Goal: Task Accomplishment & Management: Use online tool/utility

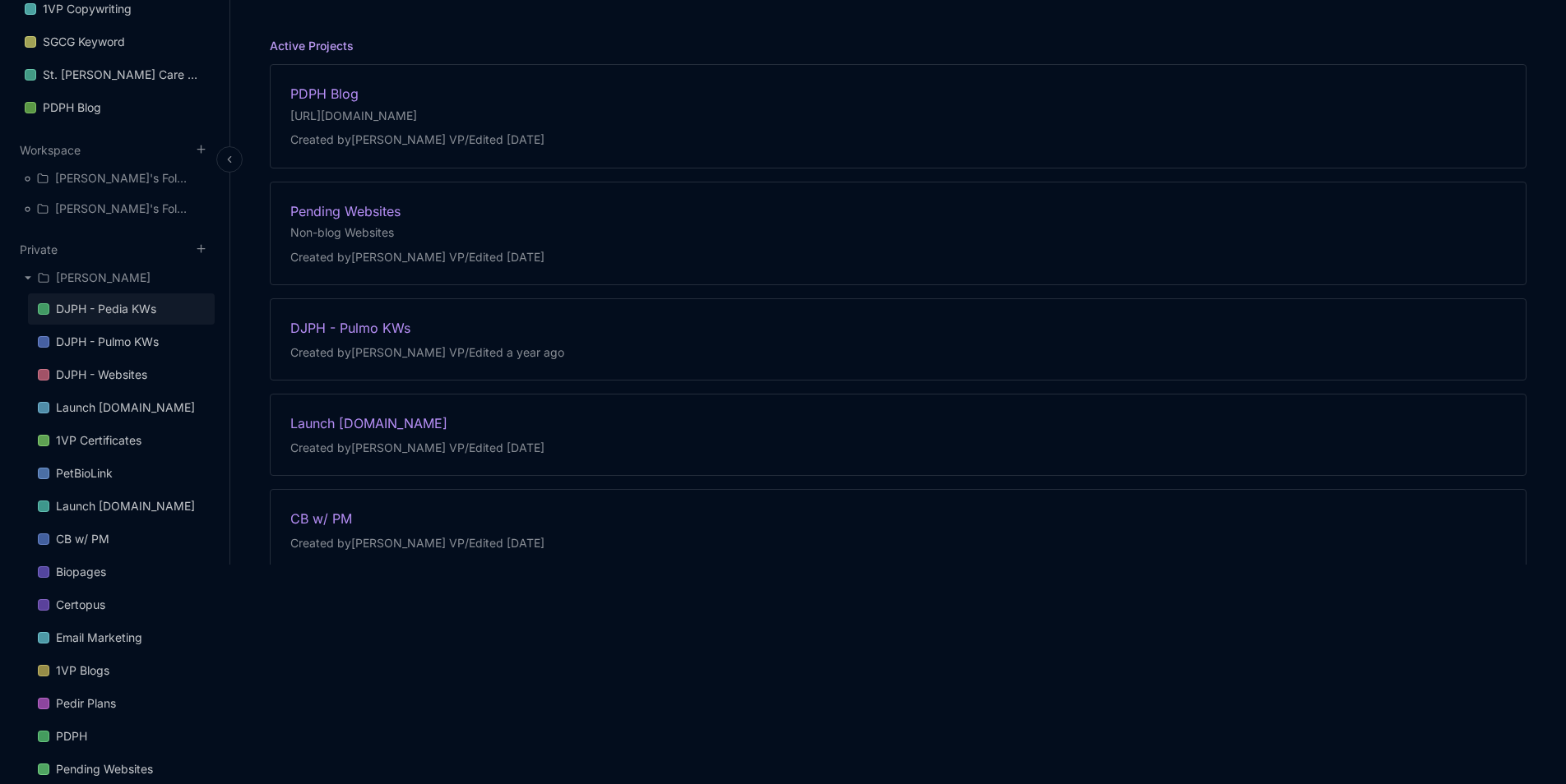
scroll to position [247, 0]
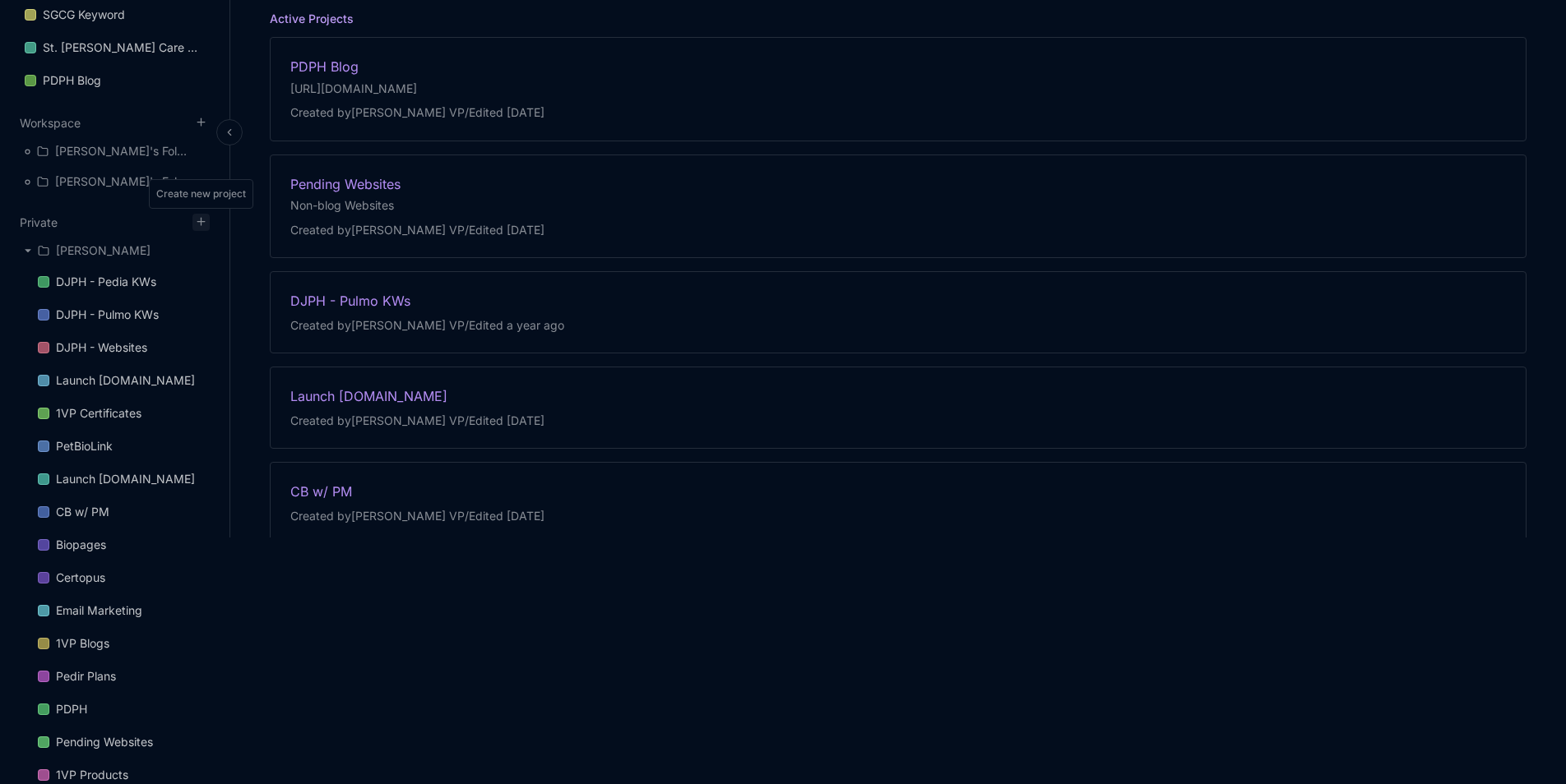
click at [204, 226] on icon at bounding box center [201, 221] width 13 height 13
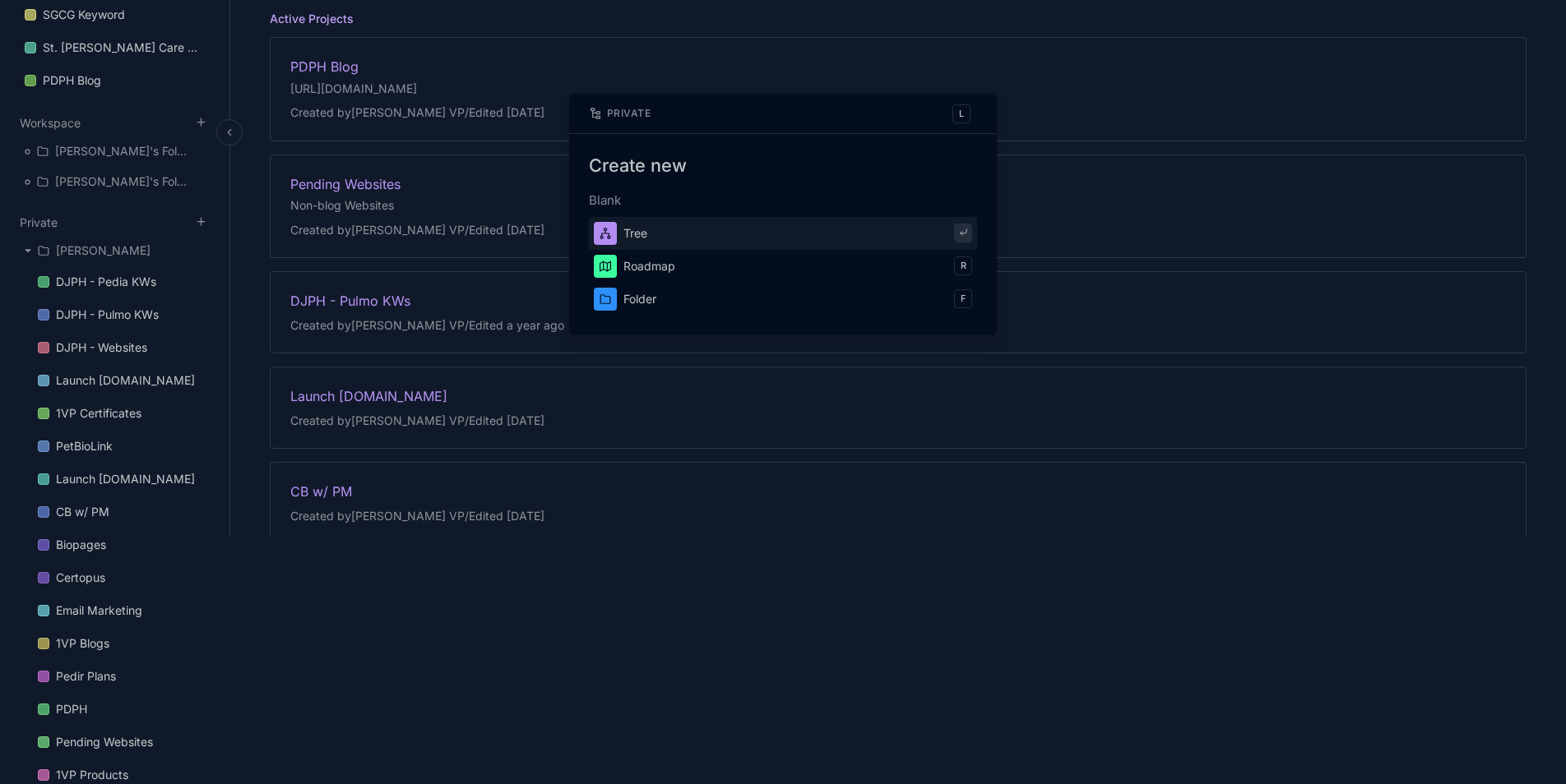
click at [845, 240] on button "Tree" at bounding box center [783, 233] width 388 height 33
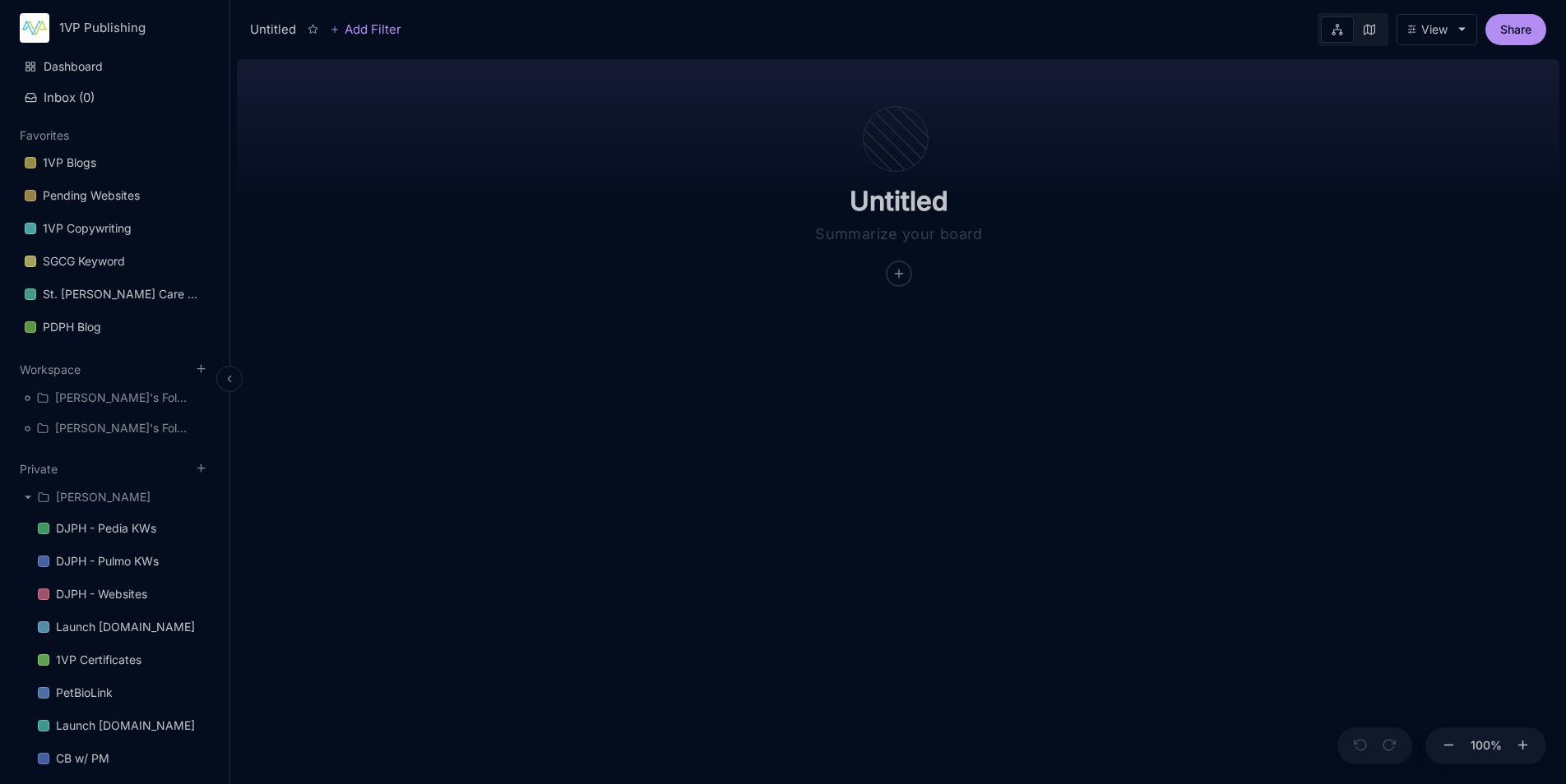
click at [281, 33] on div "Untitled" at bounding box center [273, 30] width 46 height 20
click at [300, 23] on div "Untitled Add Filter" at bounding box center [325, 30] width 151 height 20
click at [1009, 216] on input "Untitled" at bounding box center [899, 201] width 329 height 33
type input "1VP Publishing"
click at [909, 142] on div at bounding box center [895, 138] width 66 height 66
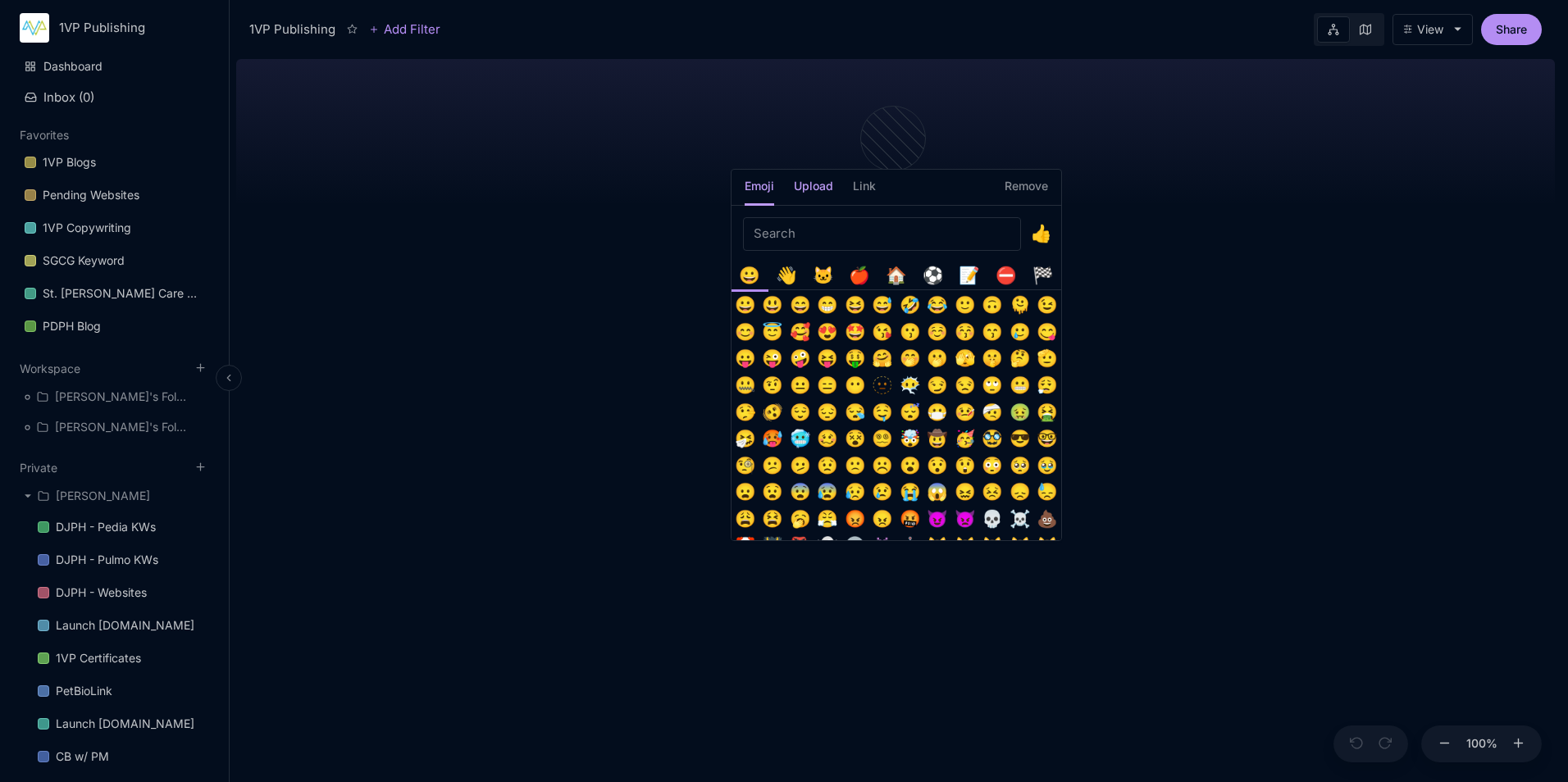
click at [827, 186] on h5 "Upload" at bounding box center [813, 191] width 39 height 28
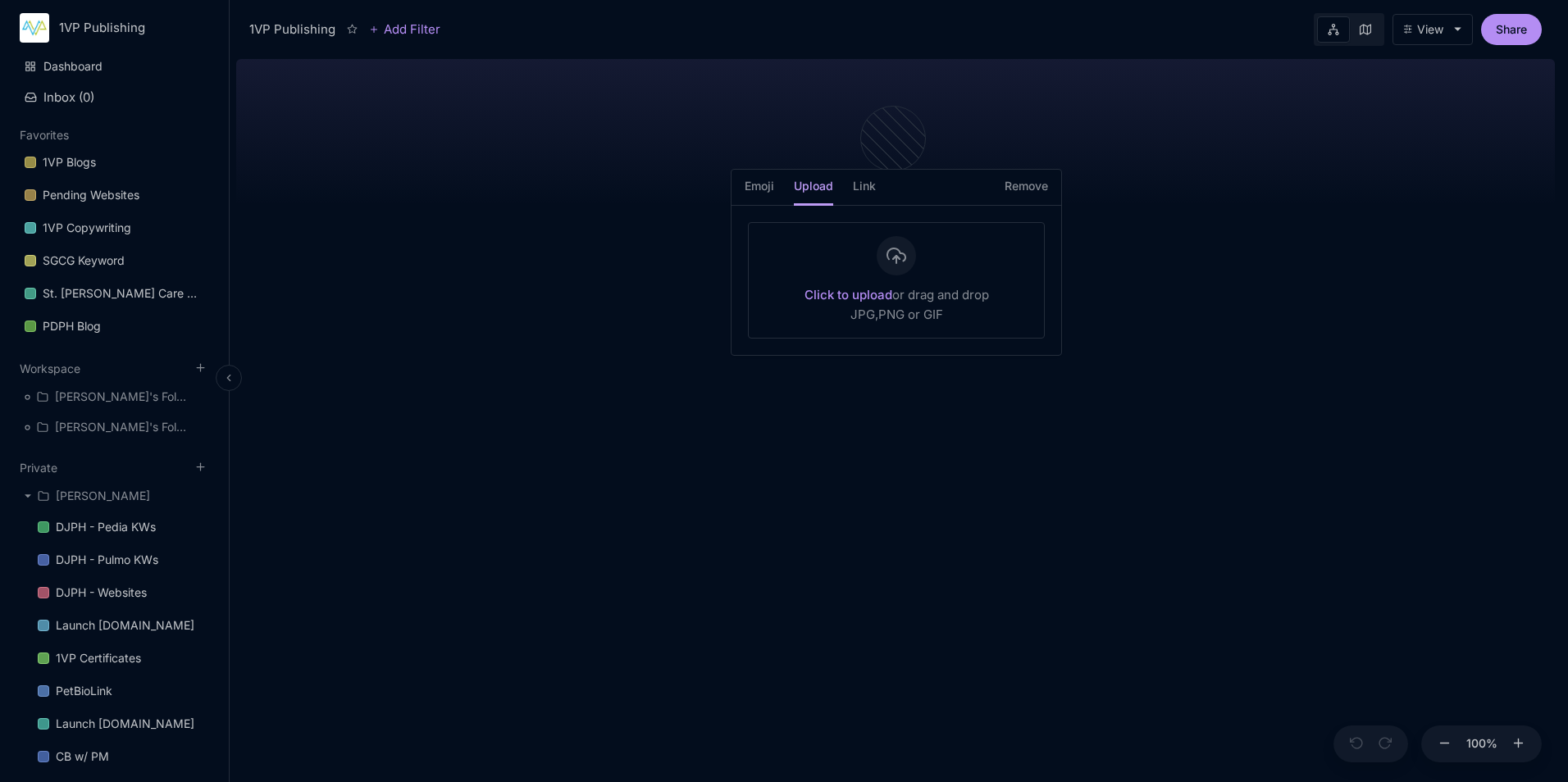
click at [919, 280] on div "Click to upload or drag and drop JPG,PNG or GIF" at bounding box center [896, 280] width 297 height 116
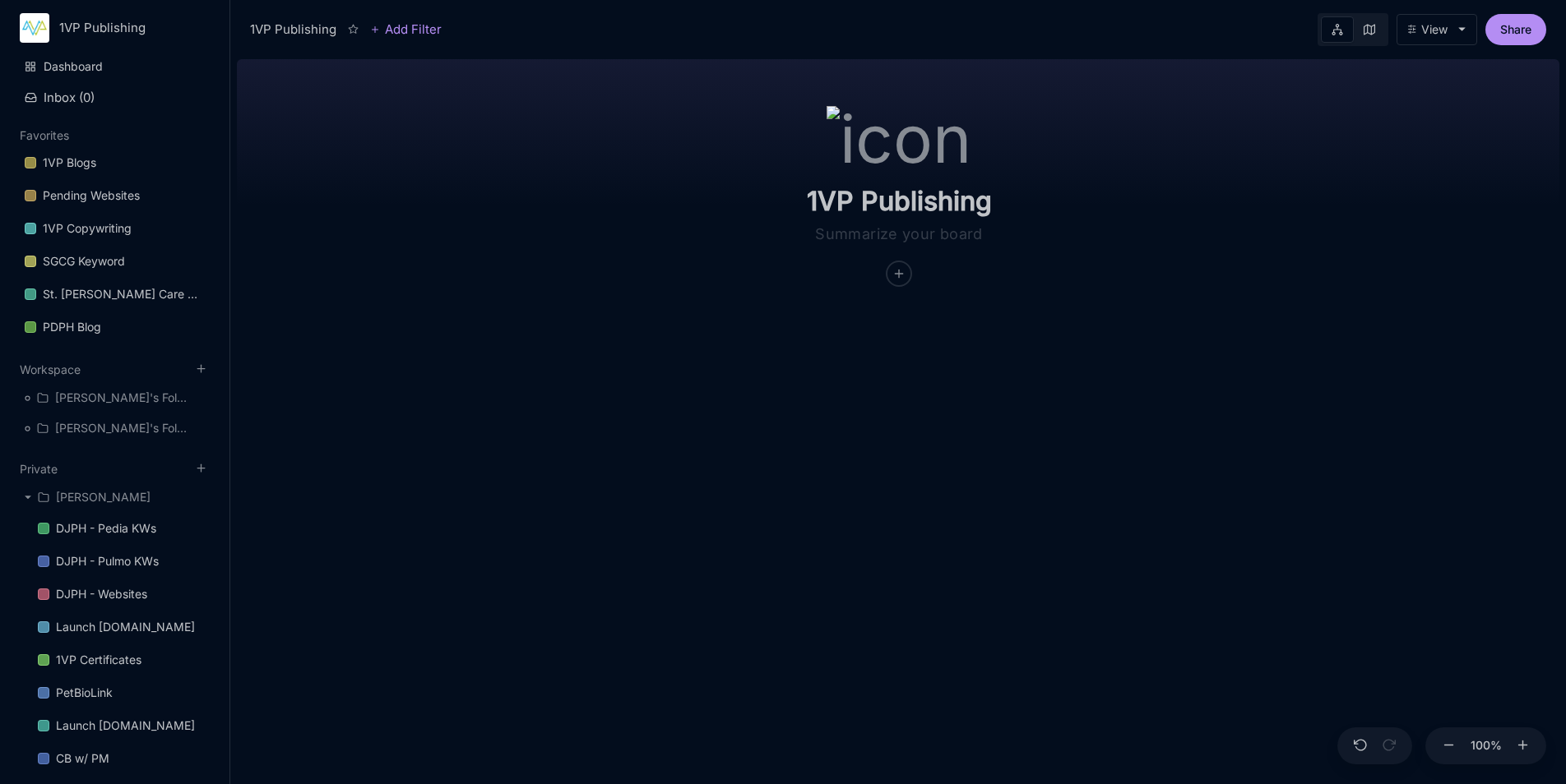
click at [902, 149] on img at bounding box center [899, 135] width 144 height 59
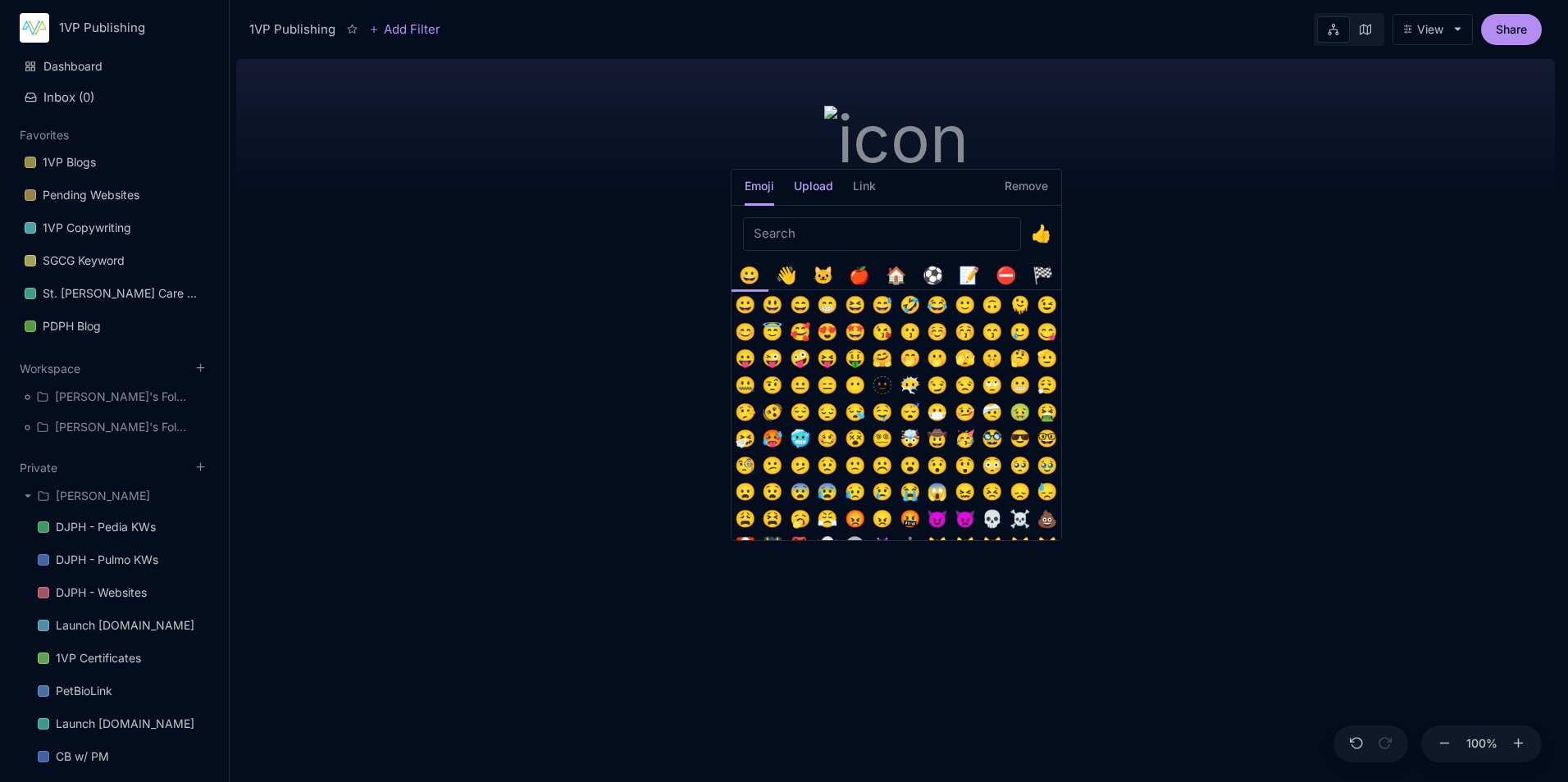
click at [824, 187] on h5 "Upload" at bounding box center [813, 191] width 39 height 28
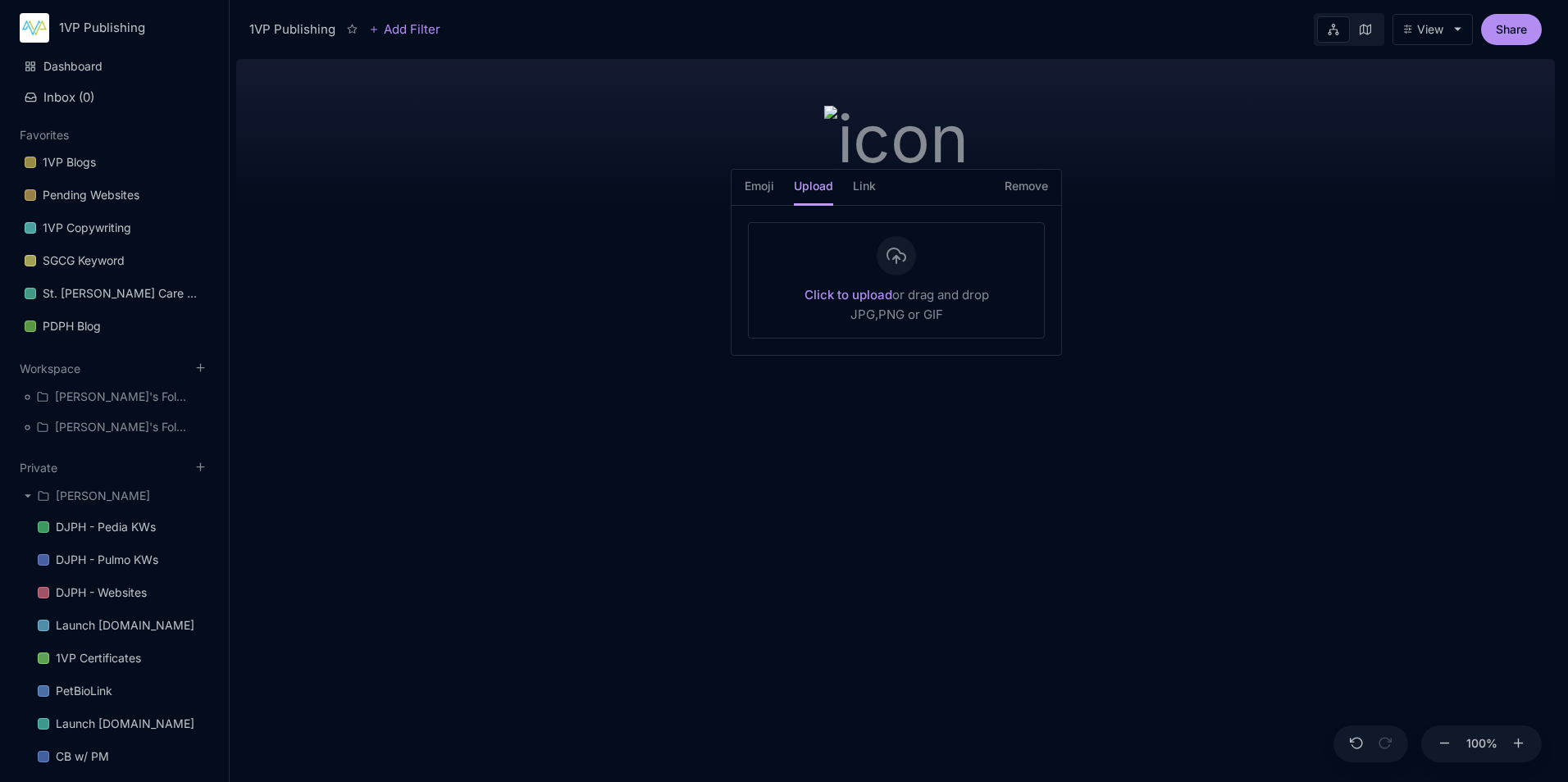
click at [1025, 189] on h5 "Remove" at bounding box center [1026, 191] width 43 height 28
click at [739, 190] on div "Emoji Upload Link Remove" at bounding box center [896, 187] width 330 height 36
click at [750, 191] on h5 "Emoji" at bounding box center [759, 191] width 29 height 28
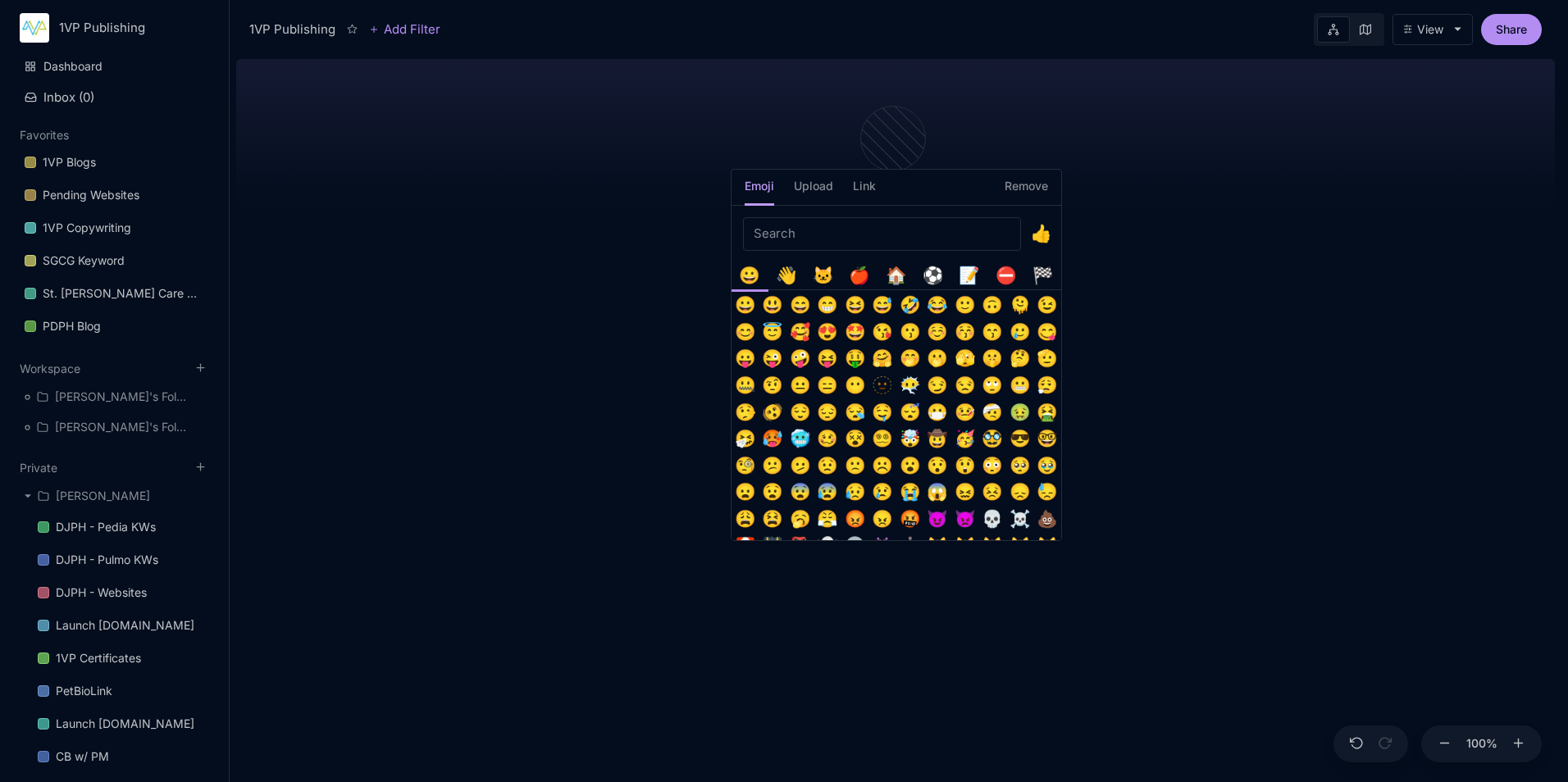
click at [821, 232] on input "Emoji picker" at bounding box center [882, 234] width 278 height 33
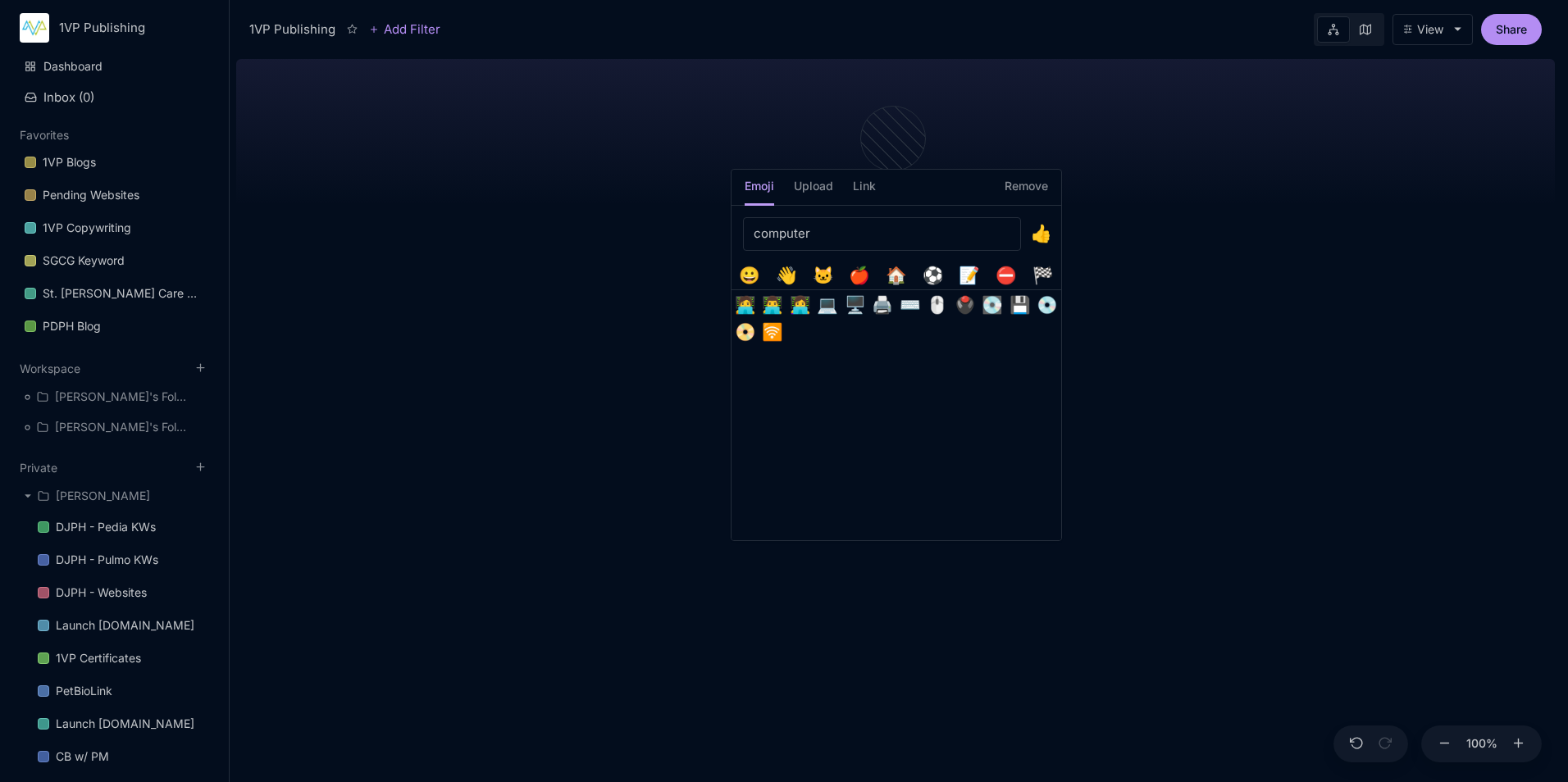
type input "computer"
click at [833, 307] on button "💻️" at bounding box center [828, 305] width 27 height 27
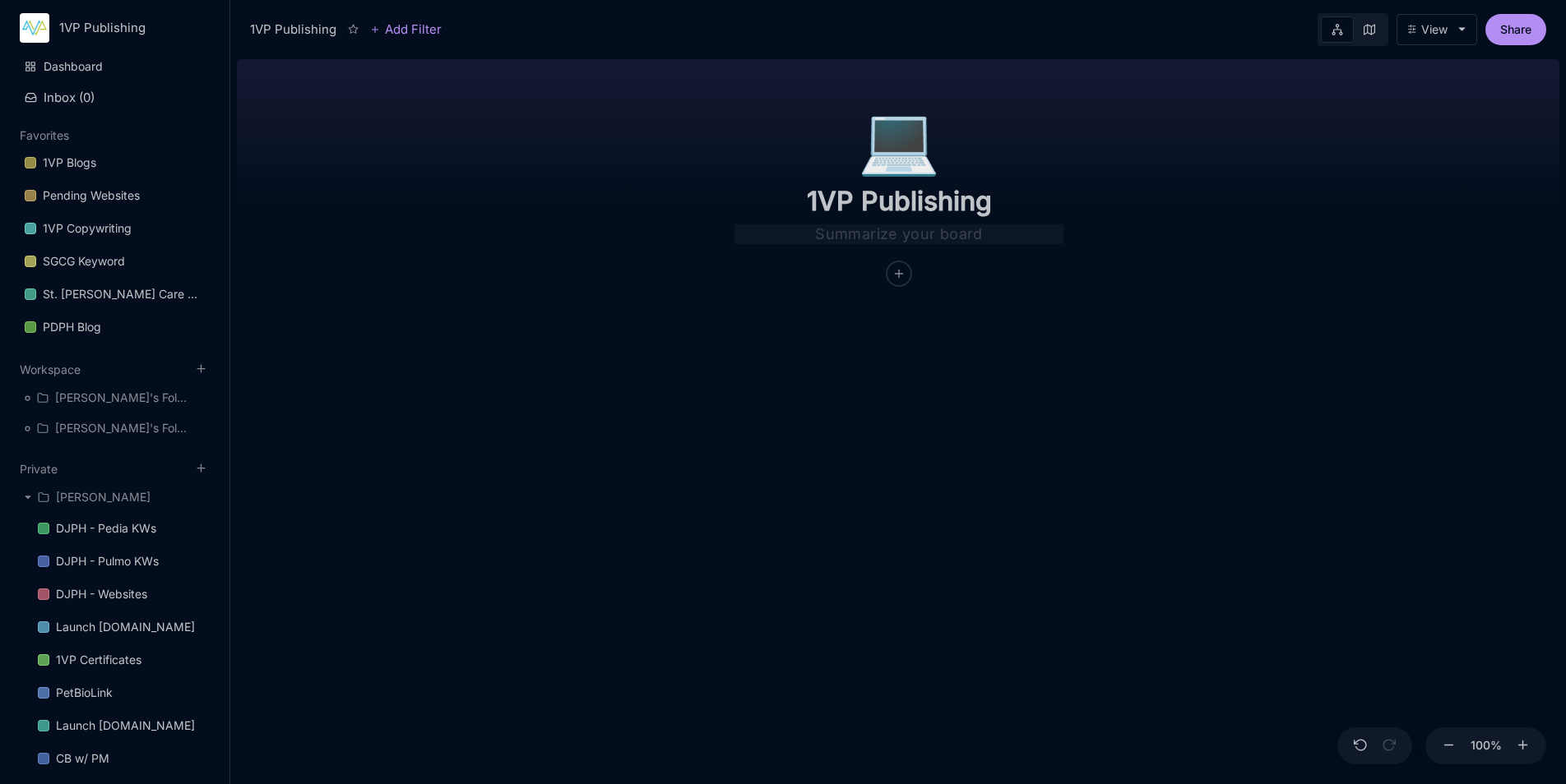
click at [954, 238] on textarea at bounding box center [899, 234] width 329 height 20
type textarea "1VP Products, Services, and Publications"
click at [1119, 376] on div "💻️ 1VP Publishing 1VP Products, Services, and Publications" at bounding box center [898, 418] width 1322 height 731
click at [1022, 229] on textarea "1VP Products, Services, and Publications" at bounding box center [899, 234] width 329 height 20
drag, startPoint x: 1022, startPoint y: 229, endPoint x: 966, endPoint y: 278, distance: 74.4
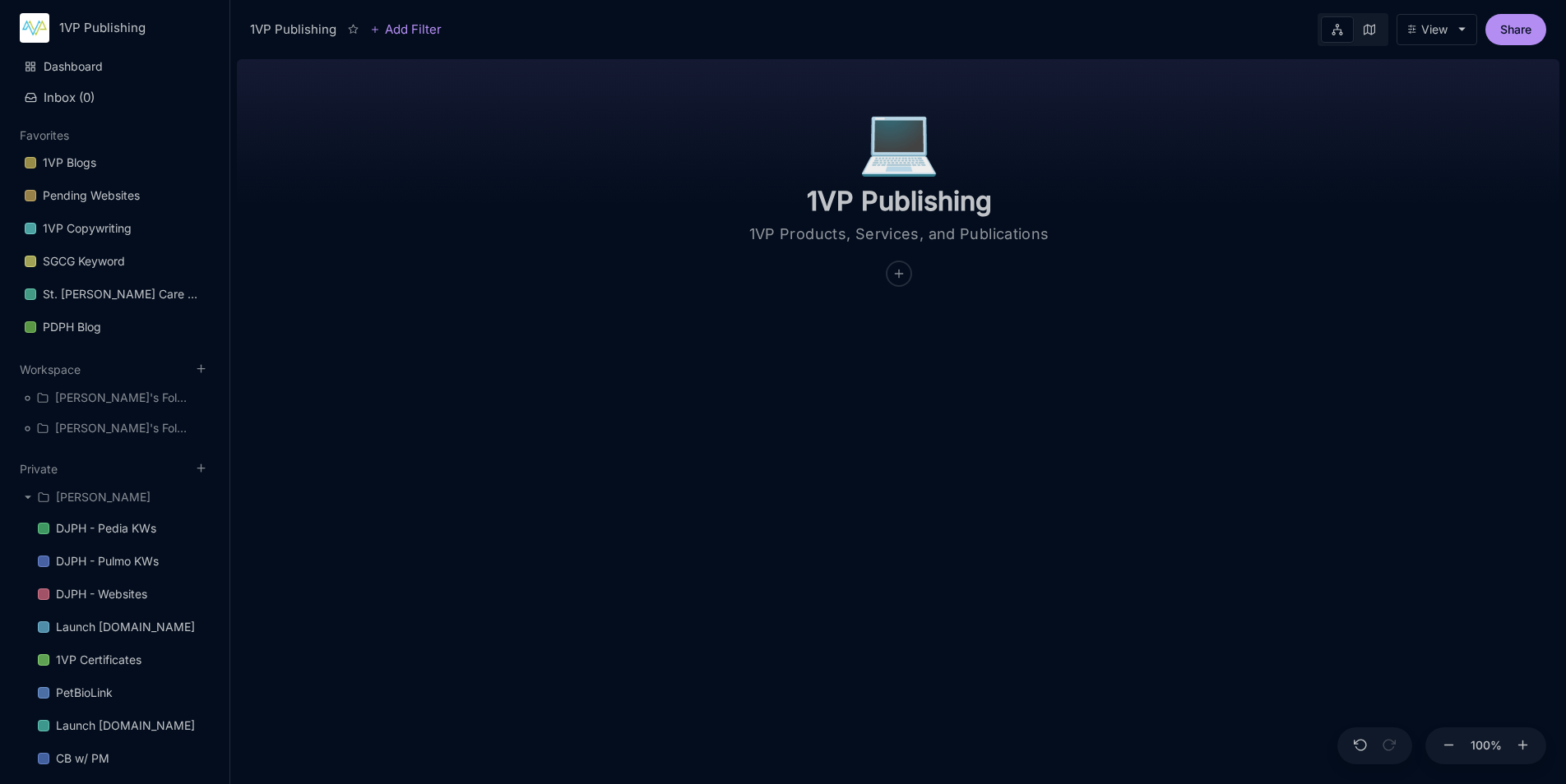
click at [966, 278] on div "💻️ 1VP Publishing 1VP Products, Services, and Publications" at bounding box center [899, 170] width 381 height 234
click at [995, 241] on textarea "1VP Products, Services, and Publications" at bounding box center [899, 234] width 329 height 20
click at [997, 251] on div "💻️ 1VP Publishing 1VP Products, Services, and Publications" at bounding box center [899, 170] width 381 height 234
click at [898, 266] on div at bounding box center [899, 274] width 25 height 25
click at [894, 329] on div "🏆 Goal" at bounding box center [897, 334] width 108 height 27
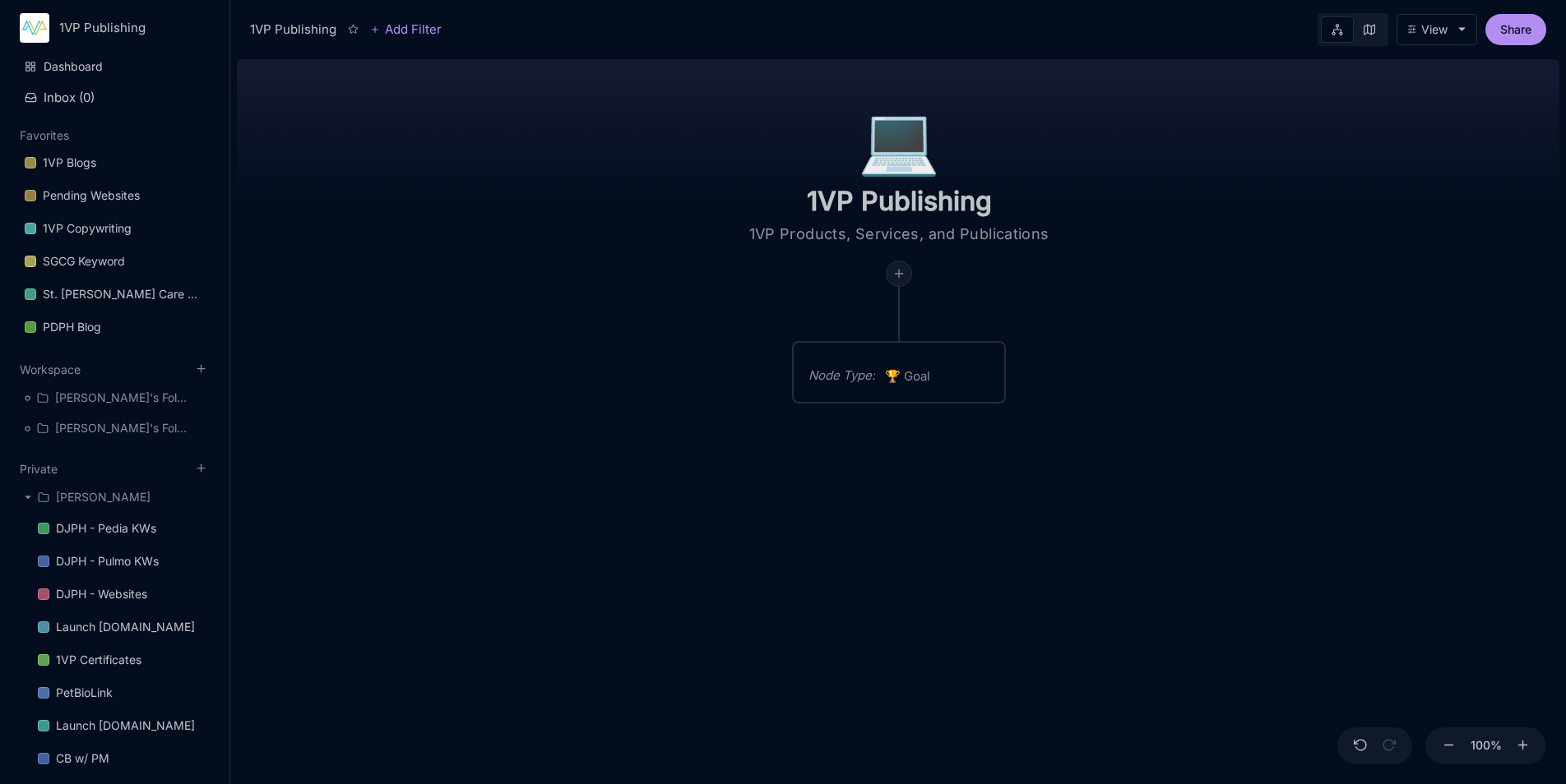
click at [903, 277] on icon at bounding box center [899, 274] width 13 height 13
click at [898, 329] on div "🏆 Goal" at bounding box center [897, 334] width 108 height 27
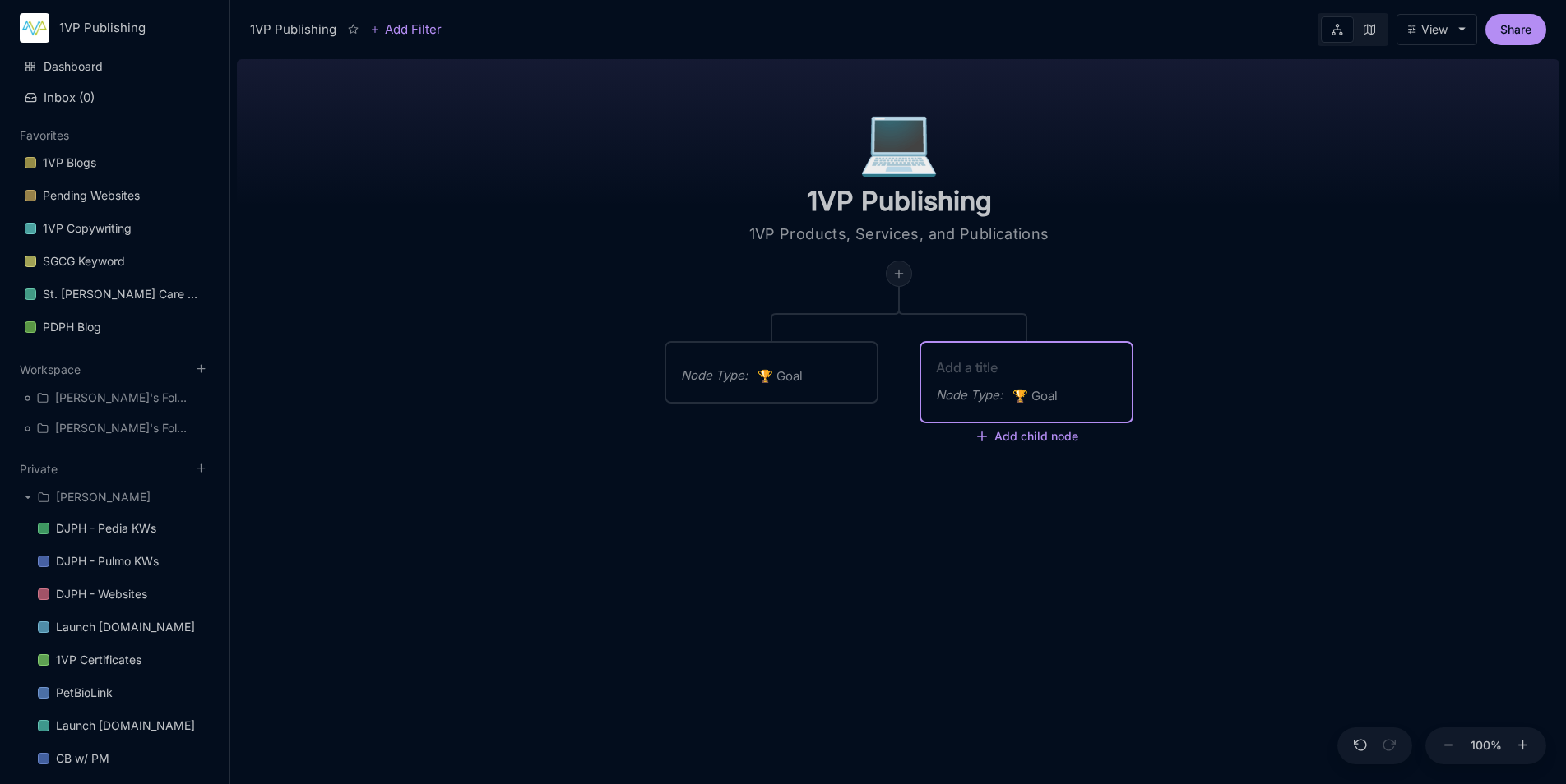
click at [899, 274] on line at bounding box center [898, 274] width 8 height 0
click at [906, 331] on div "🏆 Goal" at bounding box center [897, 334] width 108 height 27
click at [901, 273] on icon at bounding box center [899, 274] width 13 height 13
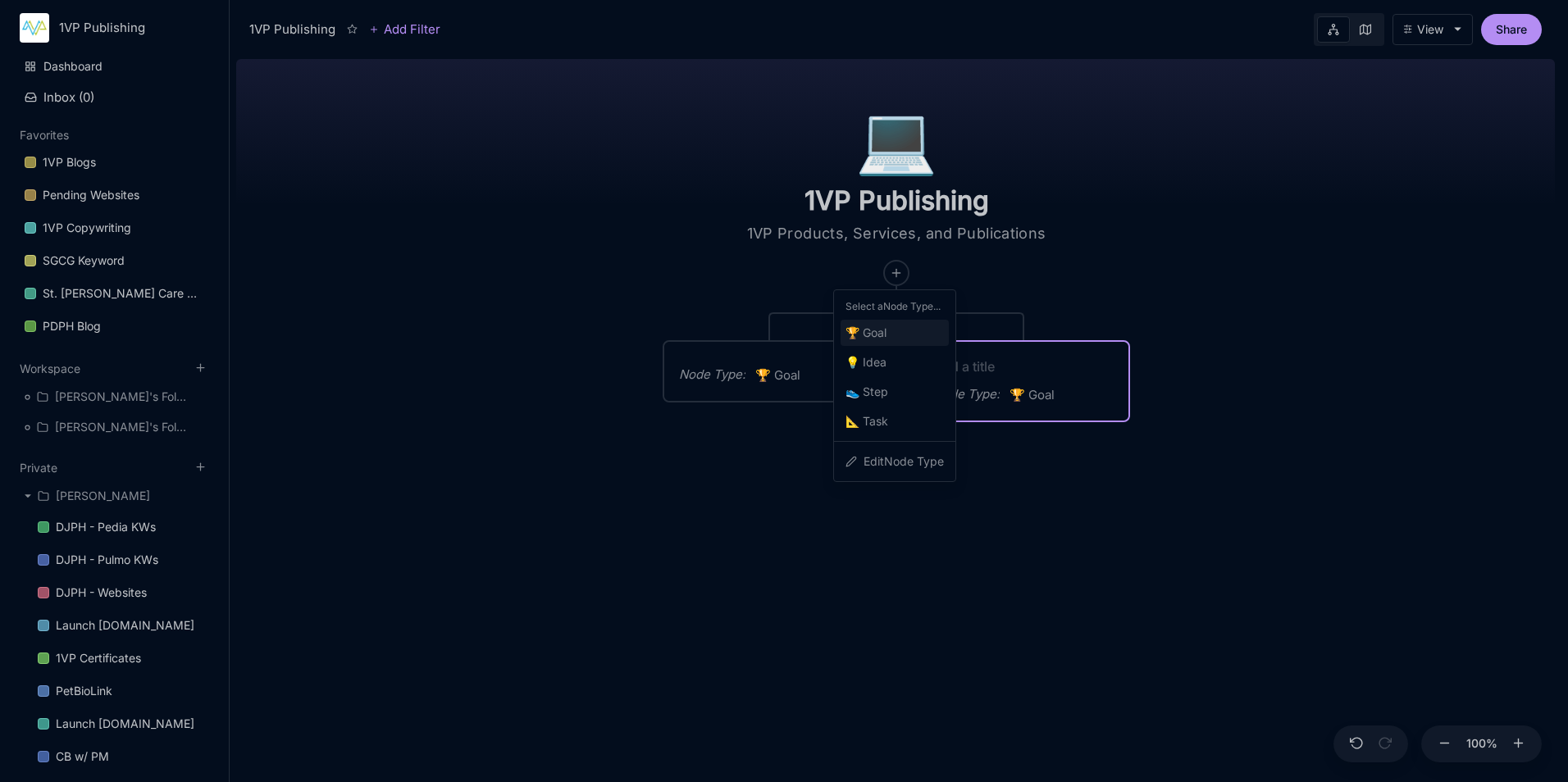
click at [894, 334] on div "🏆 Goal" at bounding box center [895, 333] width 108 height 27
click at [722, 376] on div "Node Type :" at bounding box center [712, 375] width 67 height 20
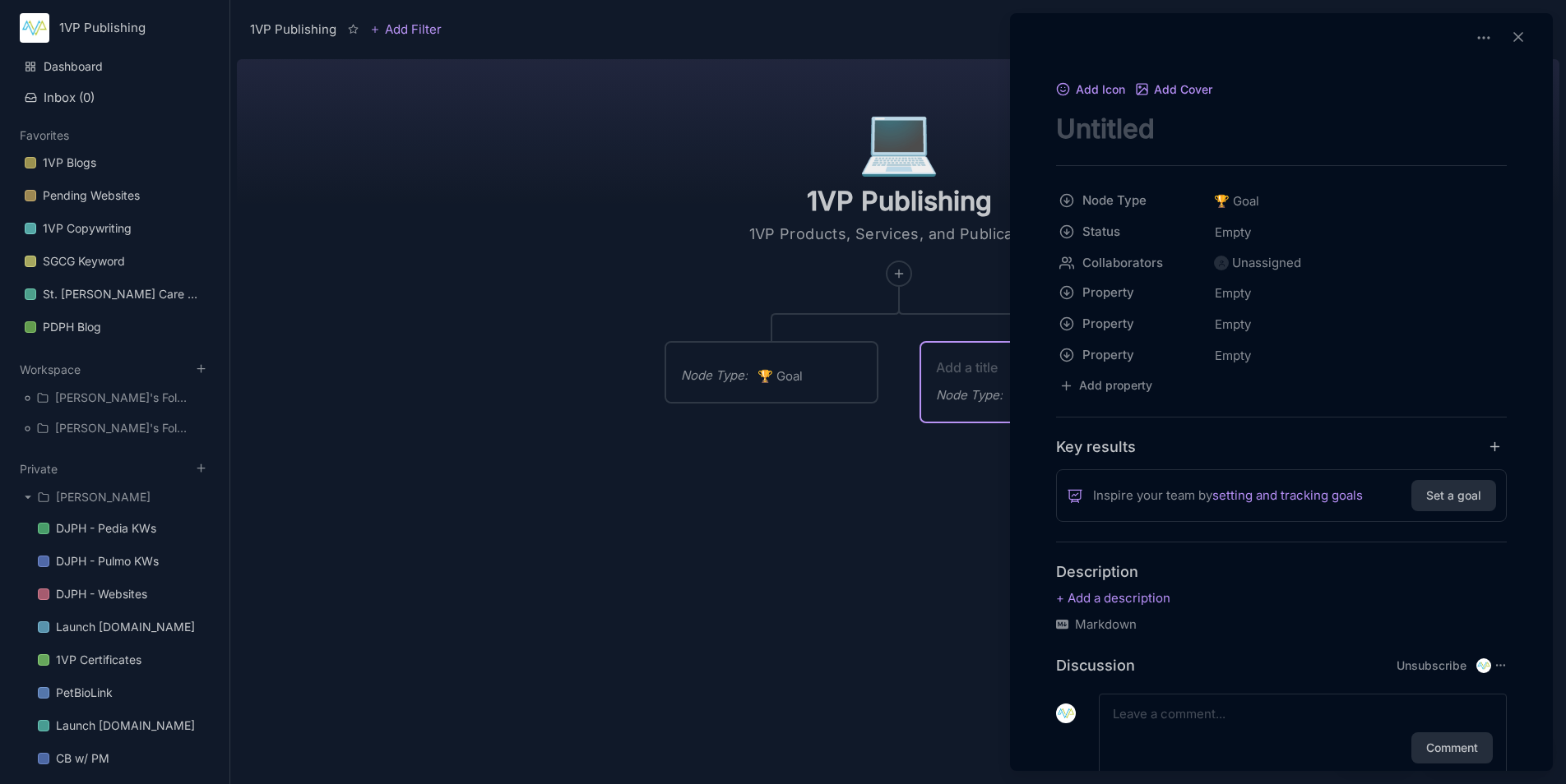
click at [1171, 131] on textarea "node title" at bounding box center [1281, 128] width 451 height 33
type textarea "Bio Website"
click at [870, 520] on div at bounding box center [783, 392] width 1566 height 784
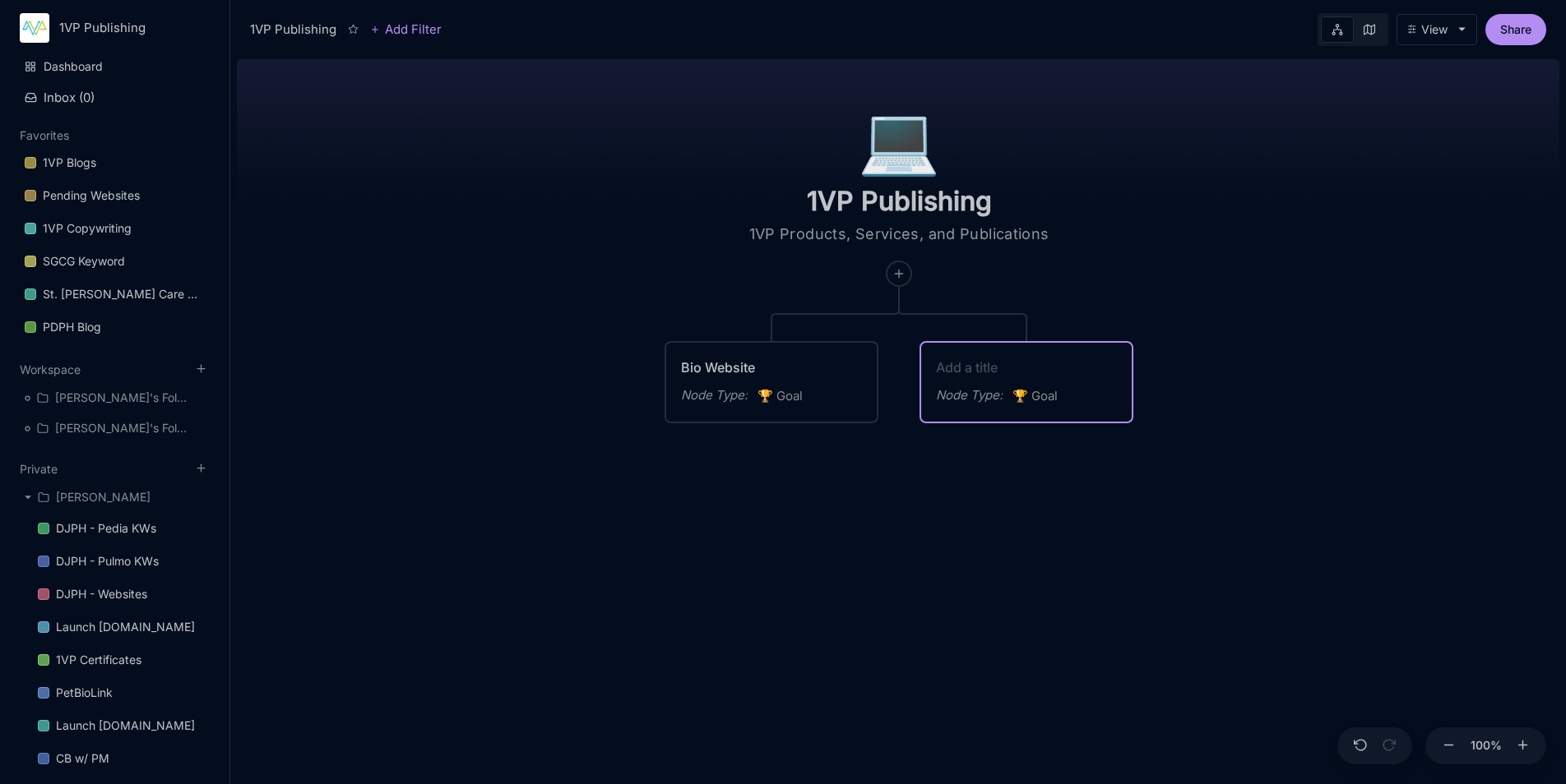
click at [823, 366] on div "Bio Website" at bounding box center [771, 368] width 181 height 20
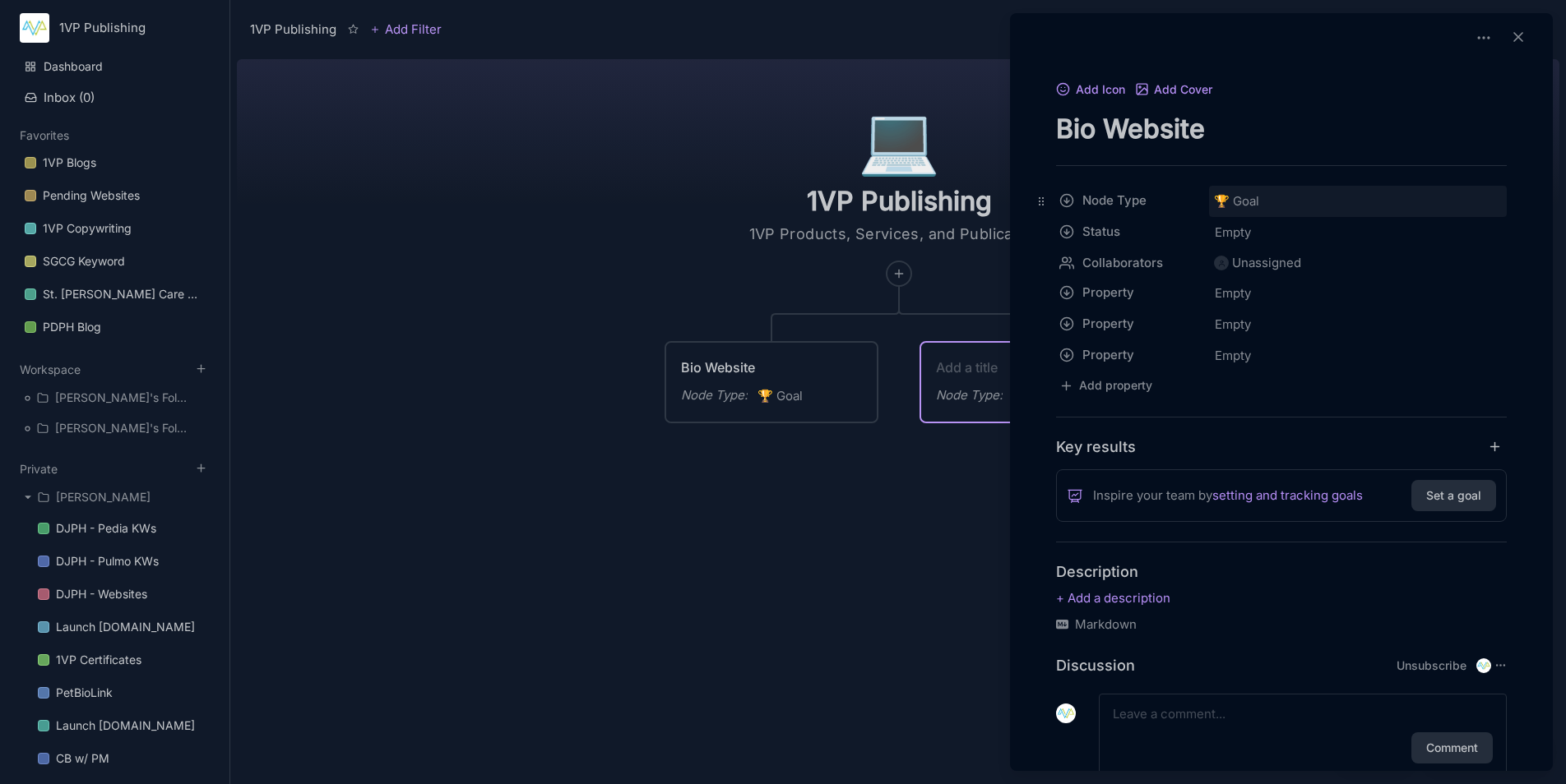
click at [1244, 197] on span "🏆 Goal" at bounding box center [1236, 202] width 45 height 20
click at [1263, 246] on div "Empty" at bounding box center [1357, 232] width 298 height 31
click at [637, 212] on div at bounding box center [783, 392] width 1566 height 784
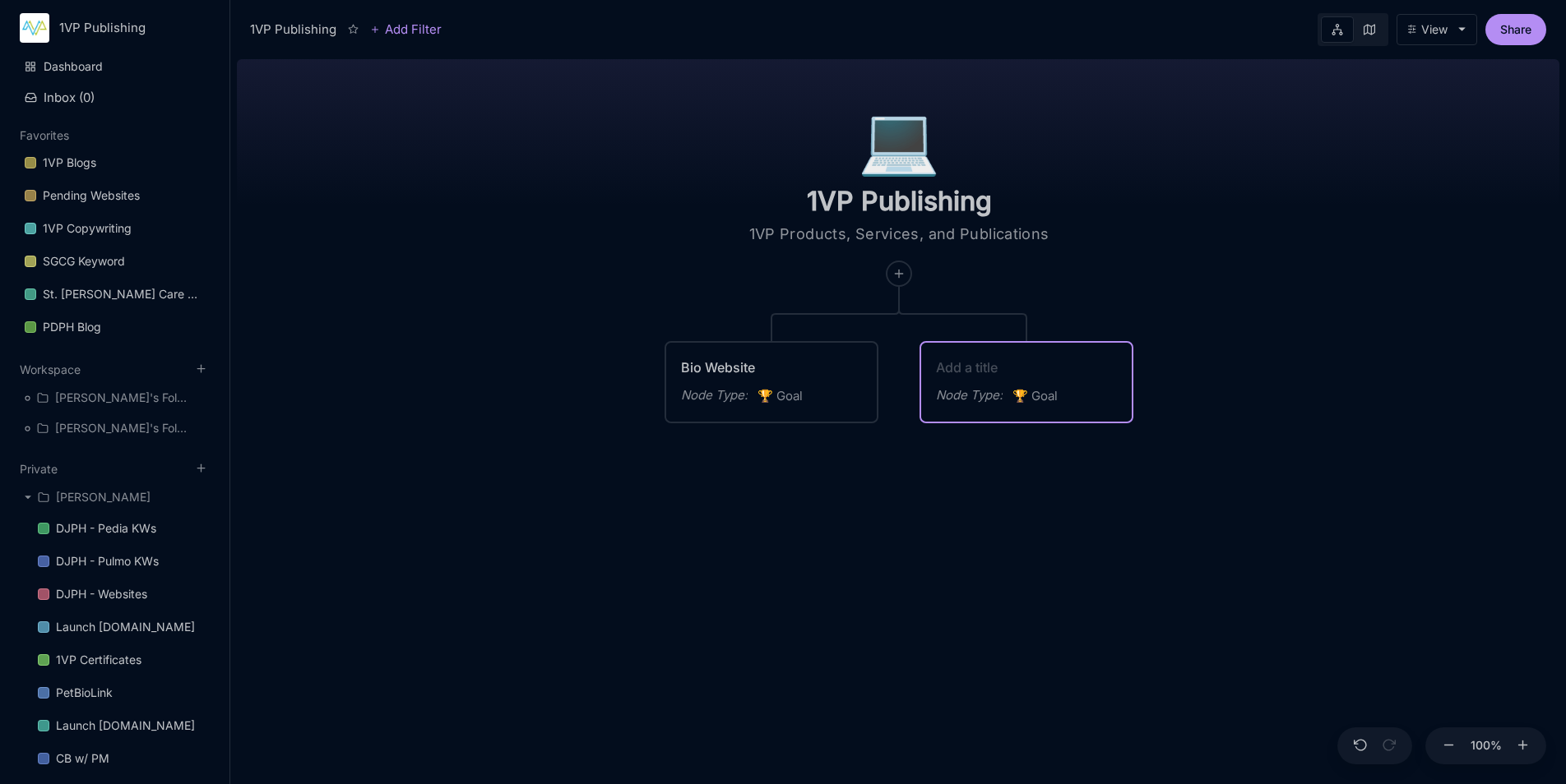
click at [784, 374] on div "Bio Website" at bounding box center [771, 368] width 181 height 20
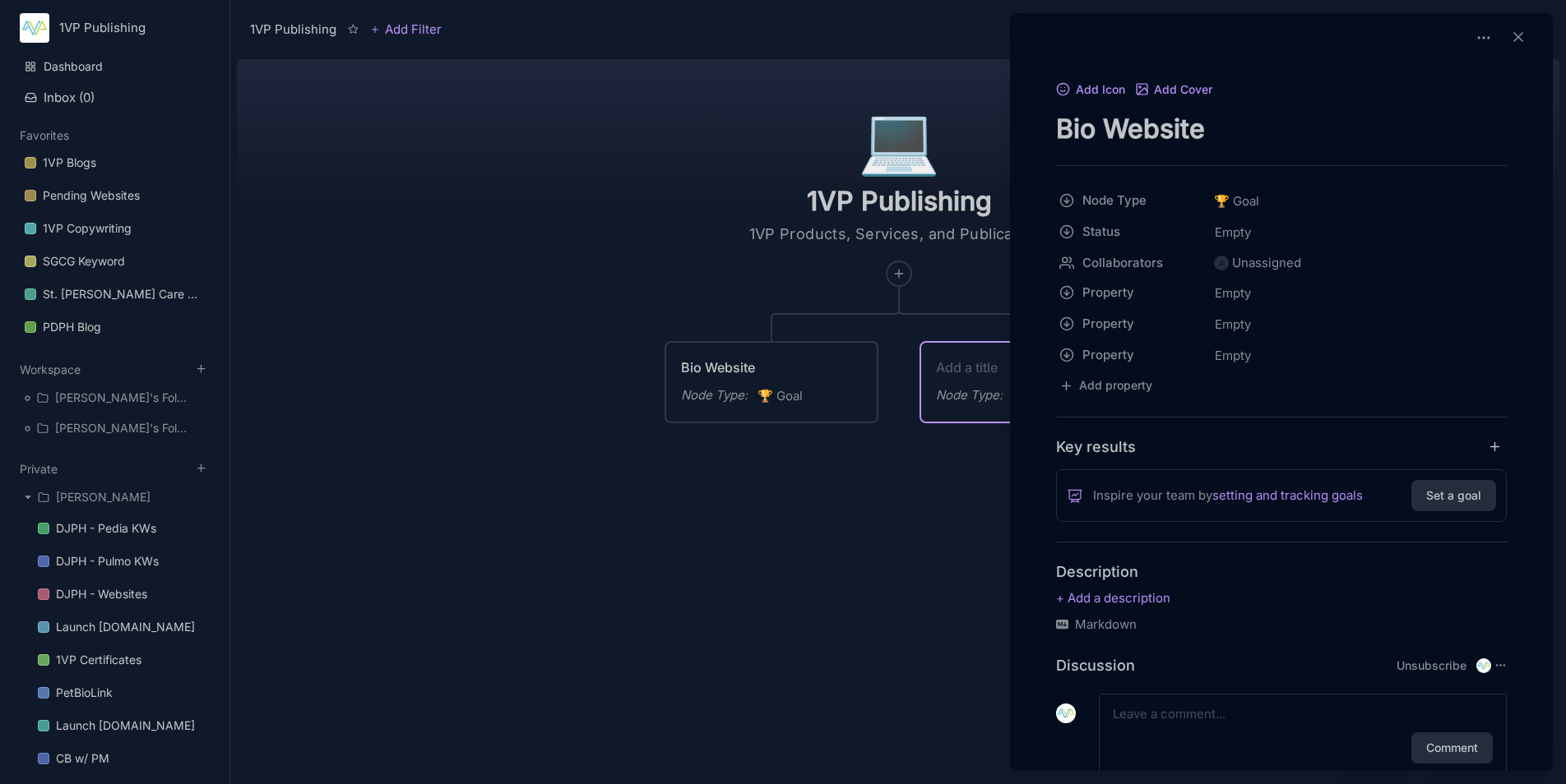
drag, startPoint x: 1227, startPoint y: 121, endPoint x: 1020, endPoint y: 123, distance: 207.0
click at [1020, 123] on div "Add Icon Add Cover Bio Website Node Type 🏆 Goal Status Empty Collaborators Unas…" at bounding box center [1281, 446] width 530 height 735
type textarea "Pedia Directory"
click at [848, 535] on div at bounding box center [783, 392] width 1566 height 784
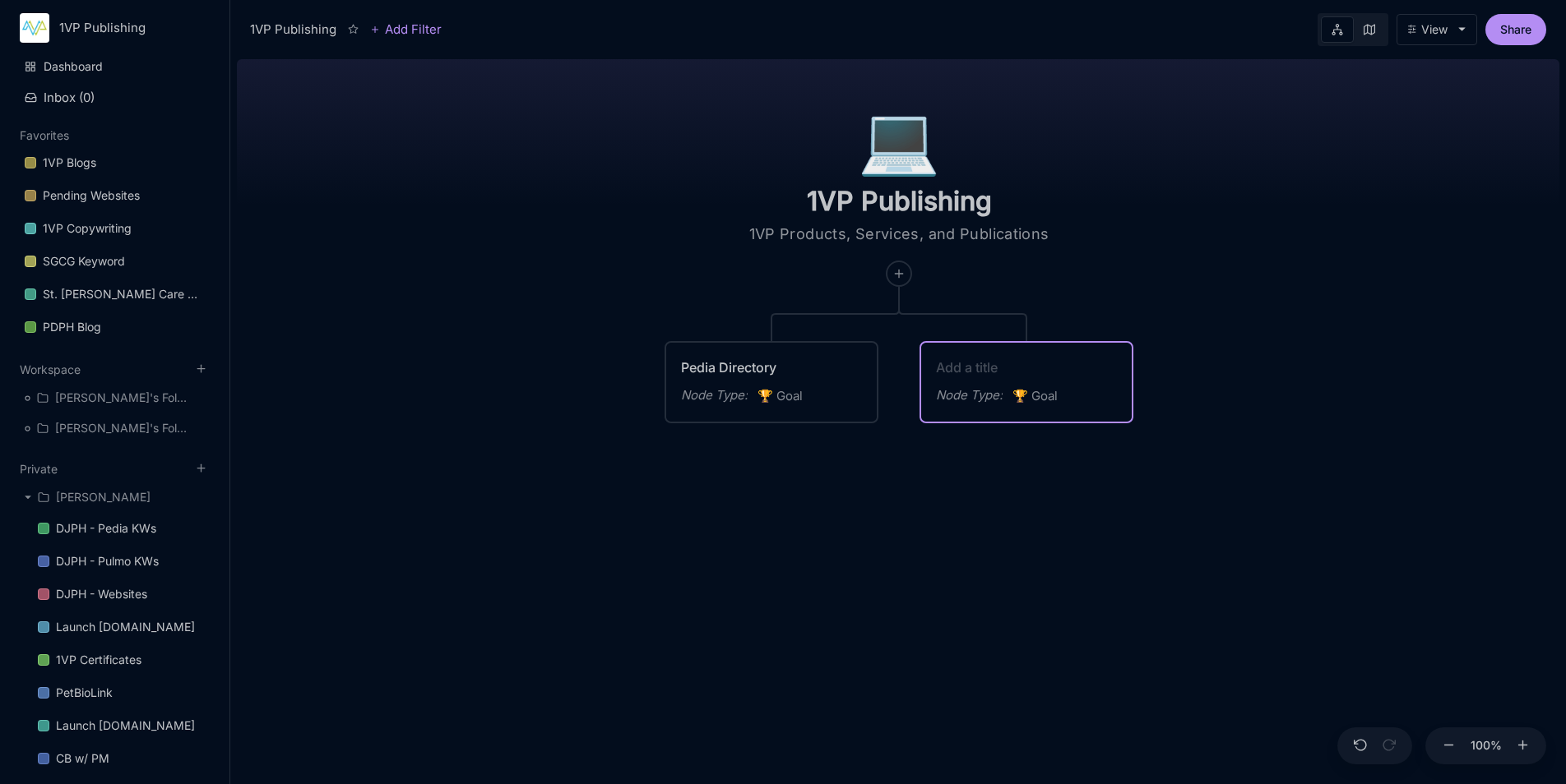
click at [967, 364] on textarea at bounding box center [1026, 368] width 181 height 20
type textarea "Bio Websites"
click at [899, 271] on line at bounding box center [899, 273] width 0 height 8
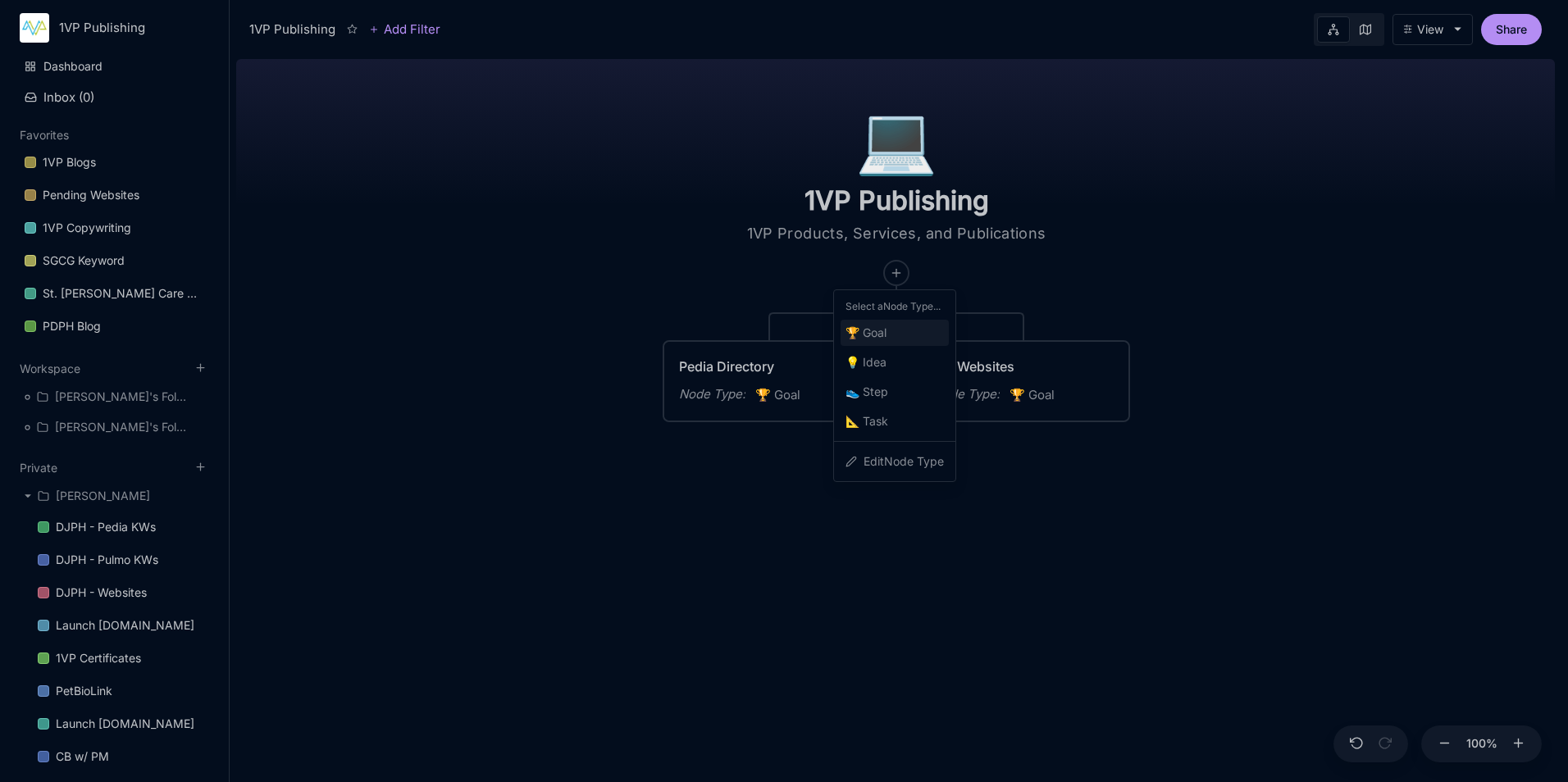
click at [898, 326] on div "🏆 Goal" at bounding box center [895, 333] width 108 height 27
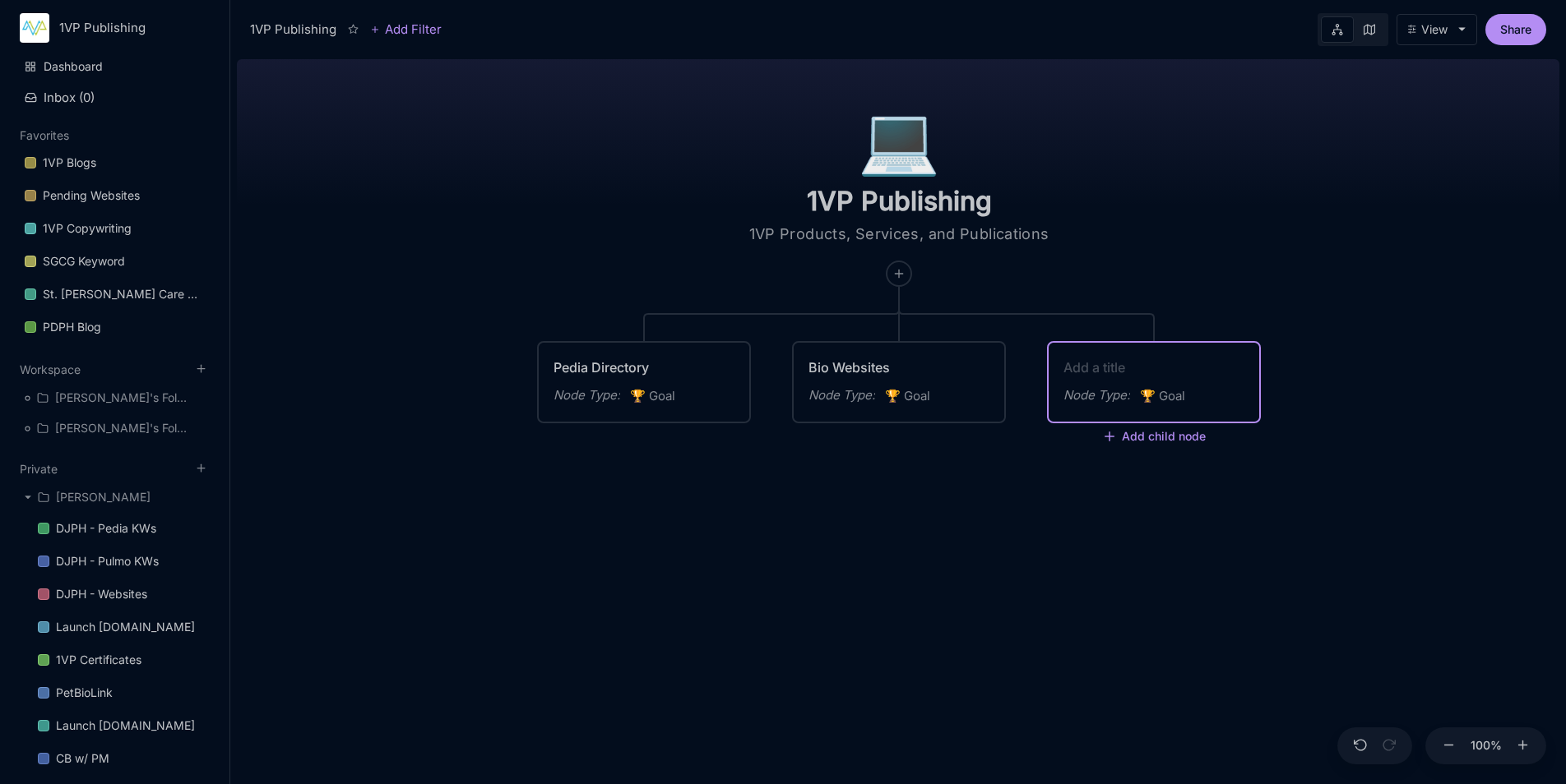
click at [1097, 371] on textarea at bounding box center [1153, 368] width 181 height 20
type textarea "1VP Publishing"
click at [1086, 586] on div "💻️ 1VP Publishing 1VP Products, Services, and Publications Pedia Directory Node…" at bounding box center [898, 418] width 1322 height 731
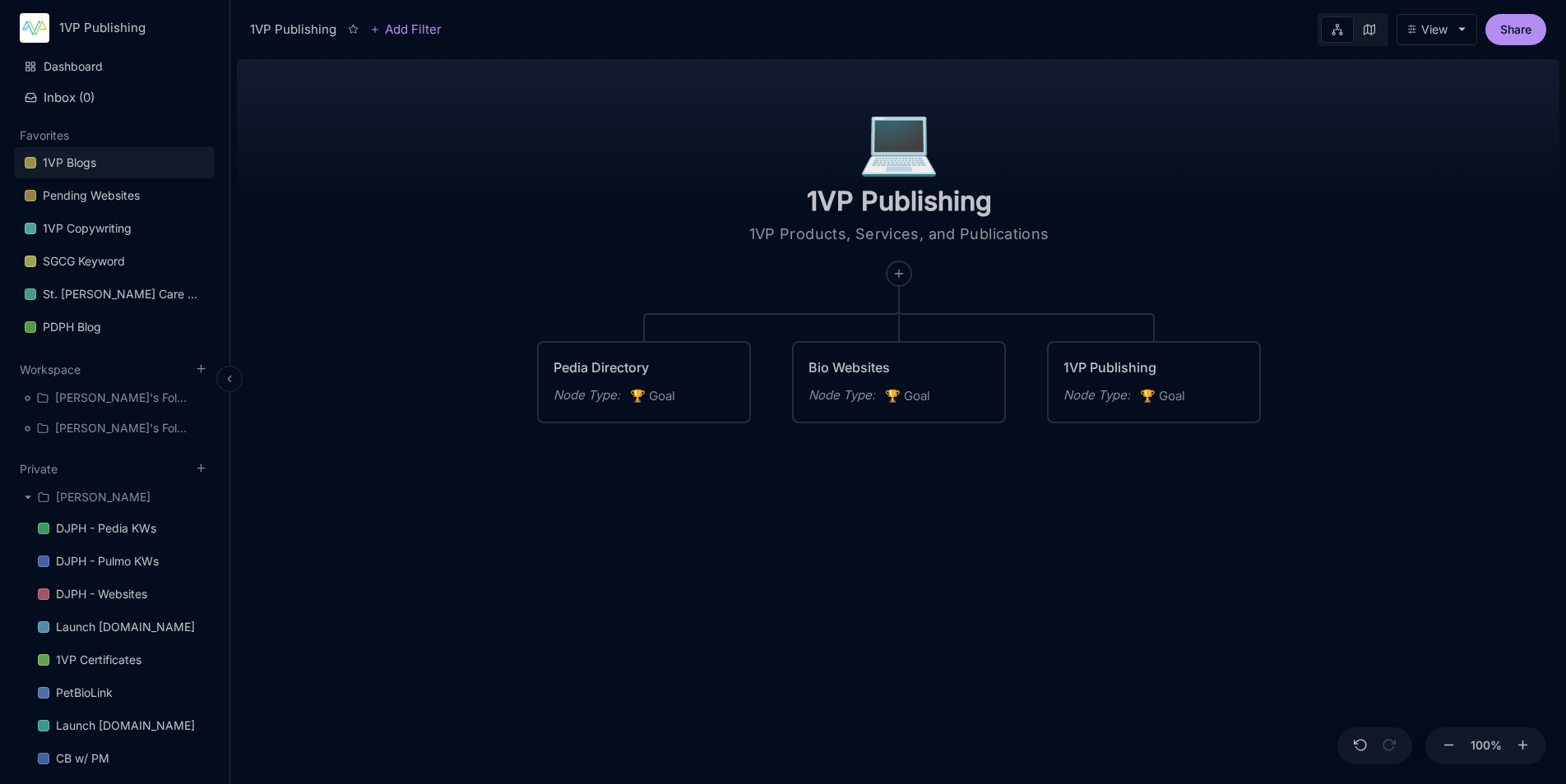
click at [110, 162] on link "1VP Blogs" at bounding box center [114, 162] width 199 height 31
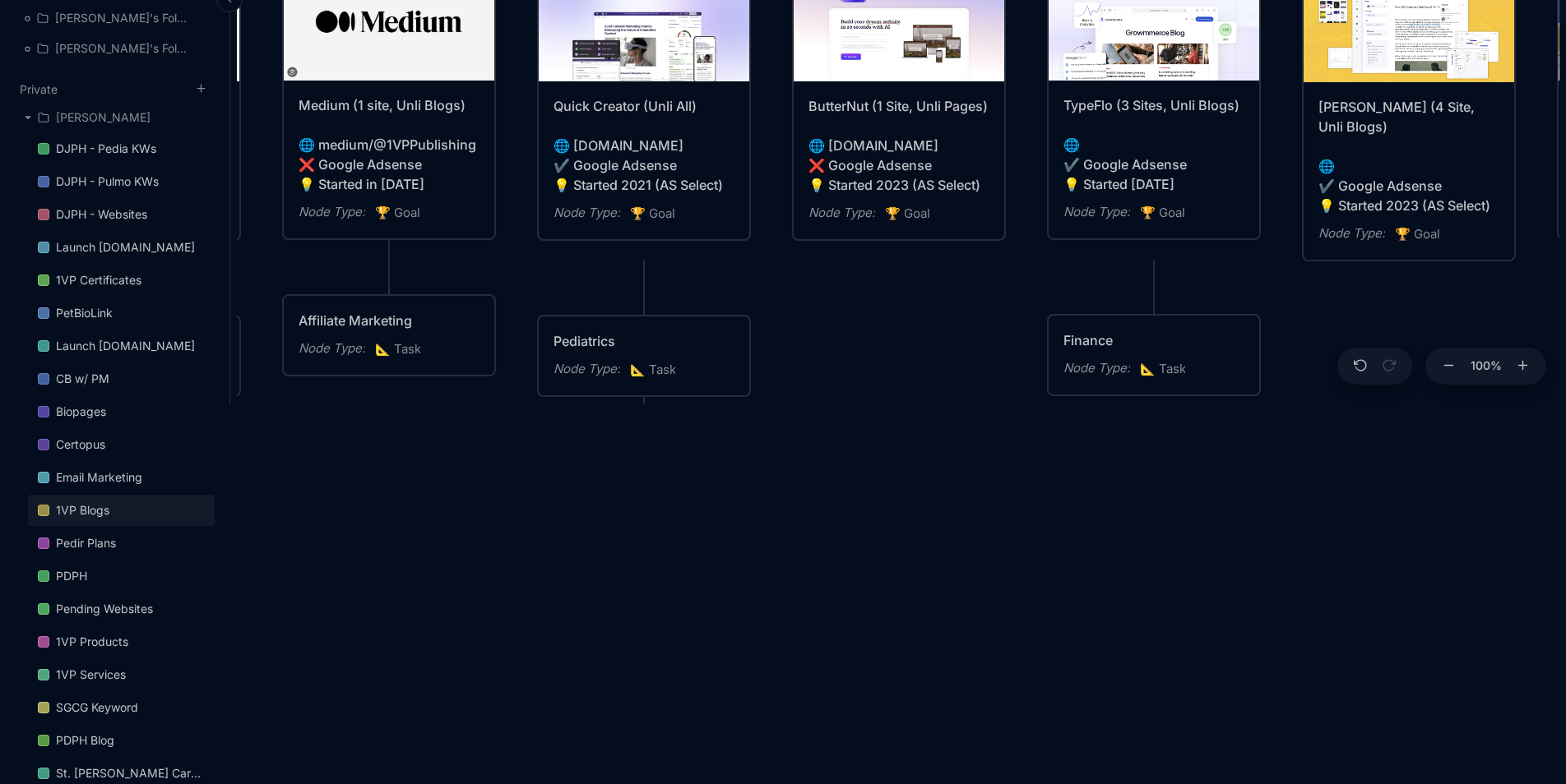
scroll to position [657, 0]
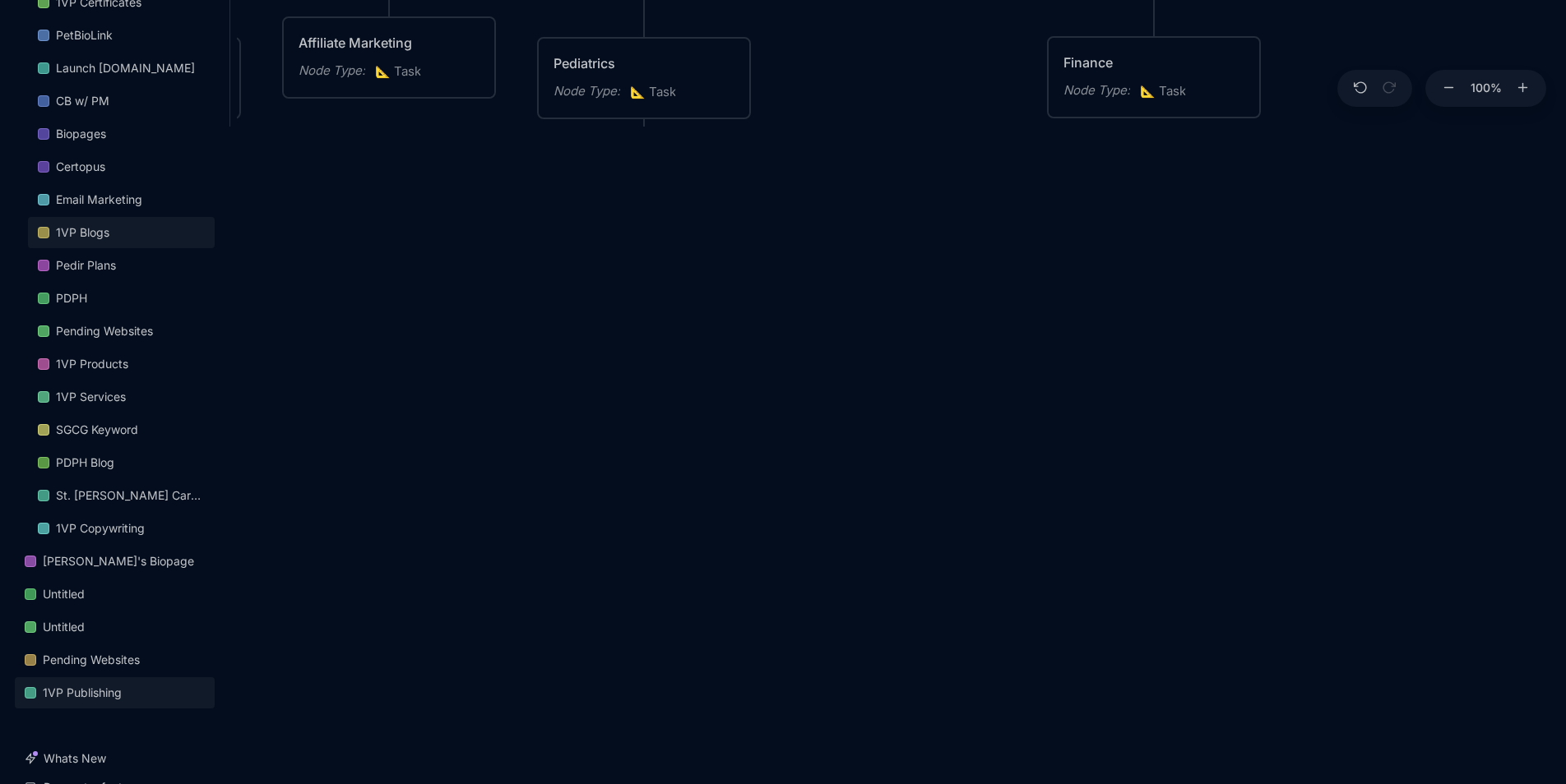
click at [156, 688] on link "1VP Publishing" at bounding box center [114, 692] width 199 height 31
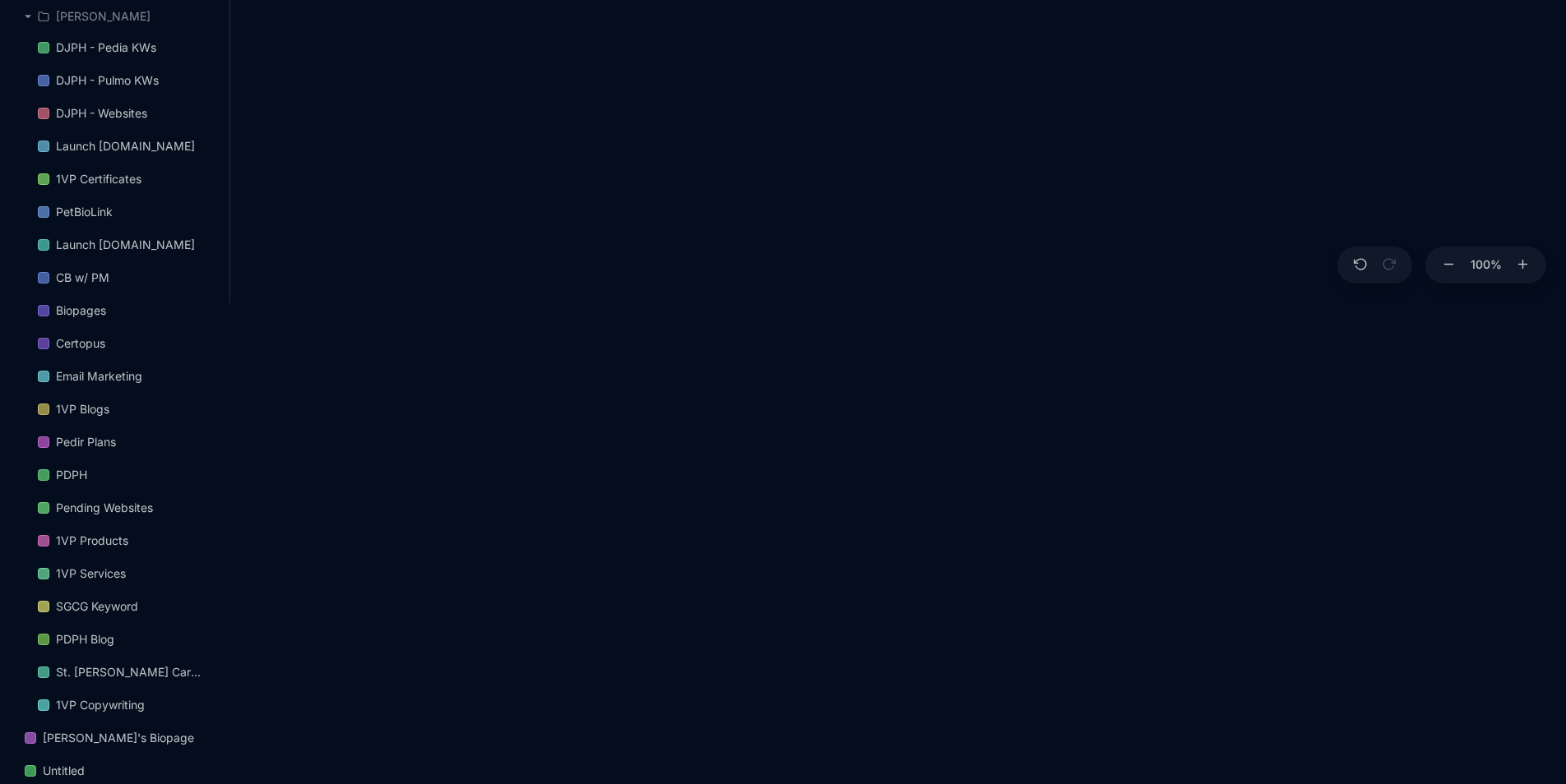
scroll to position [247, 0]
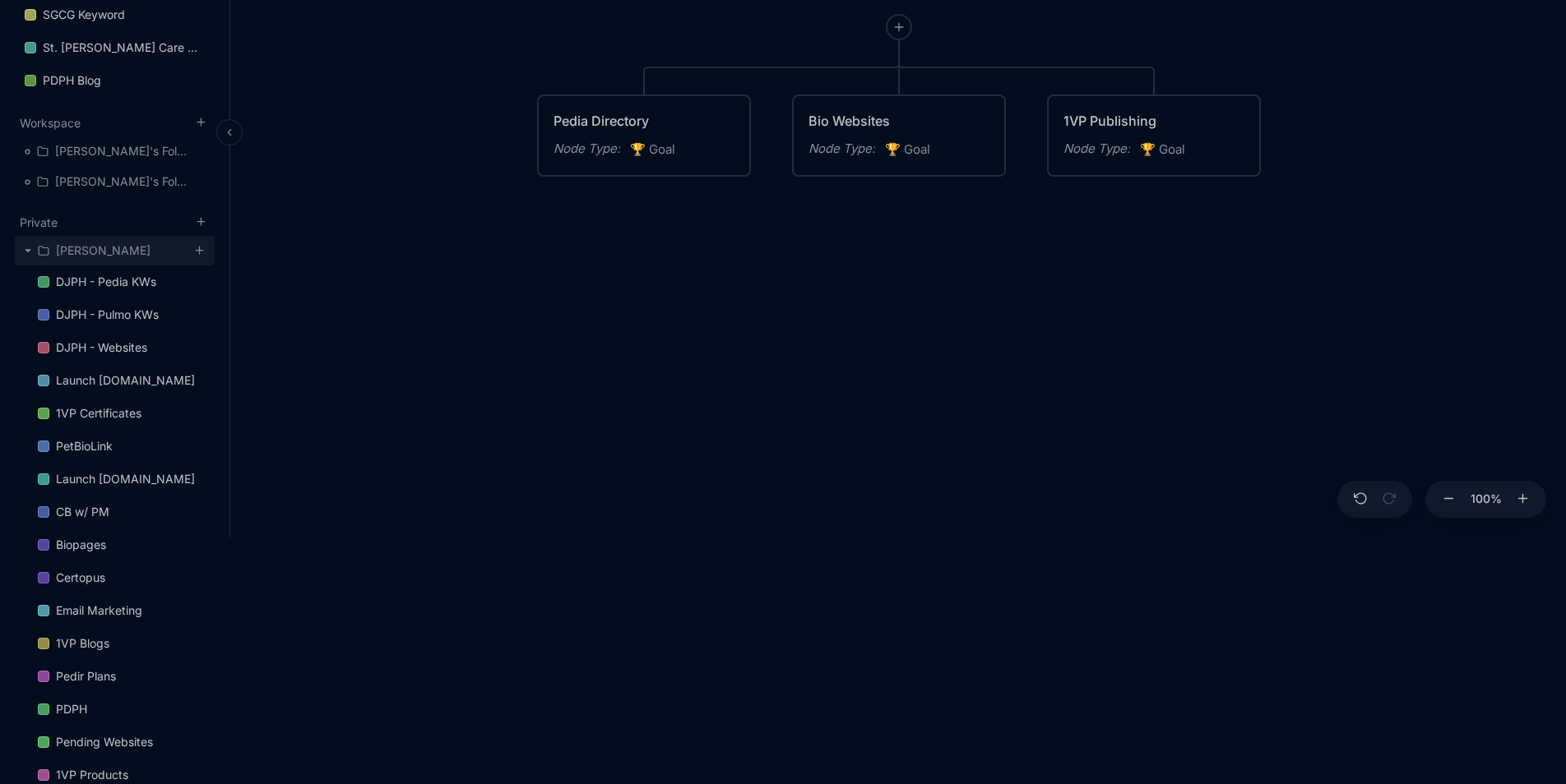
click at [27, 254] on icon at bounding box center [28, 251] width 8 height 8
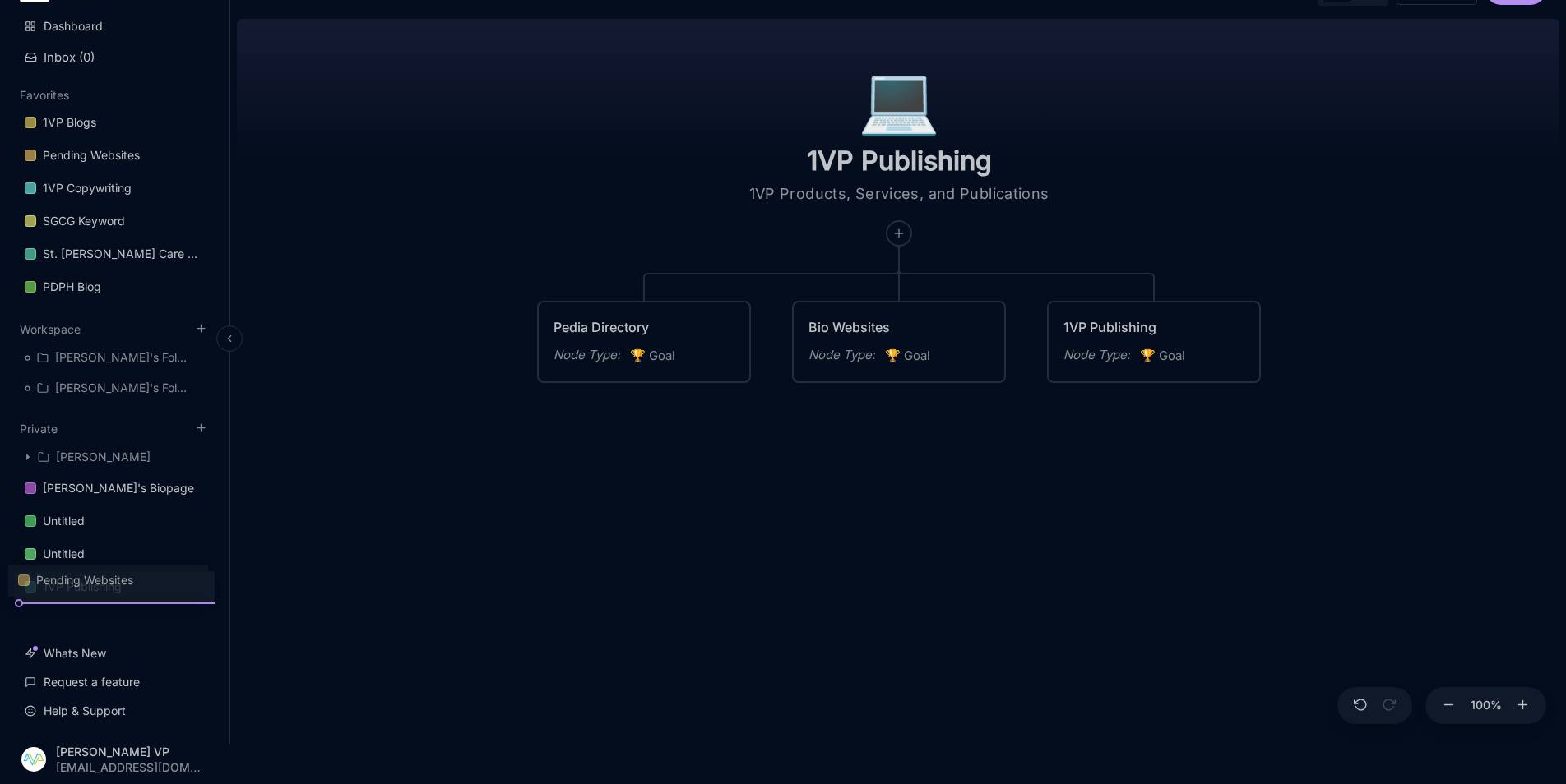
scroll to position [40, 0]
drag, startPoint x: 159, startPoint y: 554, endPoint x: 169, endPoint y: 430, distance: 124.4
click at [171, 430] on div "Private [PERSON_NAME]'s Biopage Untitled Untitled Pending Websites 1VP Publishi…" at bounding box center [114, 515] width 199 height 190
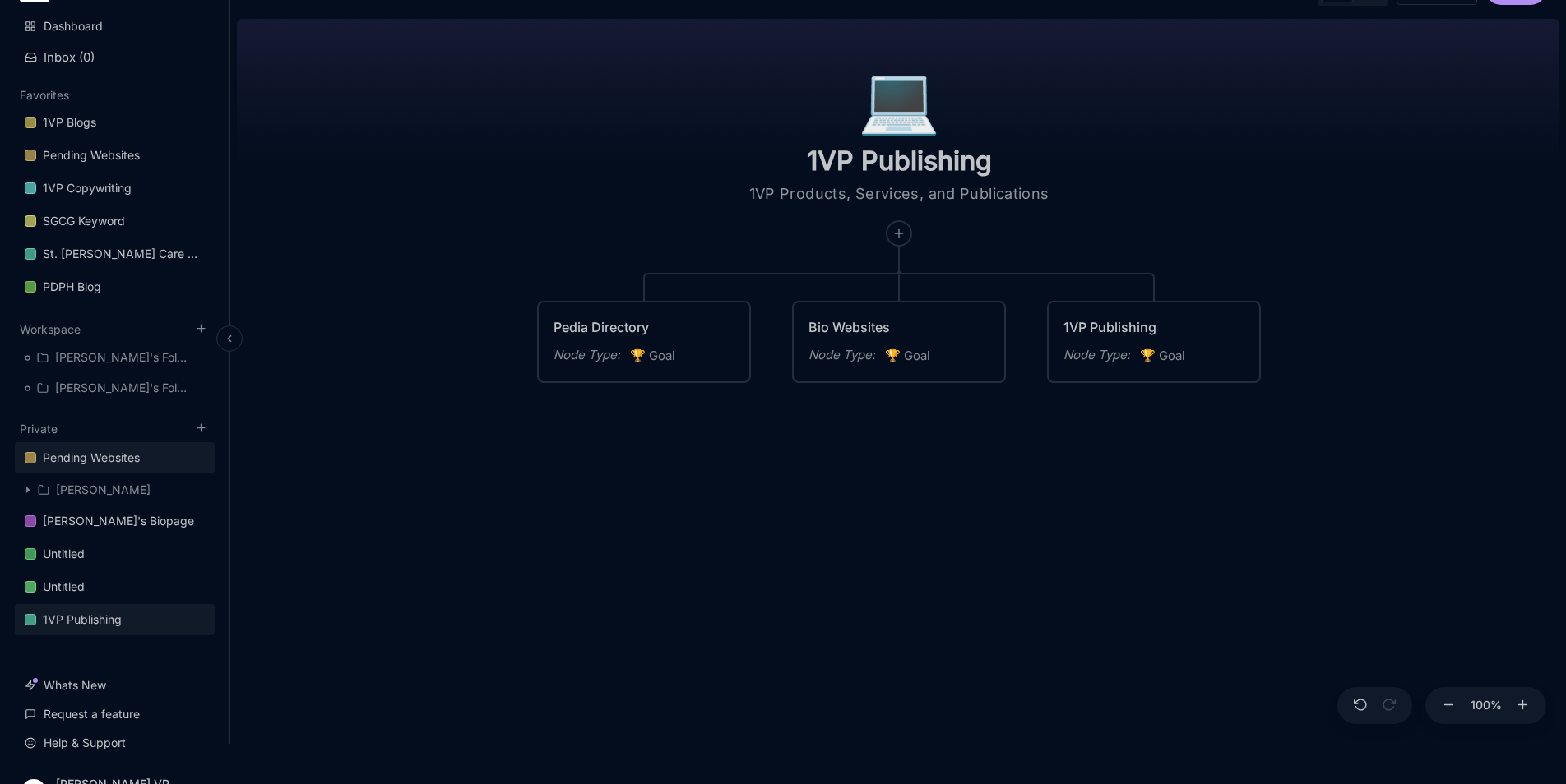
scroll to position [73, 0]
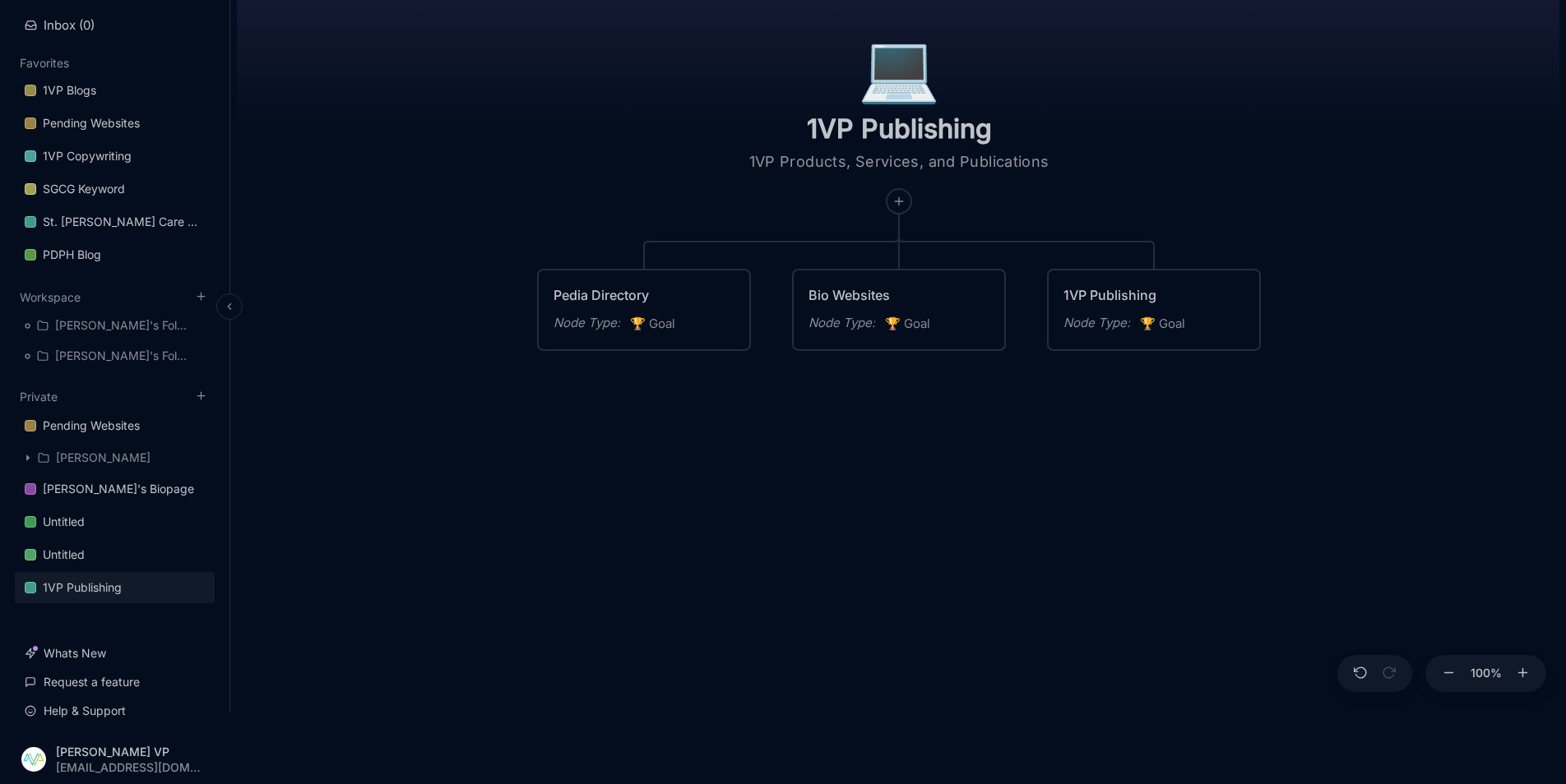
click at [138, 582] on link "1VP Publishing" at bounding box center [114, 587] width 199 height 31
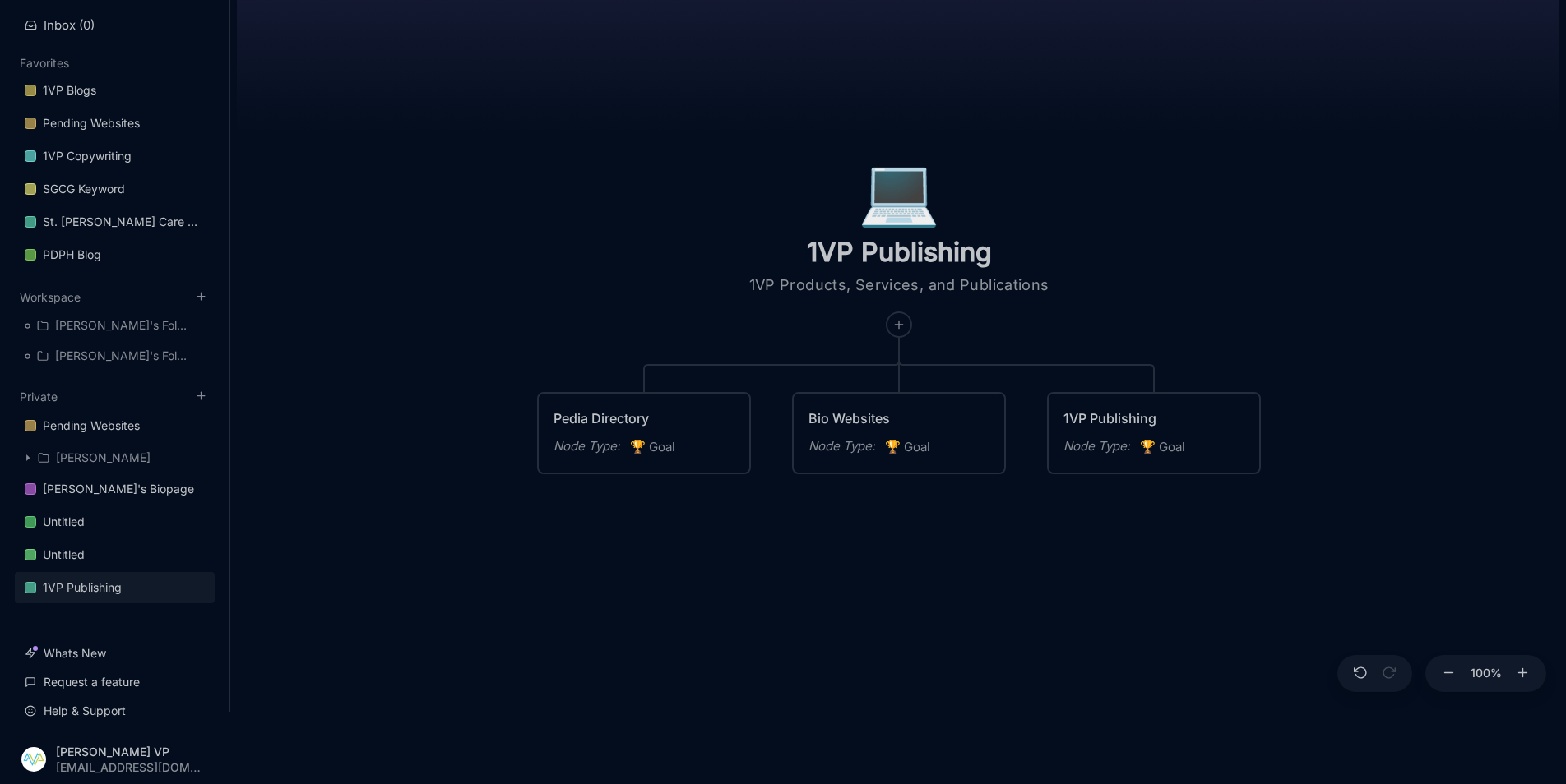
drag, startPoint x: 186, startPoint y: 590, endPoint x: 432, endPoint y: 679, distance: 261.6
click at [436, 679] on div "💻️ 1VP Publishing 1VP Products, Services, and Publications Pedia Directory Node…" at bounding box center [898, 345] width 1322 height 731
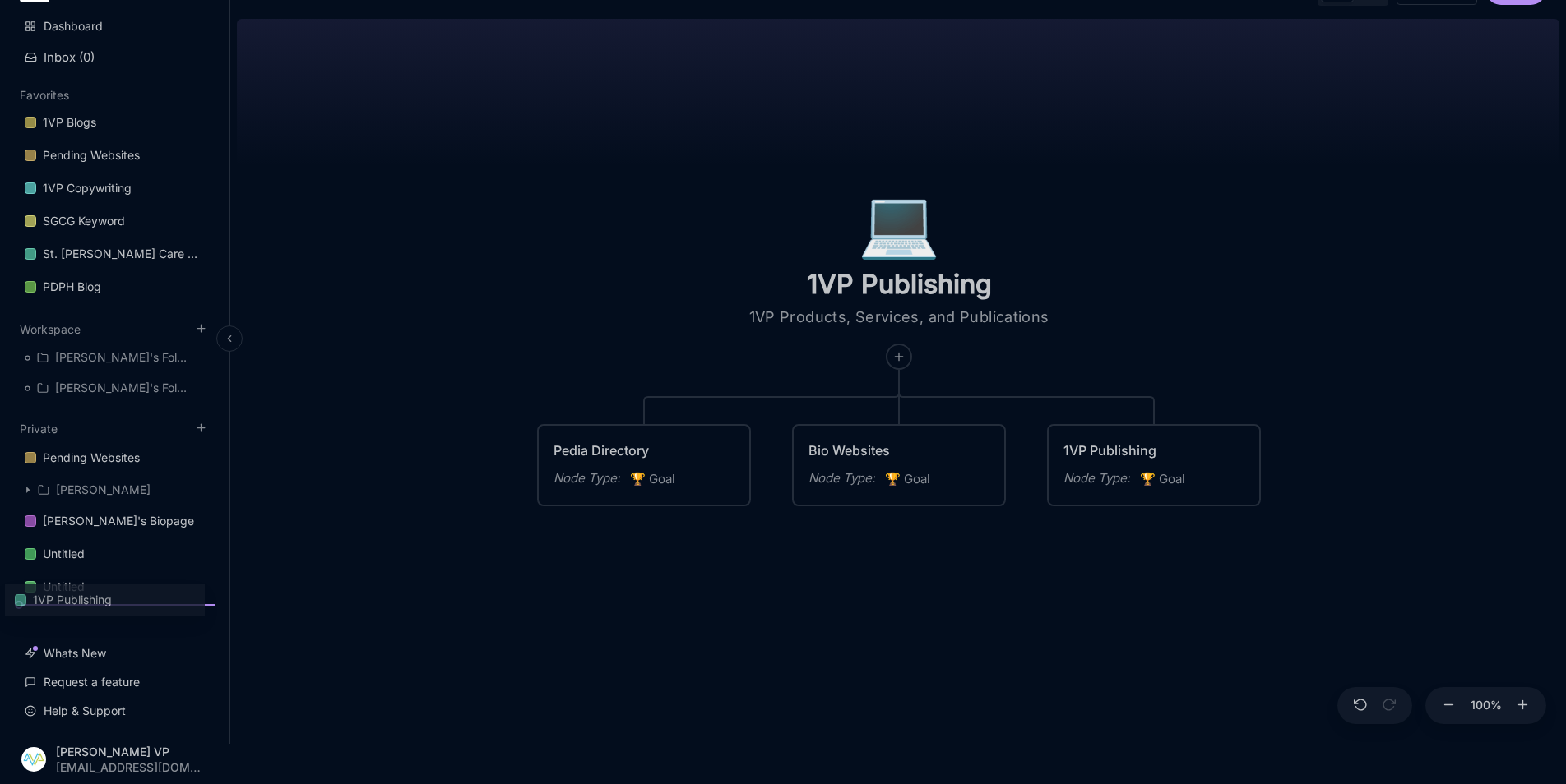
scroll to position [40, 0]
drag, startPoint x: 143, startPoint y: 585, endPoint x: 129, endPoint y: 587, distance: 14.1
click at [129, 587] on div "Pending Websites [PERSON_NAME]'s Biopage Untitled Untitled 1VP Publishing To pi…" at bounding box center [114, 523] width 199 height 173
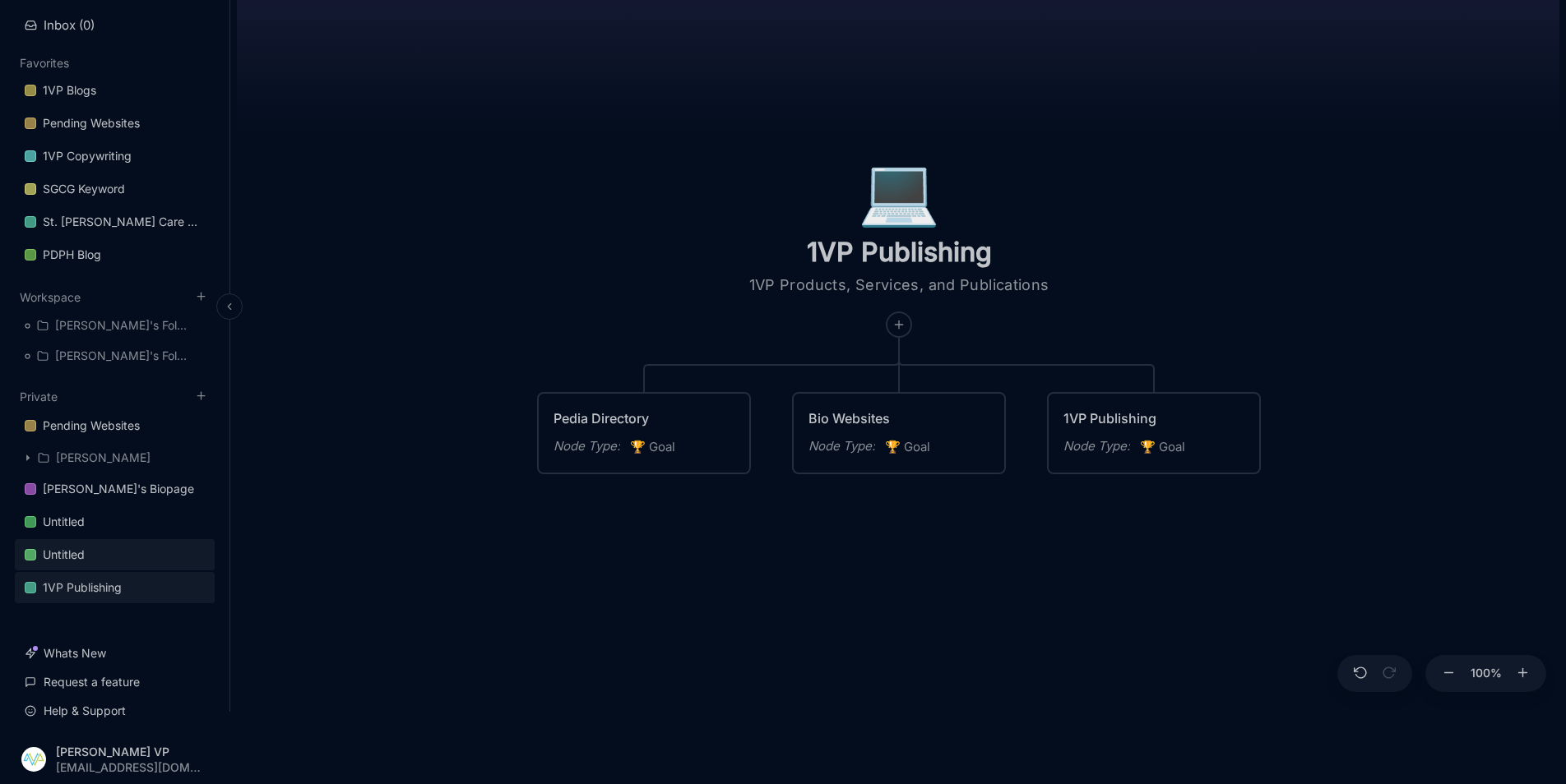
click at [128, 545] on link "Untitled" at bounding box center [114, 555] width 199 height 31
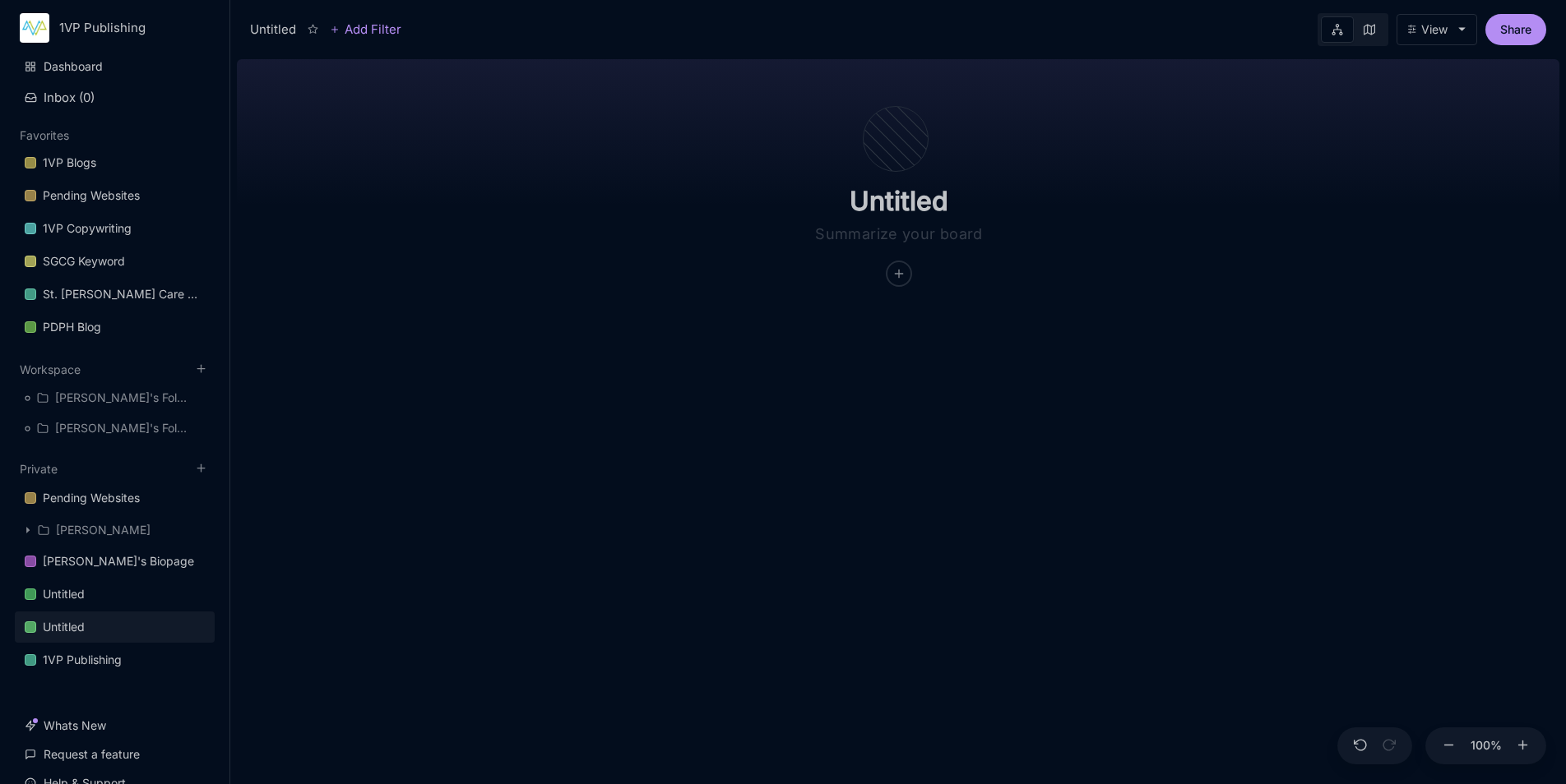
click at [1465, 35] on button "View" at bounding box center [1437, 29] width 81 height 31
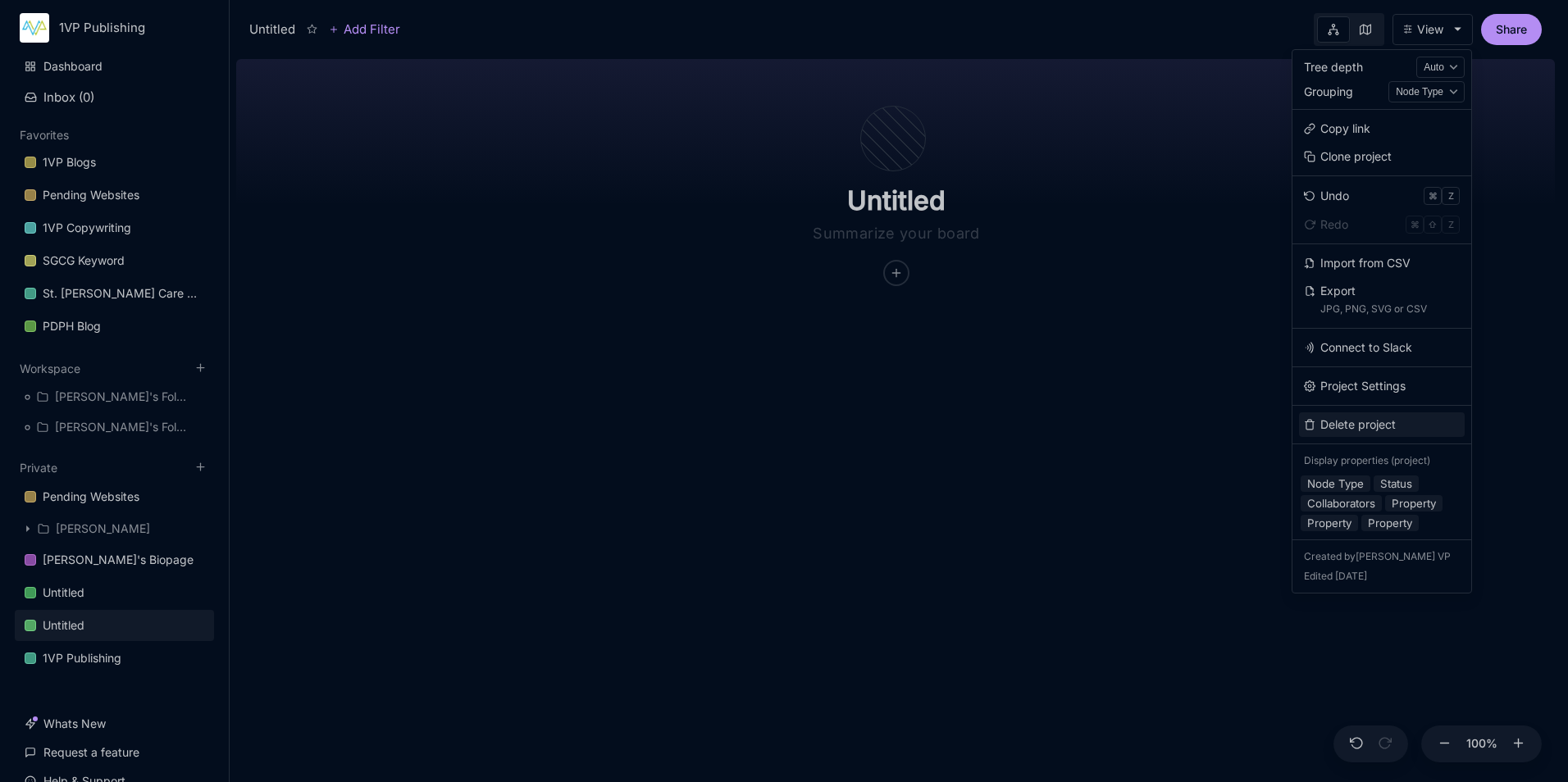
click at [1334, 425] on button "Delete project" at bounding box center [1382, 425] width 166 height 25
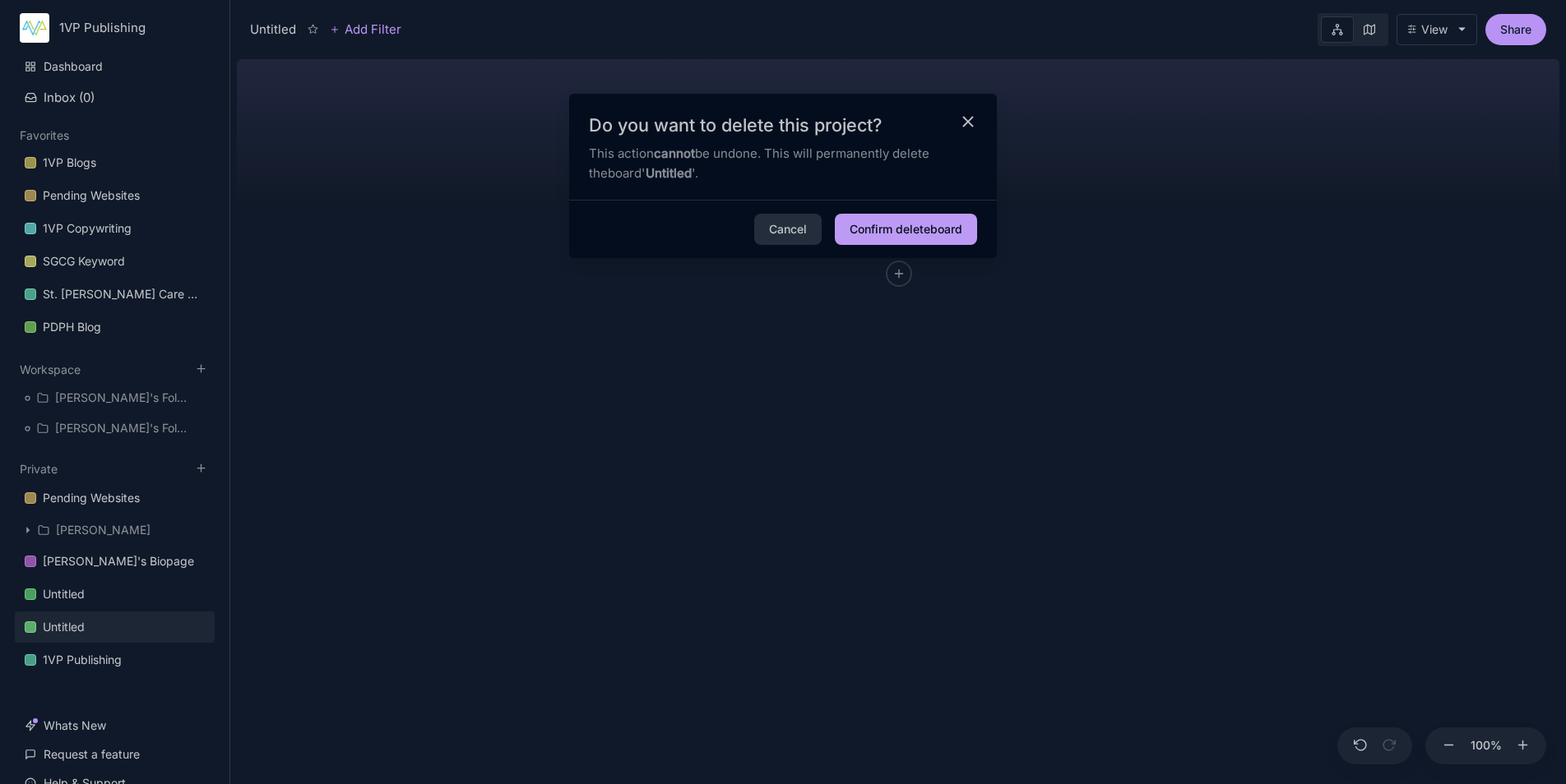
click at [945, 231] on button "Confirm delete board" at bounding box center [905, 229] width 143 height 31
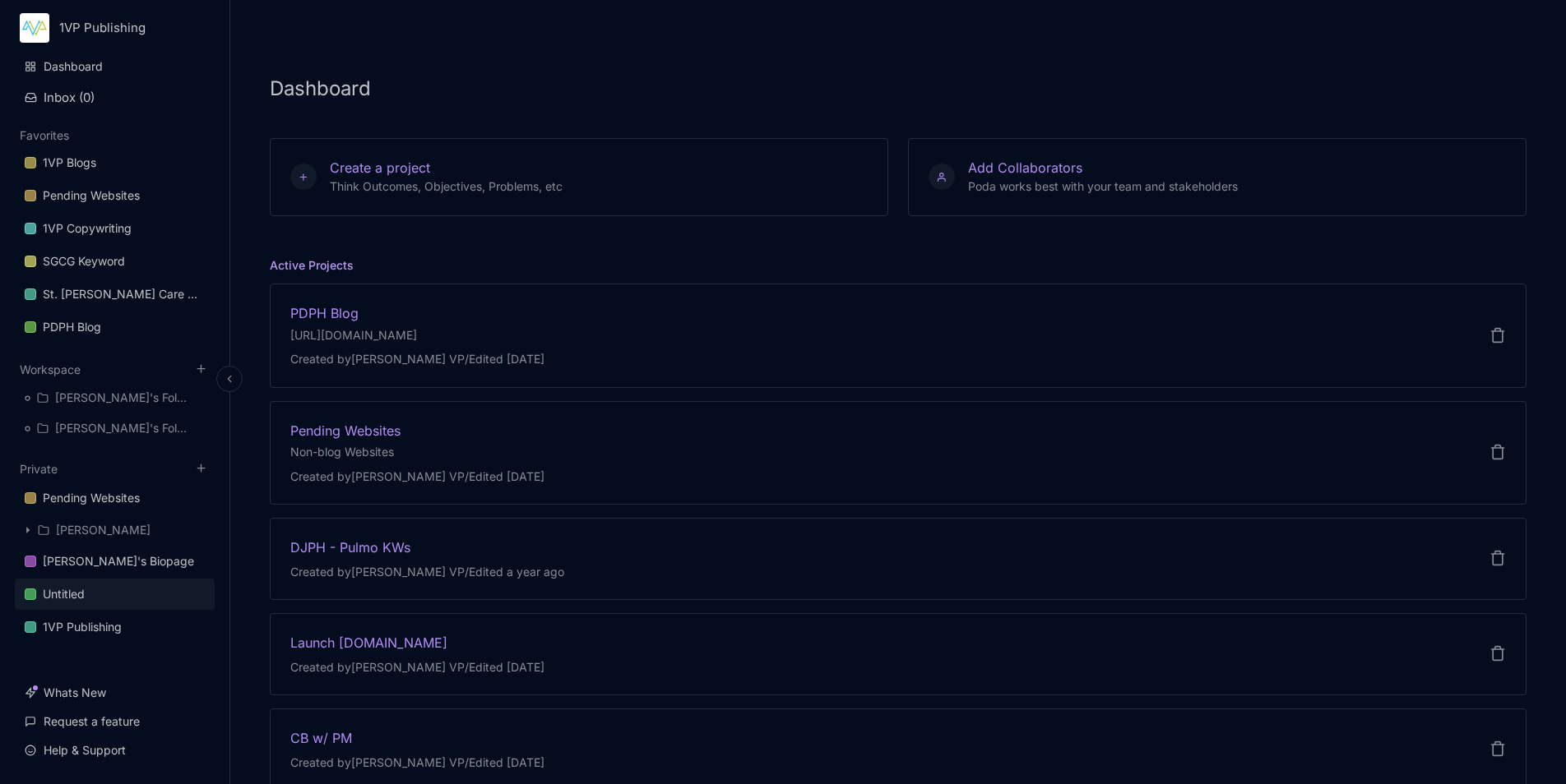
click at [140, 589] on link "Untitled" at bounding box center [114, 594] width 199 height 31
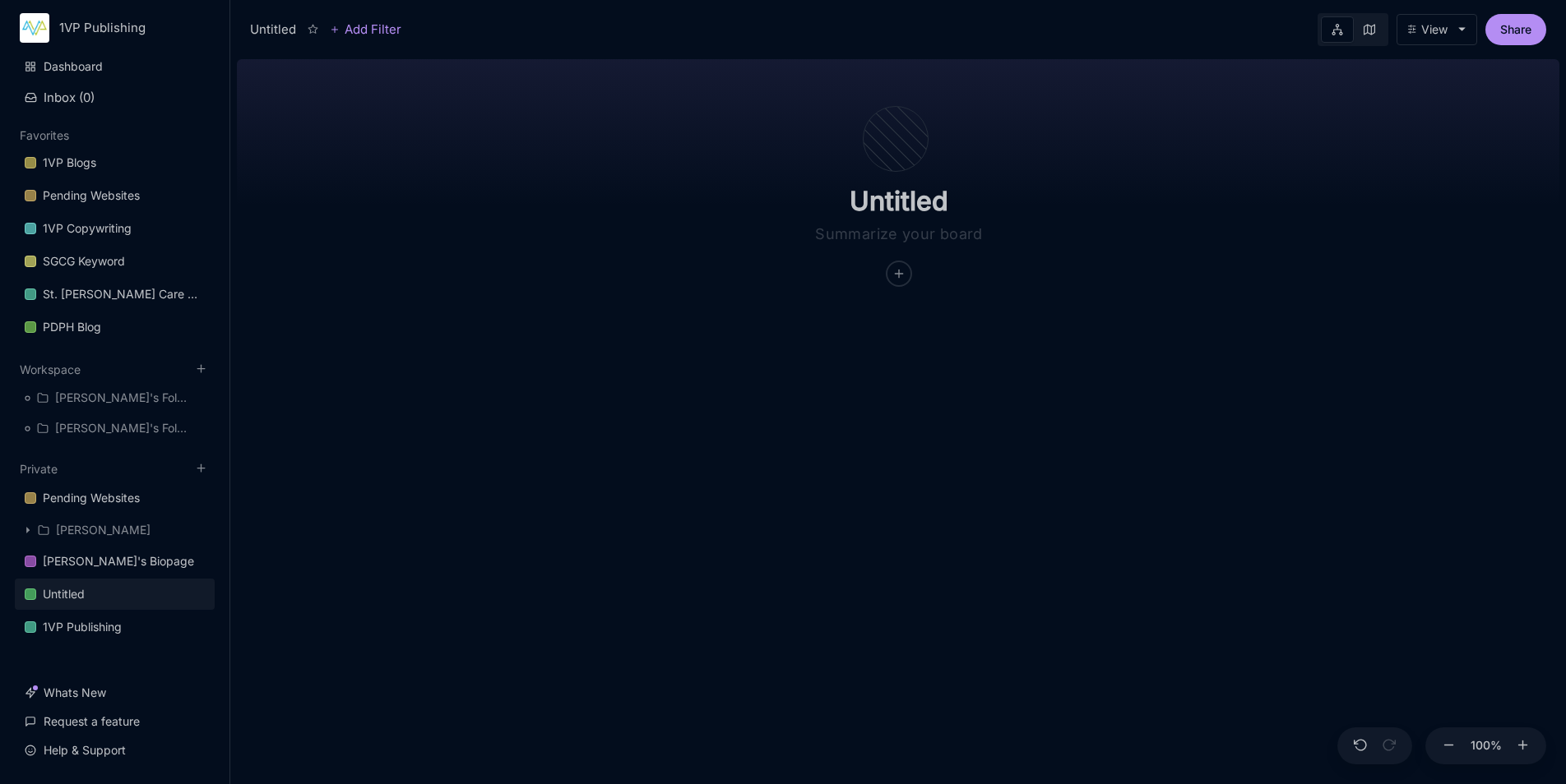
click at [1461, 25] on icon at bounding box center [1461, 29] width 9 height 9
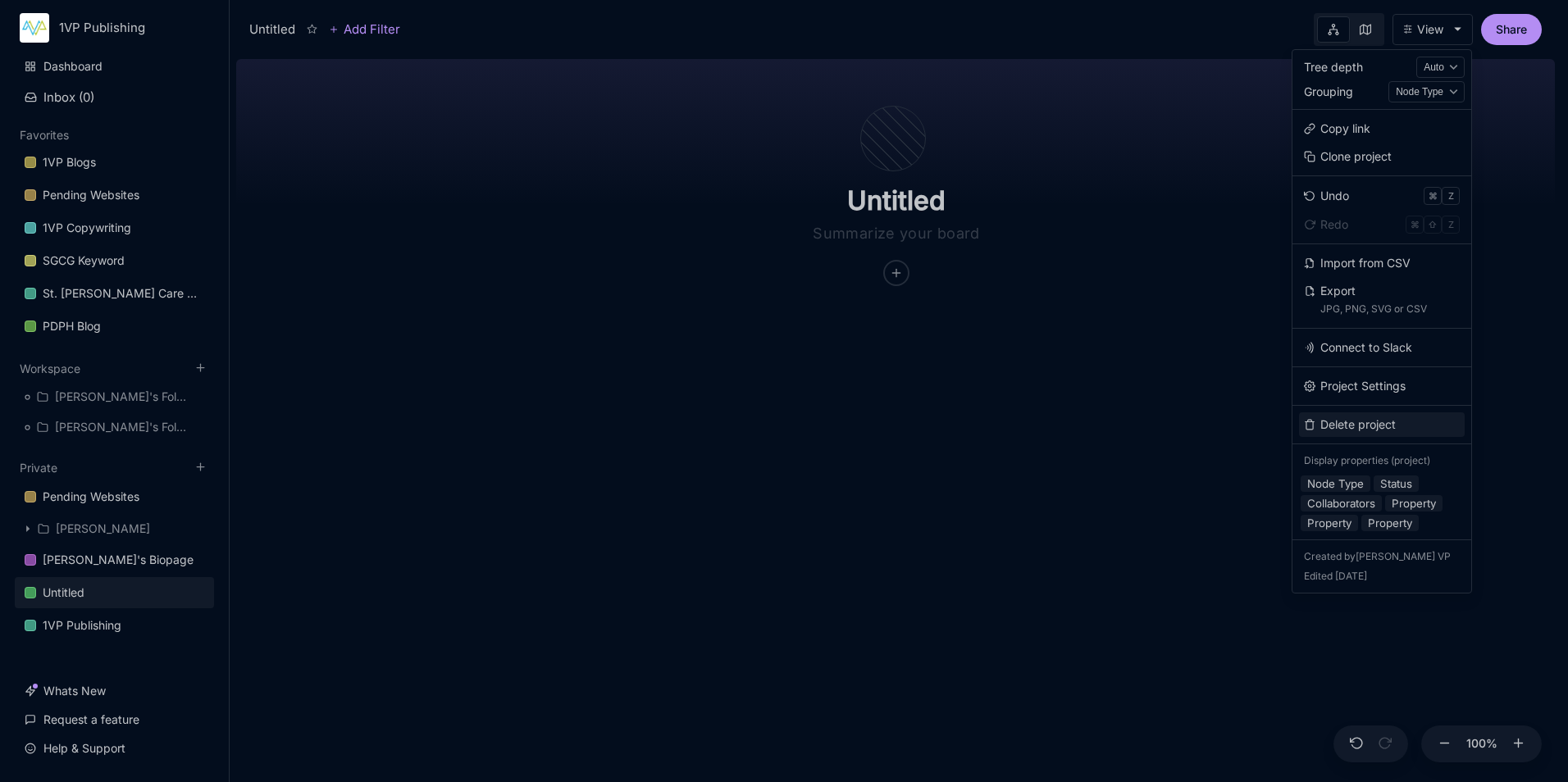
click at [1412, 423] on button "Delete project" at bounding box center [1382, 425] width 166 height 25
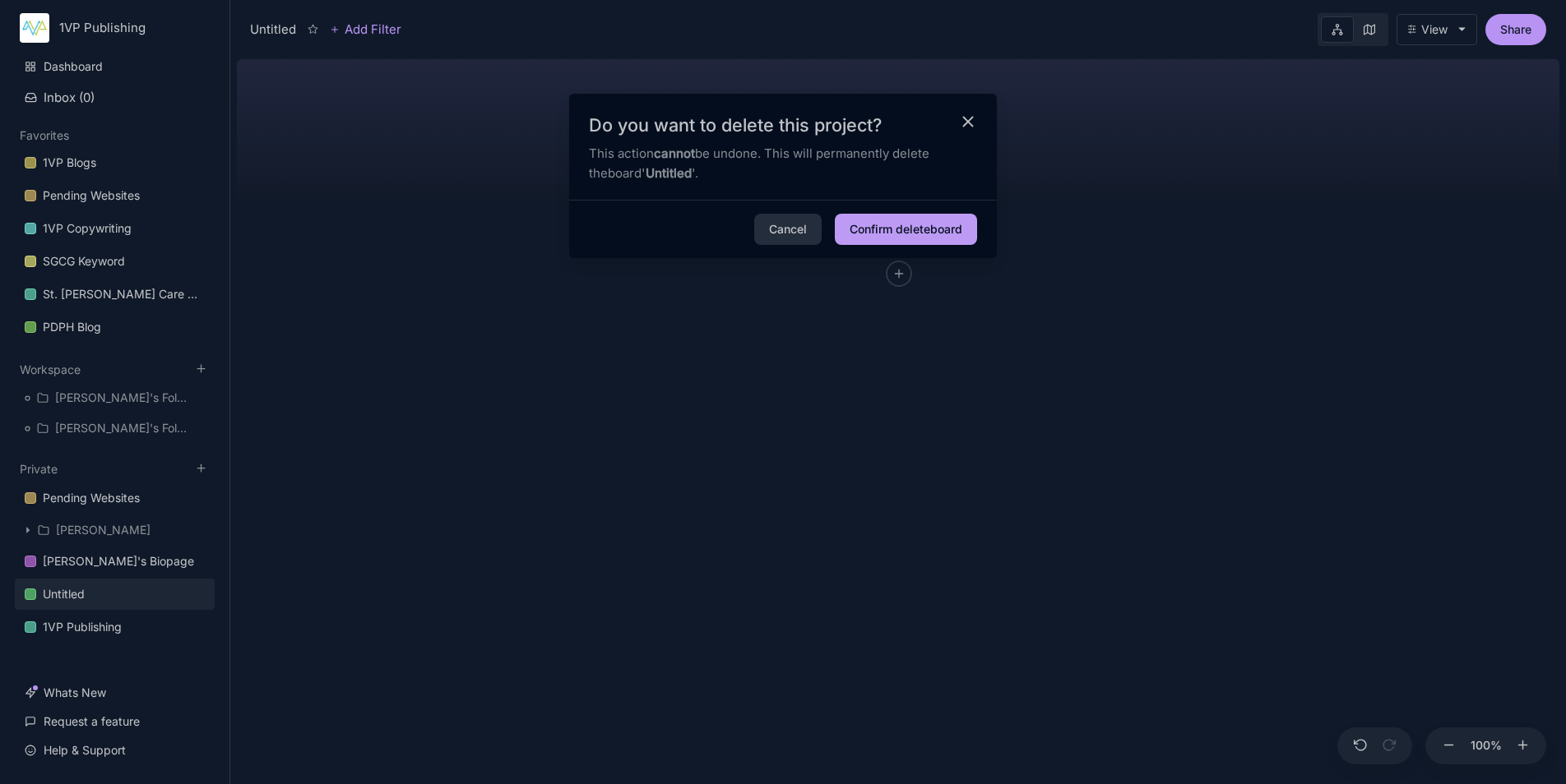
click at [940, 225] on button "Confirm delete board" at bounding box center [905, 229] width 143 height 31
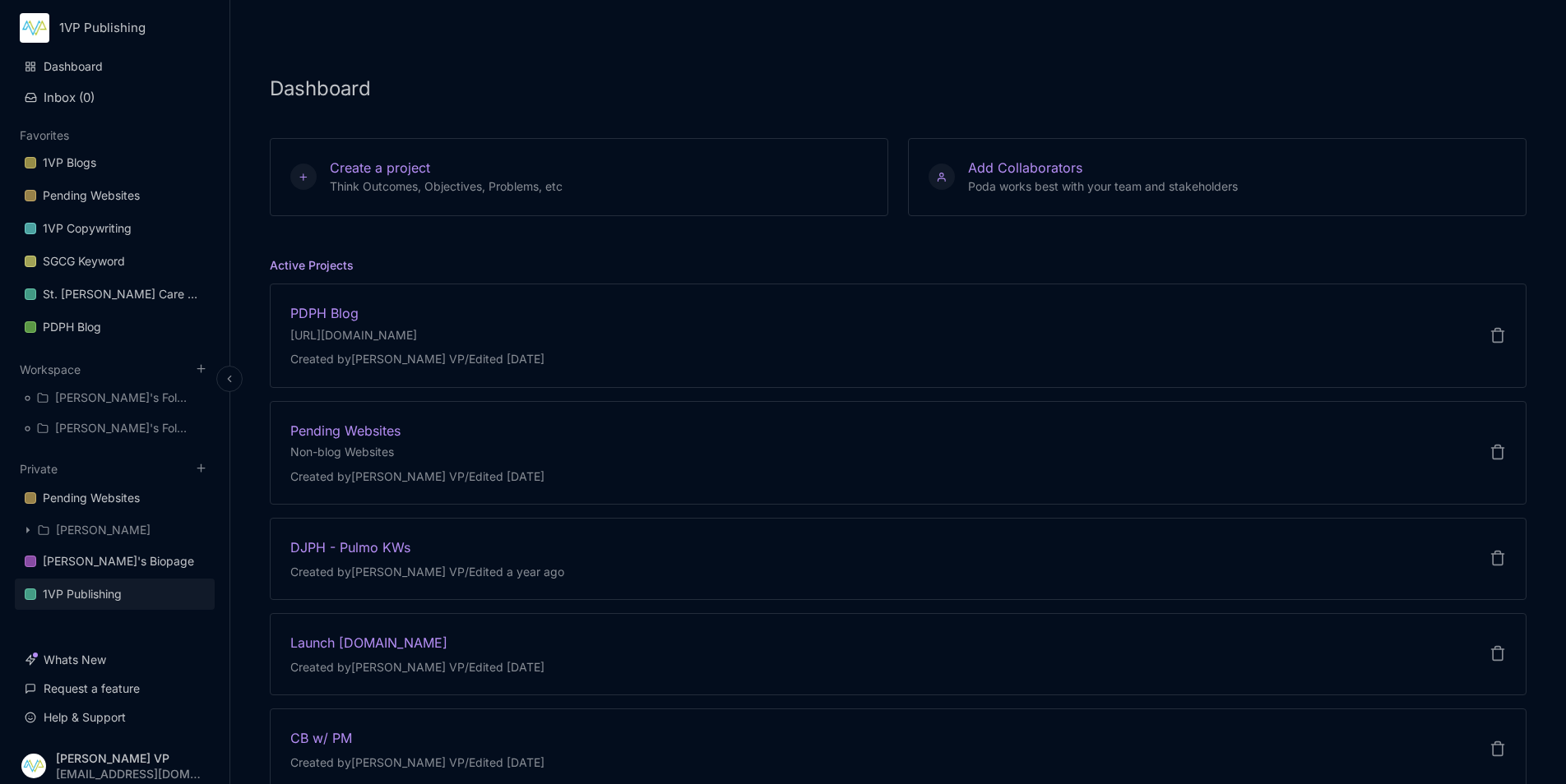
click at [77, 595] on div "1VP Publishing" at bounding box center [82, 595] width 79 height 20
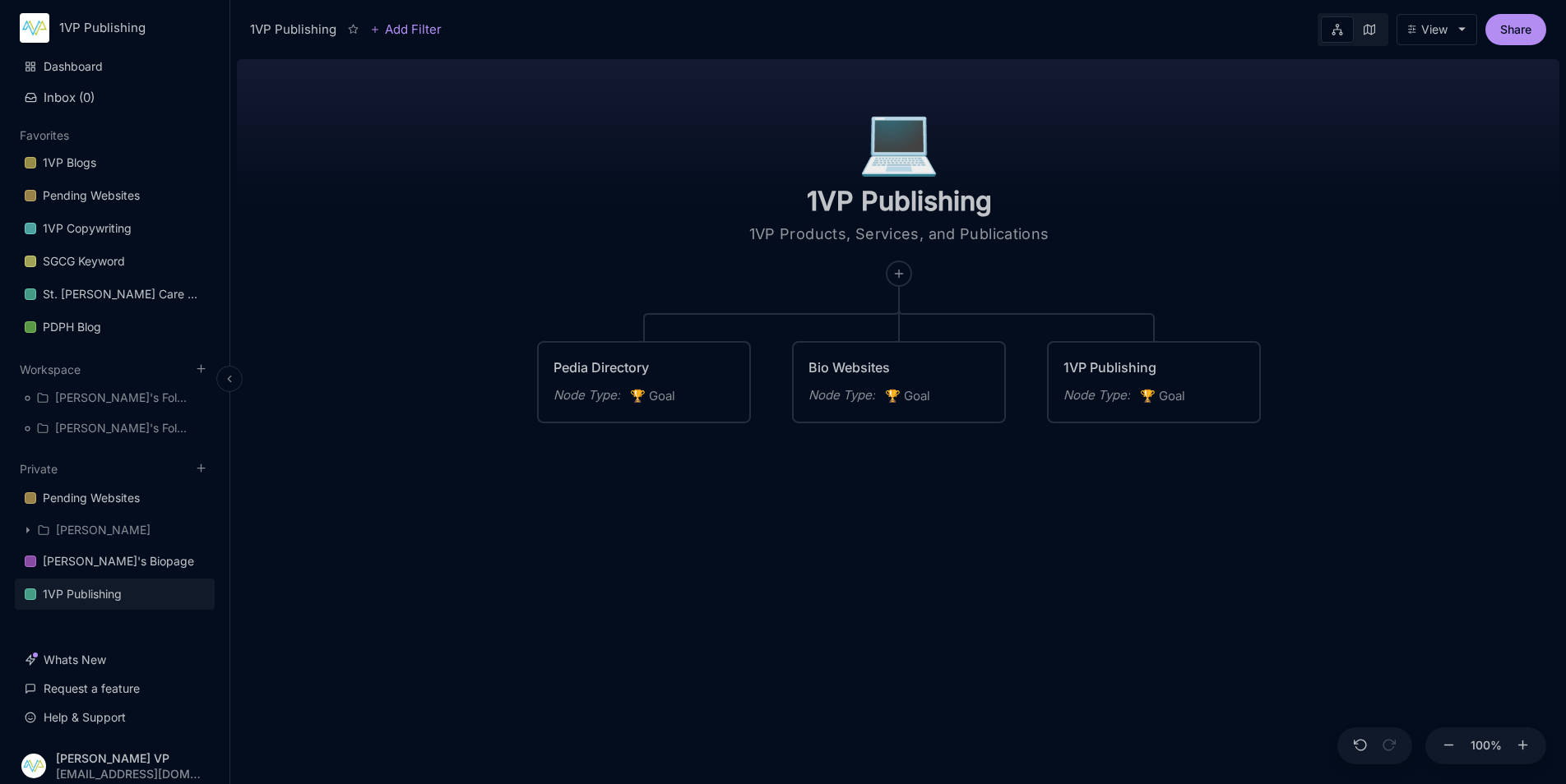
click at [199, 593] on link "1VP Publishing" at bounding box center [114, 594] width 199 height 31
click at [1456, 36] on button "View" at bounding box center [1437, 29] width 81 height 31
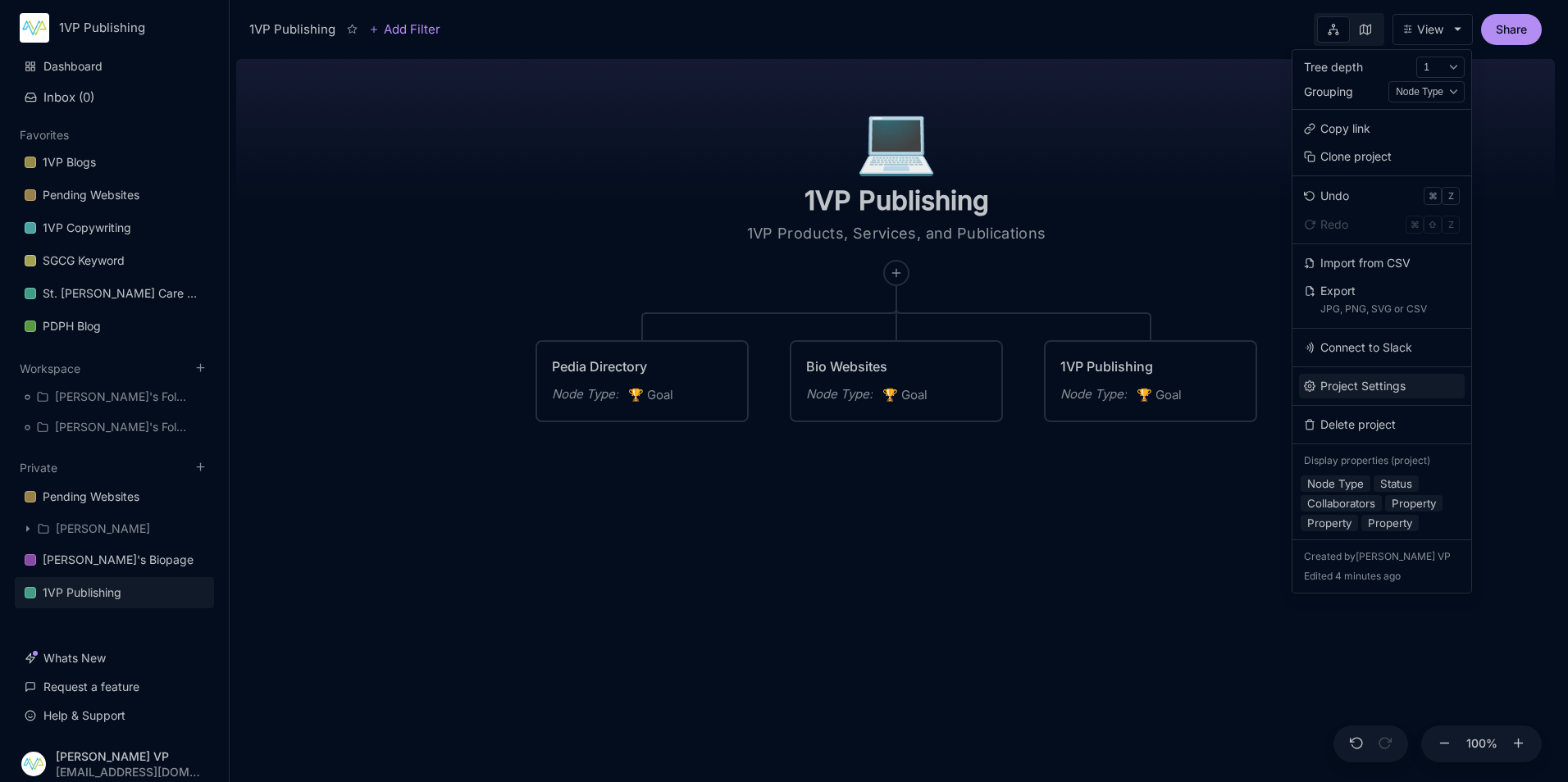
click at [1402, 384] on button "Project Settings" at bounding box center [1382, 386] width 166 height 25
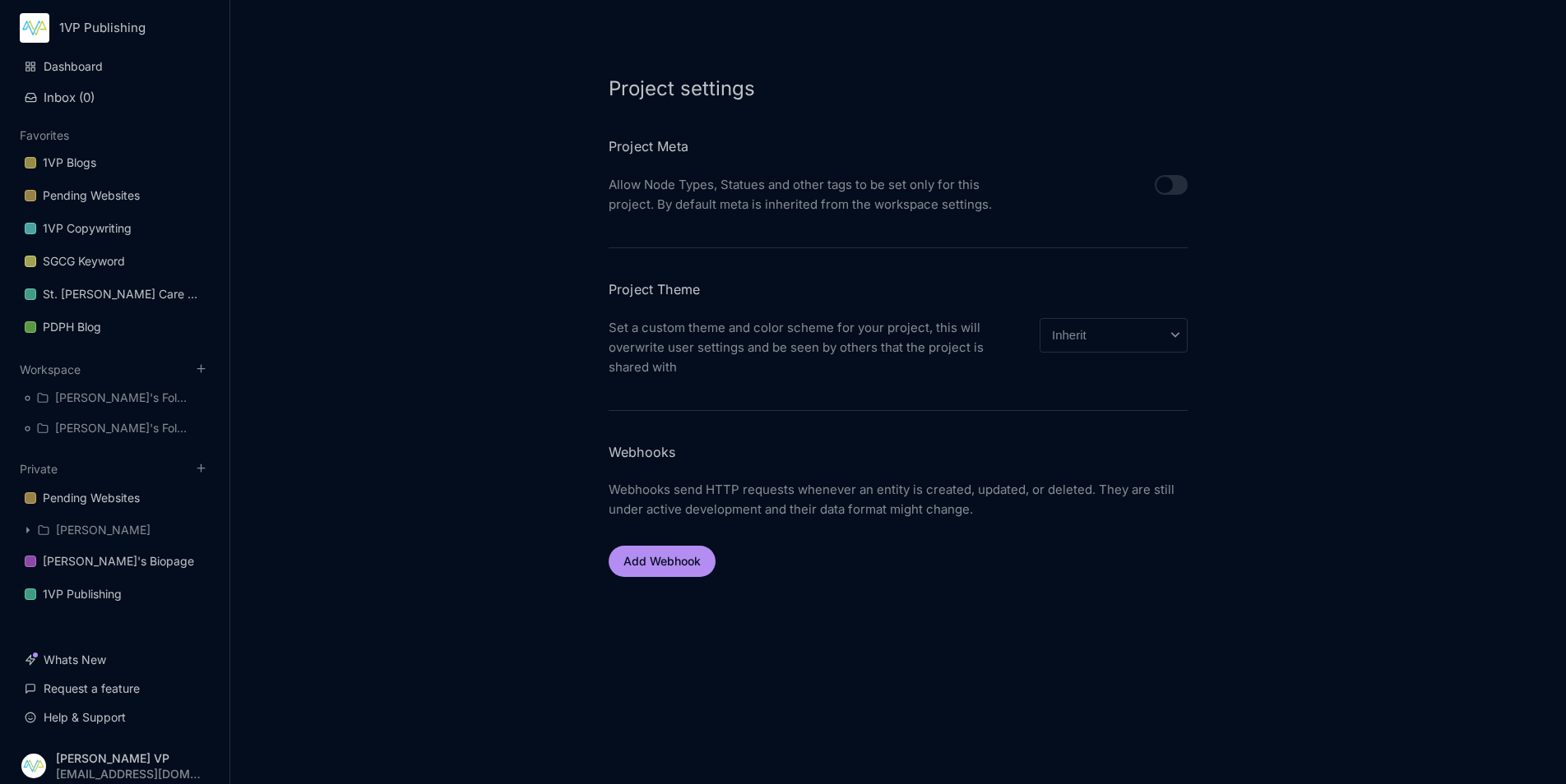
click at [1178, 339] on div "Inherit Light Dark Grey Neon Teal Custom" at bounding box center [1113, 334] width 148 height 34
click at [127, 594] on link "1VP Publishing" at bounding box center [114, 594] width 199 height 31
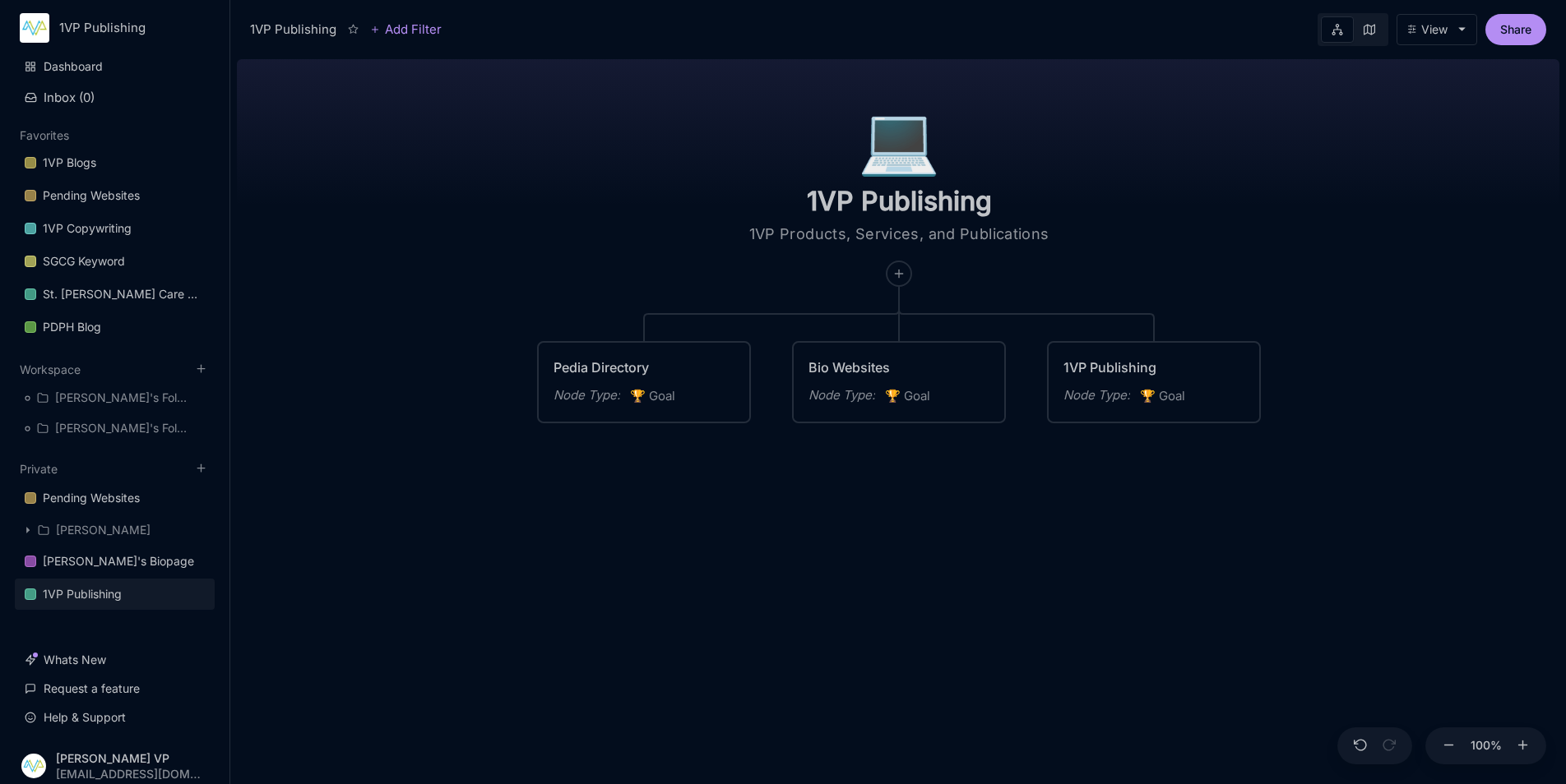
click at [1457, 39] on button "View" at bounding box center [1437, 29] width 81 height 31
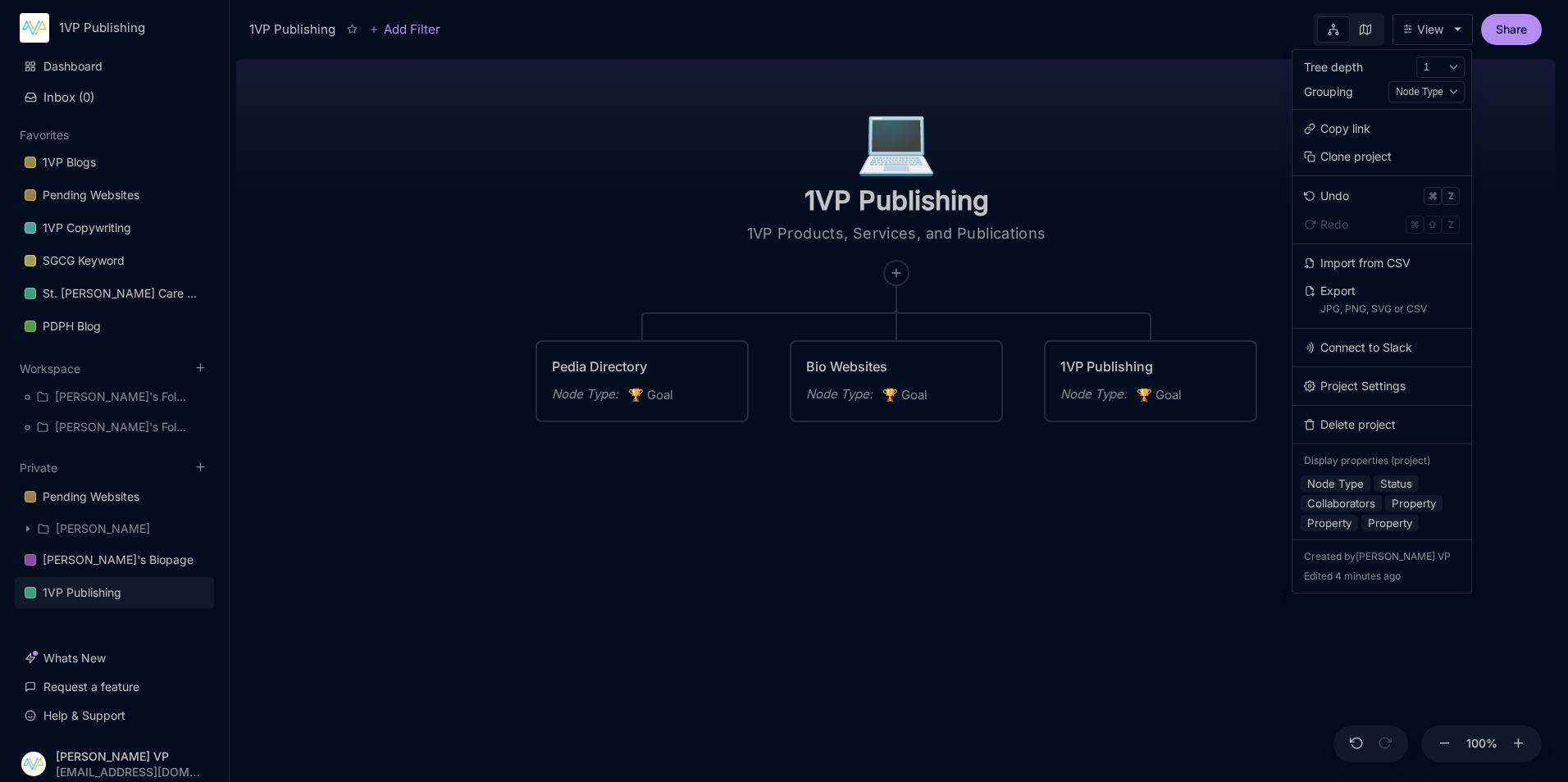
click at [1451, 91] on div "Node Type Status Property Property Property" at bounding box center [1427, 92] width 77 height 22
click at [1456, 67] on div "1 Auto" at bounding box center [1441, 67] width 48 height 22
click at [1370, 398] on button "Project Settings" at bounding box center [1382, 386] width 166 height 25
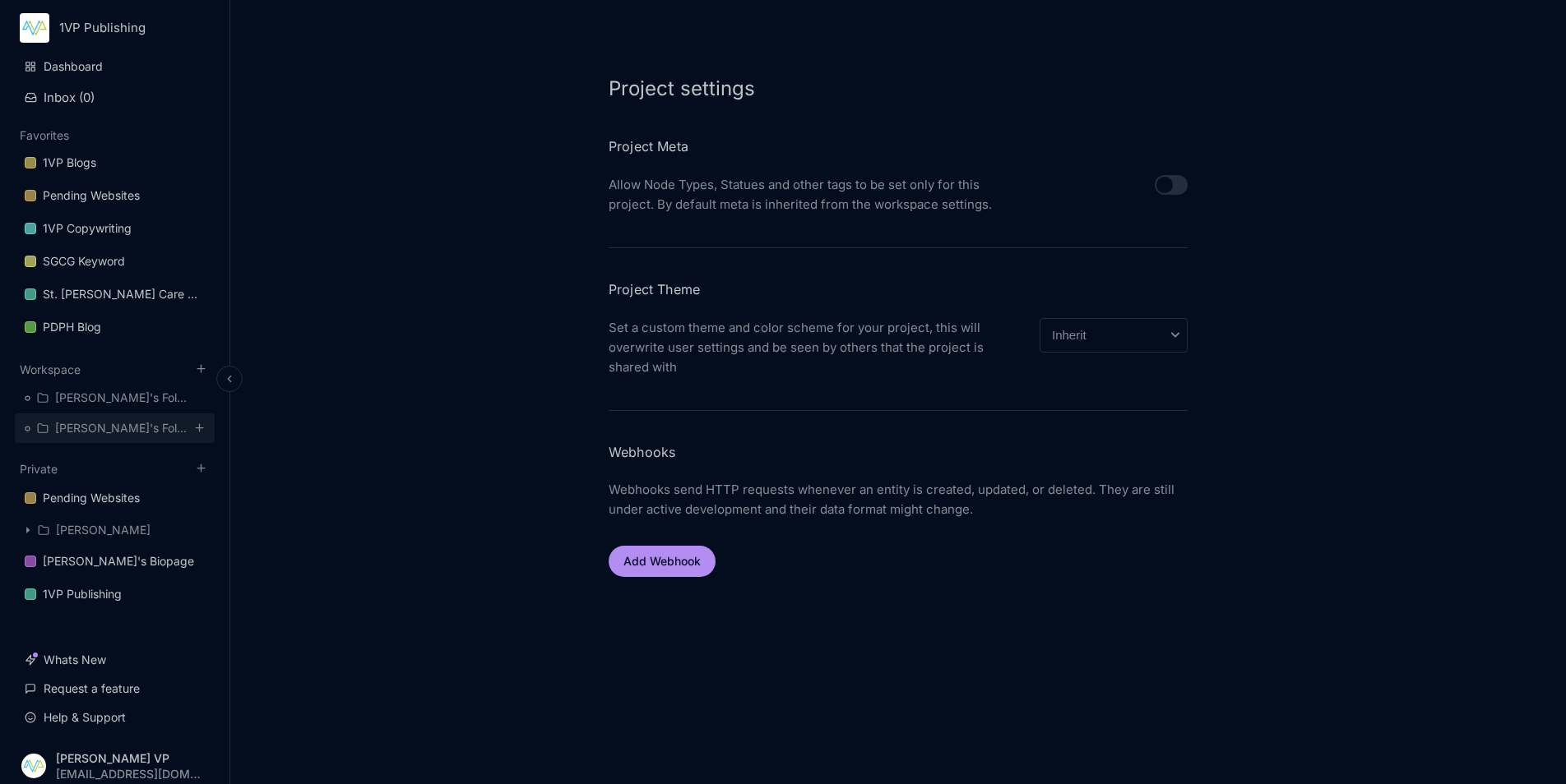
click at [118, 425] on div "[PERSON_NAME]'s Folder" at bounding box center [123, 429] width 136 height 20
click at [91, 435] on div "[PERSON_NAME]'s Folder" at bounding box center [123, 429] width 136 height 20
click at [98, 398] on div "[PERSON_NAME]'s Folder" at bounding box center [123, 398] width 136 height 20
click at [85, 598] on div "1VP Publishing" at bounding box center [82, 595] width 79 height 20
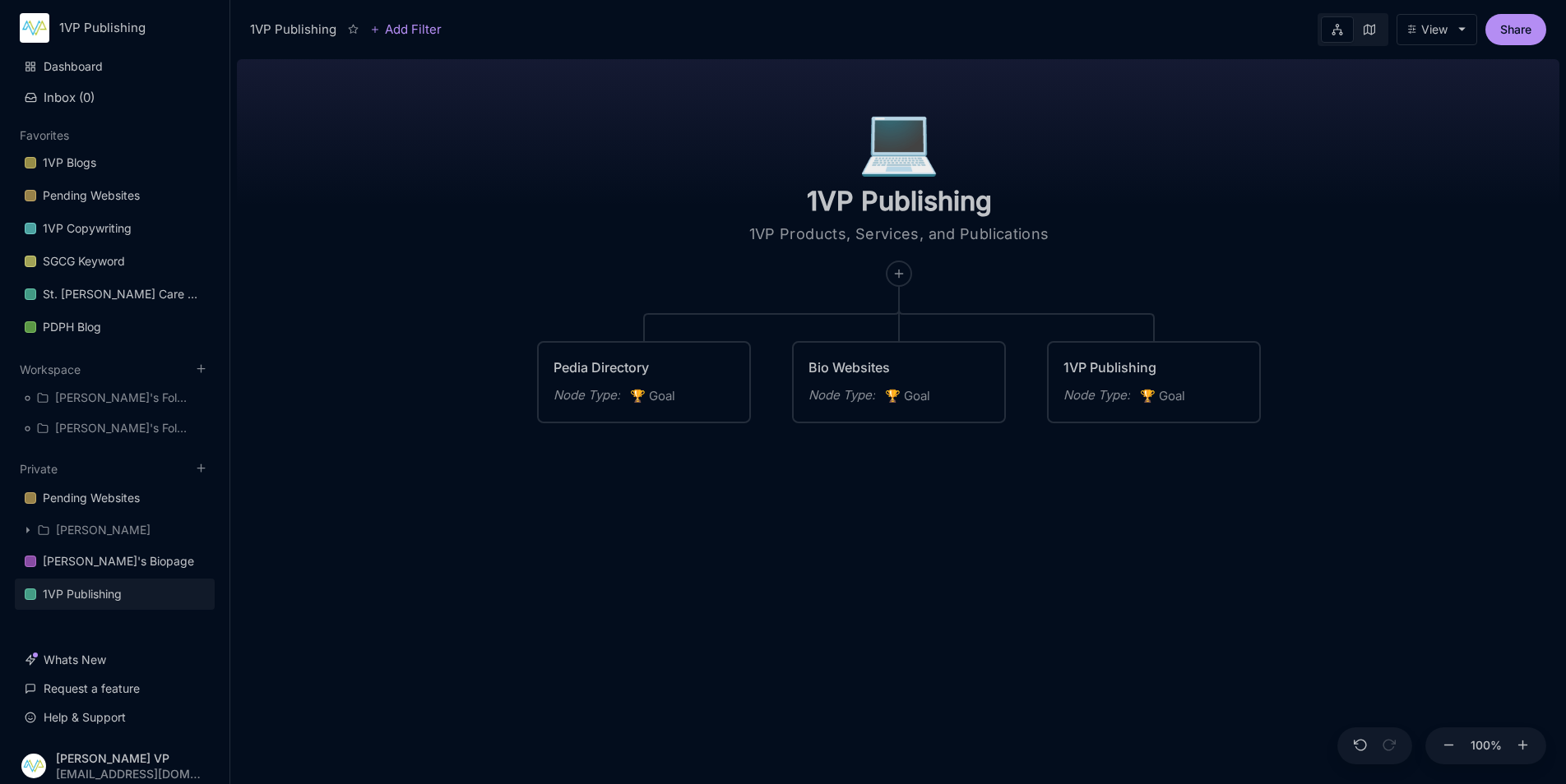
click at [357, 31] on icon at bounding box center [353, 29] width 11 height 11
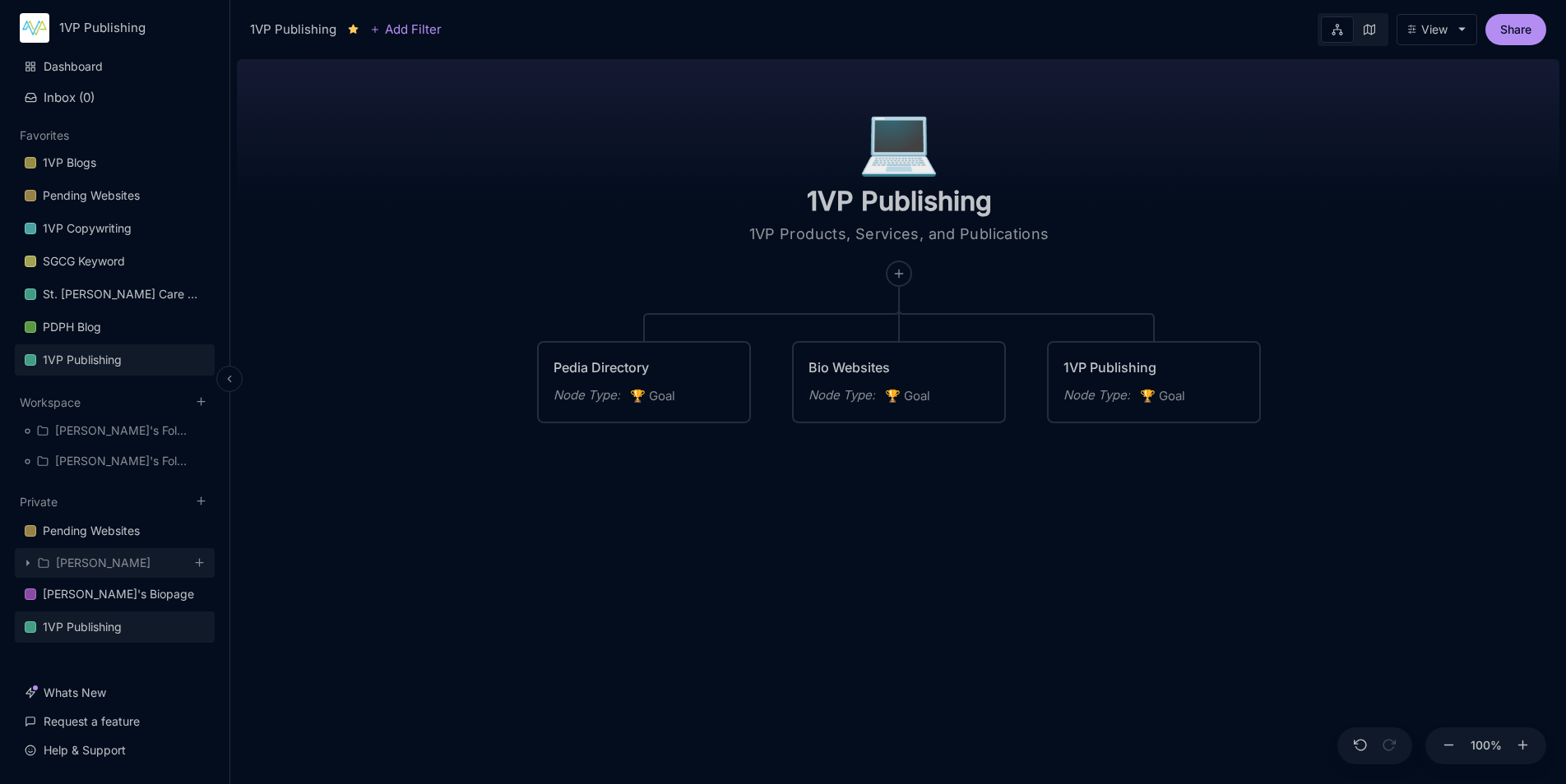
click at [25, 563] on icon at bounding box center [28, 563] width 8 height 8
click at [105, 593] on div "DJPH - Pedia KWs" at bounding box center [106, 595] width 100 height 20
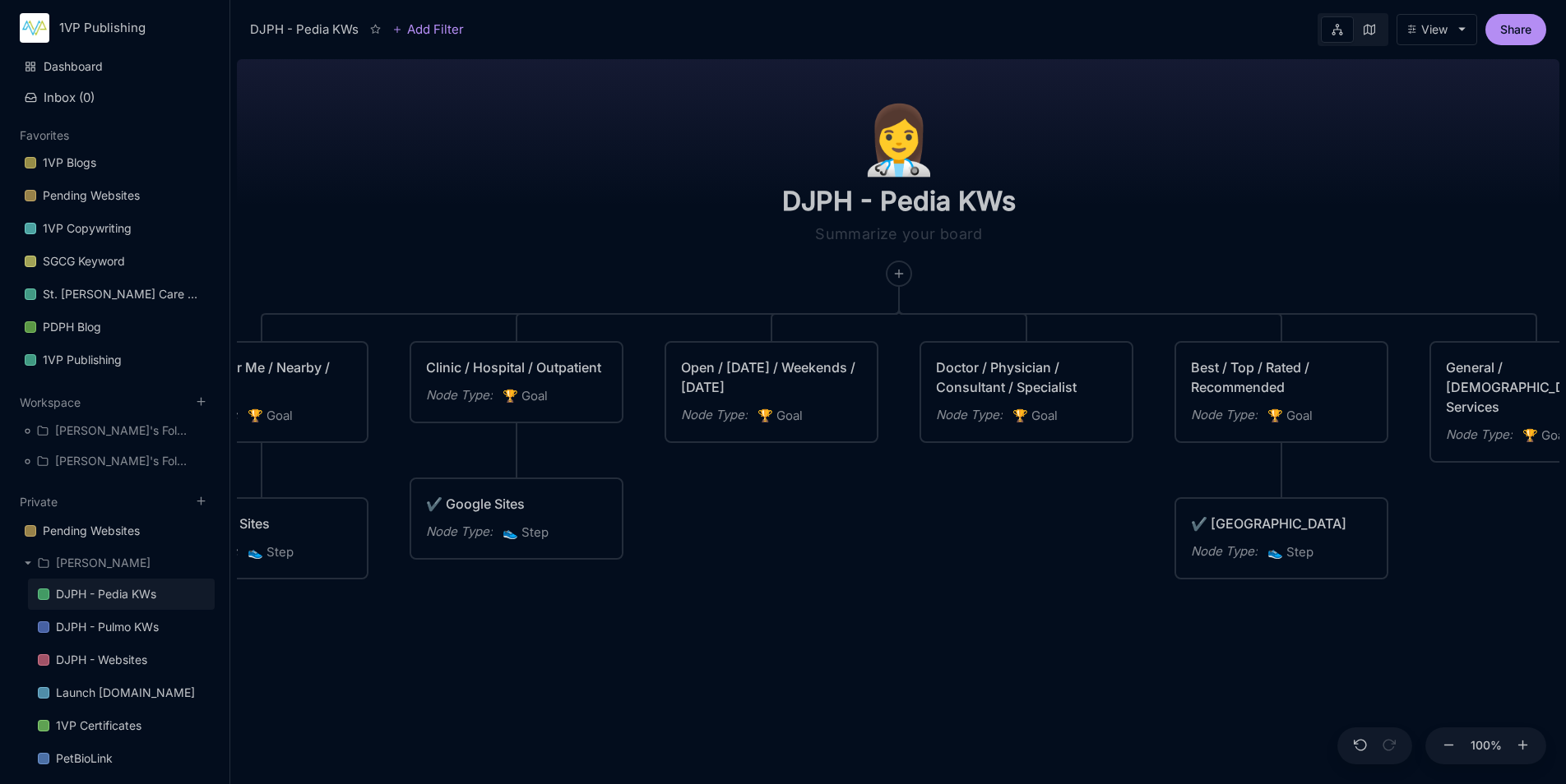
click at [1442, 33] on div "View" at bounding box center [1434, 30] width 27 height 13
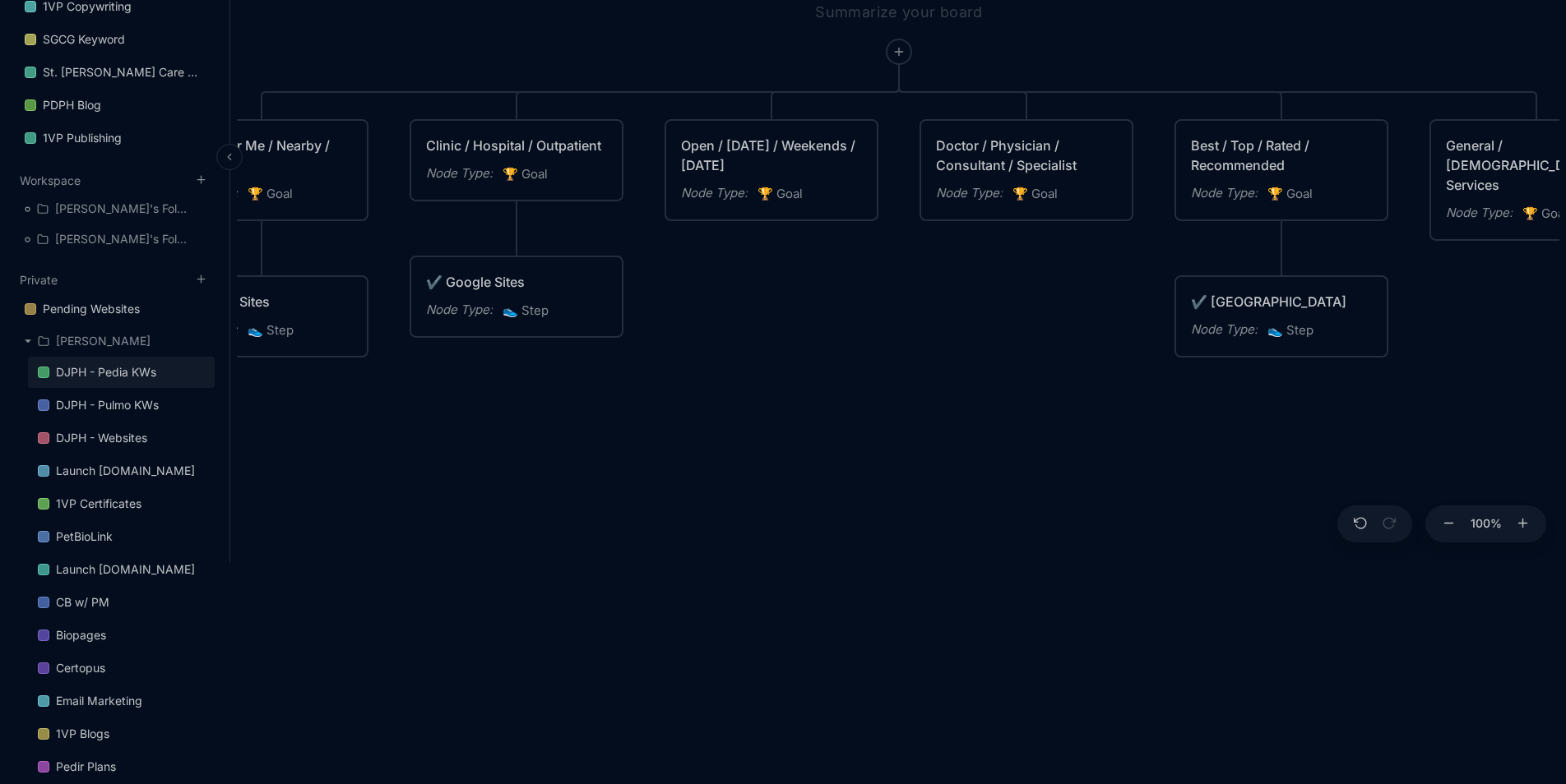
scroll to position [247, 0]
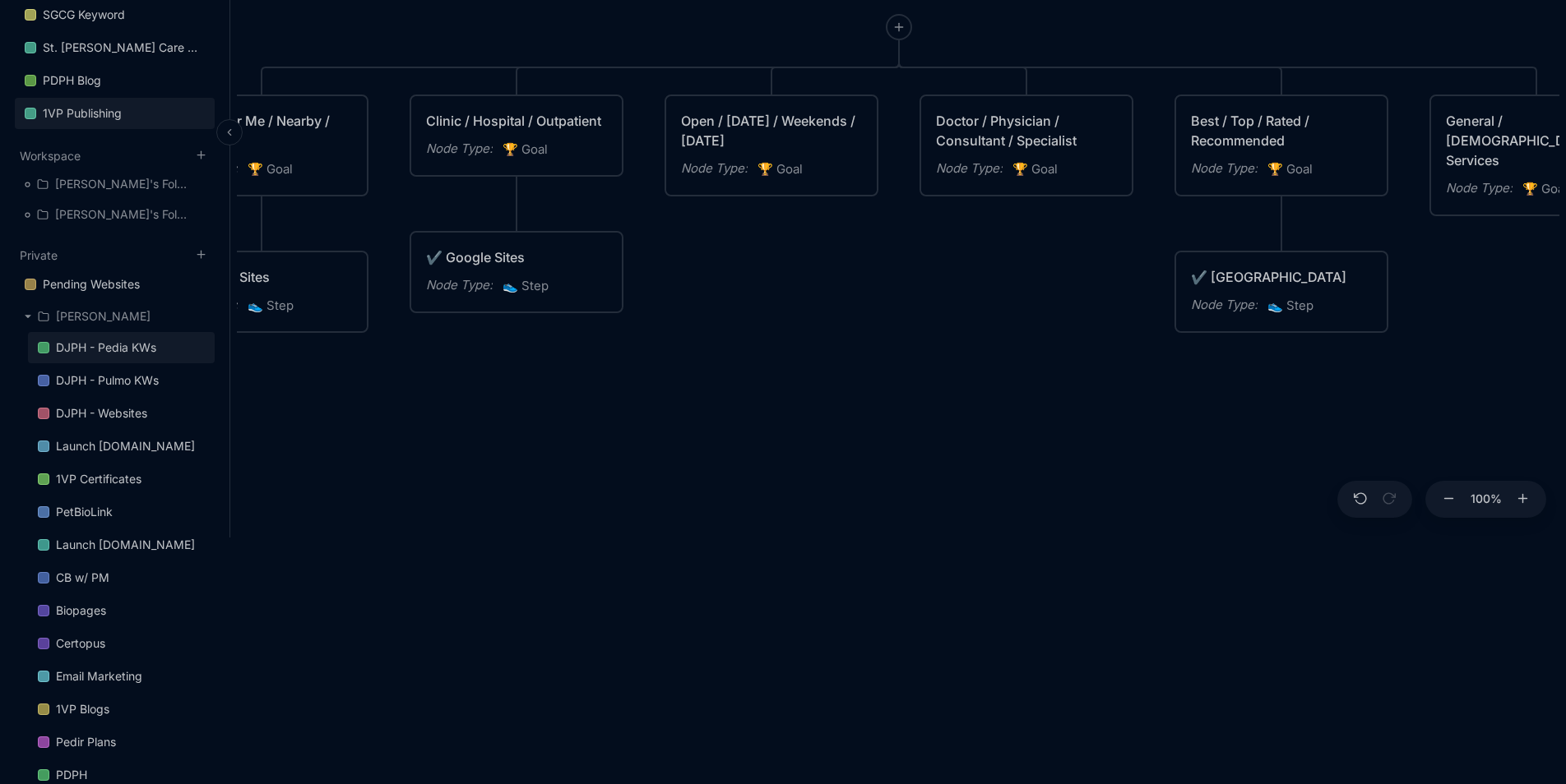
click at [24, 315] on icon at bounding box center [28, 317] width 8 height 8
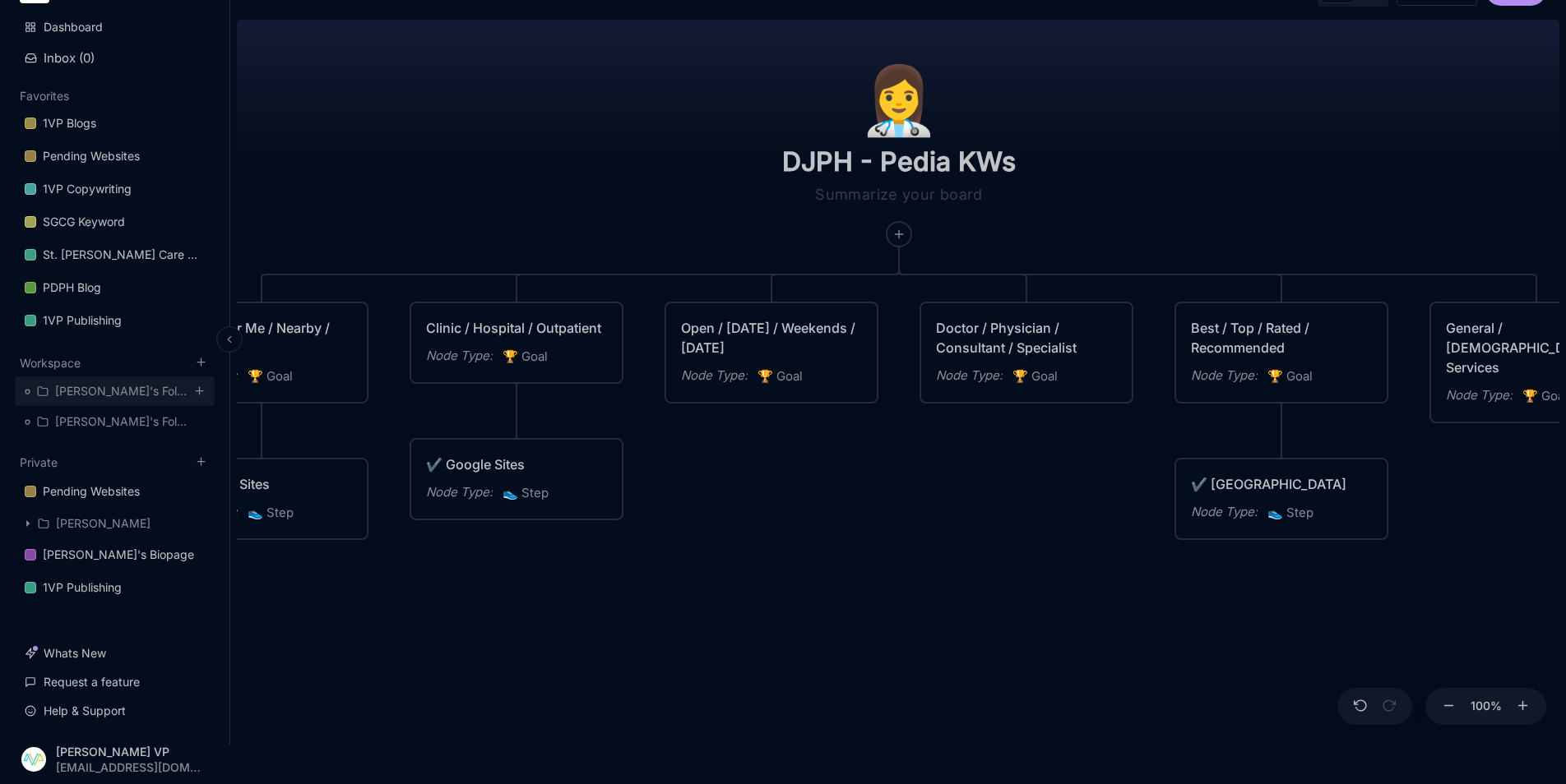
click at [126, 389] on div "[PERSON_NAME]'s Folder" at bounding box center [114, 390] width 199 height 29
click at [125, 389] on div "[PERSON_NAME]'s Folder" at bounding box center [123, 391] width 136 height 20
click at [115, 429] on div "[PERSON_NAME]'s Folder" at bounding box center [123, 422] width 136 height 20
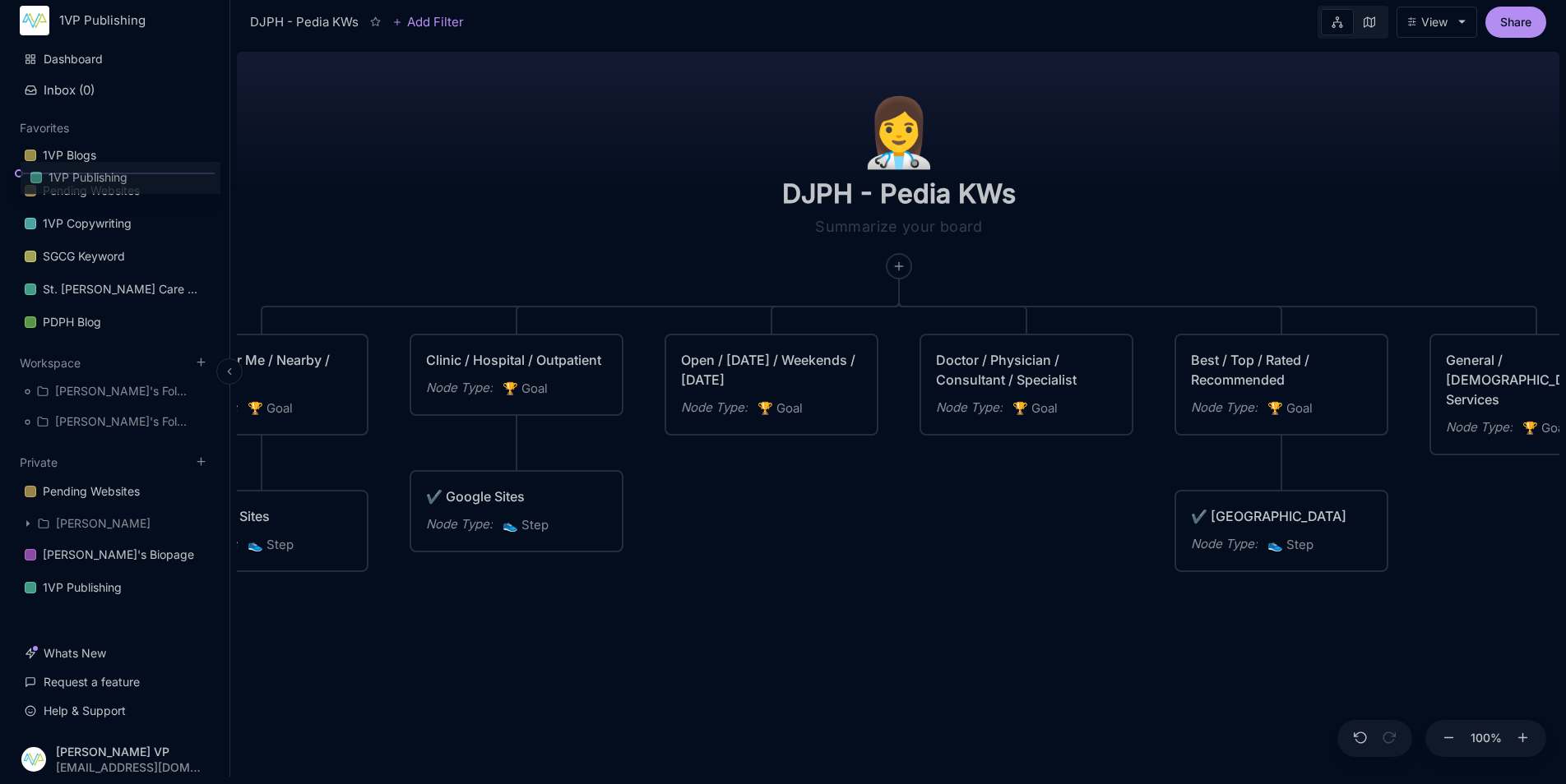
scroll to position [0, 0]
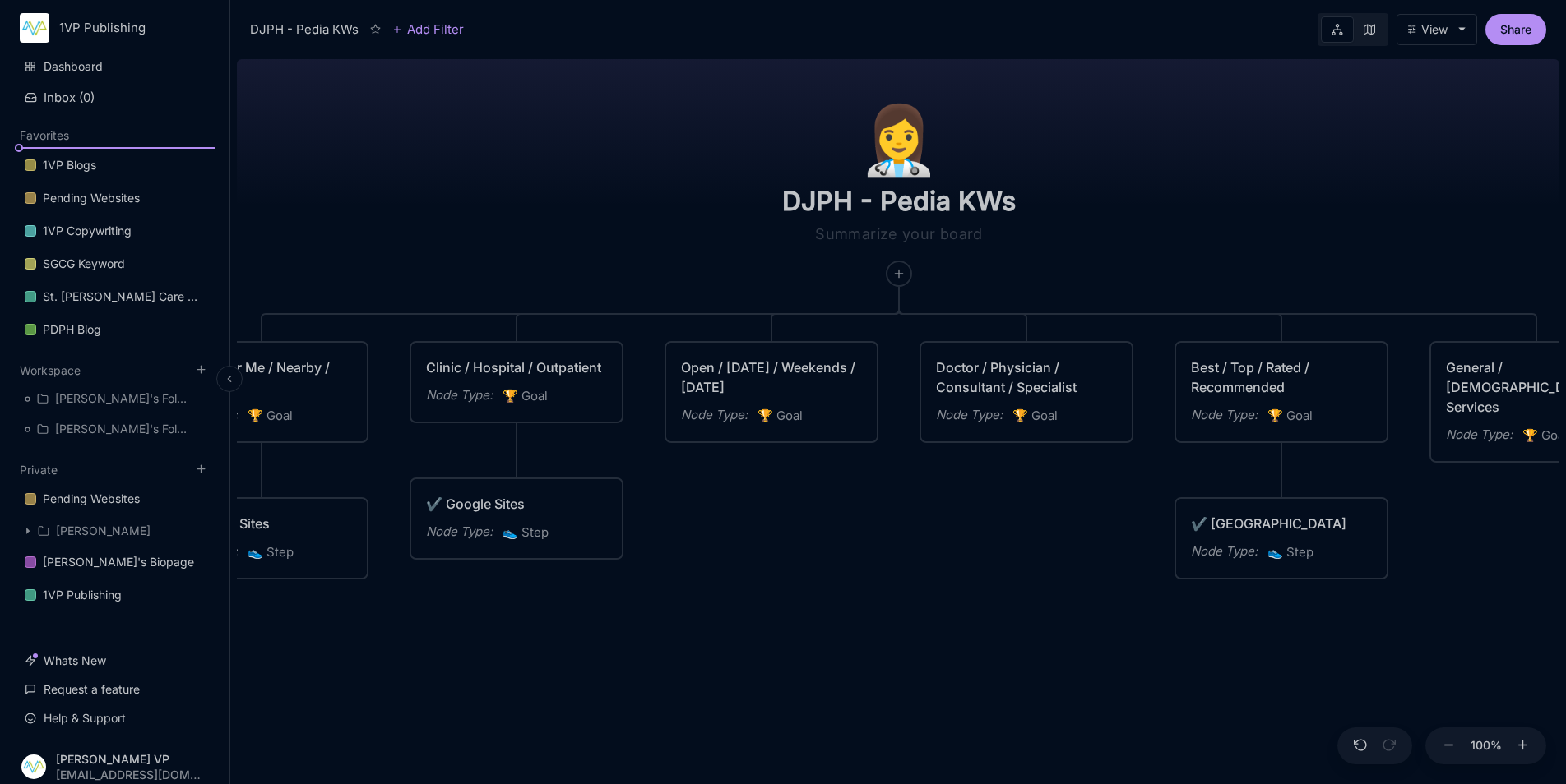
drag, startPoint x: 130, startPoint y: 317, endPoint x: 137, endPoint y: 128, distance: 189.1
click at [137, 128] on div "Dashboard Inbox ( 0 ) Favorites 1VP Blogs Pending Websites 1VP Copywriting SGCG…" at bounding box center [114, 393] width 199 height 684
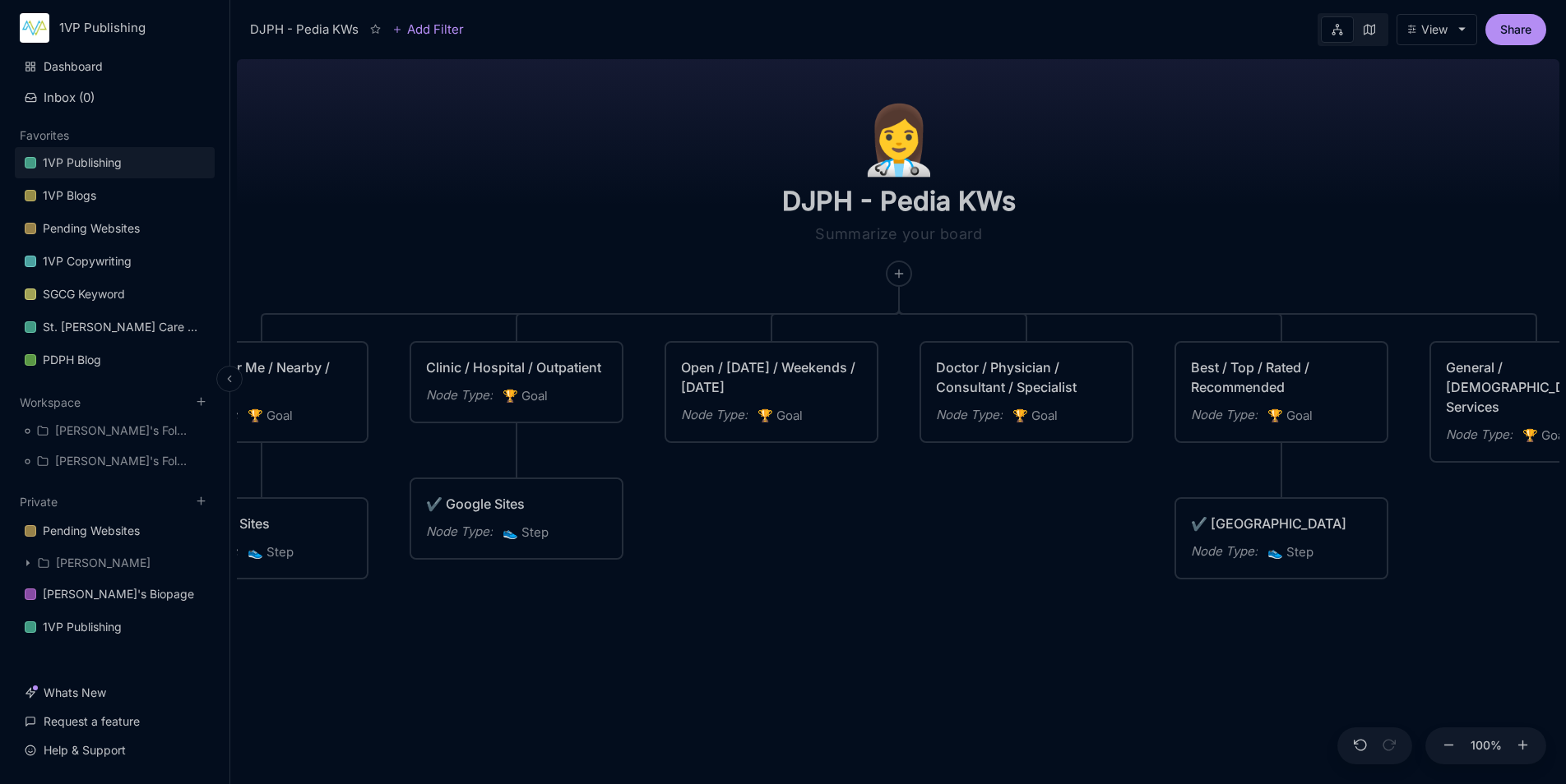
click at [143, 166] on link "1VP Publishing" at bounding box center [114, 162] width 199 height 31
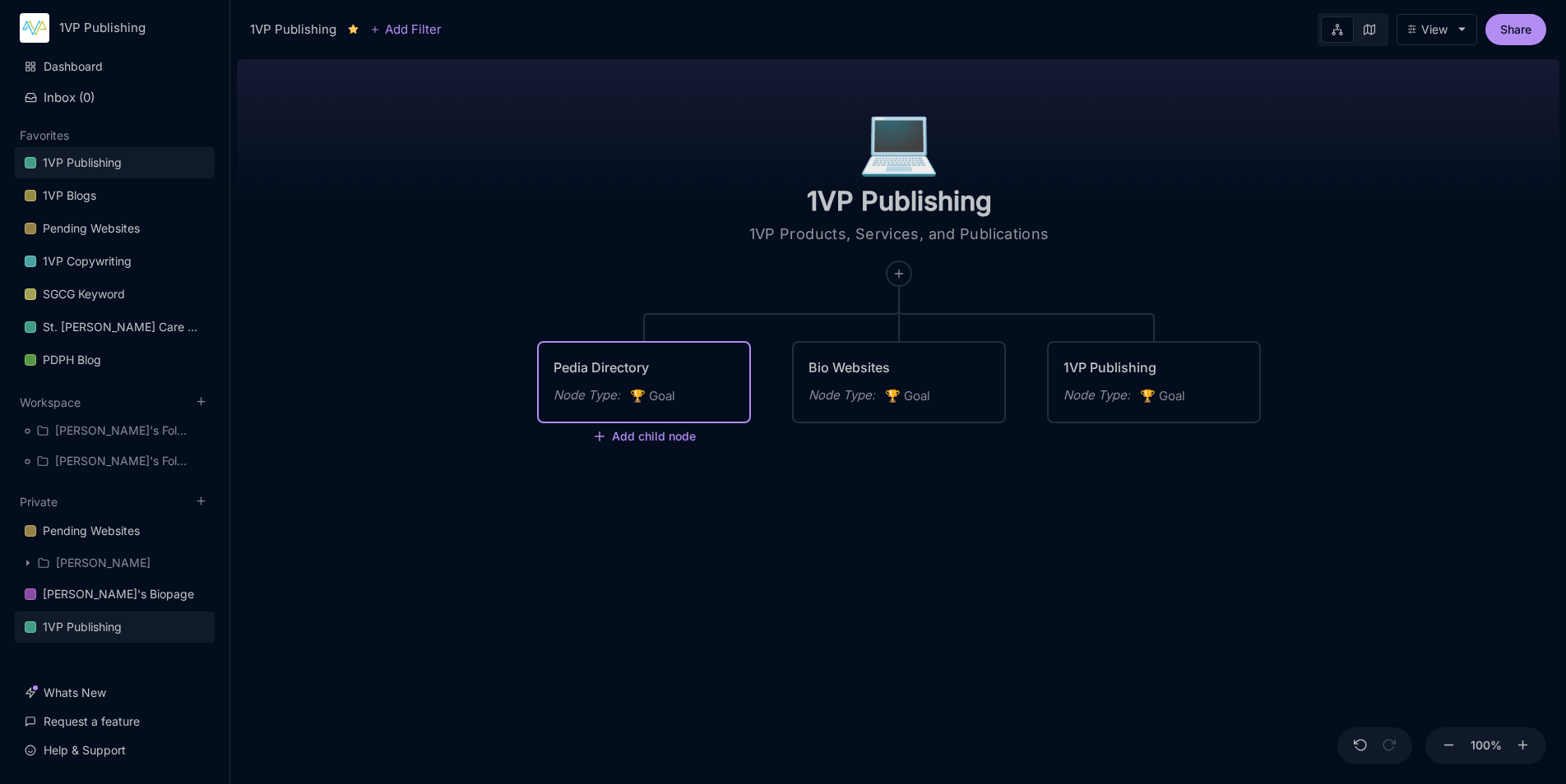
click at [680, 366] on div "Pedia Directory" at bounding box center [643, 368] width 181 height 20
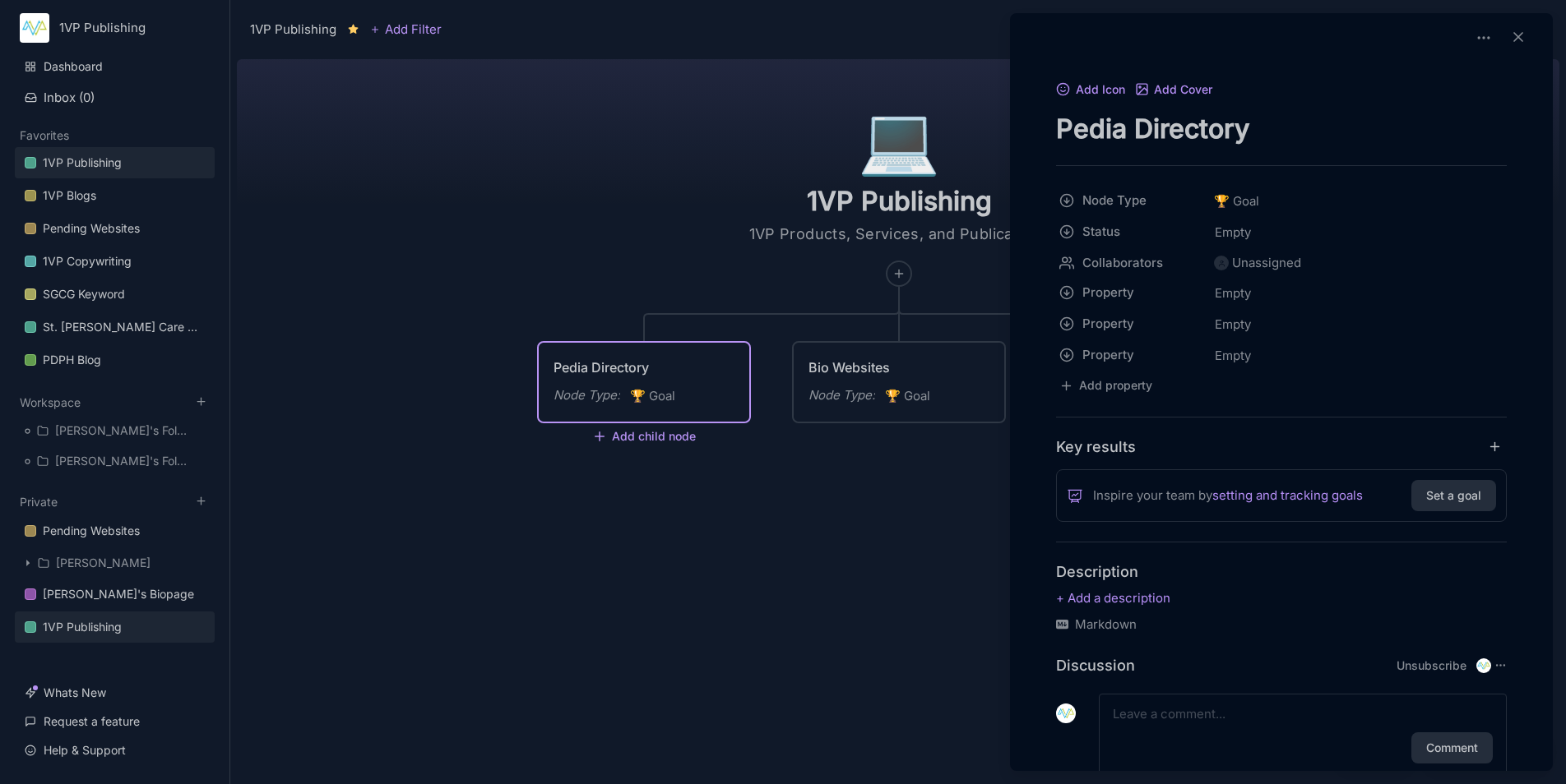
drag, startPoint x: 1321, startPoint y: 133, endPoint x: 1008, endPoint y: 137, distance: 313.0
click at [1008, 137] on div "1VP Publishing Add Filter View Share 💻️ 1VP Publishing 1VP Products, Services, …" at bounding box center [898, 392] width 1336 height 784
type textarea "1VP Products"
click at [924, 364] on div at bounding box center [783, 392] width 1566 height 784
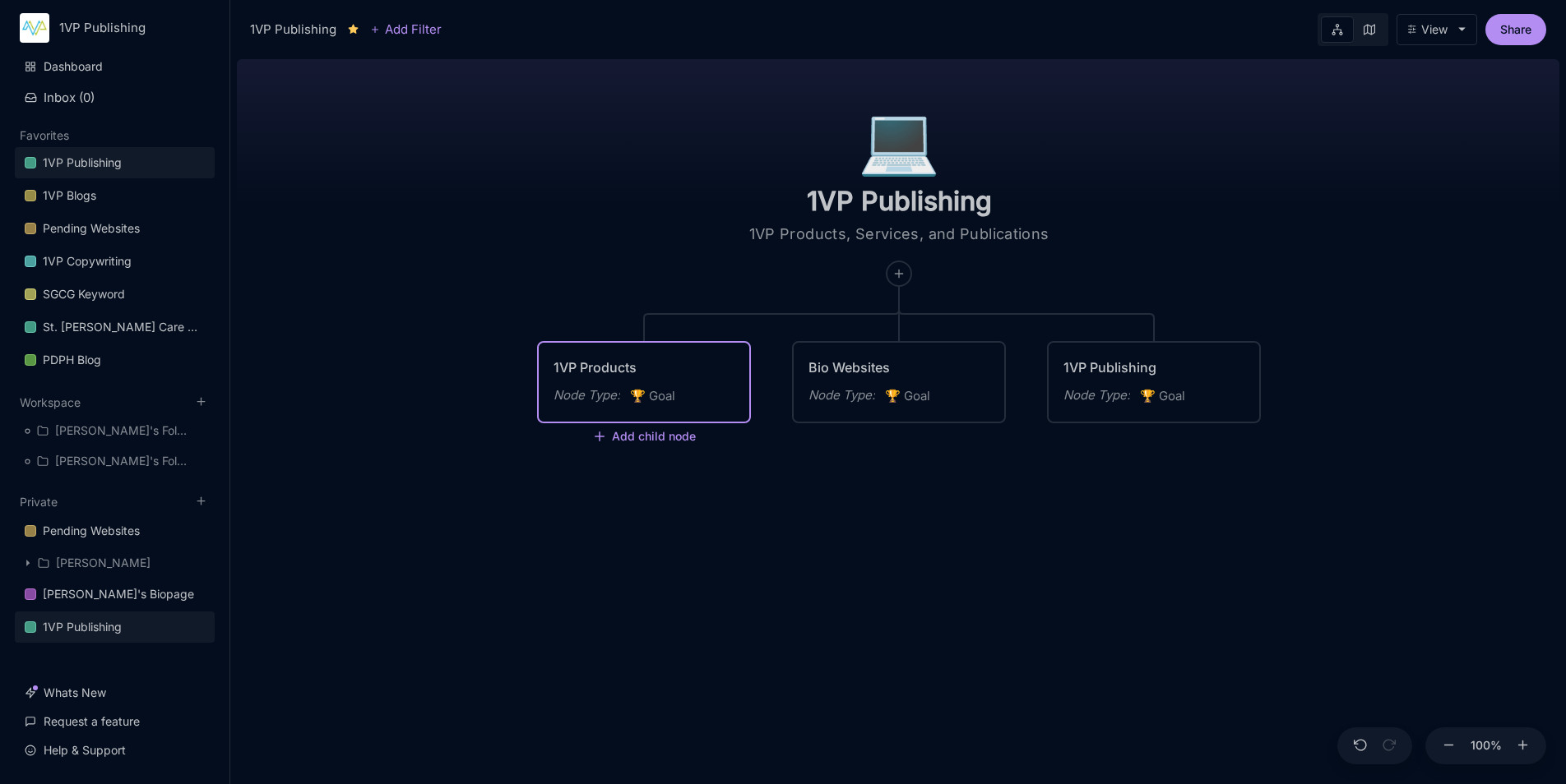
click at [918, 367] on div "Bio Websites" at bounding box center [899, 368] width 181 height 20
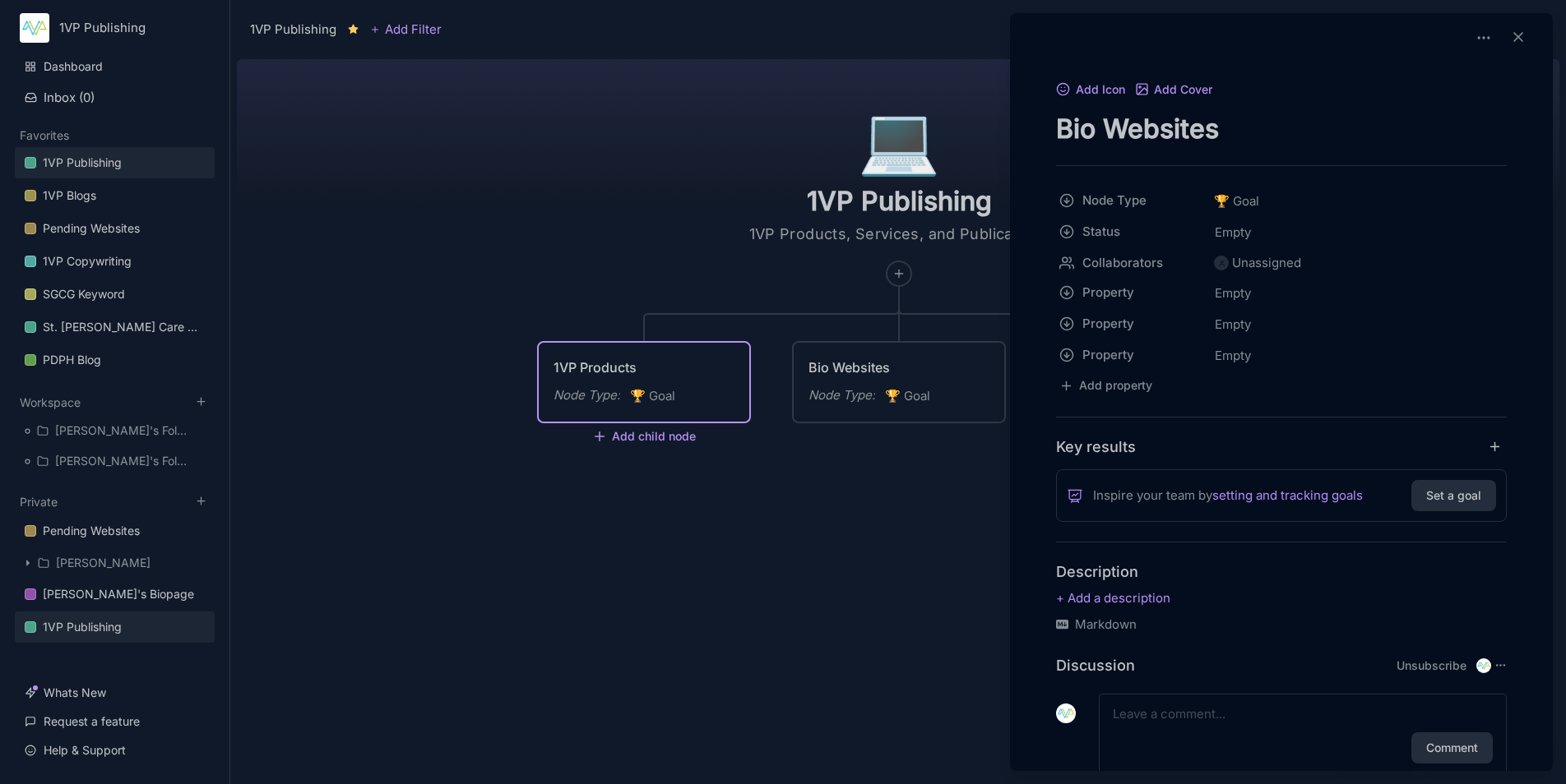
drag, startPoint x: 1226, startPoint y: 126, endPoint x: 1020, endPoint y: 133, distance: 206.1
click at [1020, 133] on div "Add Icon Add Cover Bio Websites Node Type 🏆 Goal Status Empty Collaborators Una…" at bounding box center [1281, 446] width 530 height 735
type textarea "1VP Services"
click at [851, 515] on div at bounding box center [783, 392] width 1566 height 784
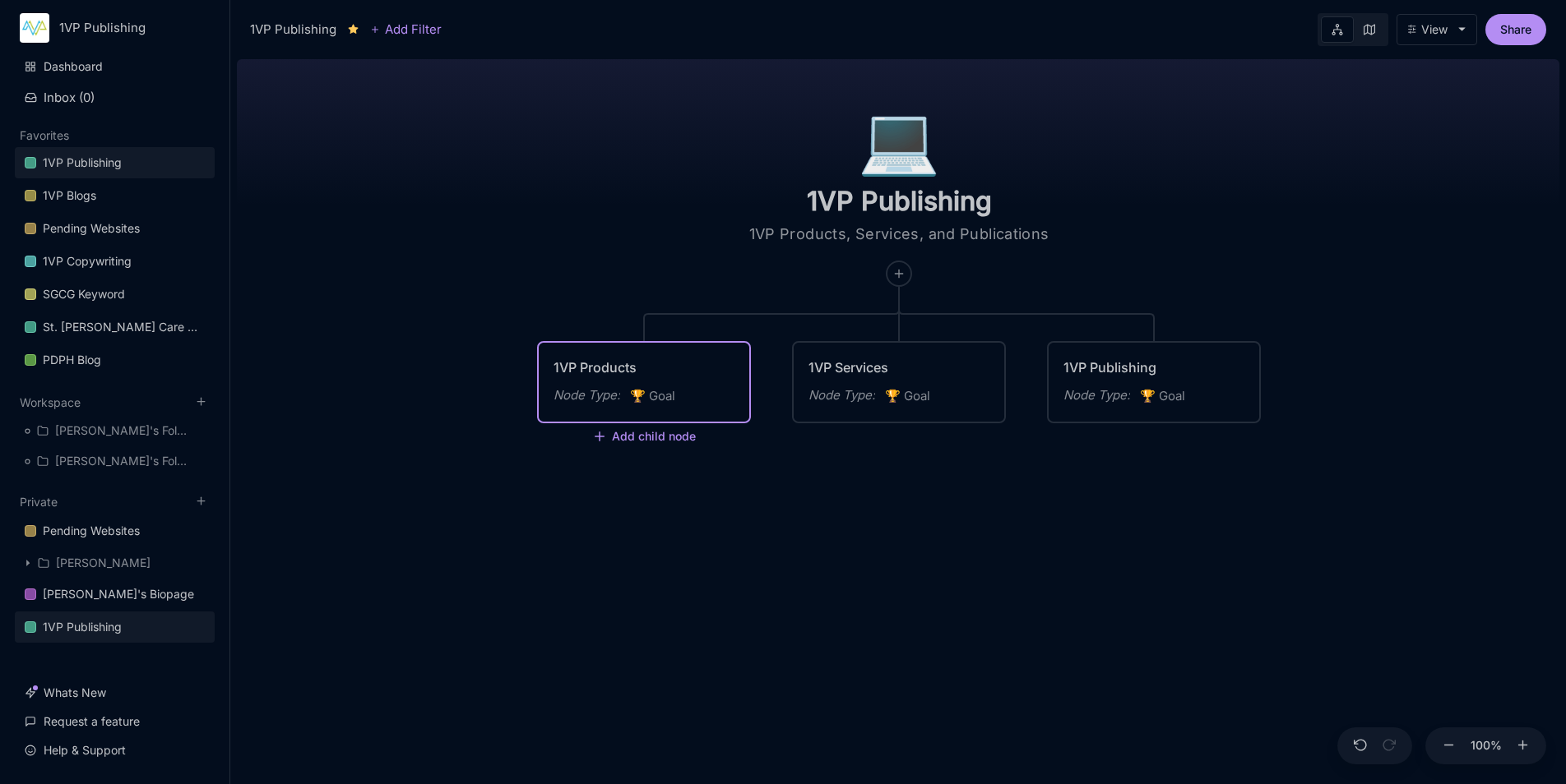
click at [1106, 363] on div "1VP Publishing" at bounding box center [1153, 368] width 181 height 20
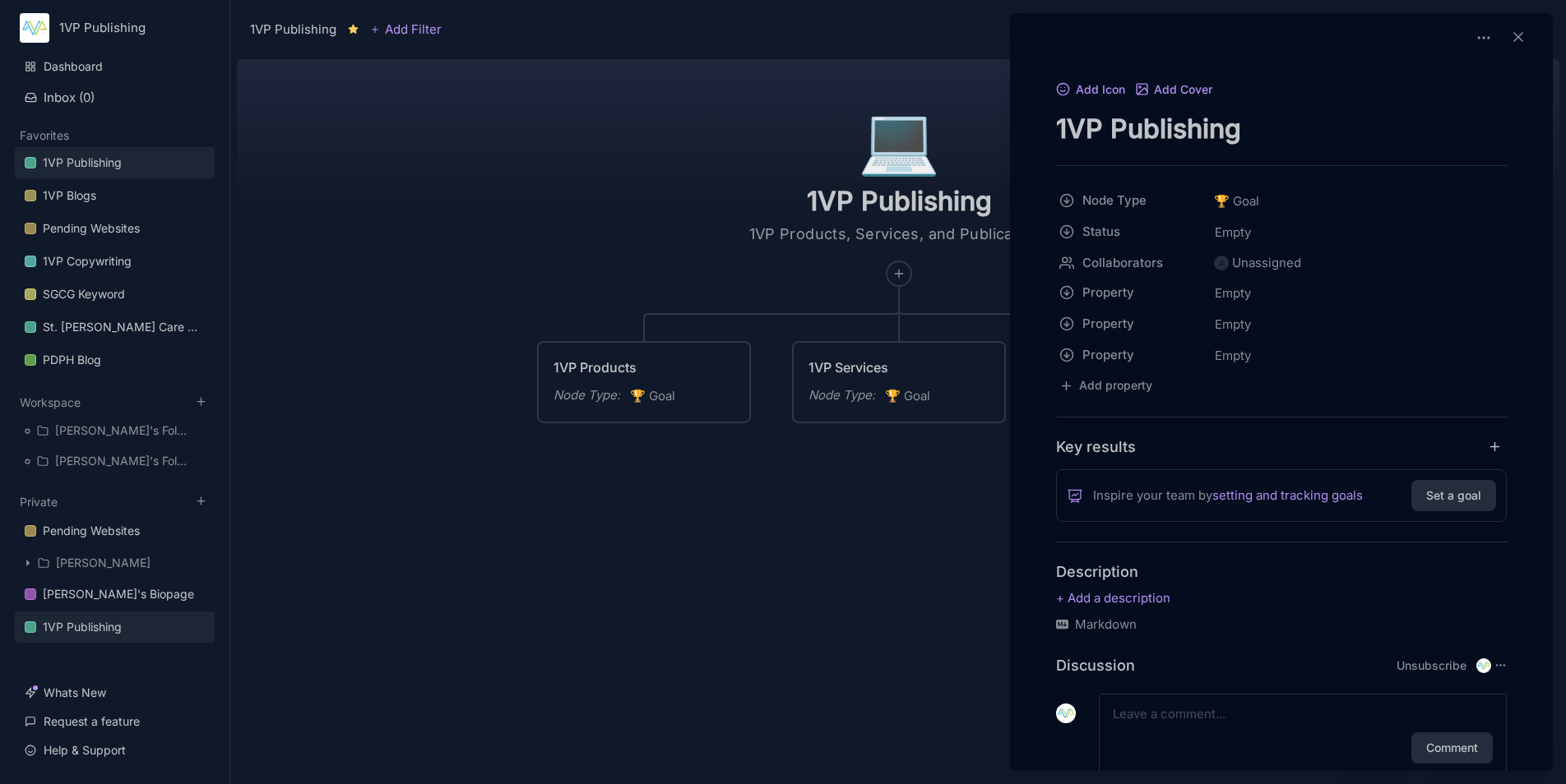
click at [1104, 126] on textarea "1VP Publishing" at bounding box center [1281, 128] width 451 height 33
type textarea "1VP Publications"
click at [850, 659] on div at bounding box center [783, 392] width 1566 height 784
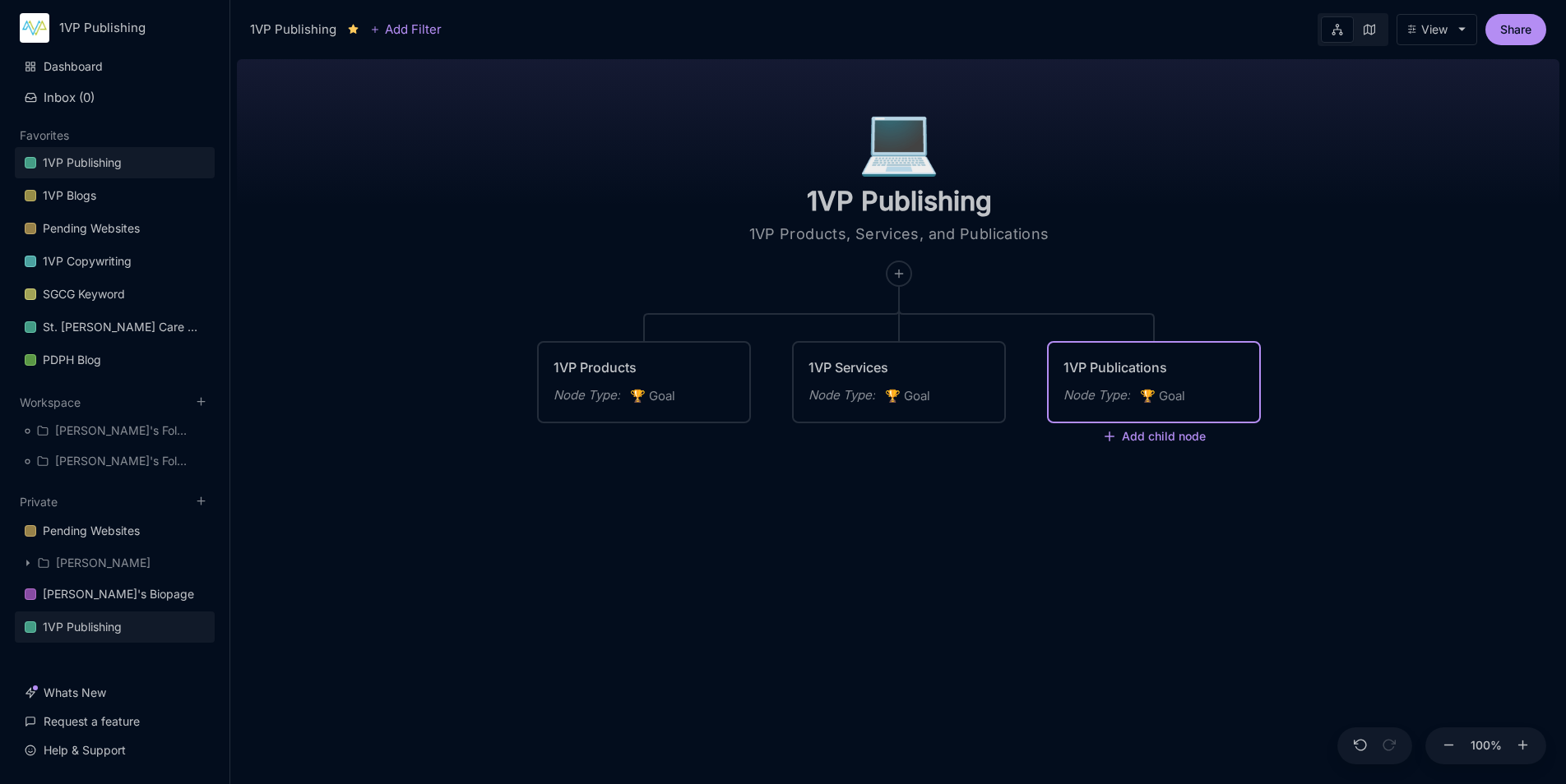
click at [850, 659] on div "💻️ 1VP Publishing 1VP Products, Services, and Publications 1VP Products Node Ty…" at bounding box center [898, 418] width 1322 height 731
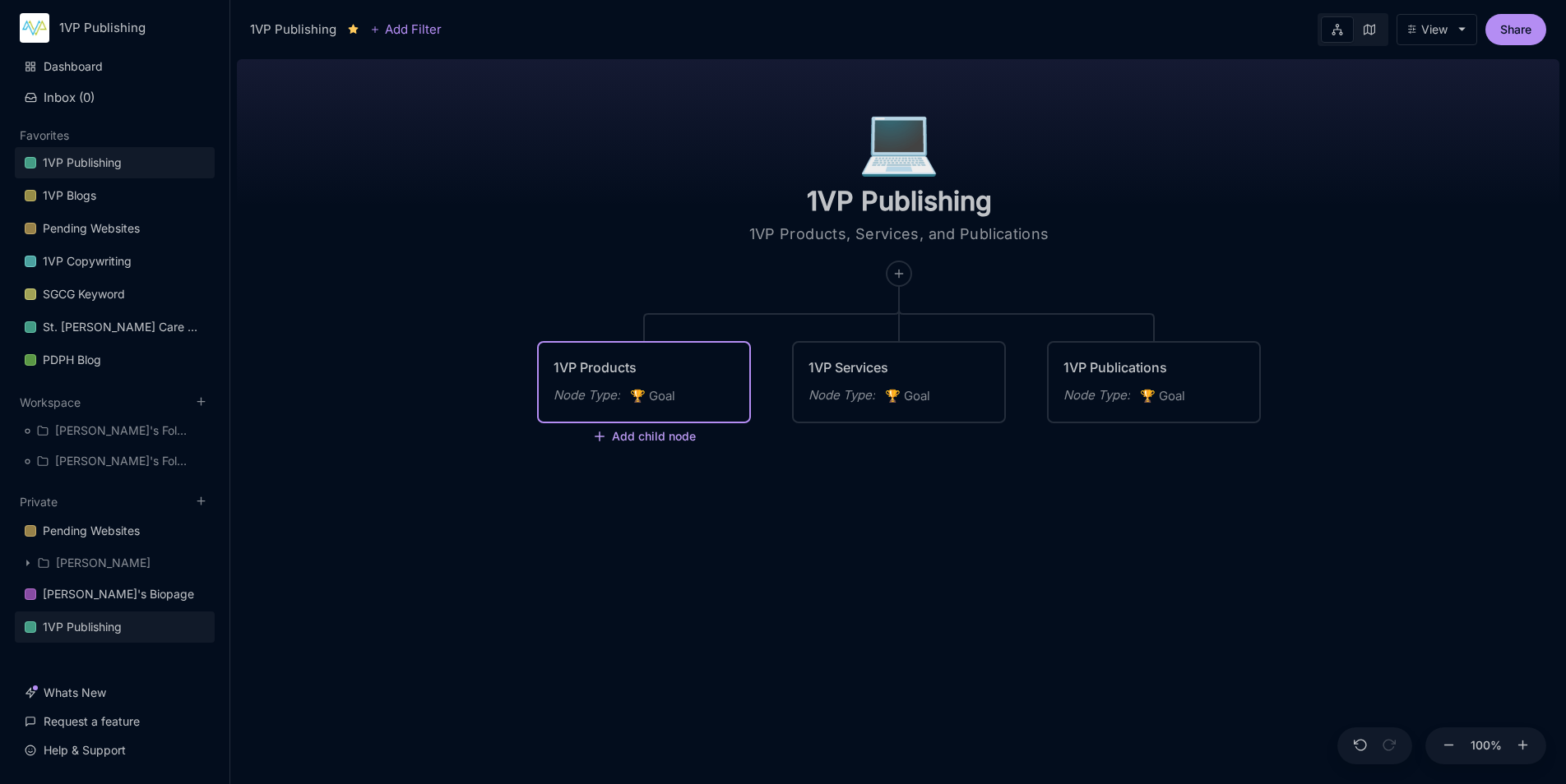
click at [616, 441] on button "Add child node" at bounding box center [644, 437] width 103 height 15
click at [644, 554] on div "👟 Step" at bounding box center [642, 552] width 108 height 27
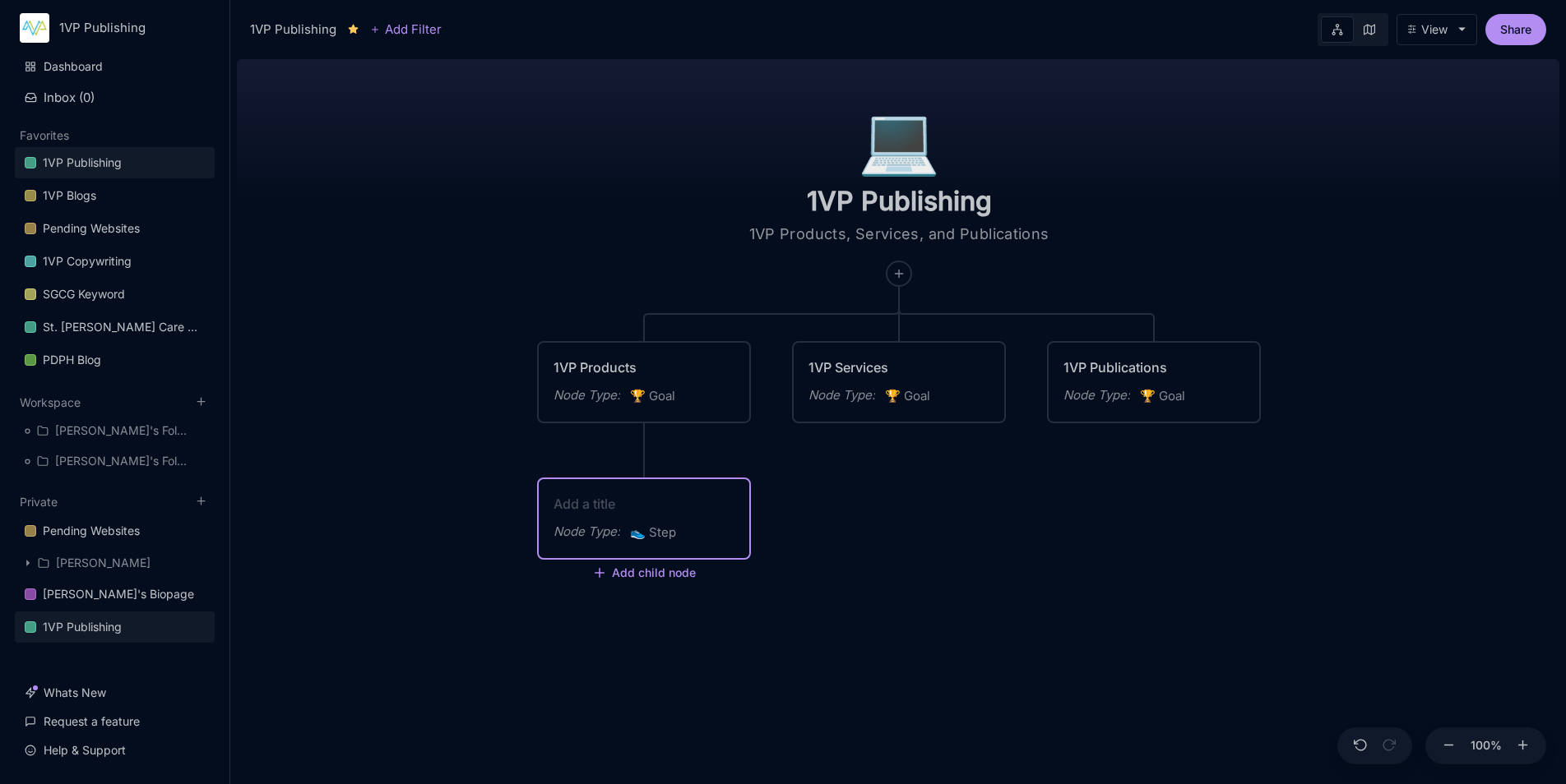
click at [674, 498] on textarea at bounding box center [643, 504] width 181 height 20
click at [656, 535] on div "Node Type : 👟 Step" at bounding box center [644, 509] width 210 height 59
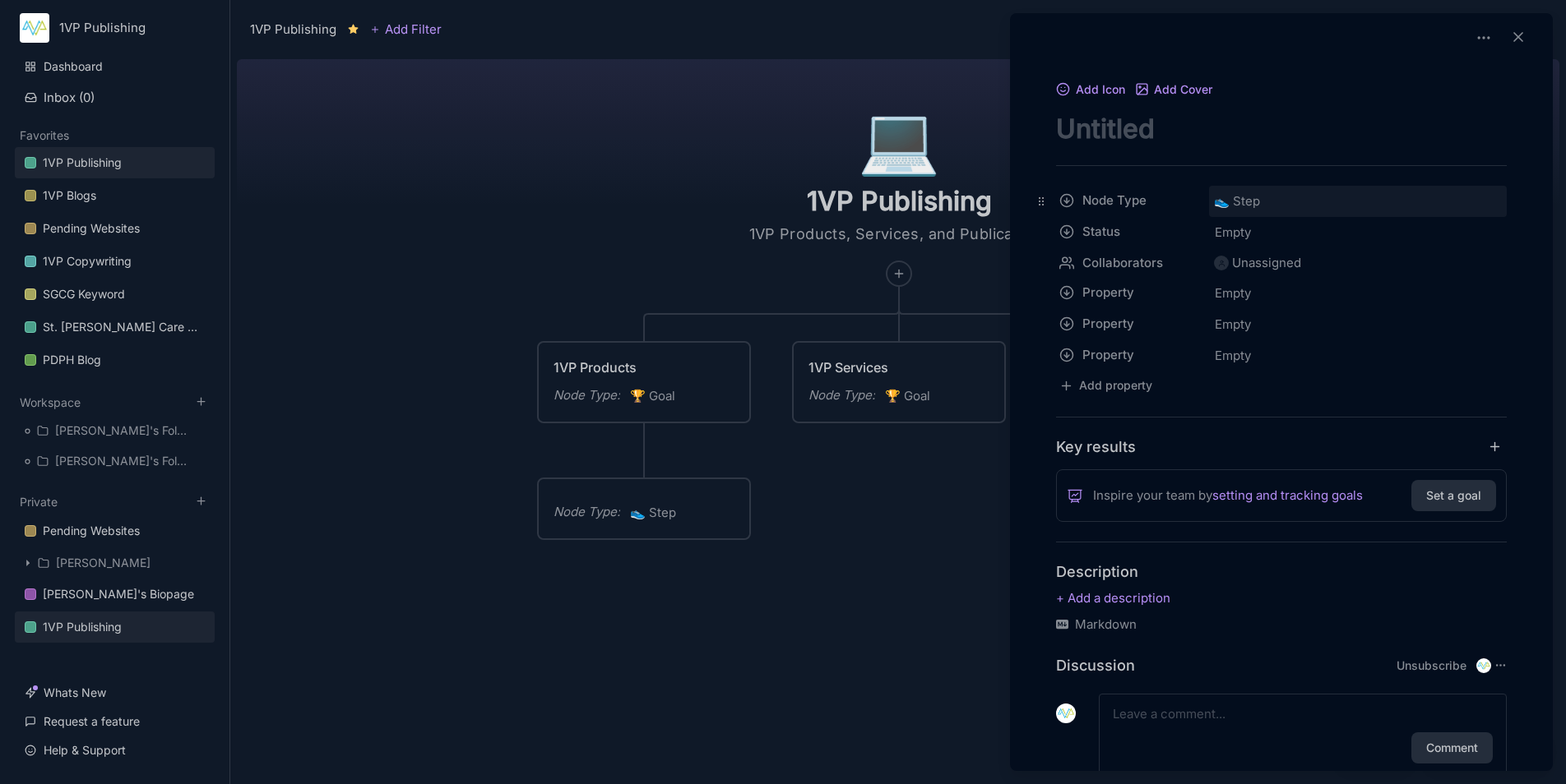
click at [1292, 202] on div "👟 Step" at bounding box center [1357, 201] width 298 height 31
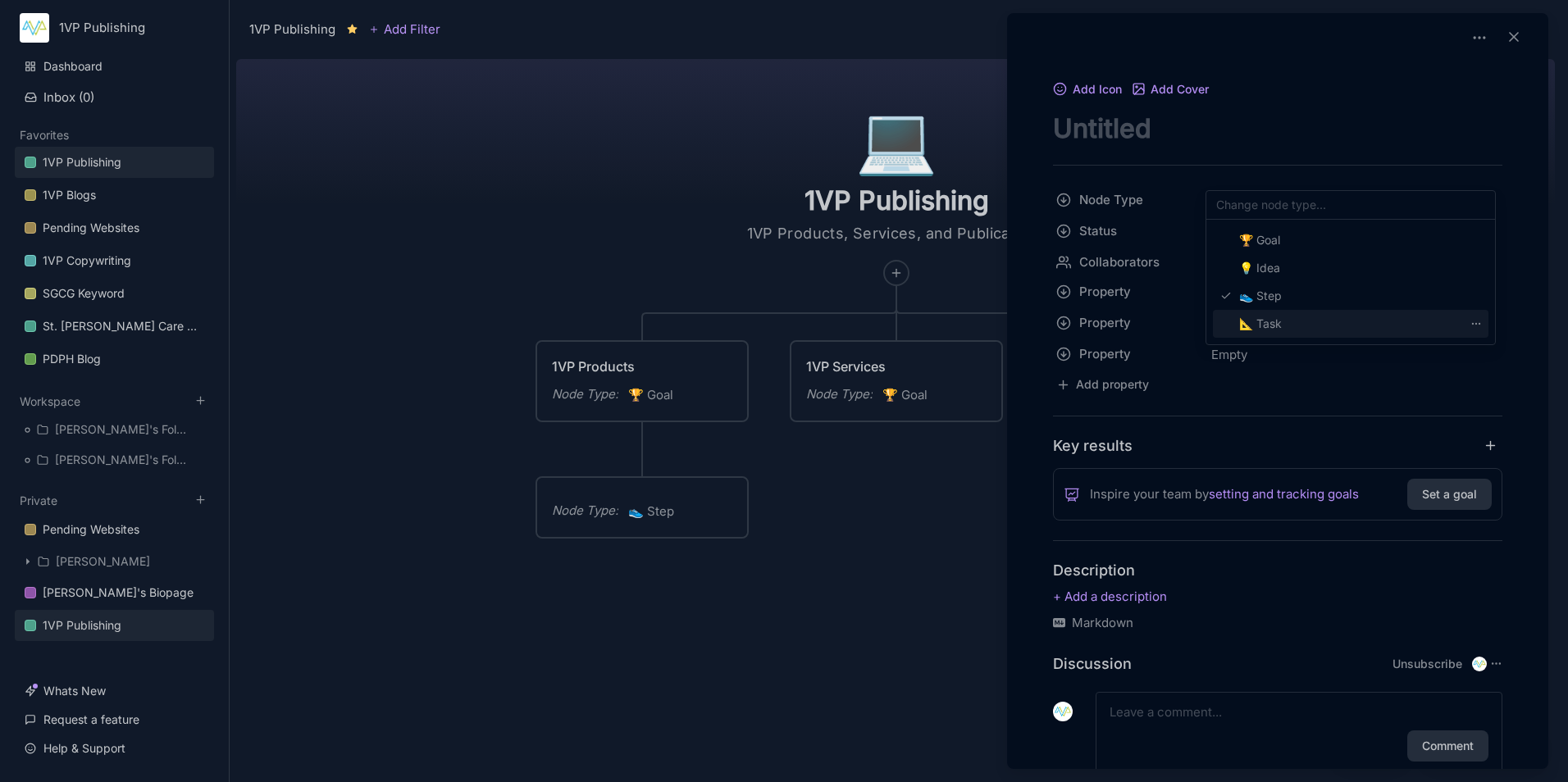
click at [1300, 328] on div "📐 Task" at bounding box center [1351, 324] width 275 height 28
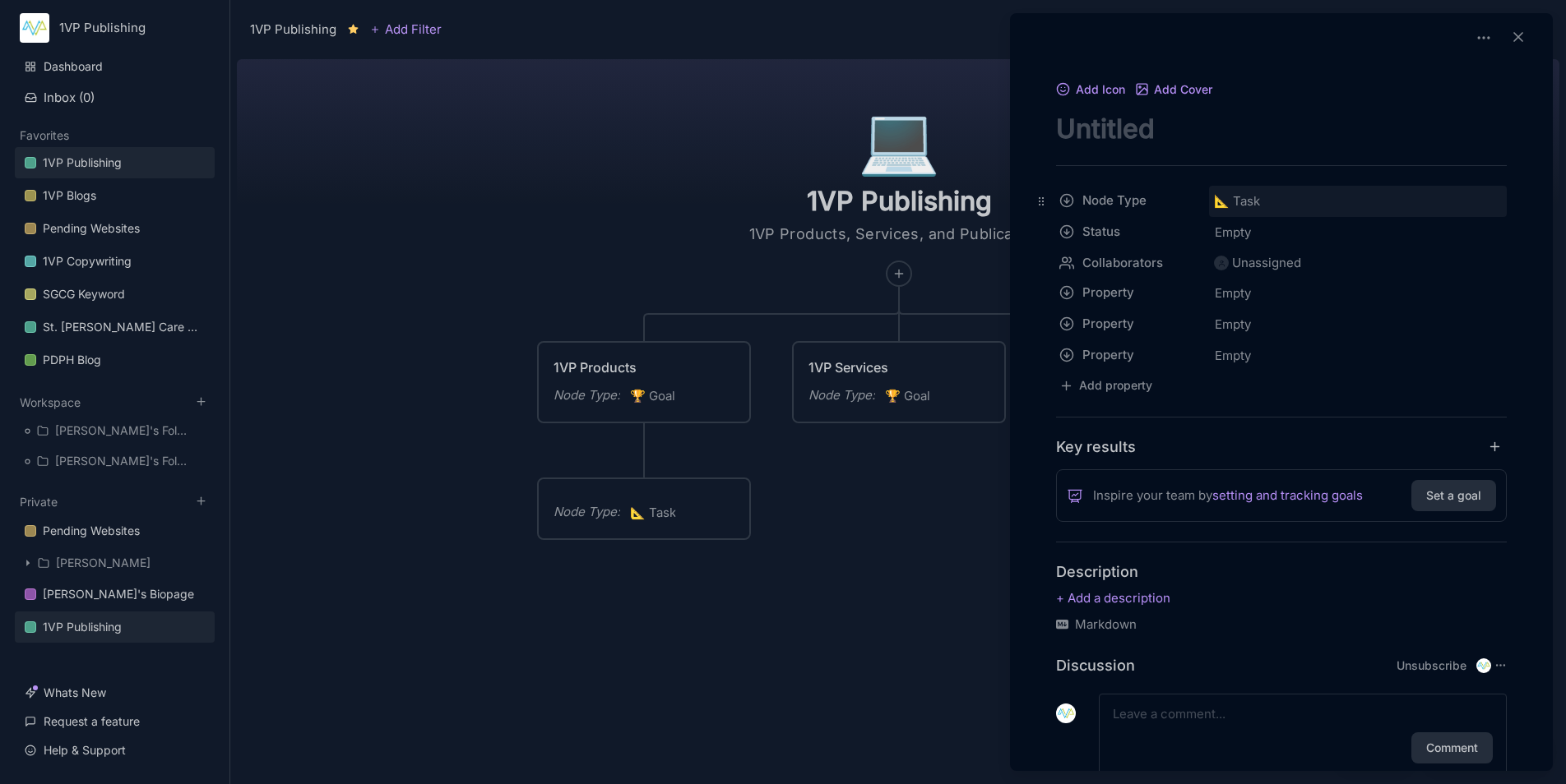
click at [1322, 202] on div "📐 Task" at bounding box center [1357, 201] width 298 height 31
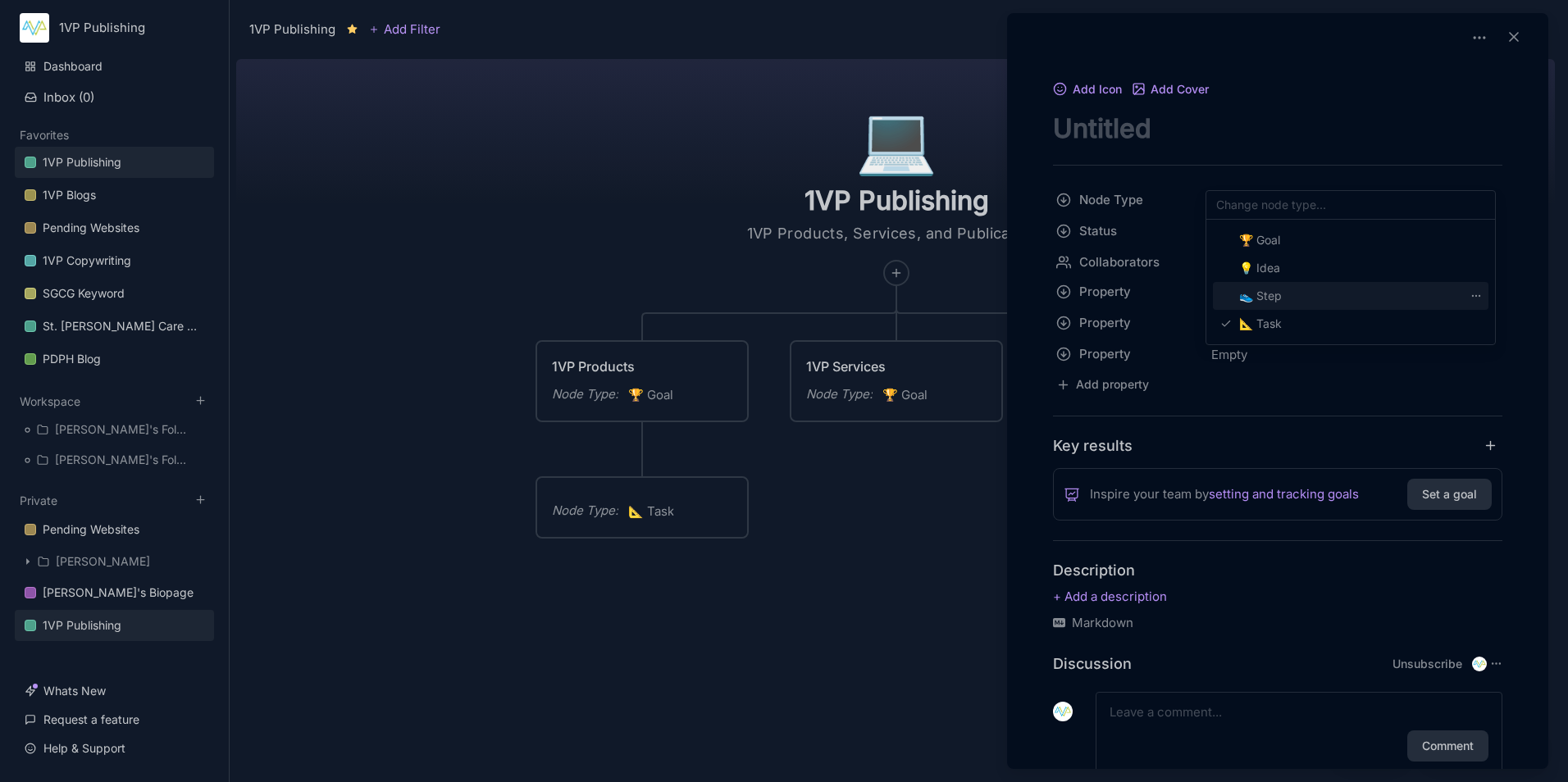
click at [1273, 302] on span "👟 Step" at bounding box center [1260, 296] width 42 height 20
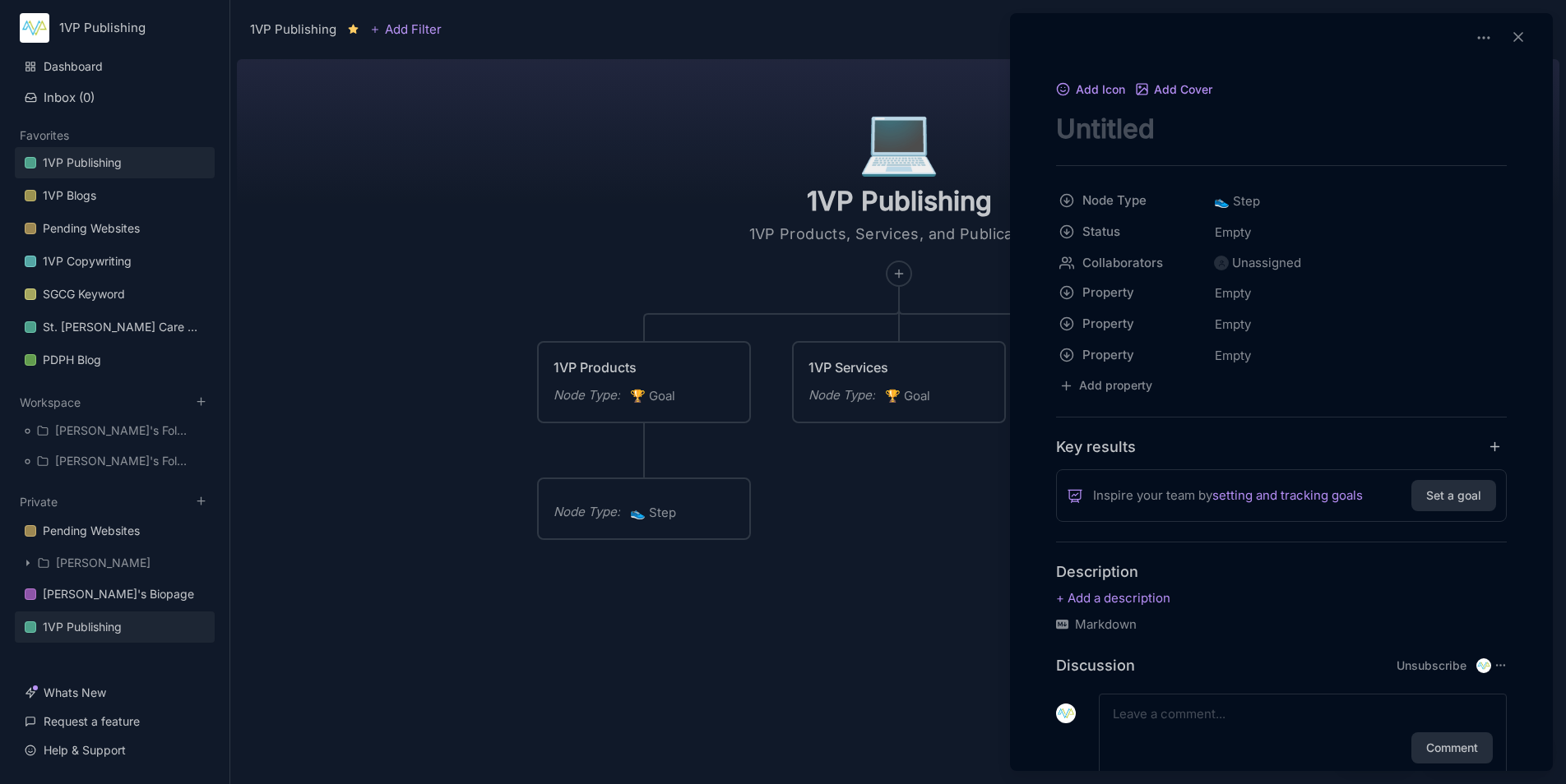
click at [752, 587] on div at bounding box center [783, 392] width 1566 height 784
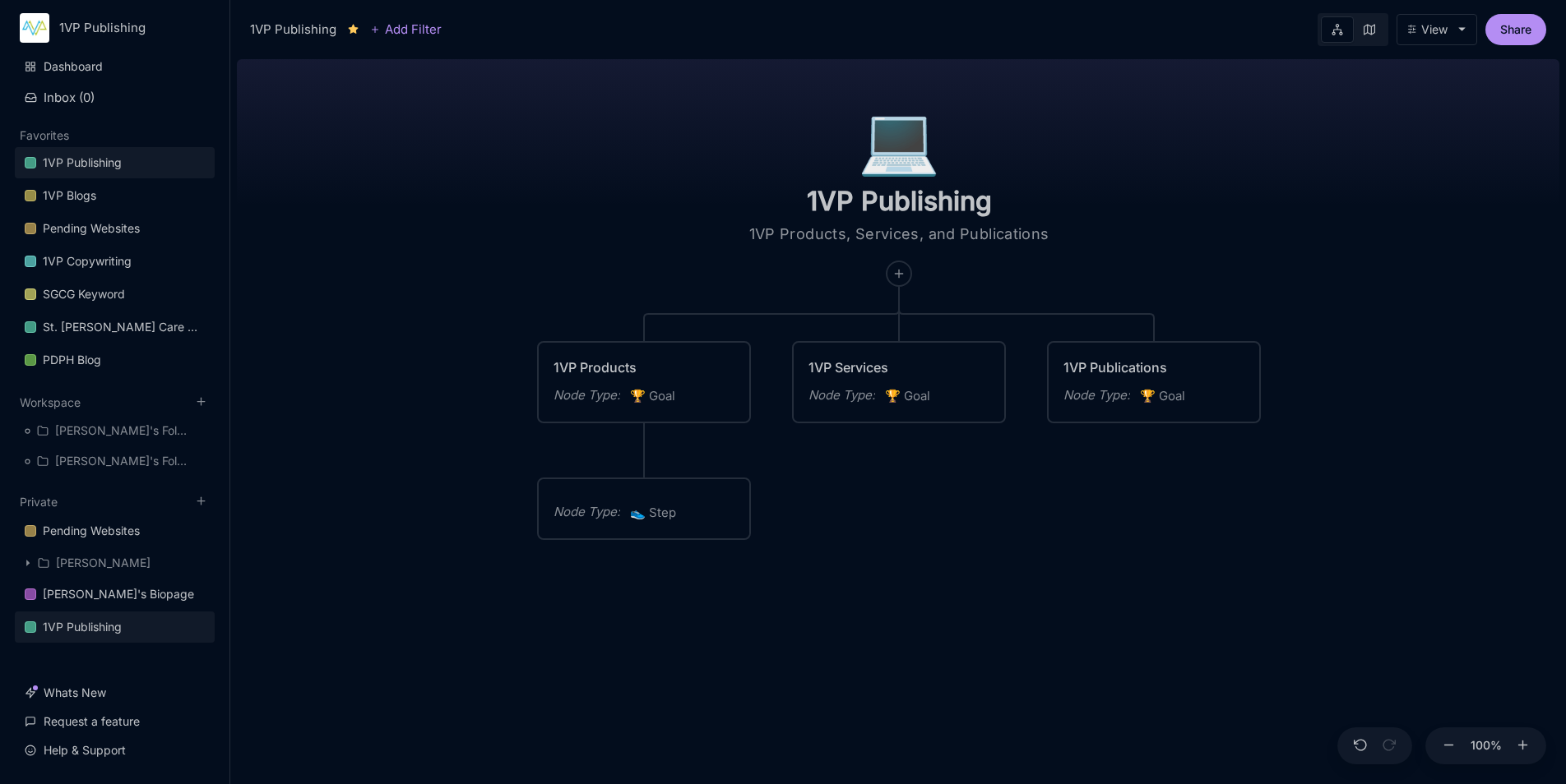
click at [683, 499] on div "Node Type : 👟 Step" at bounding box center [644, 509] width 210 height 59
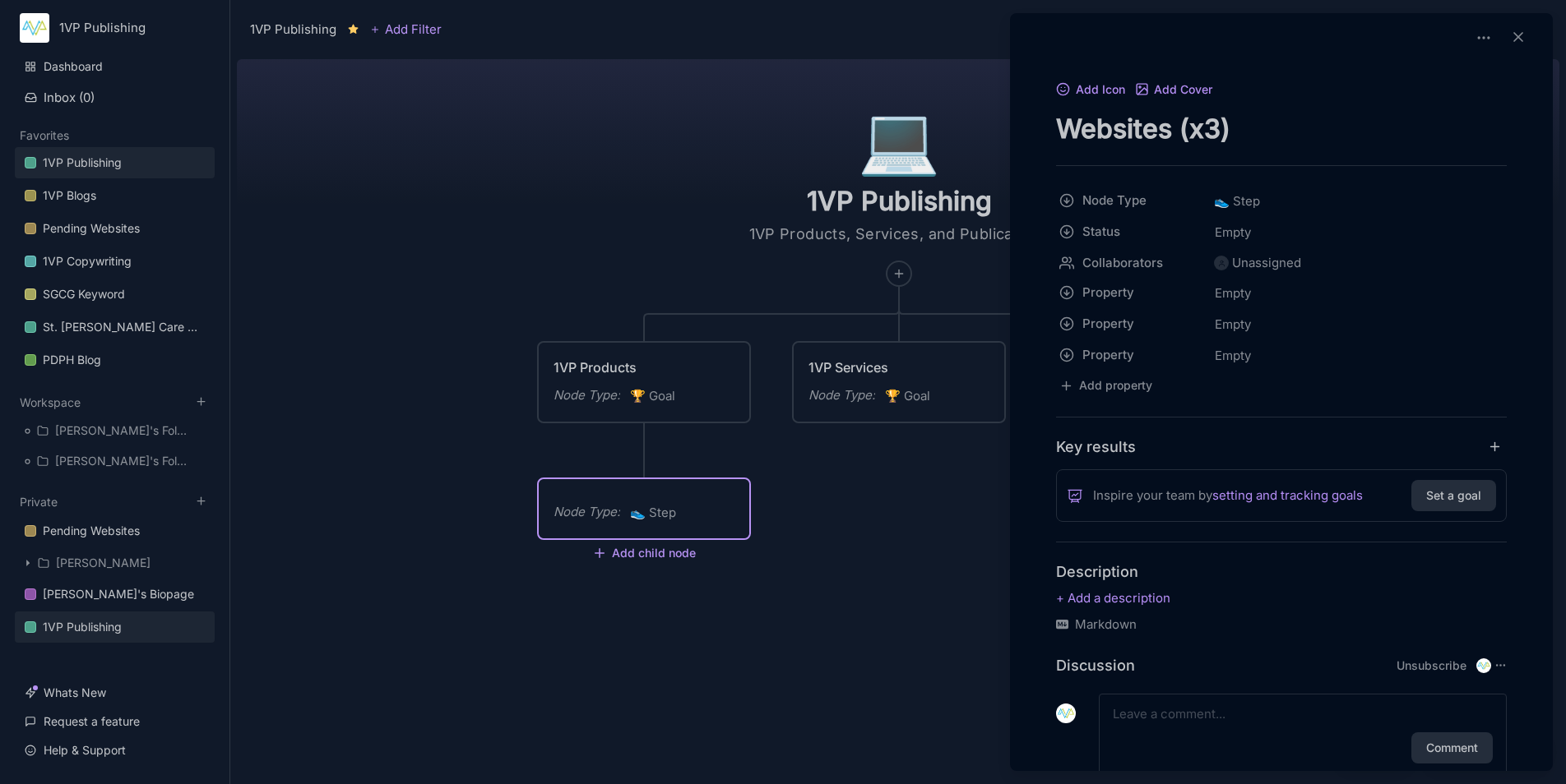
type textarea "Websites (x3)"
click at [850, 582] on div at bounding box center [783, 392] width 1566 height 784
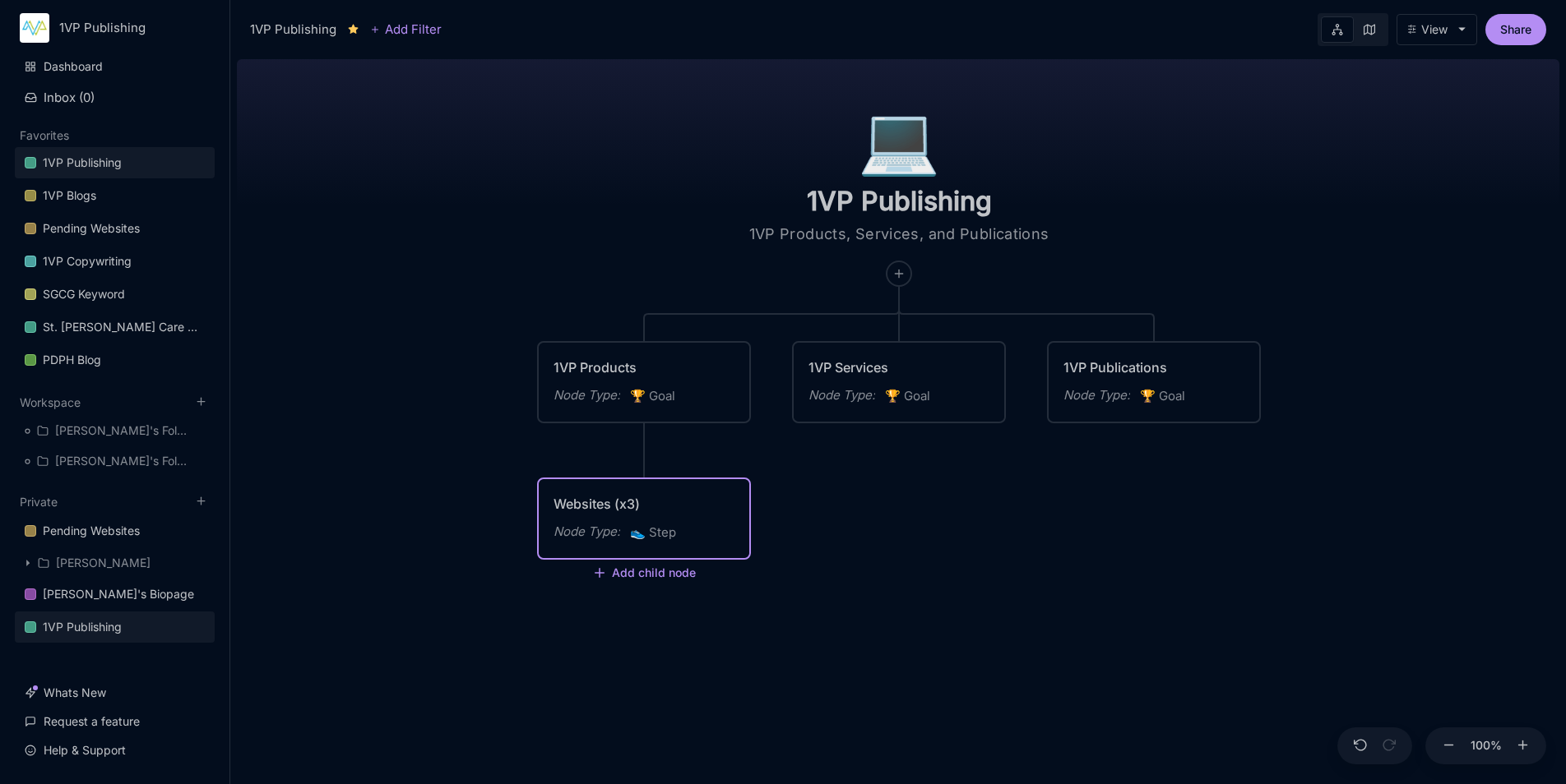
click at [664, 500] on div "Websites (x3)" at bounding box center [643, 504] width 181 height 20
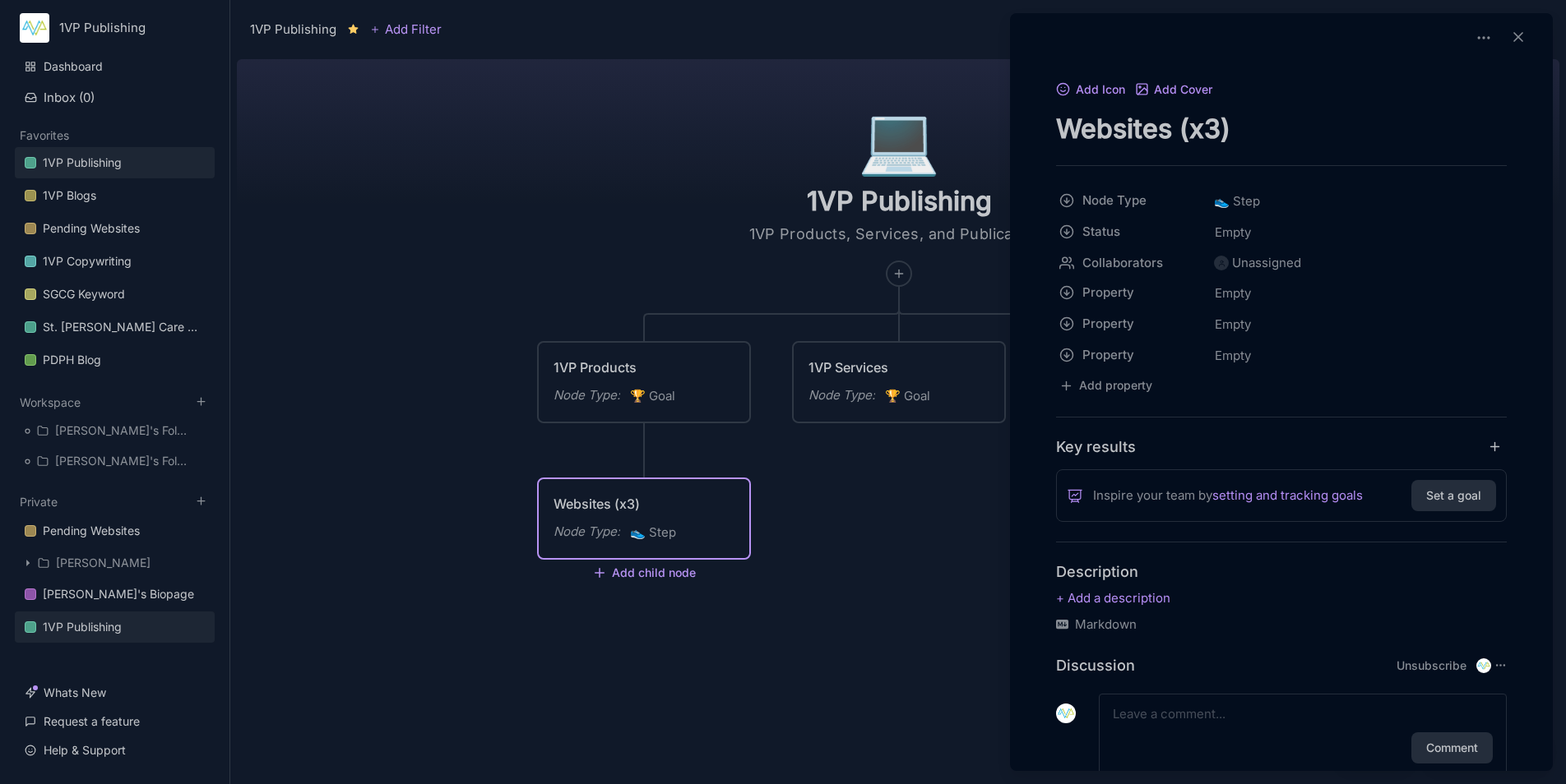
drag, startPoint x: 1253, startPoint y: 133, endPoint x: 1173, endPoint y: 143, distance: 80.6
click at [1173, 143] on textarea "Websites (x3)" at bounding box center [1281, 128] width 451 height 33
type textarea "Websites"
click at [847, 639] on div at bounding box center [783, 392] width 1566 height 784
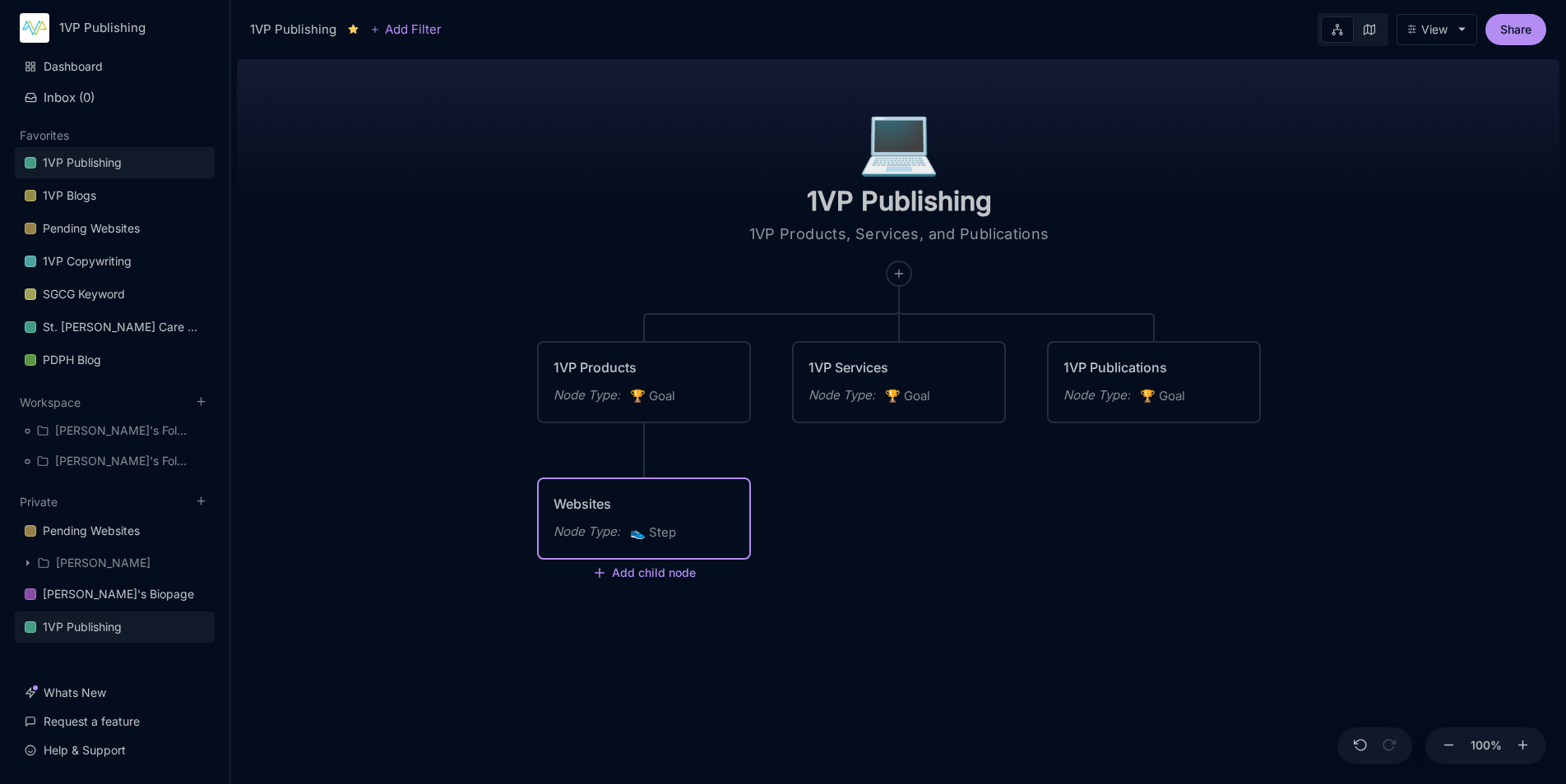
click at [1454, 27] on button "View" at bounding box center [1437, 29] width 81 height 31
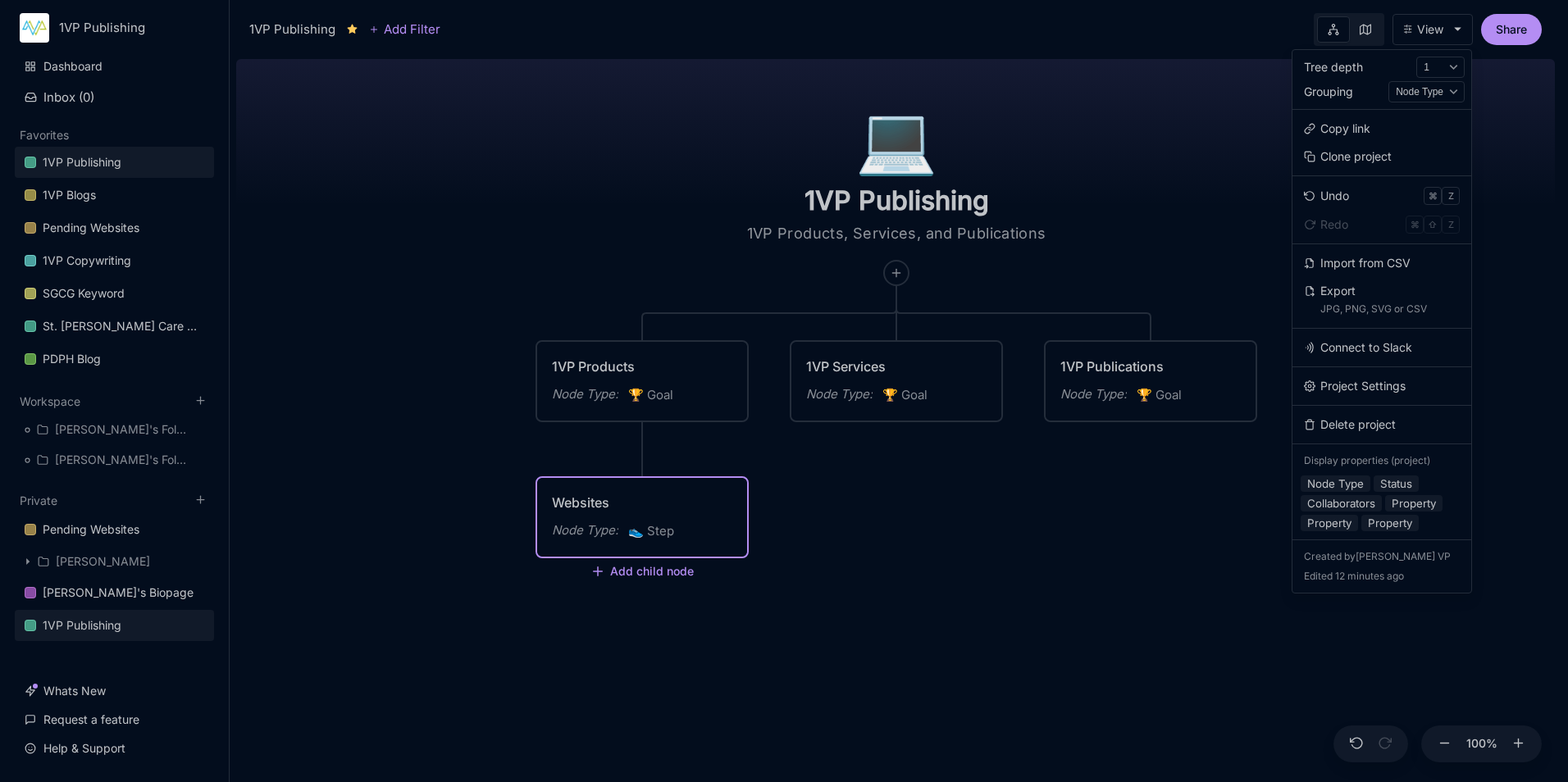
click at [1363, 399] on div "Tree depth 1 2 Auto Grouping Node Type Status Property Property Property Copy l…" at bounding box center [1382, 321] width 181 height 544
click at [1376, 392] on button "Project Settings" at bounding box center [1382, 386] width 166 height 25
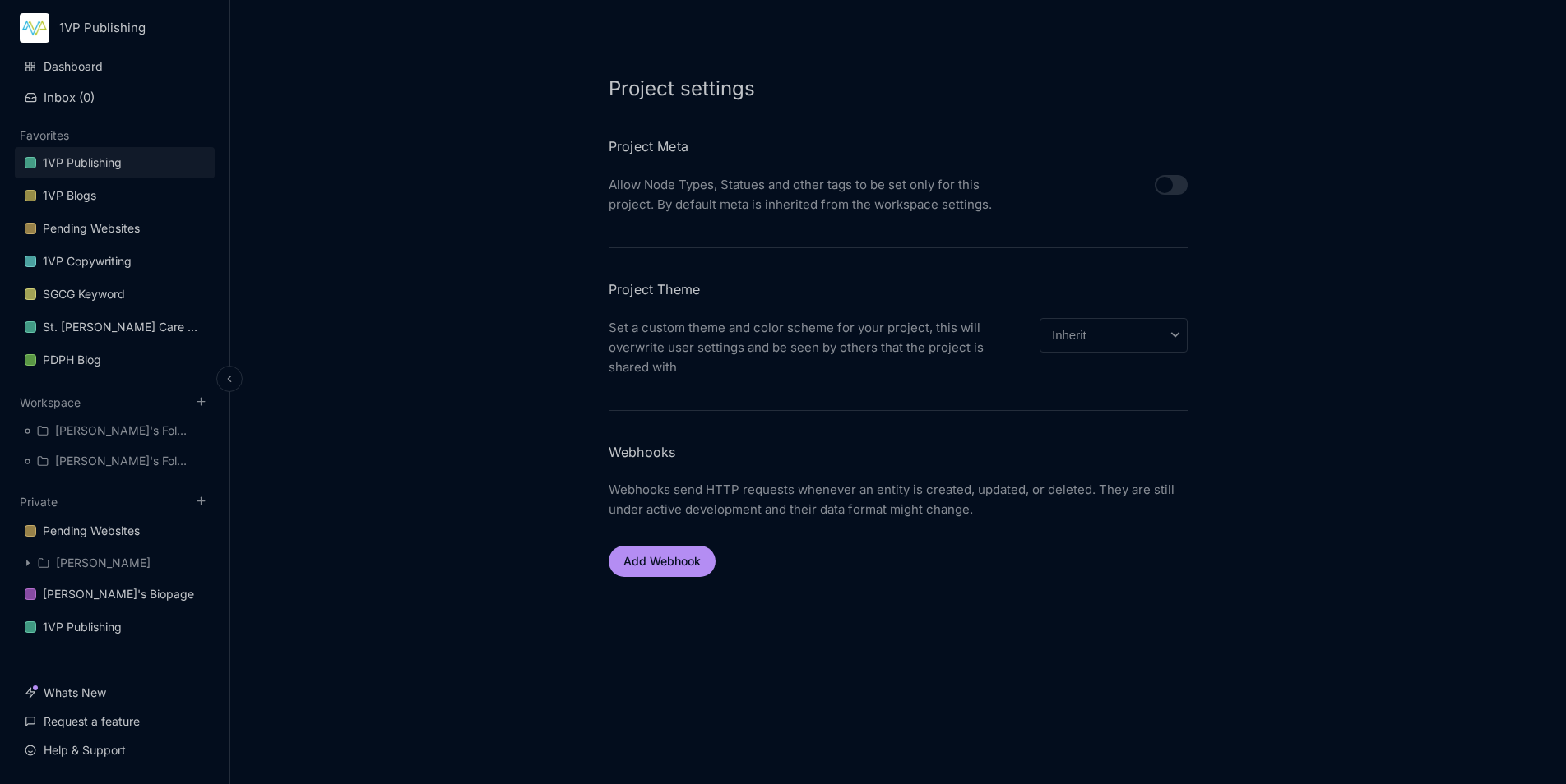
click at [108, 164] on div "1VP Publishing" at bounding box center [82, 163] width 79 height 20
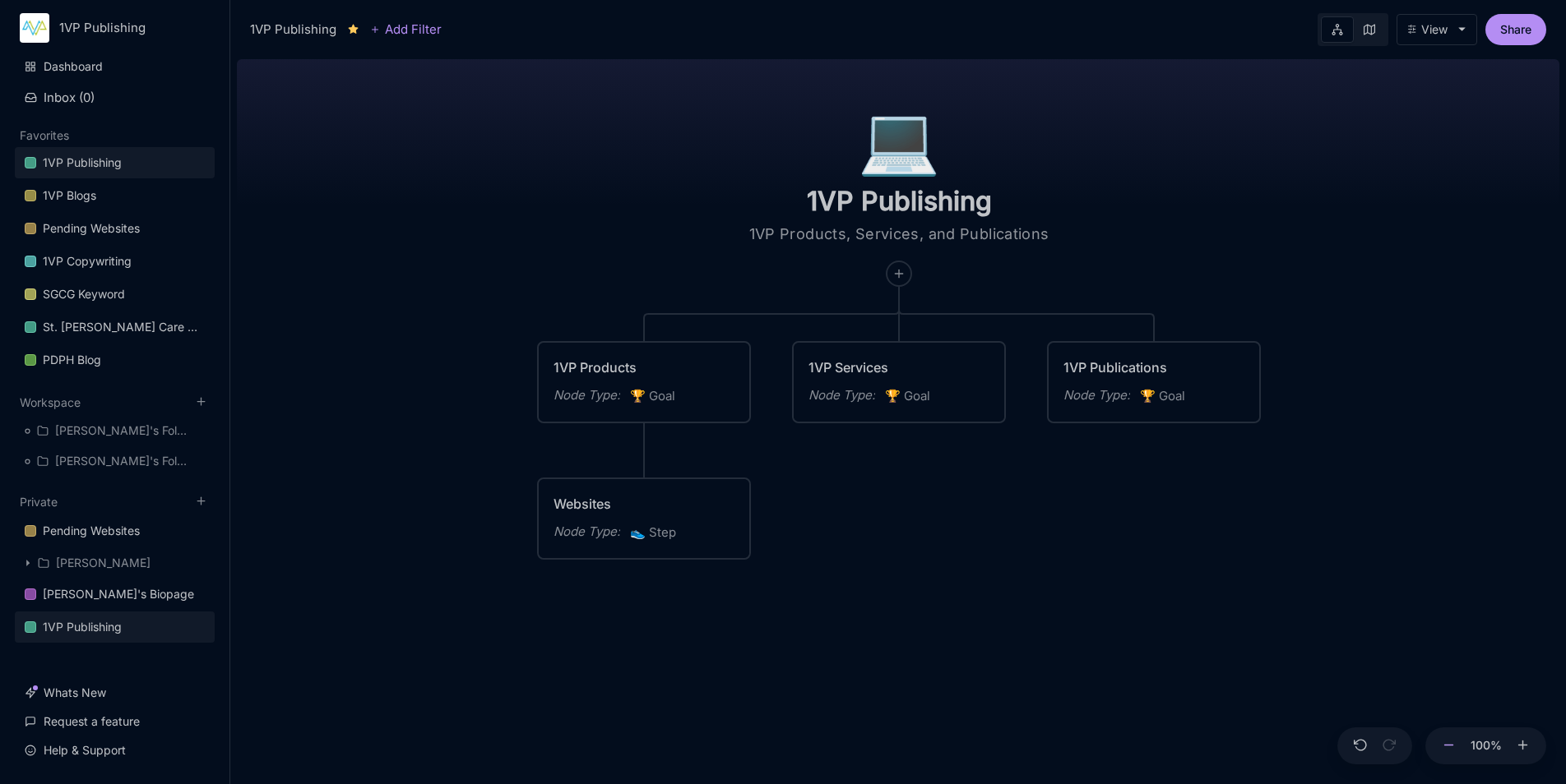
click at [1445, 746] on icon at bounding box center [1449, 746] width 15 height 15
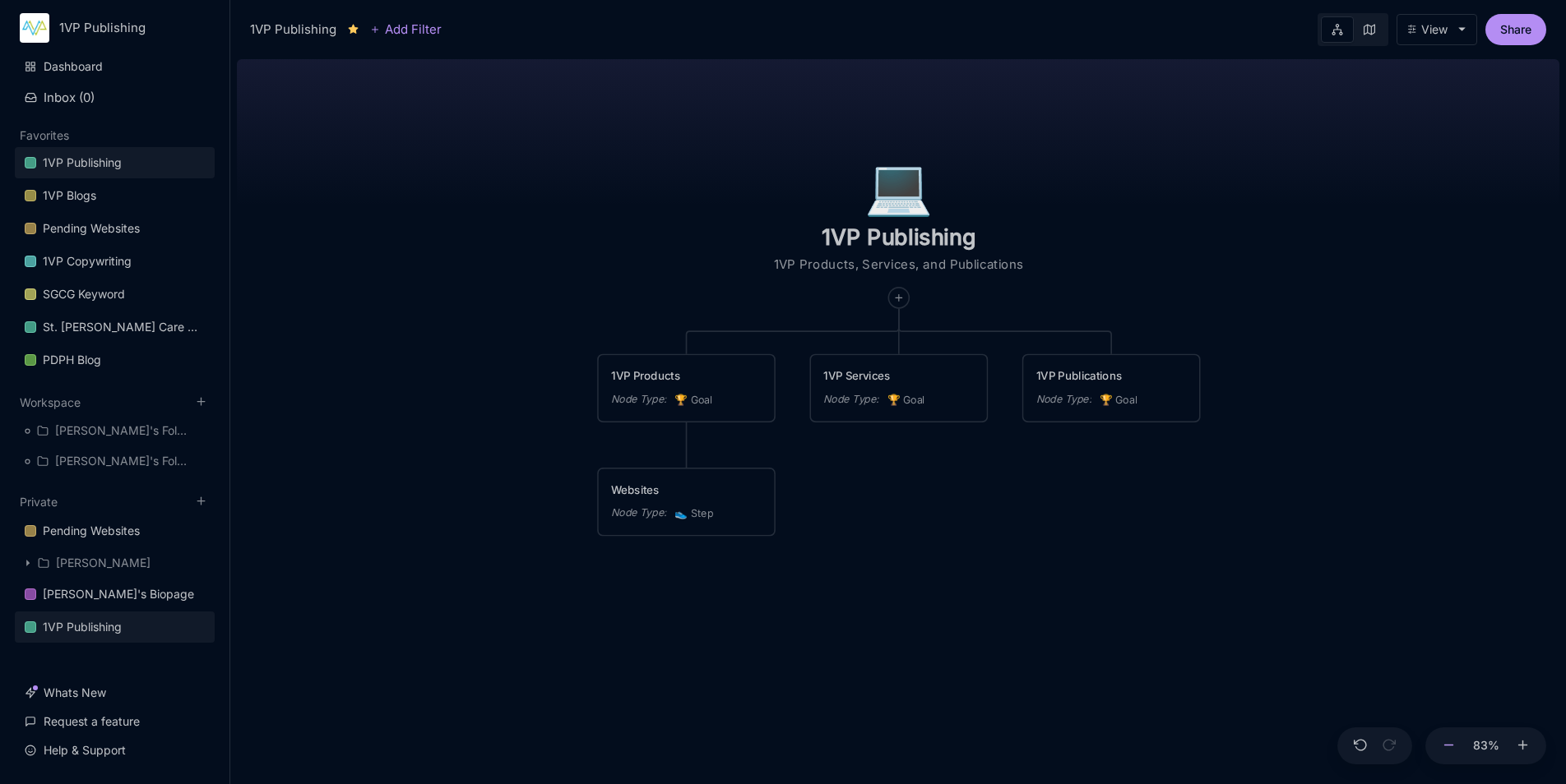
click at [1445, 746] on icon at bounding box center [1449, 746] width 15 height 15
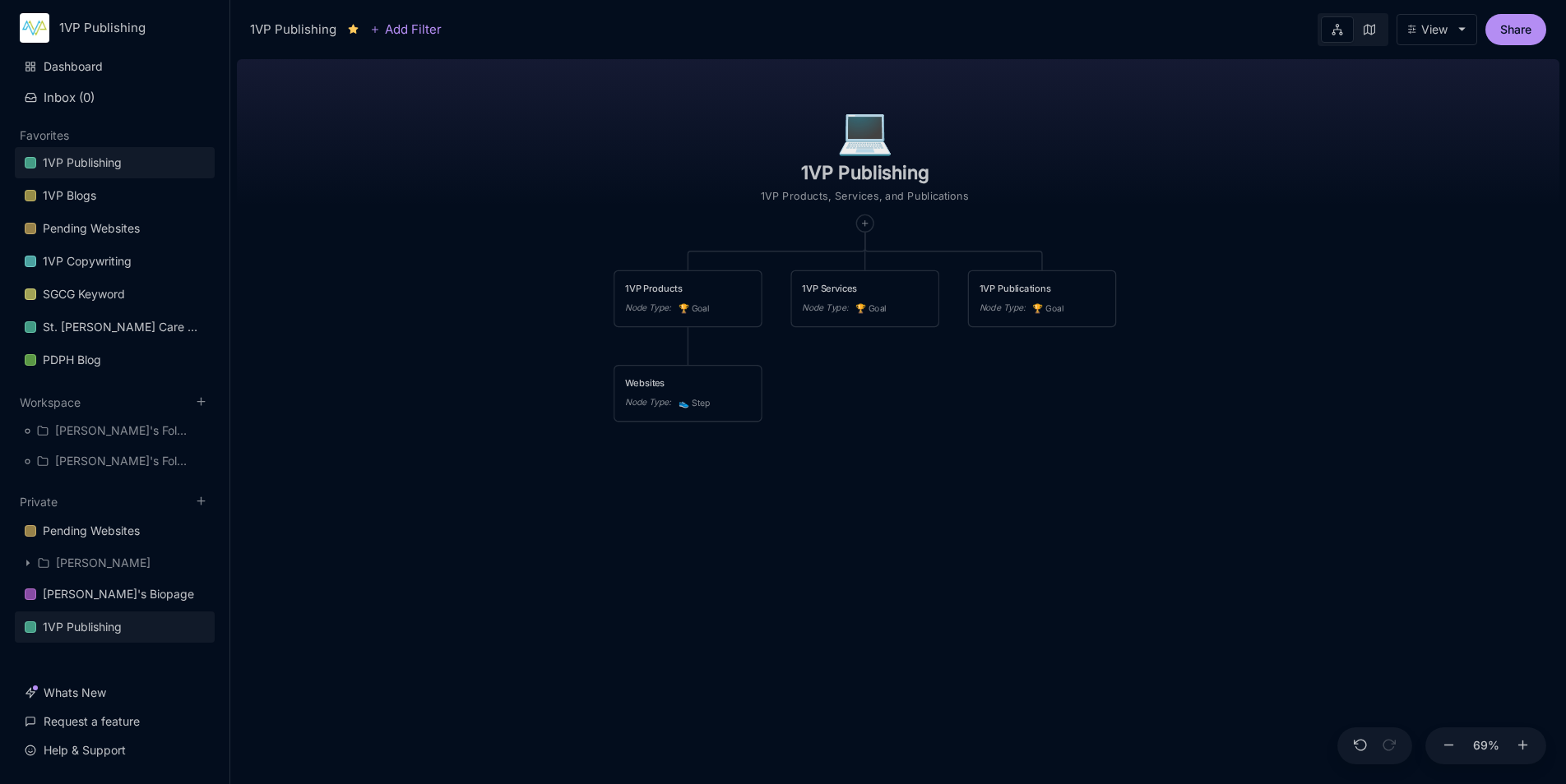
drag, startPoint x: 1340, startPoint y: 571, endPoint x: 1306, endPoint y: 477, distance: 100.0
click at [1306, 477] on div "💻️ 1VP Publishing 1VP Products, Services, and Publications 1VP Products Node Ty…" at bounding box center [898, 418] width 1322 height 731
drag, startPoint x: 687, startPoint y: 375, endPoint x: 874, endPoint y: 375, distance: 187.0
click at [874, 376] on div "Websites" at bounding box center [875, 383] width 126 height 14
click at [677, 337] on button "Add child node" at bounding box center [688, 337] width 72 height 10
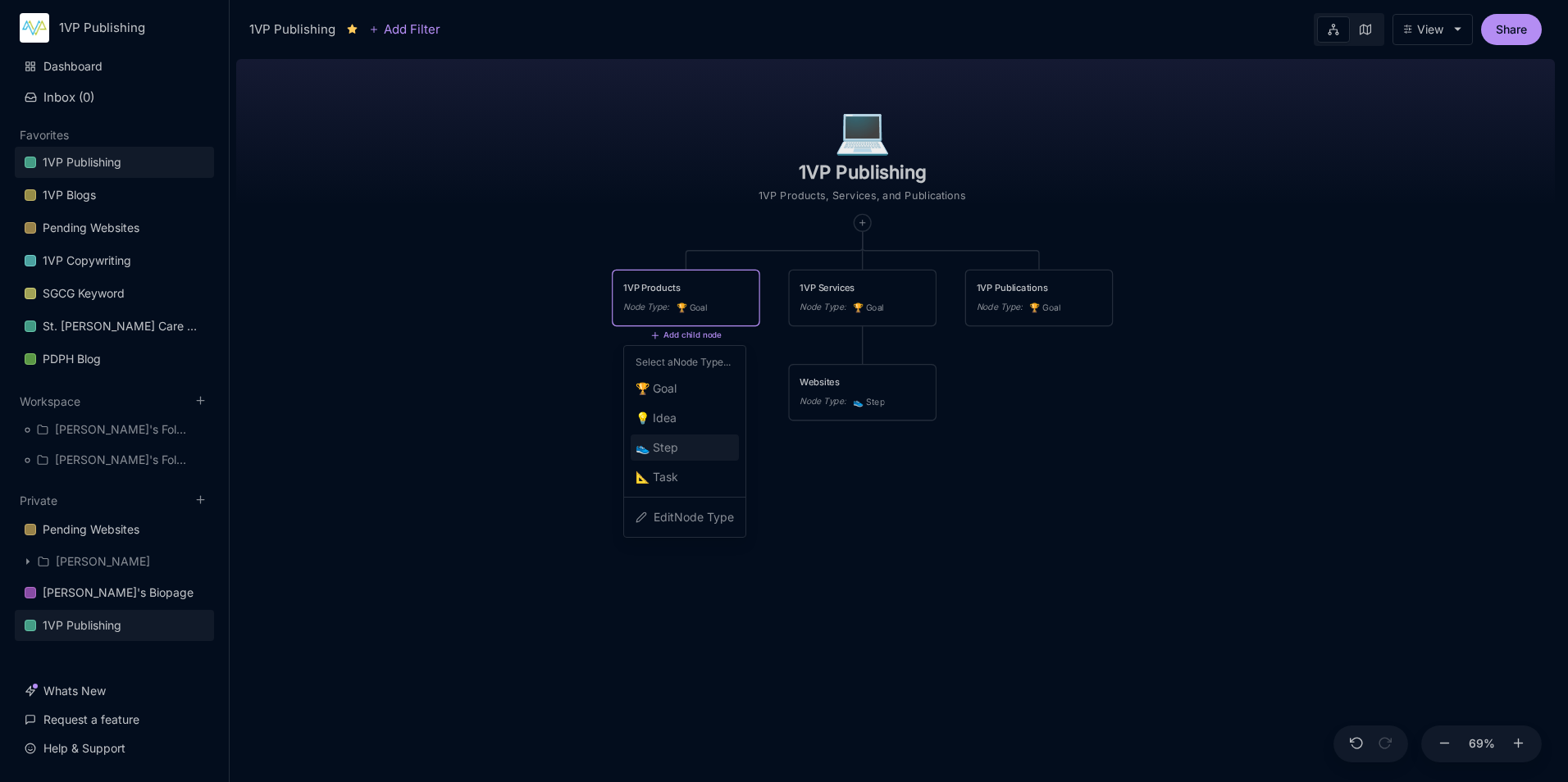
click at [682, 451] on div "👟 Step" at bounding box center [685, 448] width 108 height 27
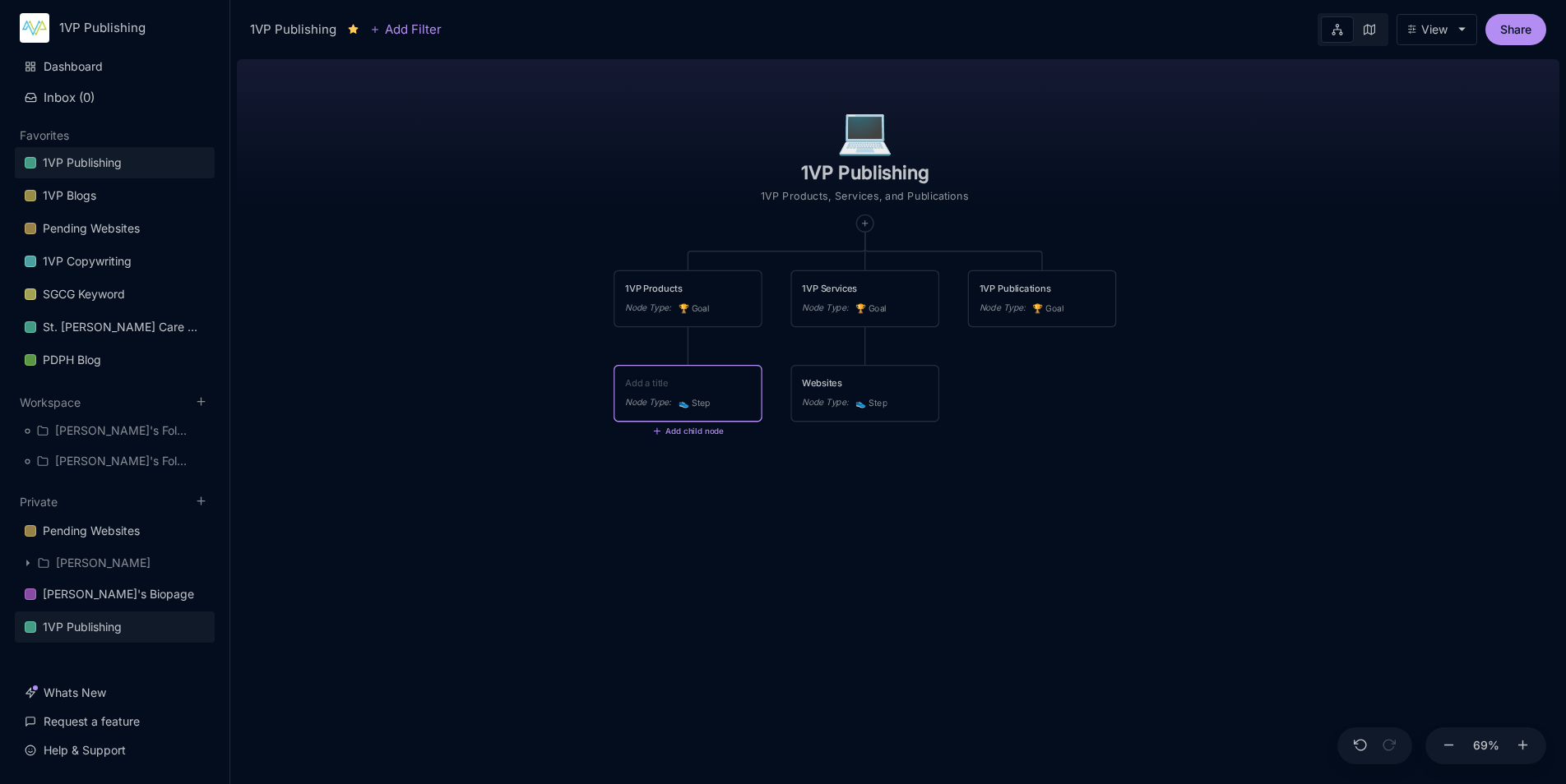
click at [679, 379] on textarea at bounding box center [687, 383] width 126 height 14
type textarea "Pedia Link & Directory"
click at [691, 428] on button "Add child node" at bounding box center [688, 432] width 72 height 10
click at [690, 545] on div "👟 Step" at bounding box center [687, 544] width 108 height 27
click at [692, 473] on textarea at bounding box center [687, 478] width 126 height 14
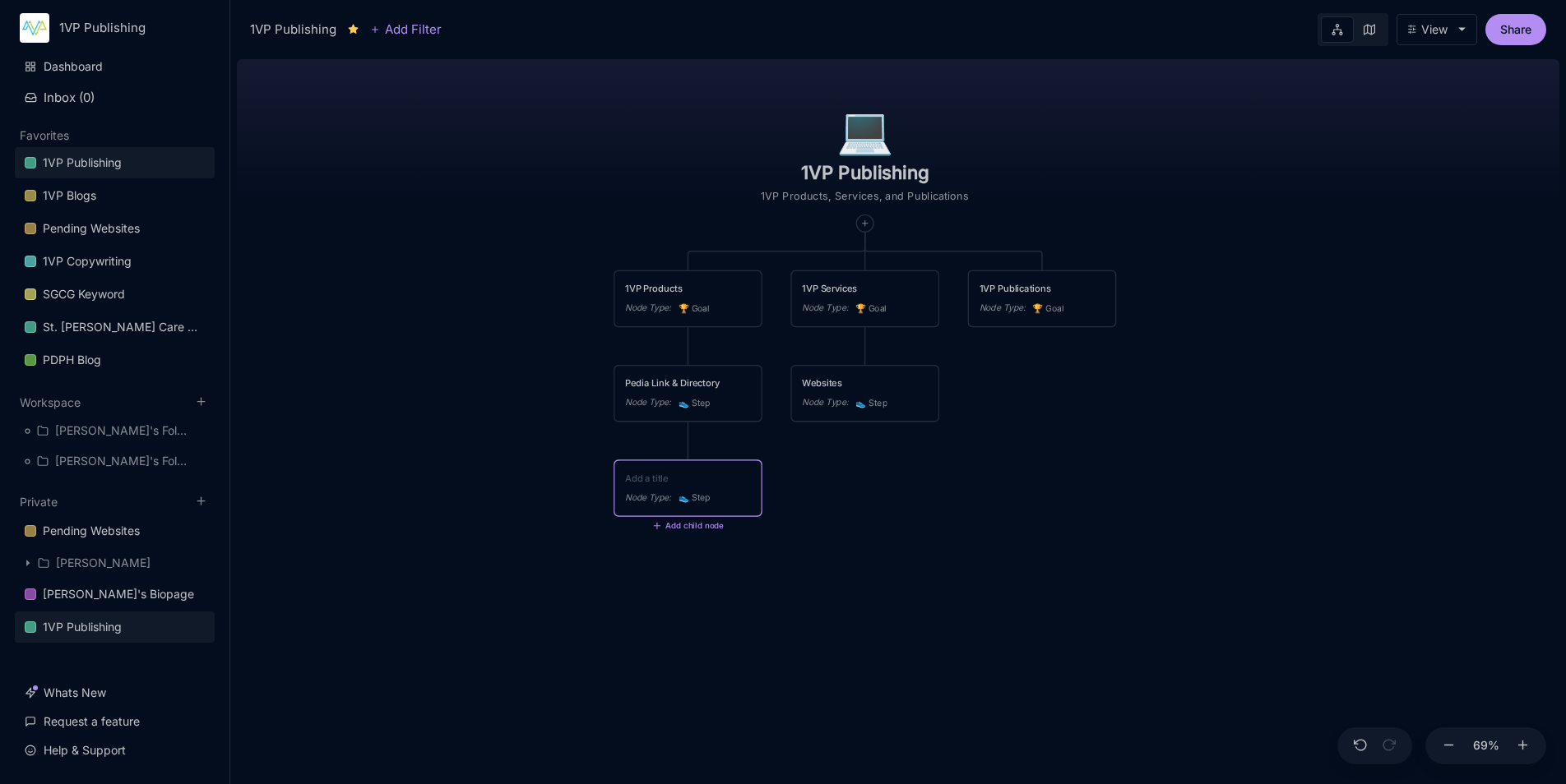
click at [723, 389] on div "Pedia Link & Directory" at bounding box center [687, 383] width 126 height 14
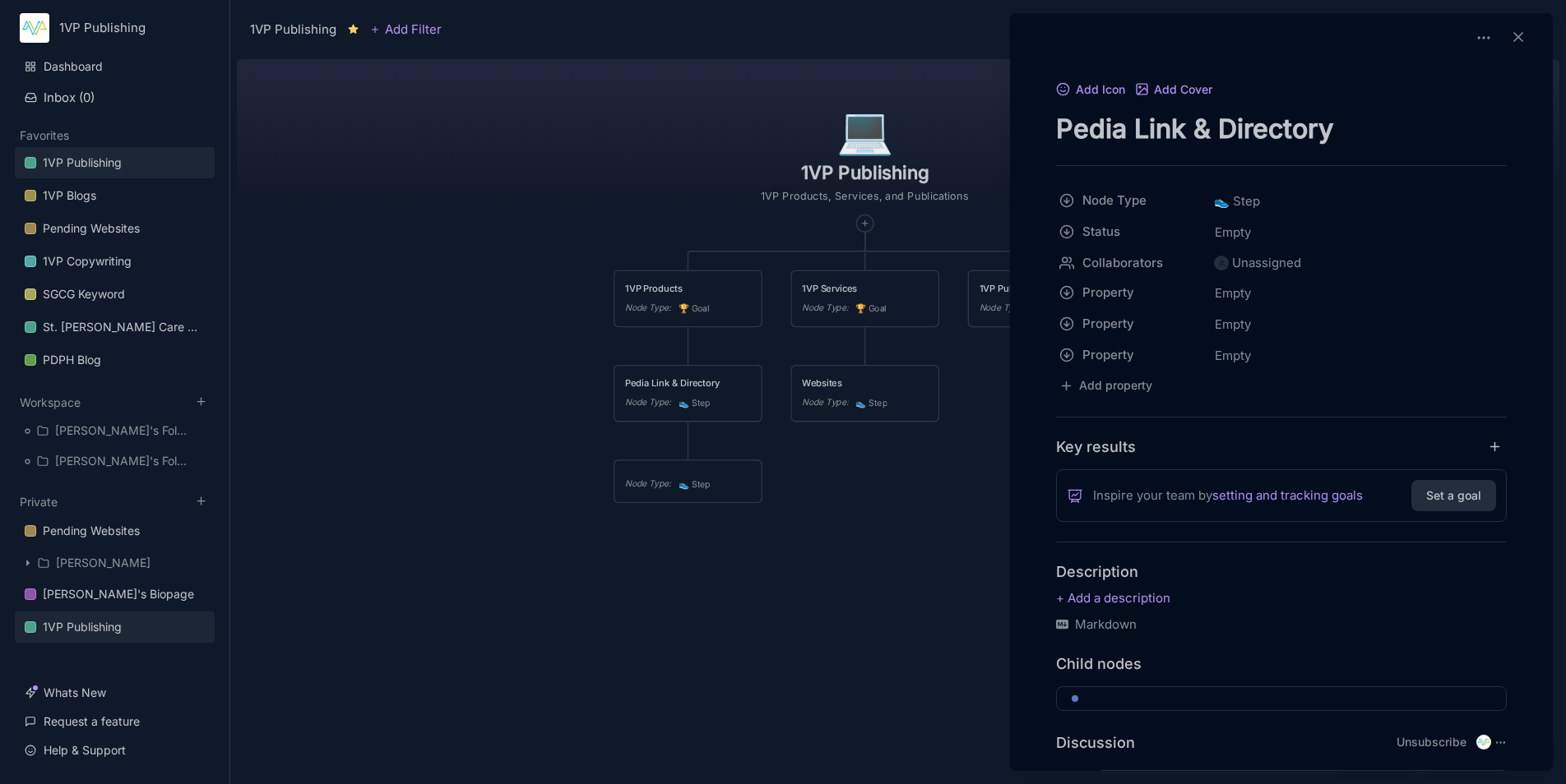
drag, startPoint x: 1216, startPoint y: 128, endPoint x: 1134, endPoint y: 143, distance: 83.4
click at [1134, 143] on textarea "Pedia Link & Directory" at bounding box center [1281, 128] width 451 height 33
type textarea "Pedia Directory"
click at [858, 589] on div at bounding box center [783, 392] width 1566 height 784
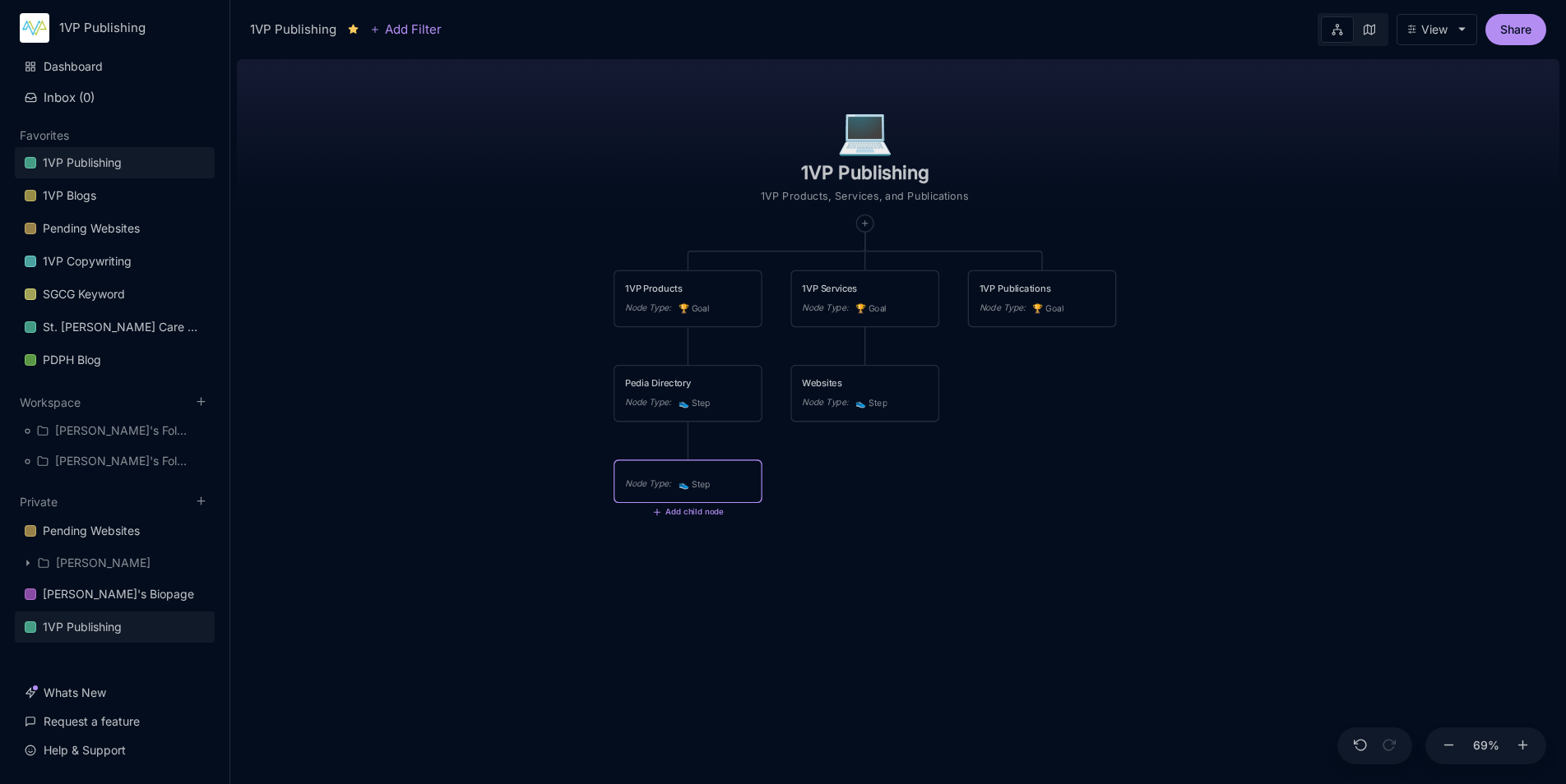
click at [698, 465] on div "Node Type : 👟 Step" at bounding box center [687, 481] width 146 height 41
click at [638, 480] on div "Node Type :" at bounding box center [647, 484] width 46 height 14
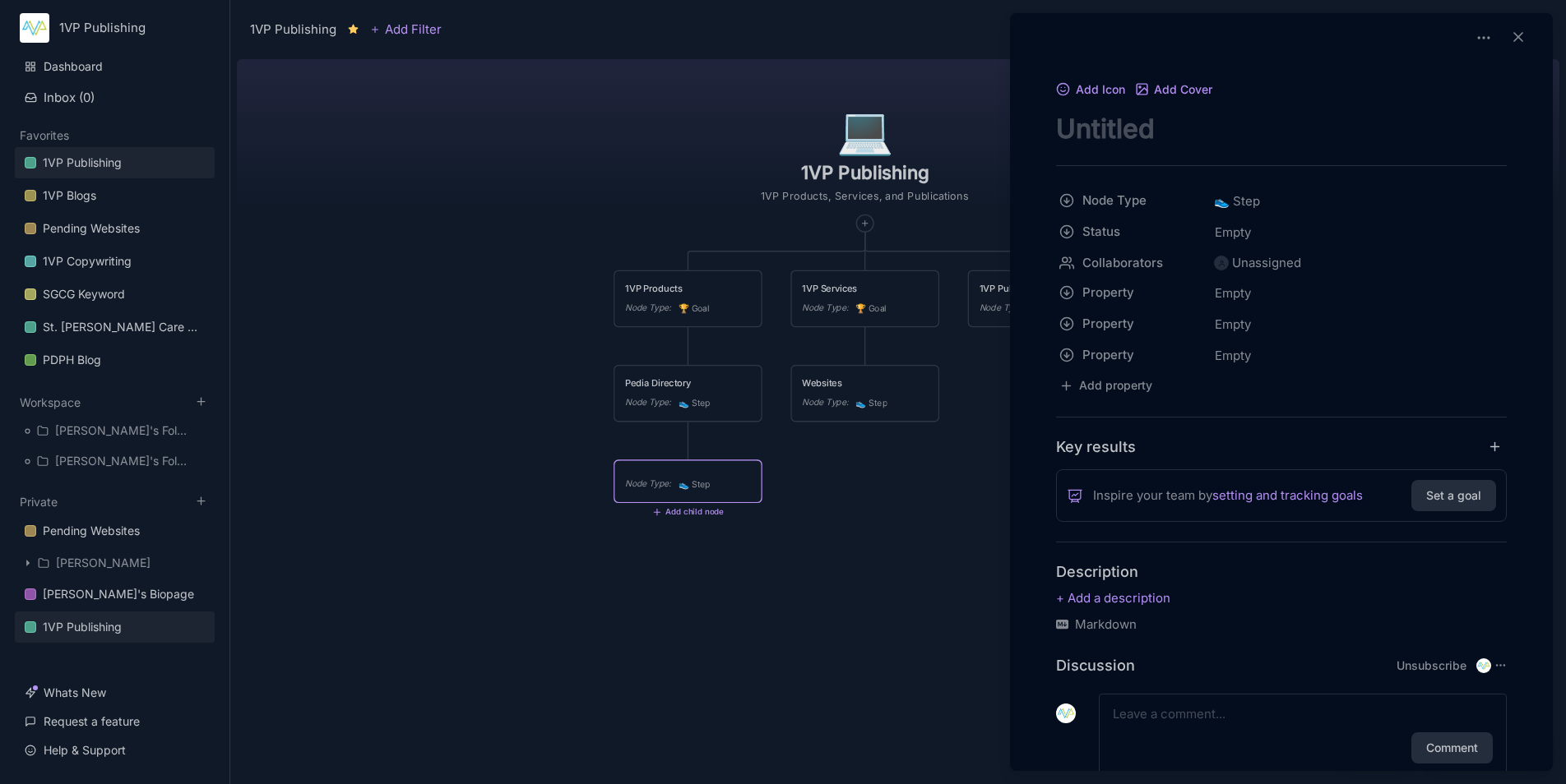
click at [1133, 124] on textarea "node title" at bounding box center [1281, 128] width 451 height 33
type textarea "Doc & Dentist Biopage"
click at [858, 507] on div at bounding box center [783, 392] width 1566 height 784
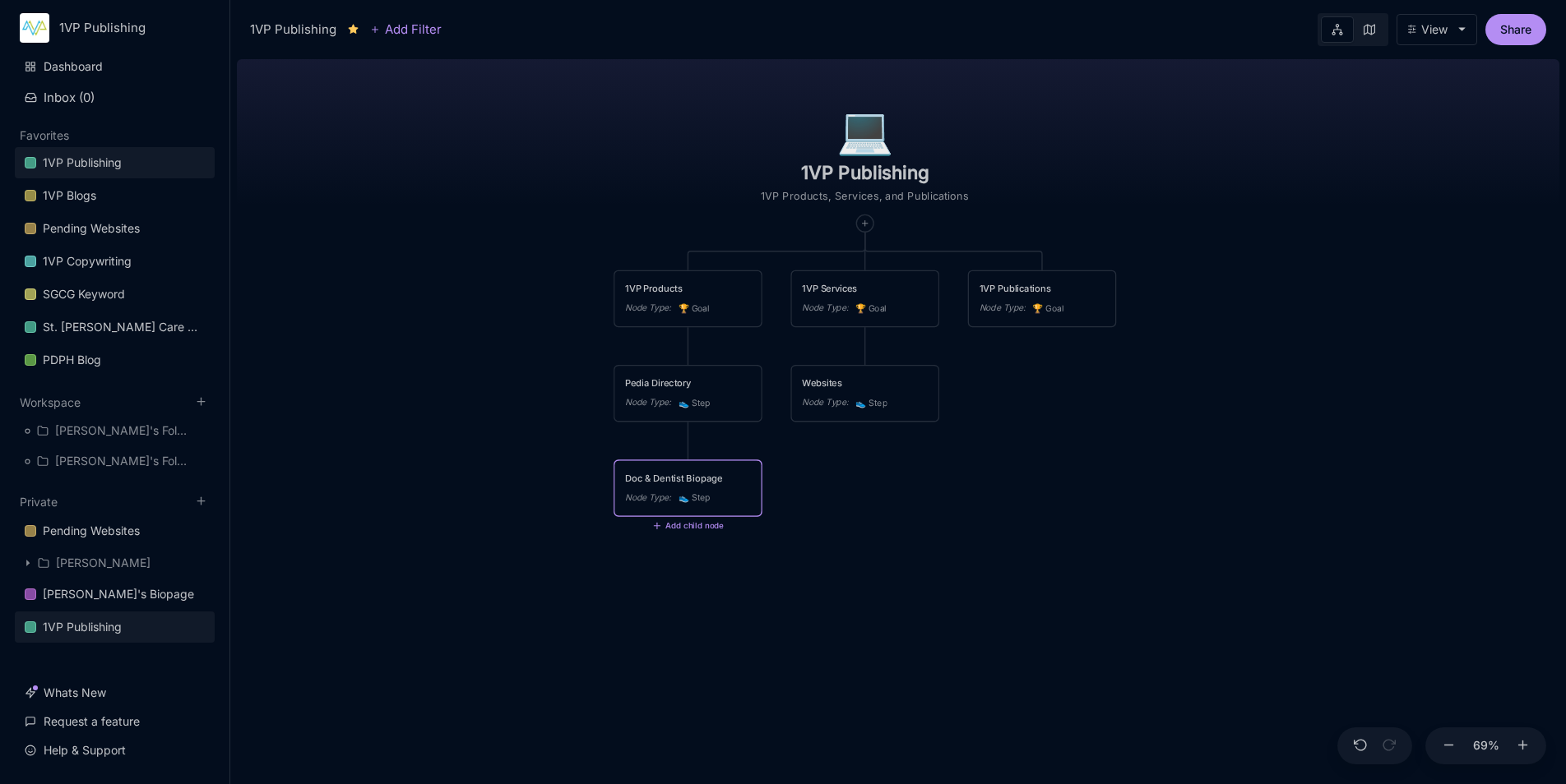
click at [720, 475] on div "Doc & Dentist Biopage" at bounding box center [687, 478] width 126 height 14
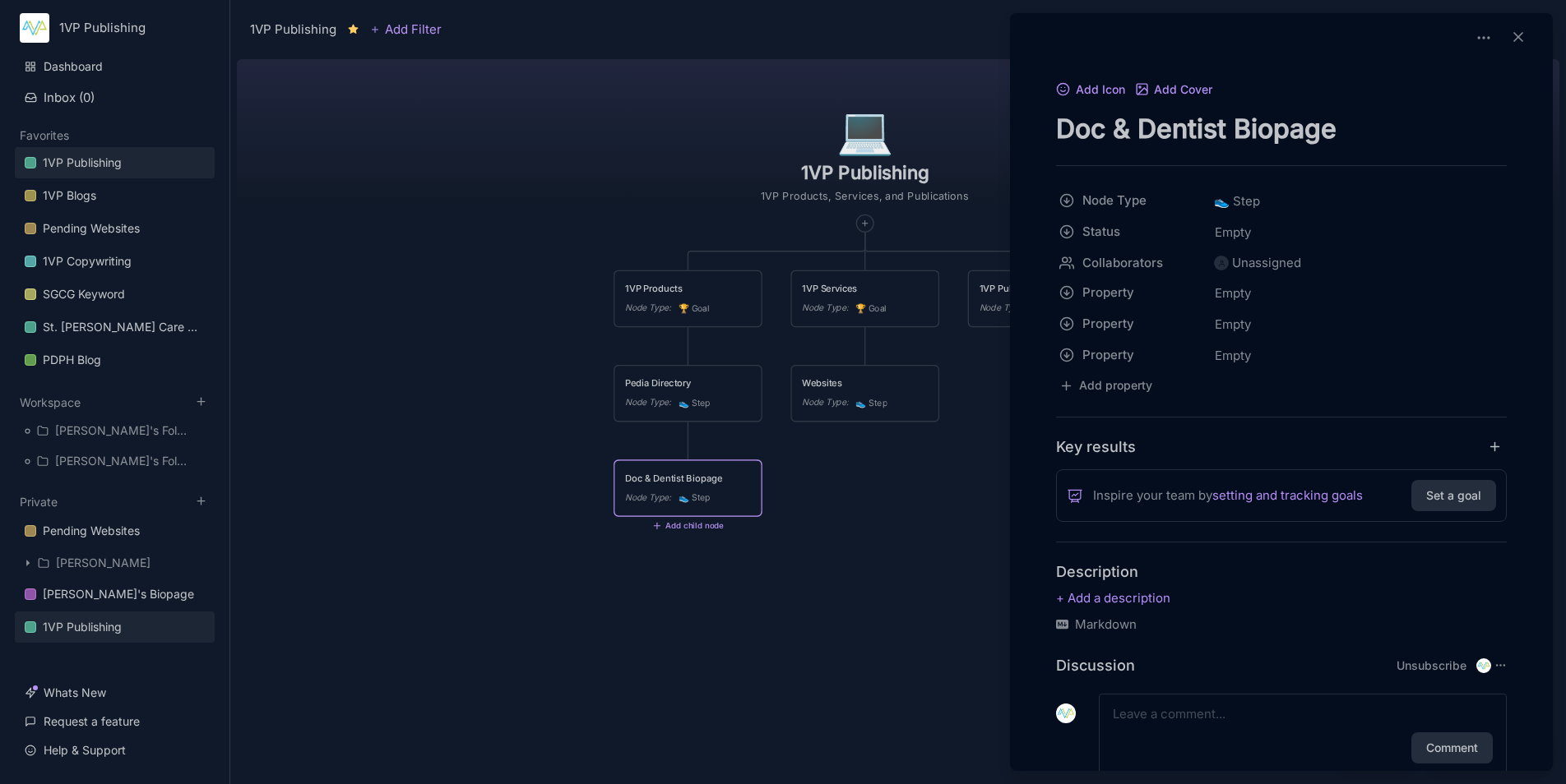
click at [1095, 128] on textarea "Doc & Dentist Biopage" at bounding box center [1281, 128] width 451 height 33
click at [1106, 134] on textarea "Doc & Dentist Biopage" at bounding box center [1281, 128] width 451 height 33
type textarea "Pedia Biopage"
click at [843, 573] on div at bounding box center [783, 392] width 1566 height 784
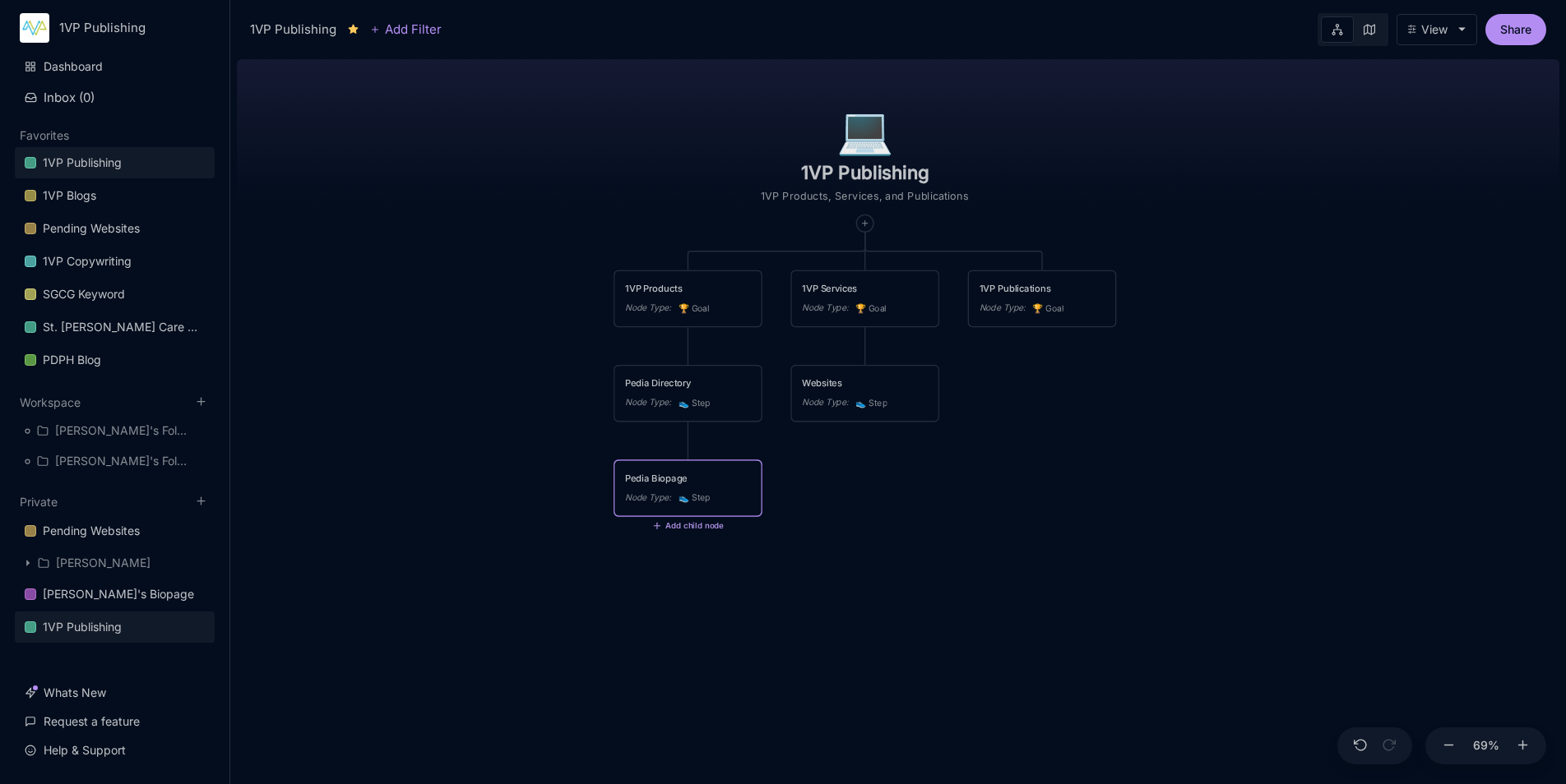
click at [687, 522] on button "Add child node" at bounding box center [688, 526] width 72 height 10
click at [690, 631] on div "👟 Step" at bounding box center [687, 638] width 108 height 27
click at [677, 570] on textarea at bounding box center [687, 572] width 126 height 14
type textarea "Doctors Biopage"
click at [726, 709] on div "💻️ 1VP Publishing 1VP Products, Services, and Publications 1VP Products Node Ty…" at bounding box center [898, 418] width 1322 height 731
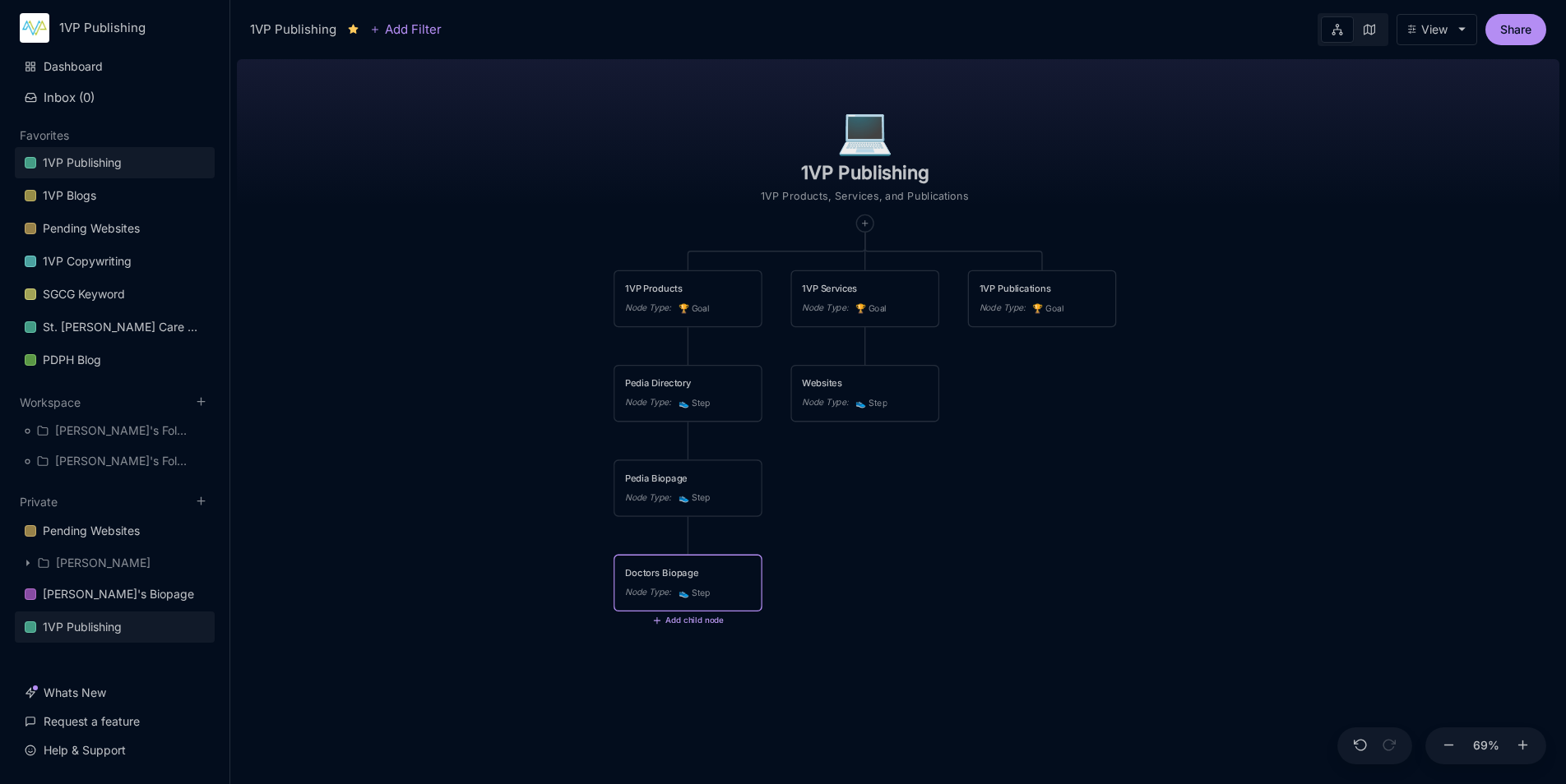
click at [694, 621] on button "Add child node" at bounding box center [688, 621] width 72 height 10
click at [688, 551] on div "📐 Task" at bounding box center [687, 552] width 108 height 27
click at [672, 661] on textarea at bounding box center [687, 667] width 126 height 14
type textarea "Dentists Biopage"
click at [919, 587] on div "💻️ 1VP Publishing 1VP Products, Services, and Publications 1VP Products Node Ty…" at bounding box center [898, 418] width 1322 height 731
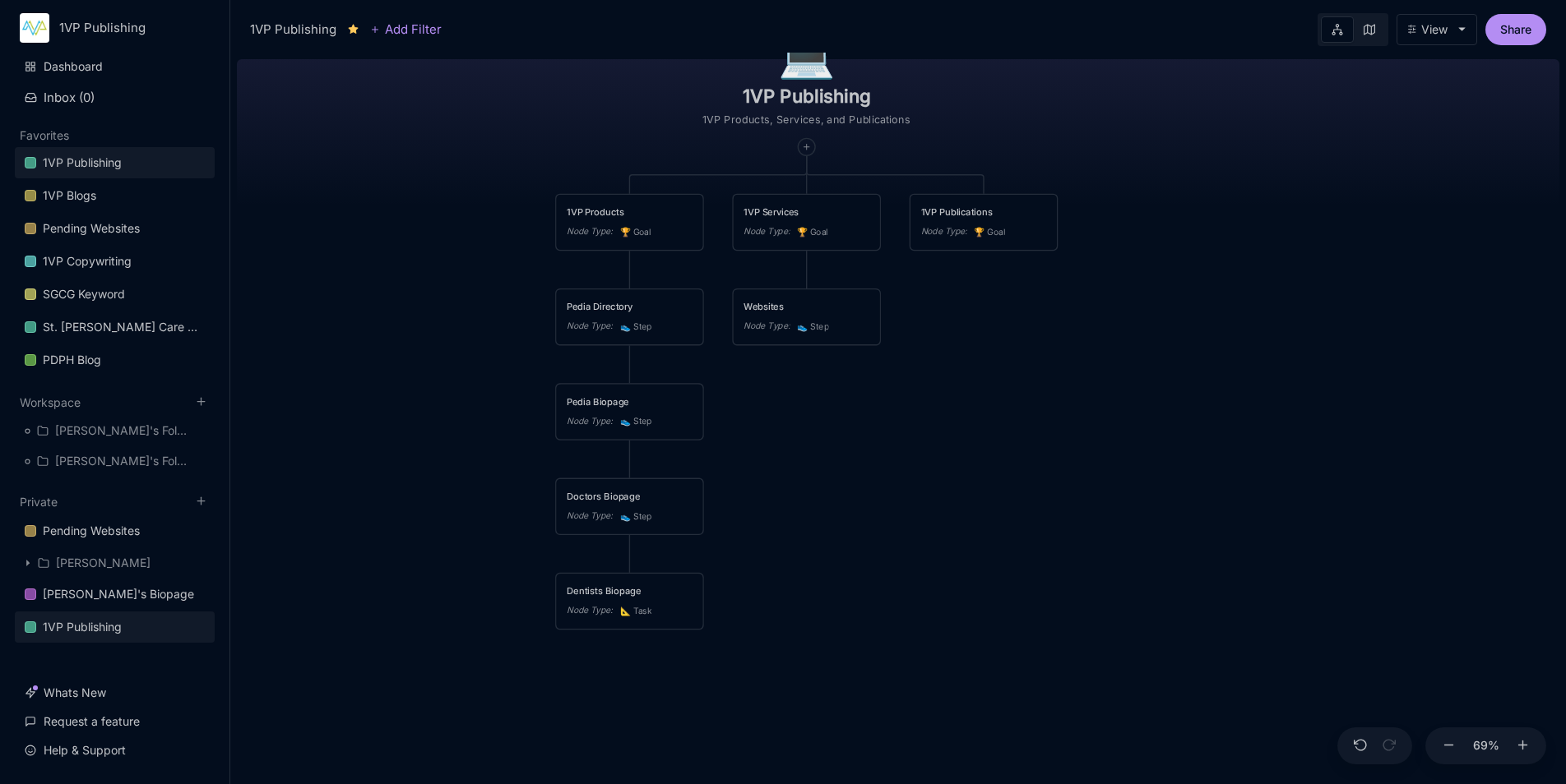
drag, startPoint x: 972, startPoint y: 585, endPoint x: 914, endPoint y: 509, distance: 95.6
click at [914, 509] on div "💻️ 1VP Publishing 1VP Products, Services, and Publications 1VP Products Node Ty…" at bounding box center [898, 418] width 1322 height 731
click at [632, 638] on button "Add child node" at bounding box center [630, 640] width 72 height 10
click at [645, 541] on div "👟 Step" at bounding box center [628, 540] width 108 height 27
click at [637, 687] on textarea at bounding box center [629, 686] width 126 height 14
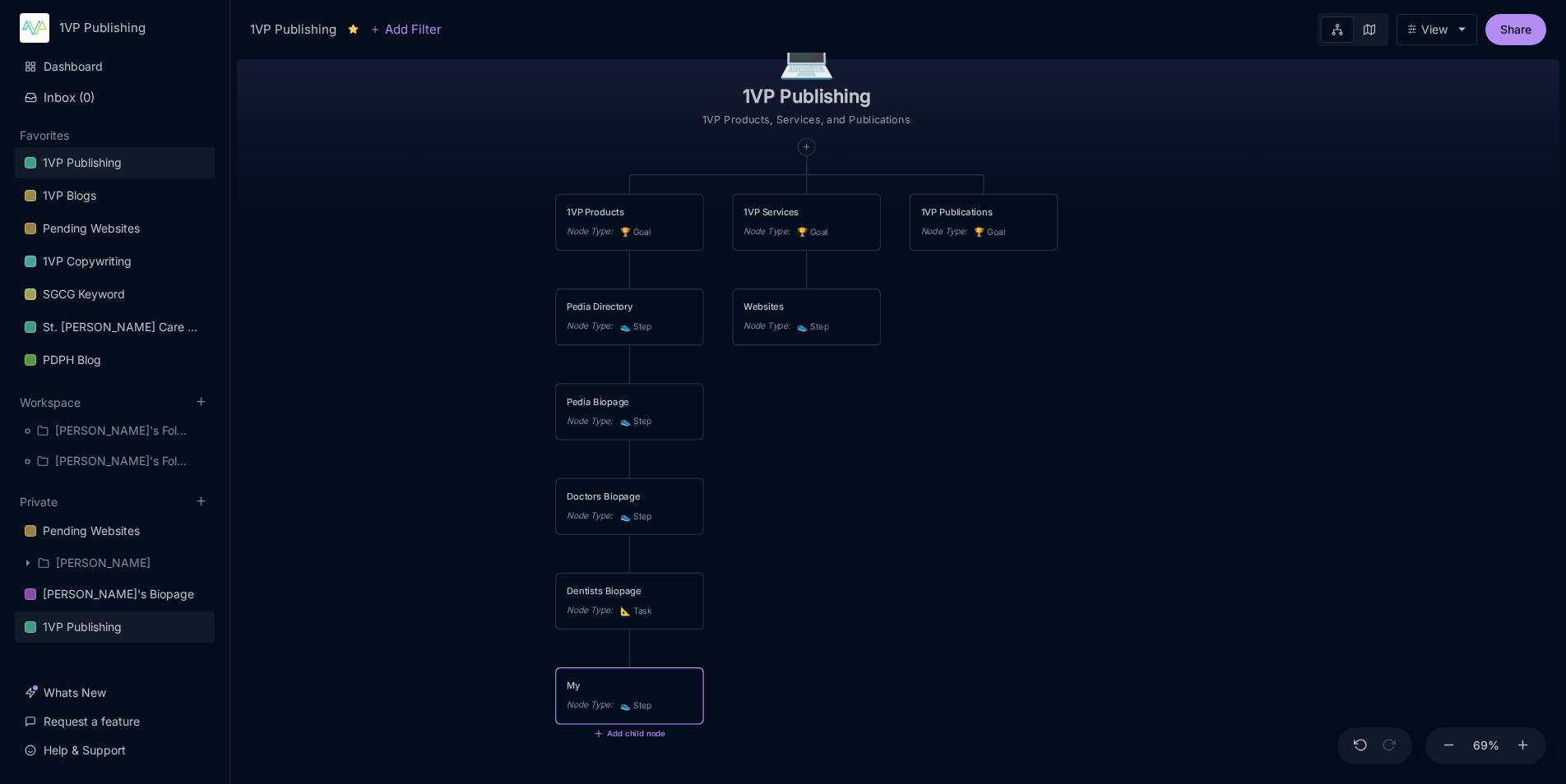
type textarea "M"
type textarea "Digital Invitations"
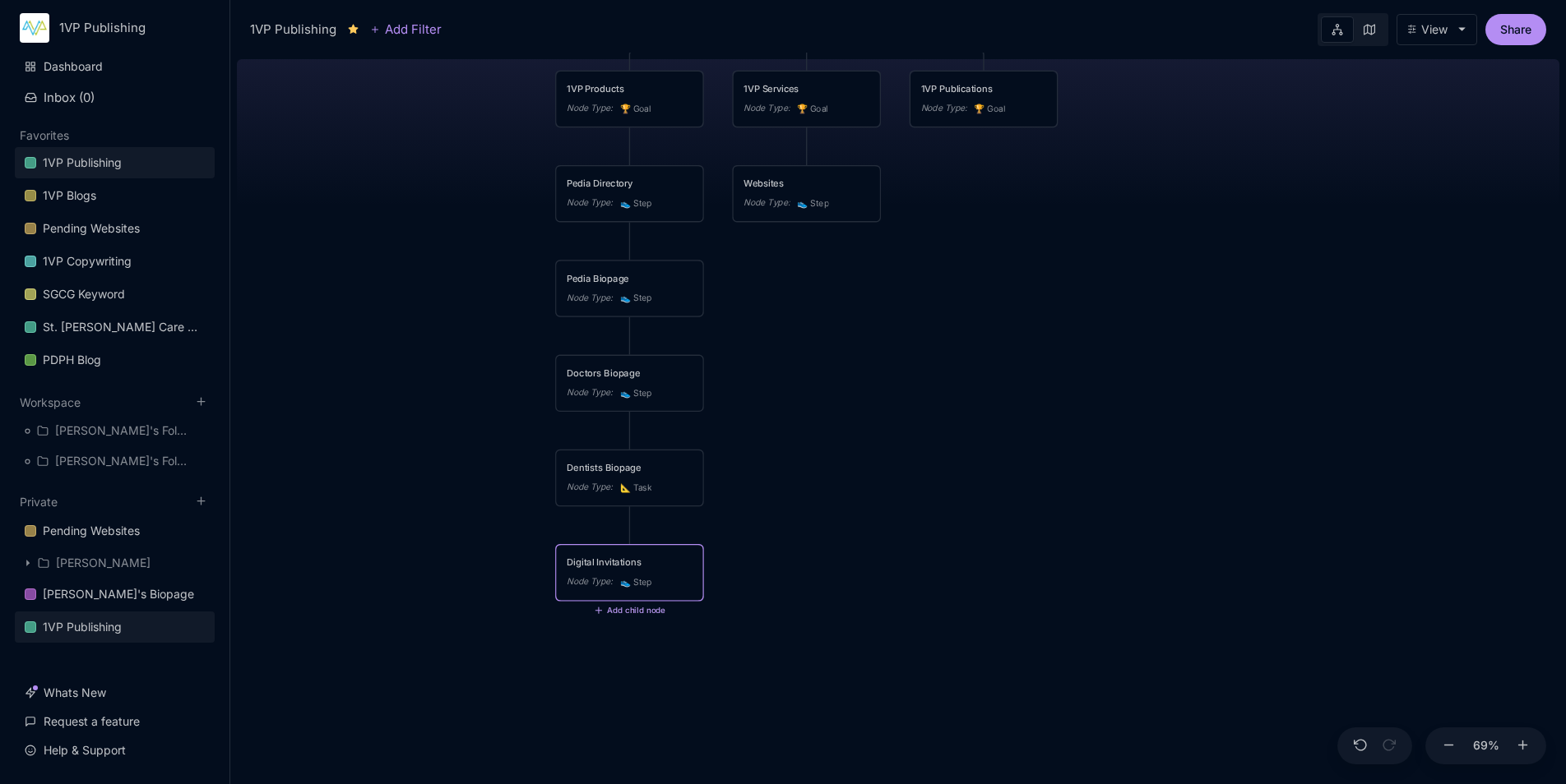
click at [636, 607] on button "Add child node" at bounding box center [630, 611] width 72 height 10
click at [632, 513] on div "👟 Step" at bounding box center [628, 511] width 108 height 27
type textarea "Digital Business Cards"
click at [760, 601] on div "💻️ 1VP Publishing 1VP Products, Services, and Publications 1VP Products Node Ty…" at bounding box center [898, 418] width 1322 height 731
click at [642, 706] on button "Add child node" at bounding box center [630, 706] width 72 height 10
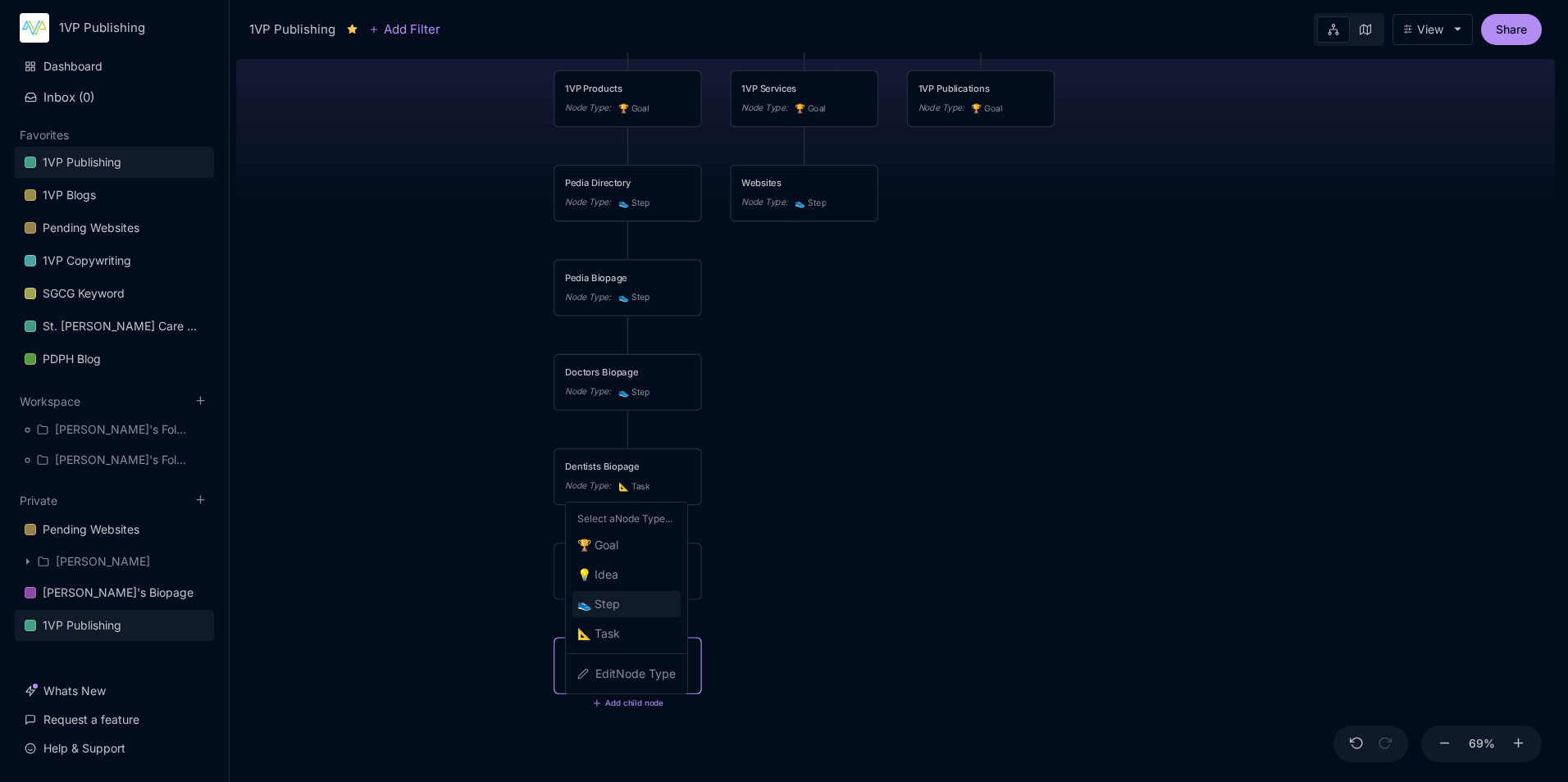
click at [628, 601] on div "👟 Step" at bounding box center [627, 605] width 108 height 27
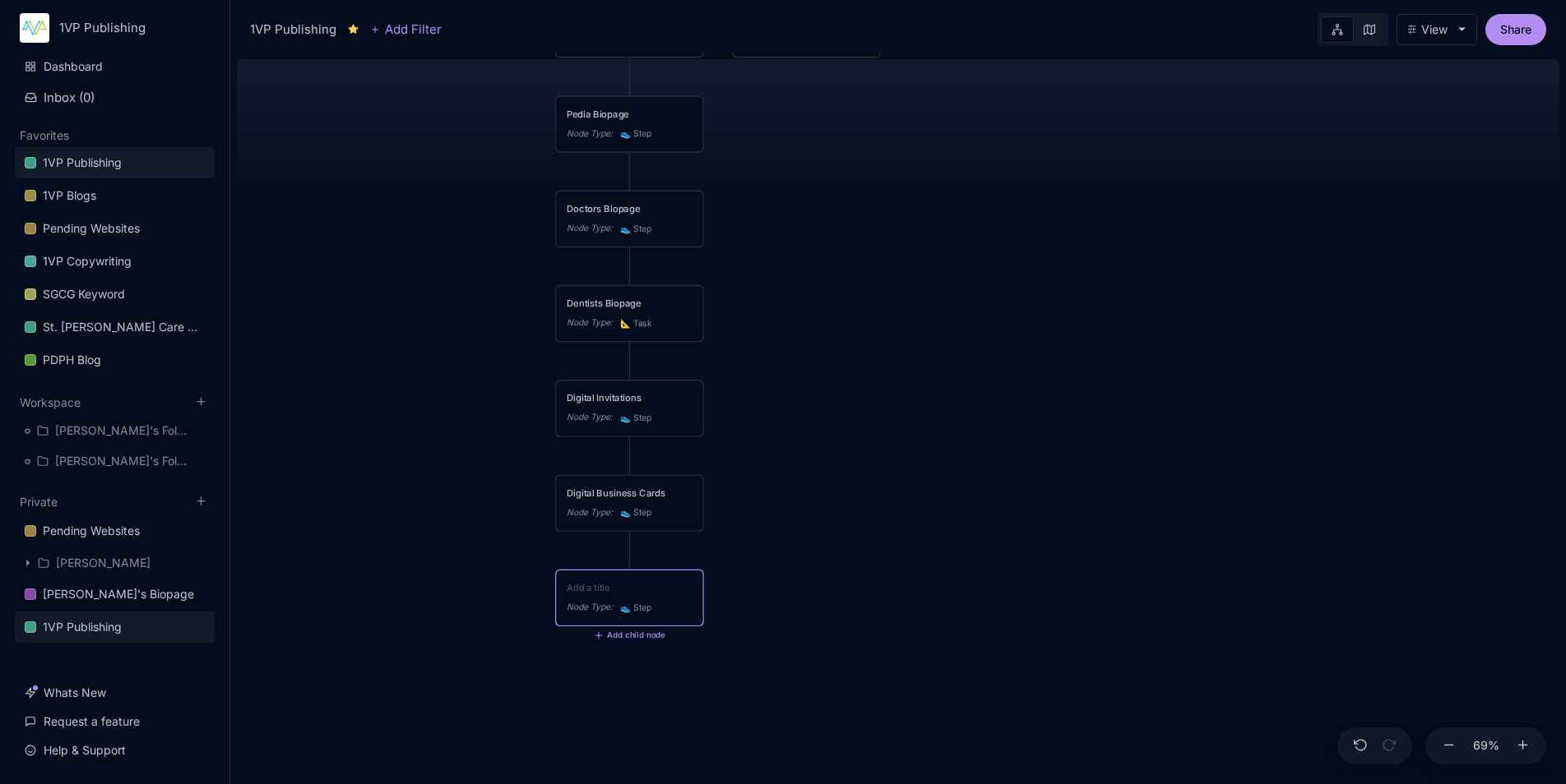
click at [615, 590] on textarea at bounding box center [629, 588] width 126 height 14
type textarea "Dynamic QR Codes"
click at [801, 553] on div "💻️ 1VP Publishing 1VP Products, Services, and Publications 1VP Products Node Ty…" at bounding box center [898, 418] width 1322 height 731
click at [634, 639] on button "Add child node" at bounding box center [630, 636] width 72 height 10
click at [642, 542] on div "👟 Step" at bounding box center [628, 537] width 108 height 27
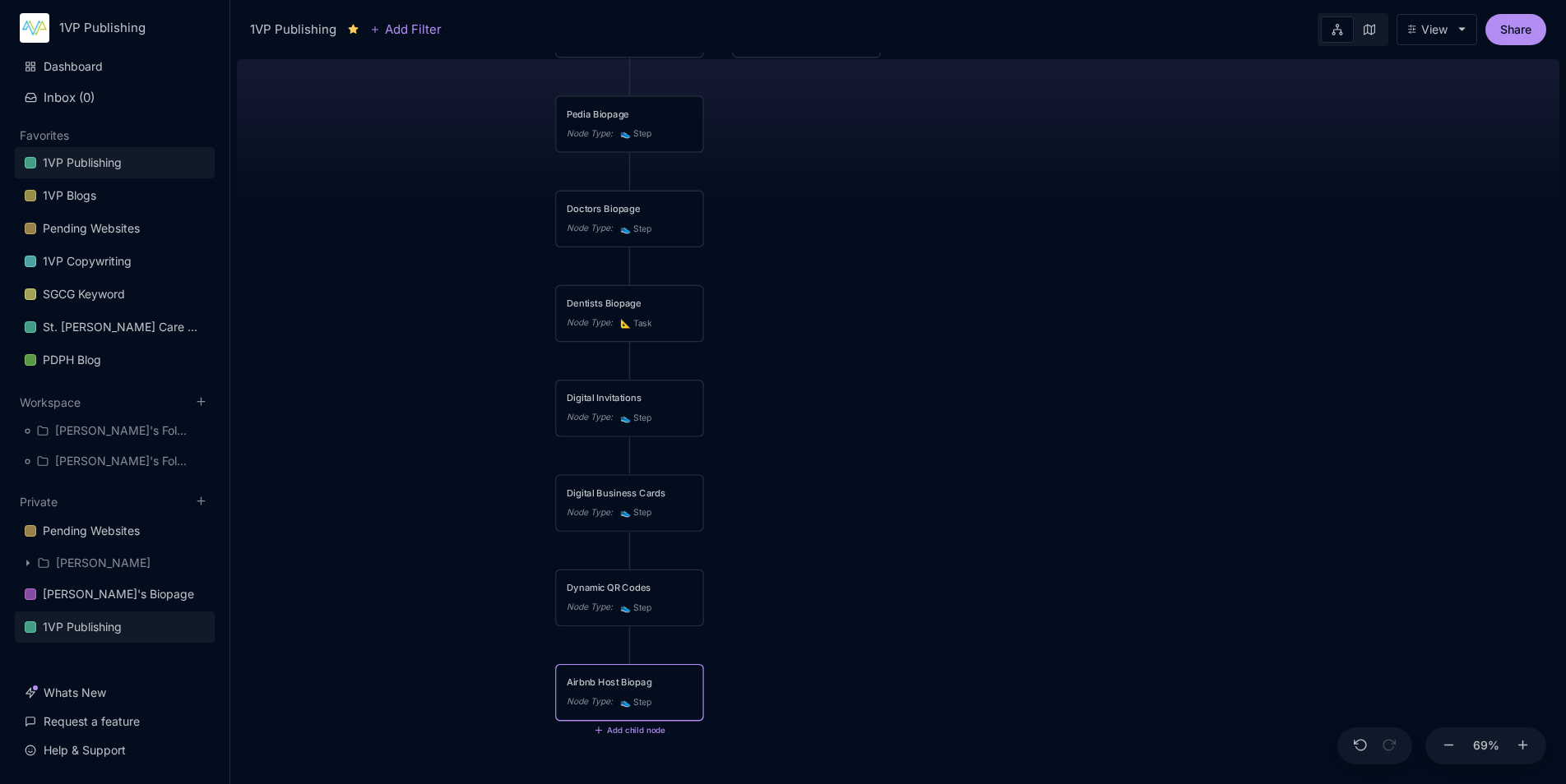
type textarea "Airbnb Host Biopage"
drag, startPoint x: 681, startPoint y: 683, endPoint x: 687, endPoint y: 335, distance: 348.1
click at [687, 335] on div "Airbnb Host Biopage" at bounding box center [635, 334] width 126 height 14
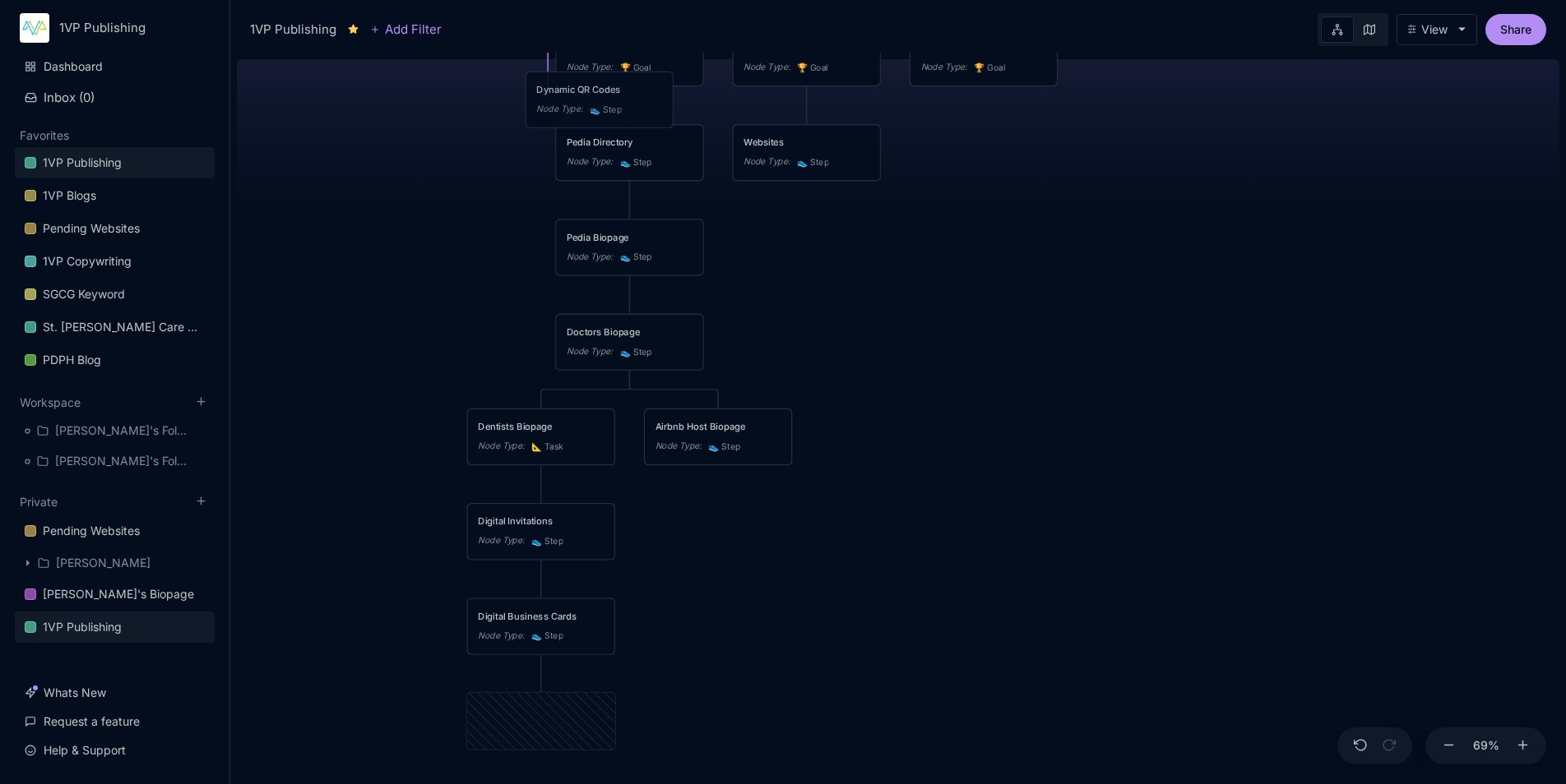
drag, startPoint x: 528, startPoint y: 712, endPoint x: 587, endPoint y: 91, distance: 623.8
click at [587, 91] on div "Dynamic QR Codes" at bounding box center [599, 90] width 126 height 14
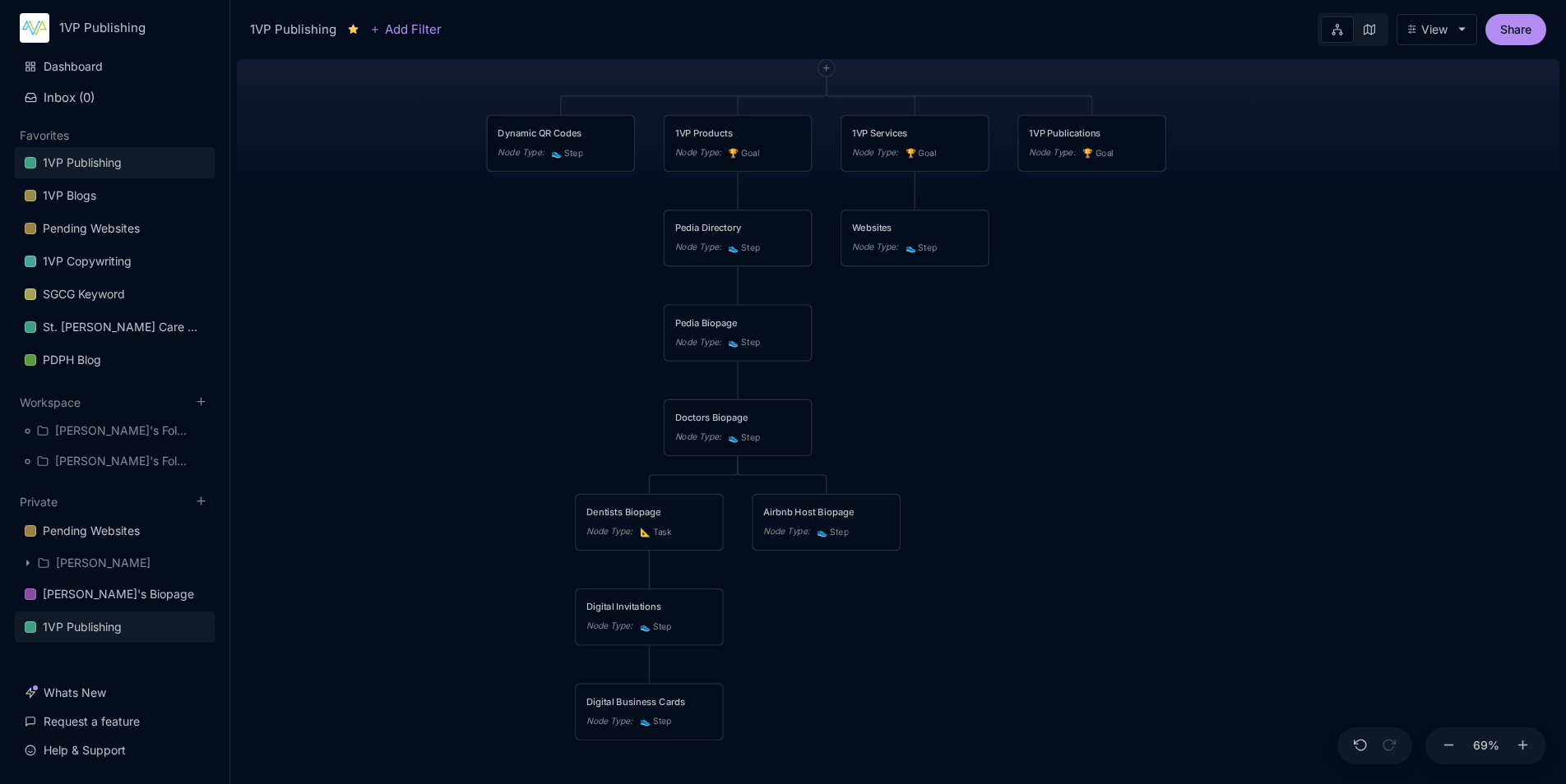
drag, startPoint x: 1079, startPoint y: 271, endPoint x: 1097, endPoint y: 339, distance: 70.3
click at [1097, 339] on div "💻️ 1VP Publishing 1VP Products, Services, and Publications Dynamic QR Codes Nod…" at bounding box center [898, 418] width 1322 height 731
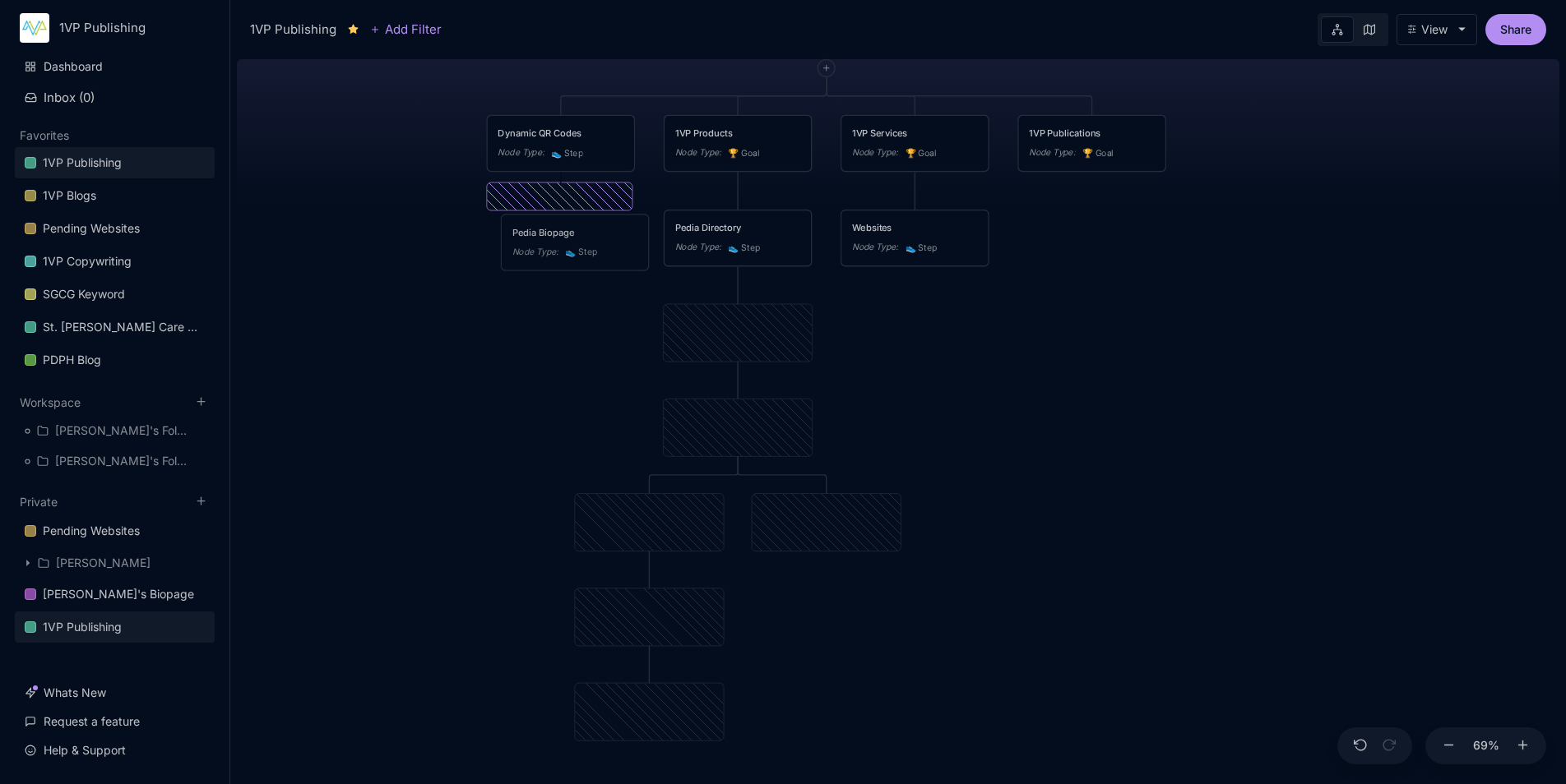
drag, startPoint x: 775, startPoint y: 326, endPoint x: 612, endPoint y: 236, distance: 186.2
click at [612, 236] on div "Pedia Biopage" at bounding box center [575, 232] width 126 height 14
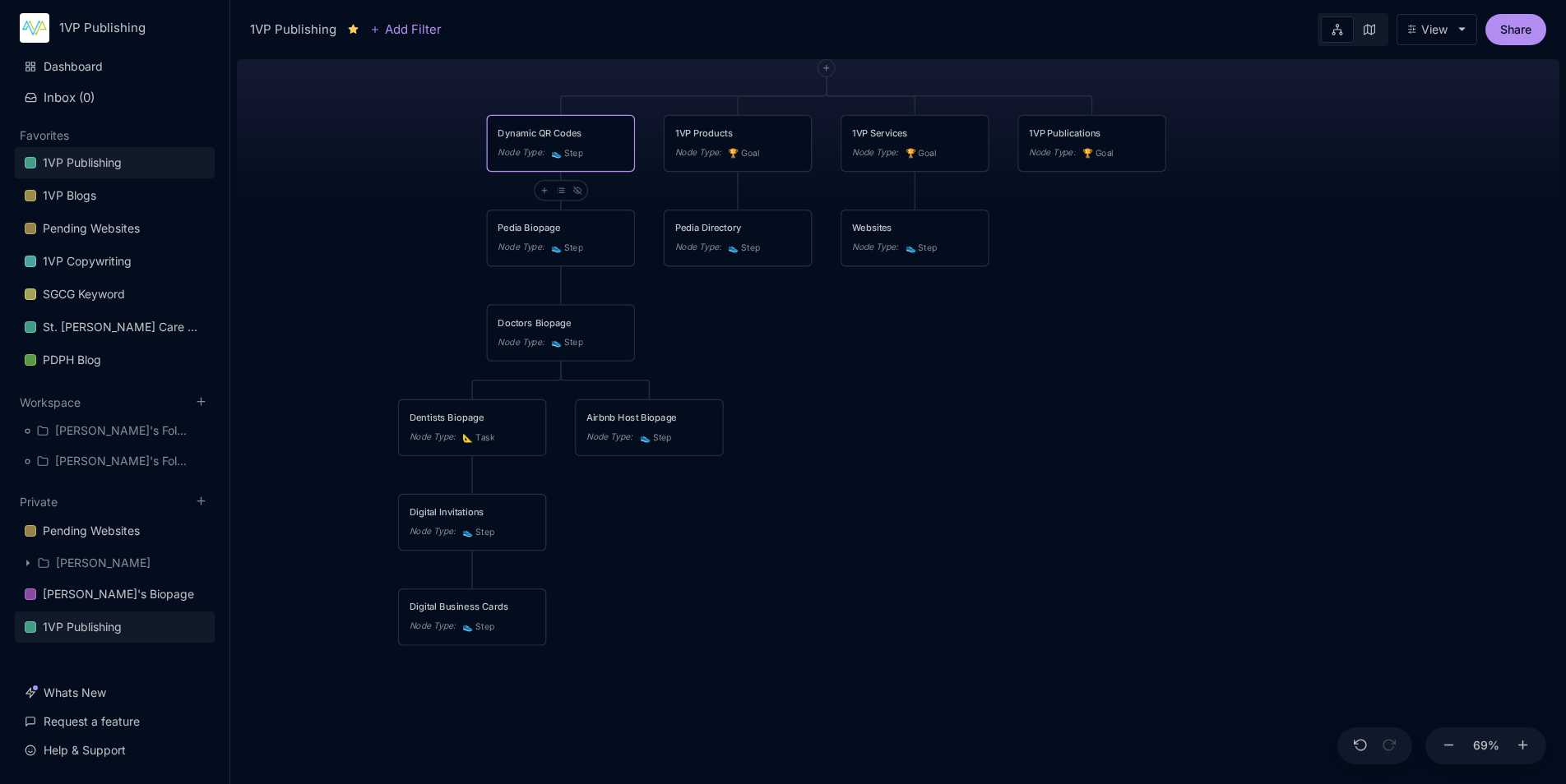
click at [601, 131] on div "Dynamic QR Codes" at bounding box center [560, 133] width 126 height 14
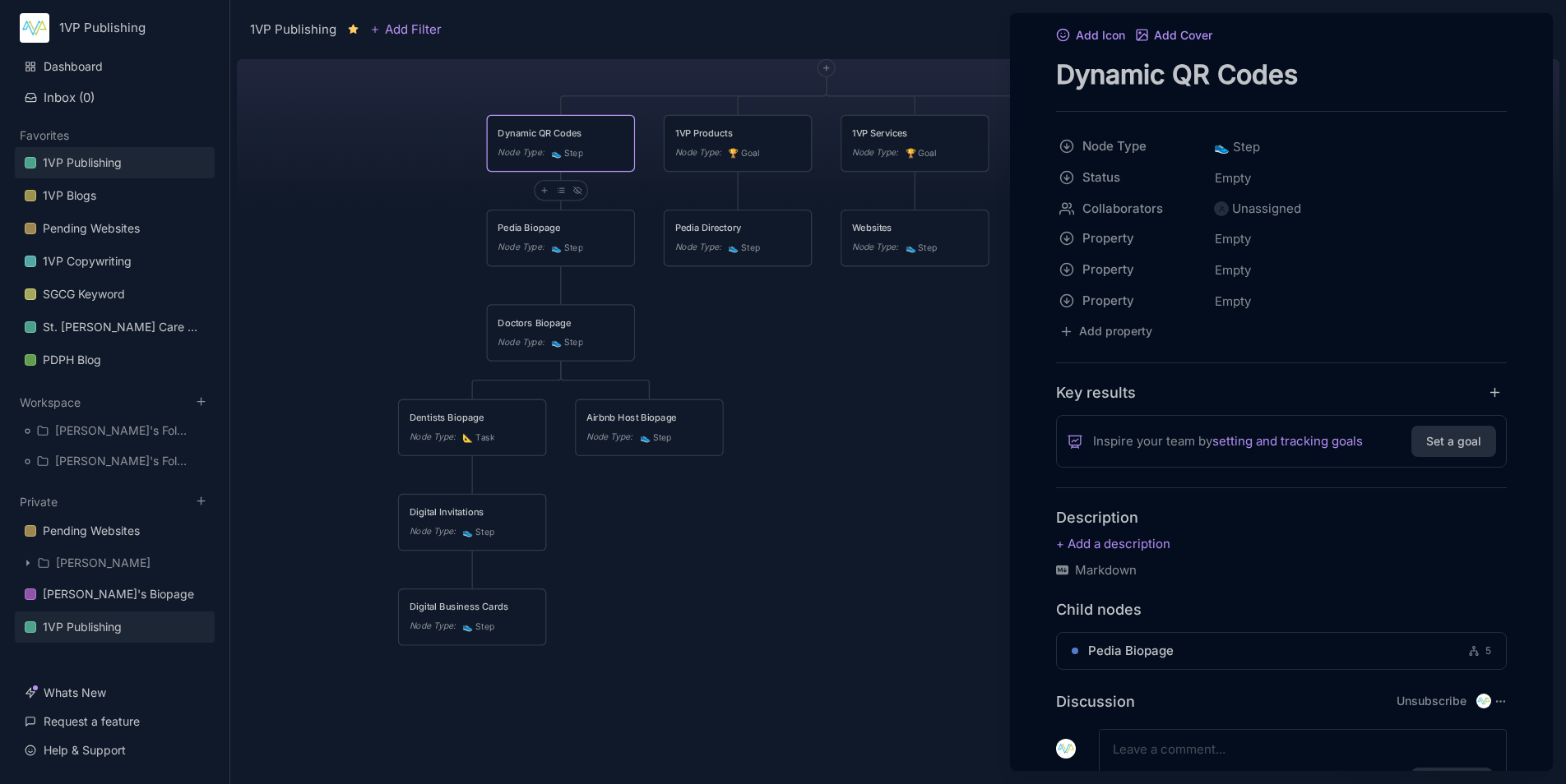
scroll to position [139, 0]
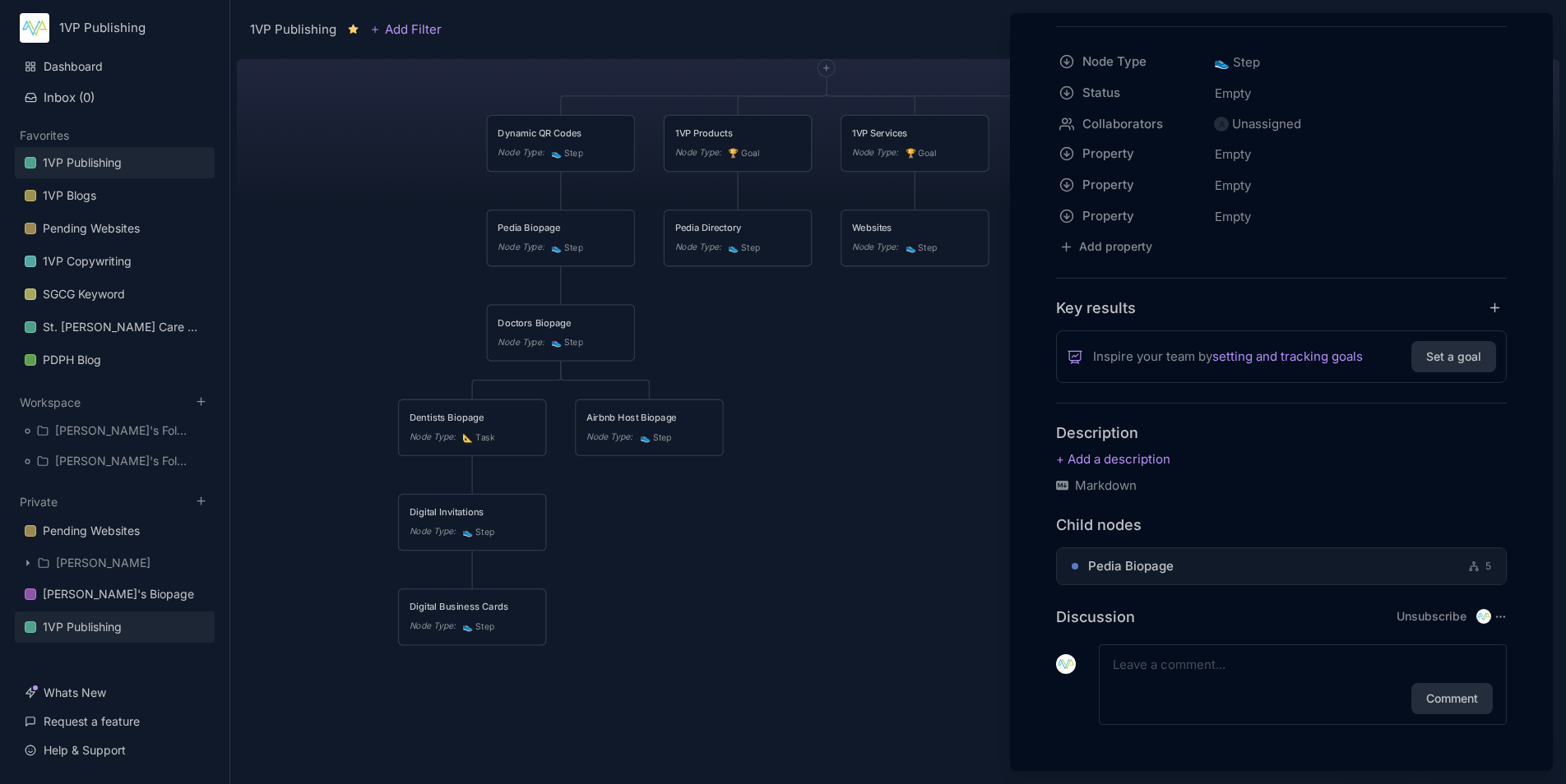
click at [1468, 566] on icon at bounding box center [1473, 566] width 9 height 10
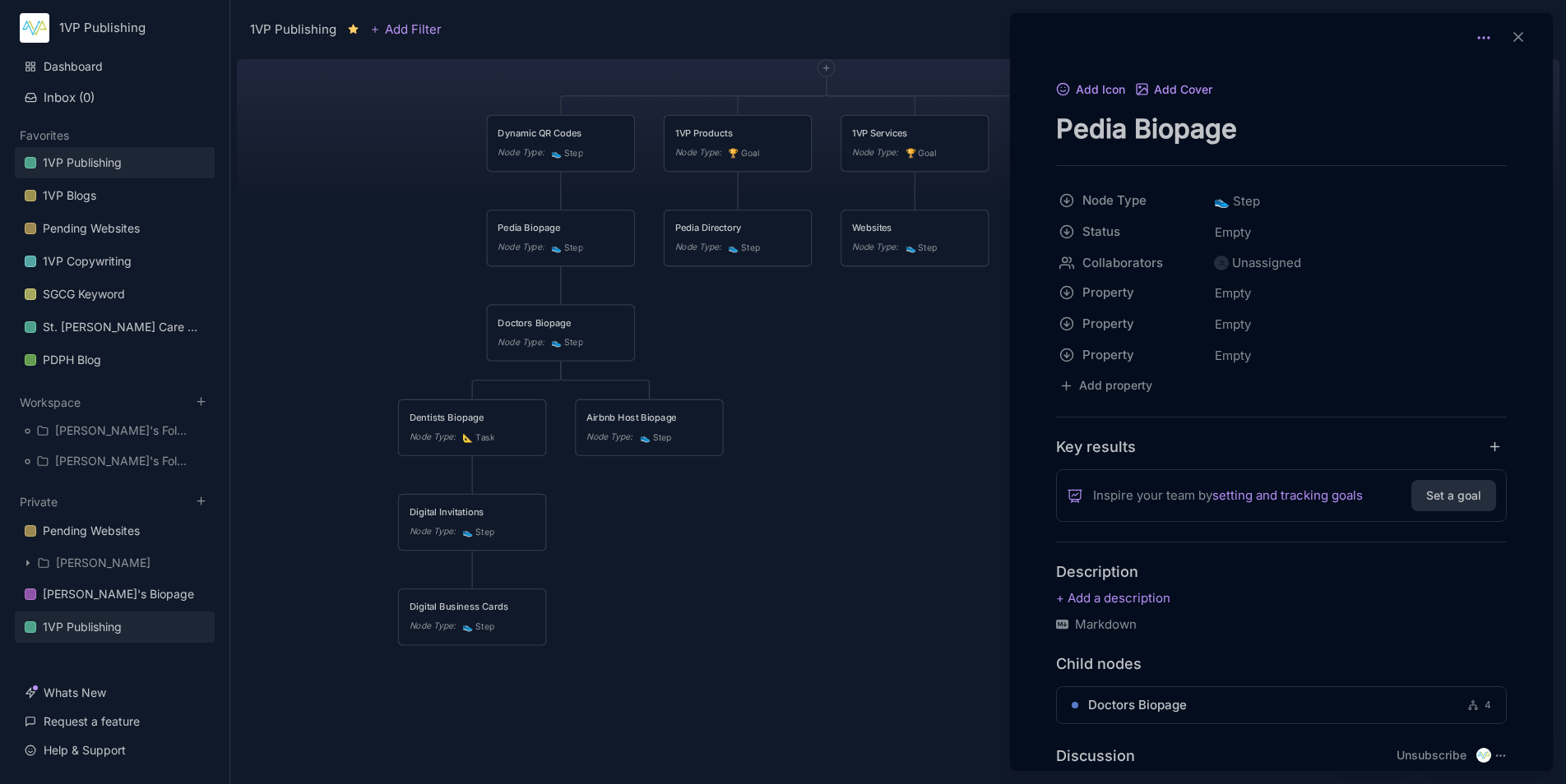
click at [1480, 39] on icon at bounding box center [1483, 38] width 17 height 17
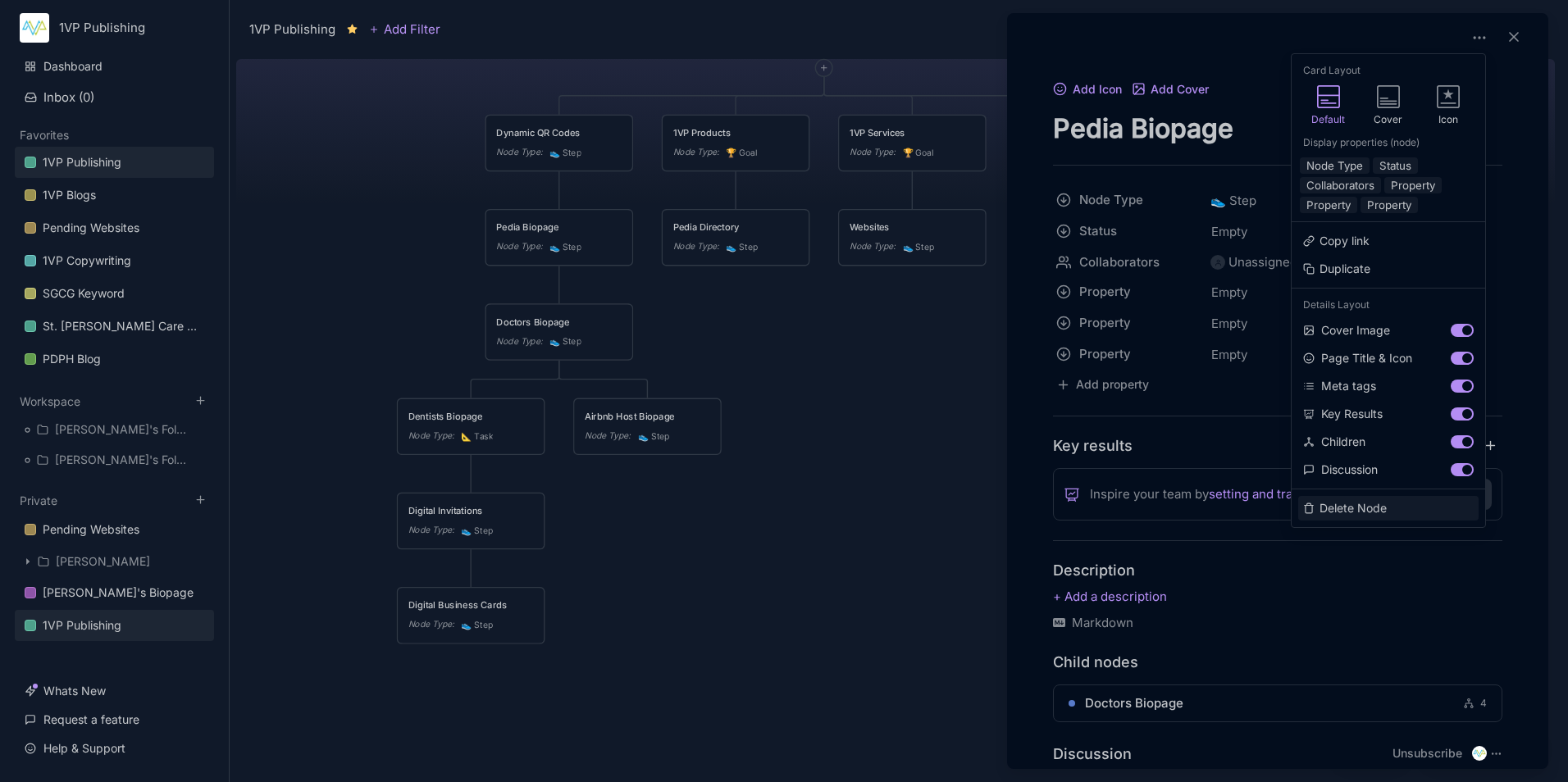
click at [1382, 515] on button "Delete Node" at bounding box center [1388, 508] width 181 height 25
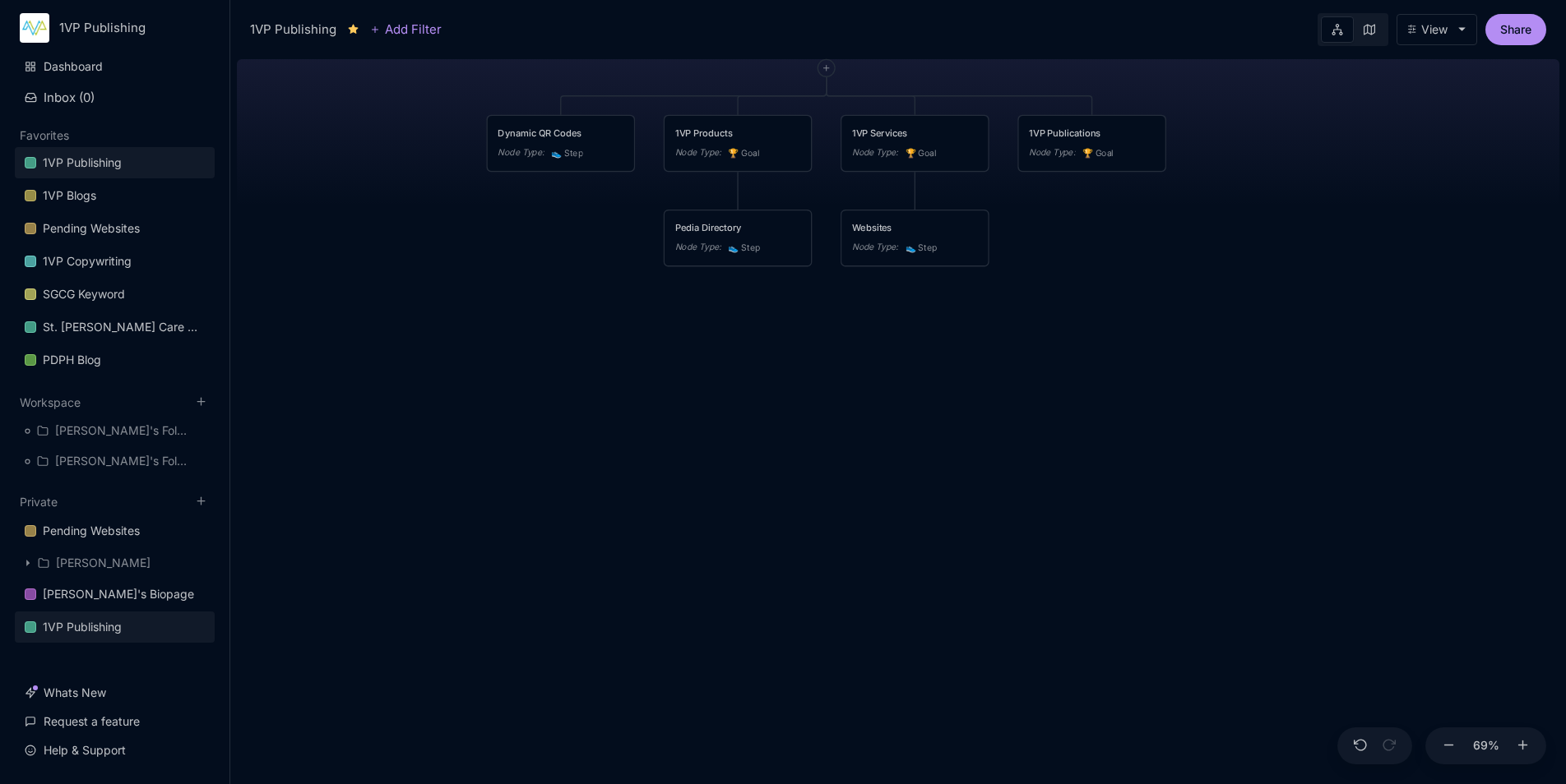
click at [885, 403] on div "💻️ 1VP Publishing 1VP Products, Services, and Publications Dynamic QR Codes Nod…" at bounding box center [898, 418] width 1322 height 731
click at [561, 130] on div "Dynamic QR Codes" at bounding box center [560, 133] width 126 height 14
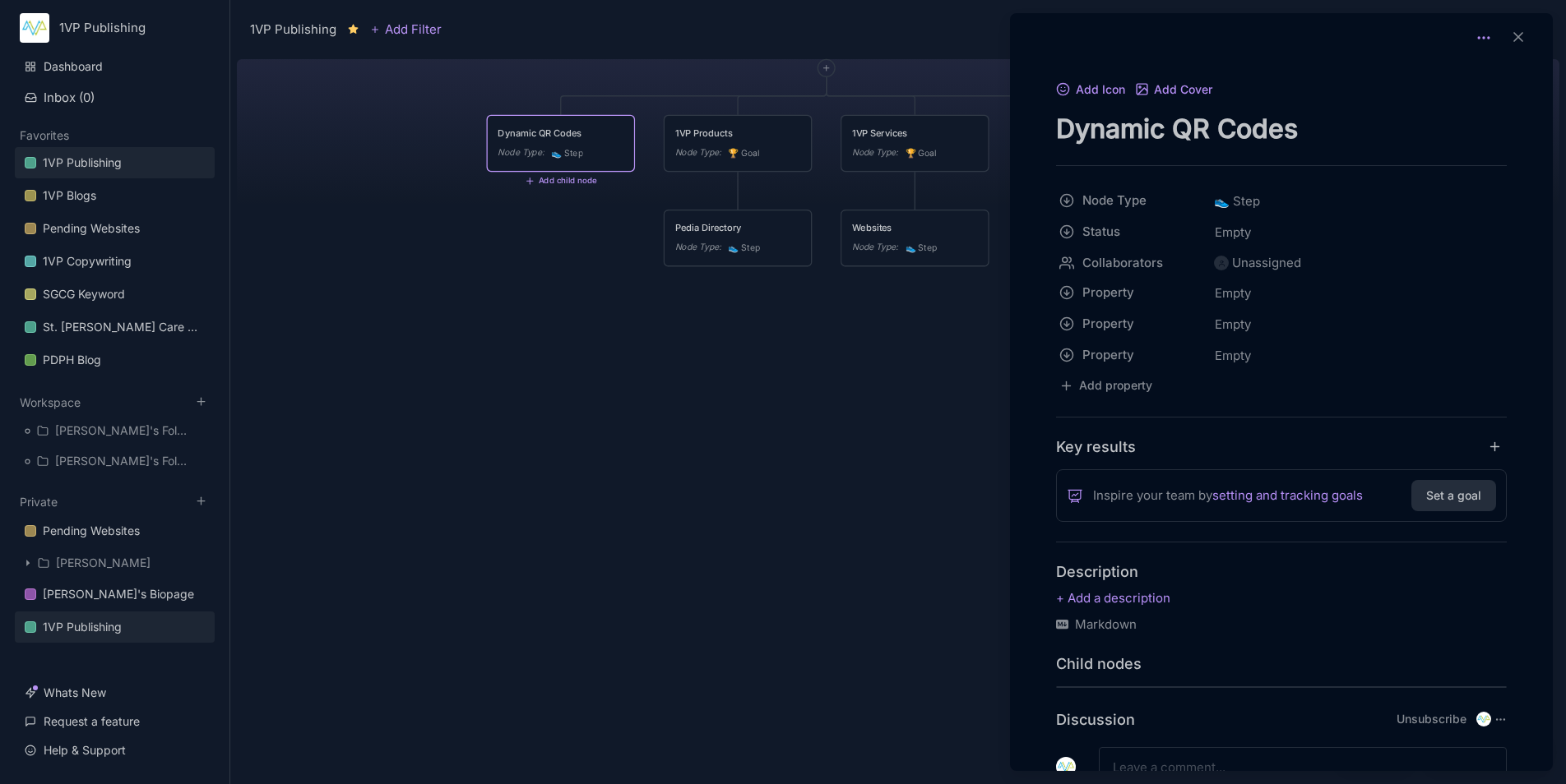
click at [1481, 38] on icon at bounding box center [1483, 38] width 17 height 17
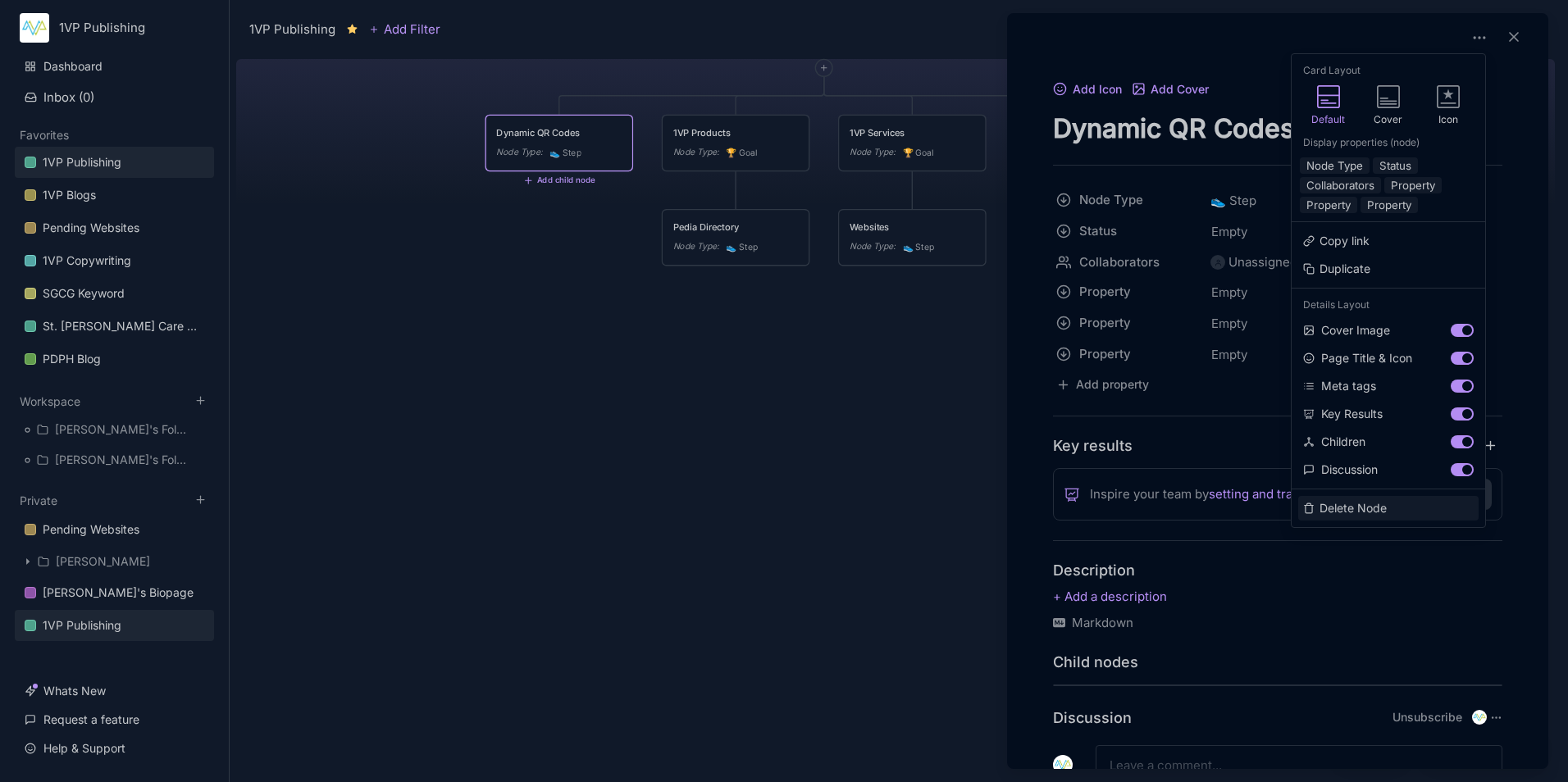
click at [1342, 507] on button "Delete Node" at bounding box center [1388, 508] width 181 height 25
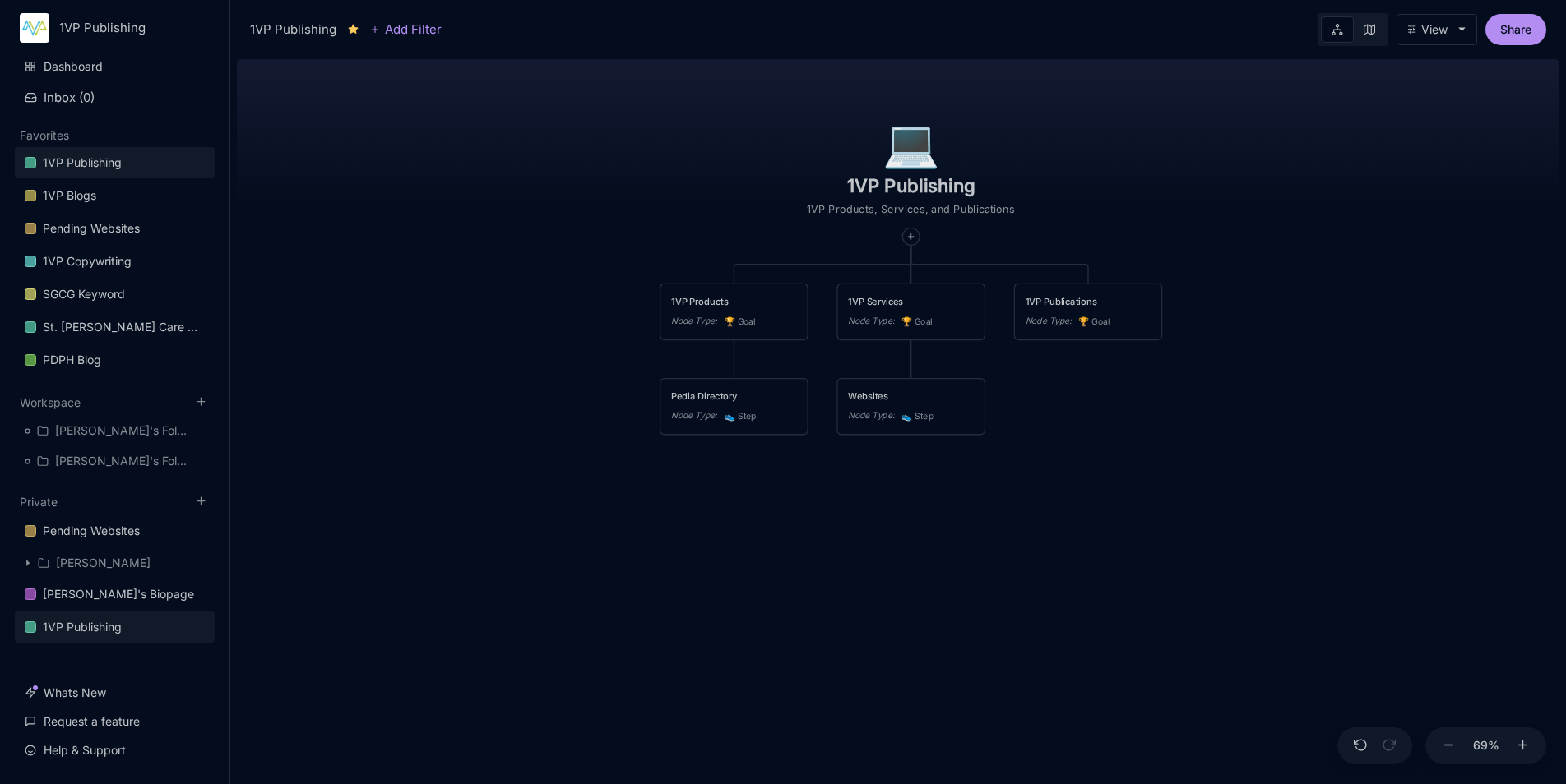
drag, startPoint x: 923, startPoint y: 395, endPoint x: 1007, endPoint y: 564, distance: 188.7
click at [1007, 564] on div "💻️ 1VP Publishing 1VP Products, Services, and Publications 1VP Products Node Ty…" at bounding box center [898, 418] width 1322 height 731
click at [777, 403] on div "Pedia Directory" at bounding box center [733, 396] width 126 height 14
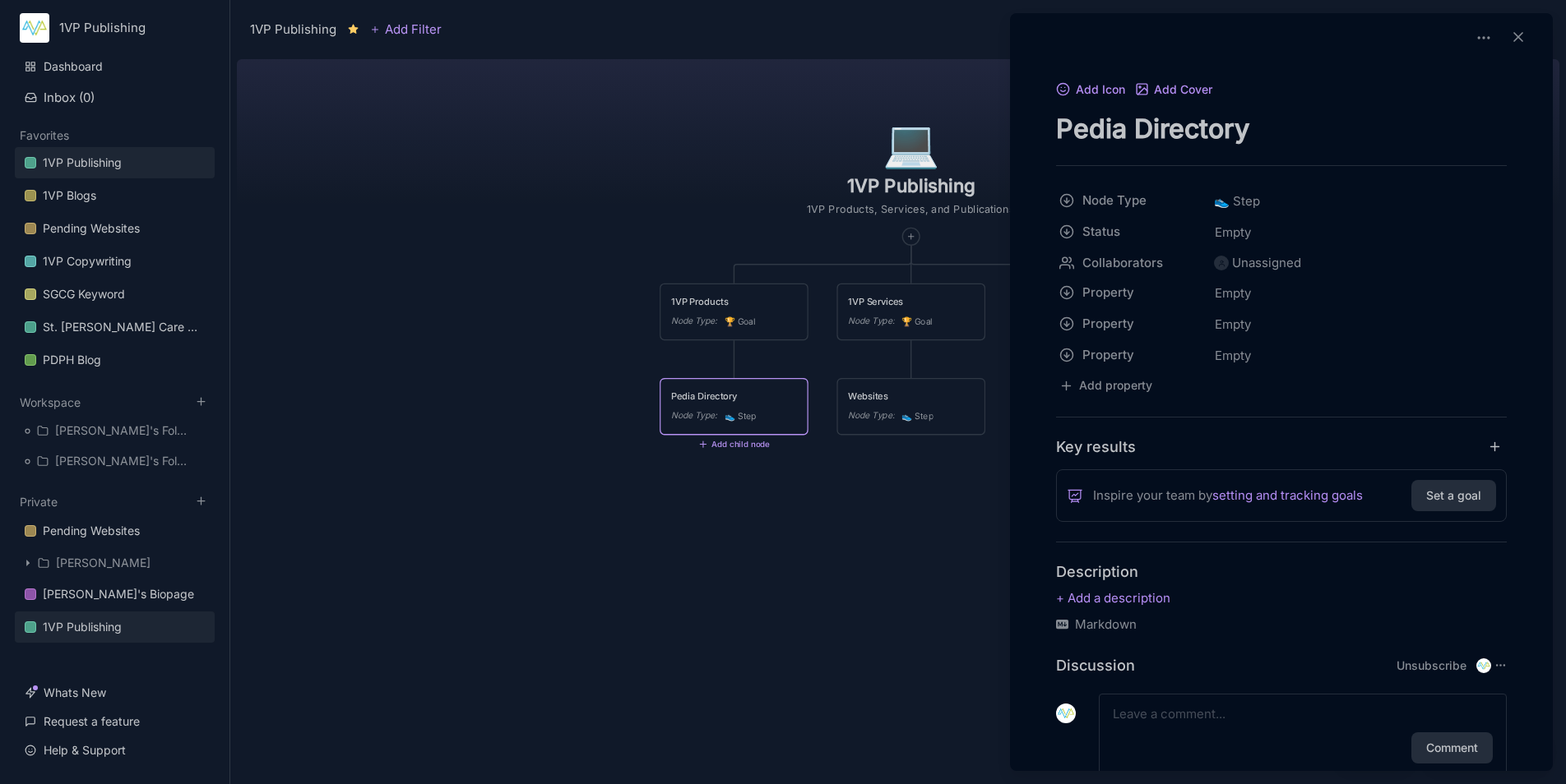
drag, startPoint x: 1260, startPoint y: 124, endPoint x: 1054, endPoint y: 133, distance: 206.2
click at [1054, 133] on div "Add Icon Add Cover Pedia Directory Node Type 👟 Step Status Empty Collaborators …" at bounding box center [1281, 446] width 530 height 735
type textarea "W"
type textarea "e"
type textarea "Websites"
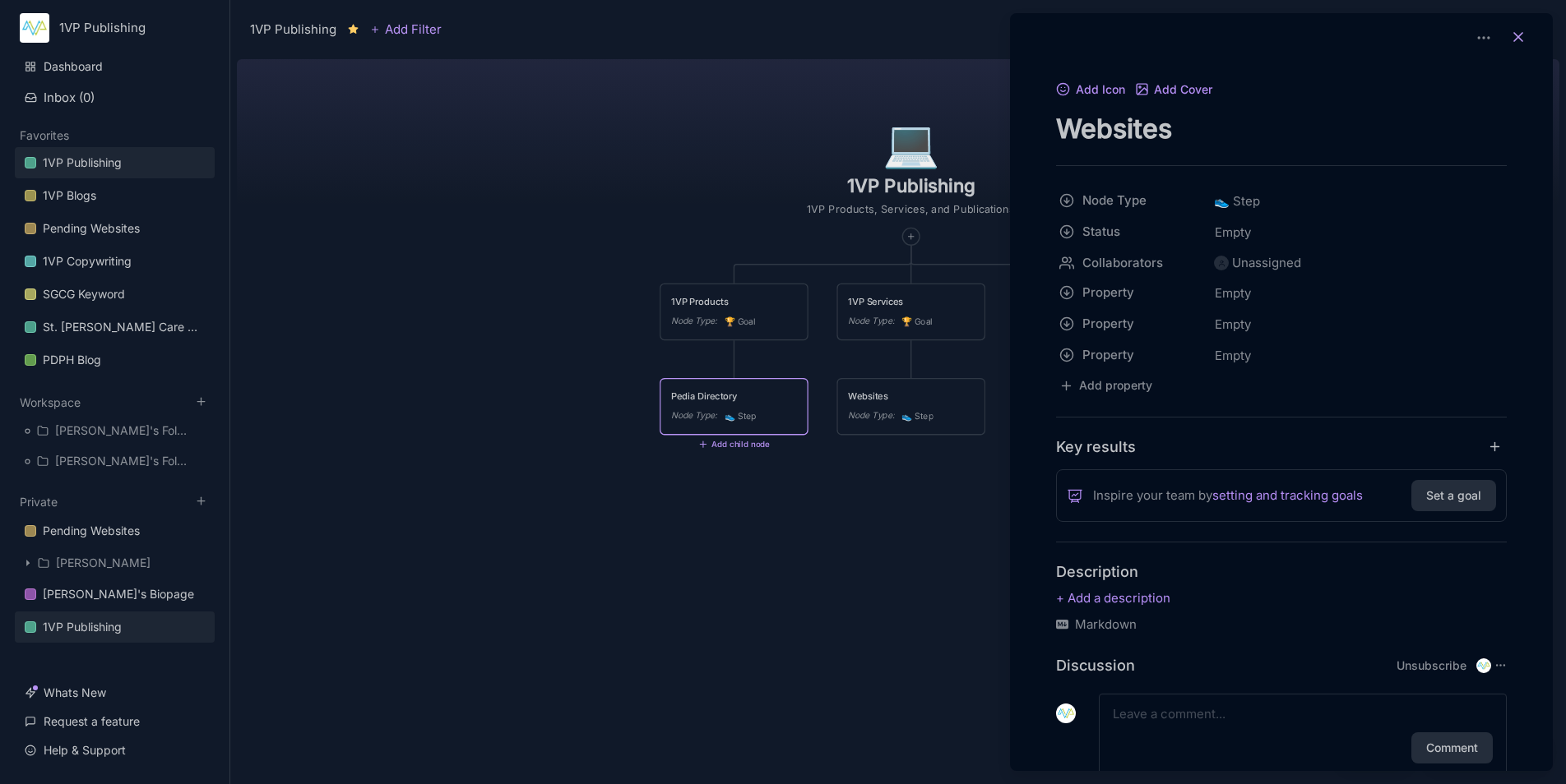
click at [1513, 32] on icon at bounding box center [1518, 37] width 17 height 17
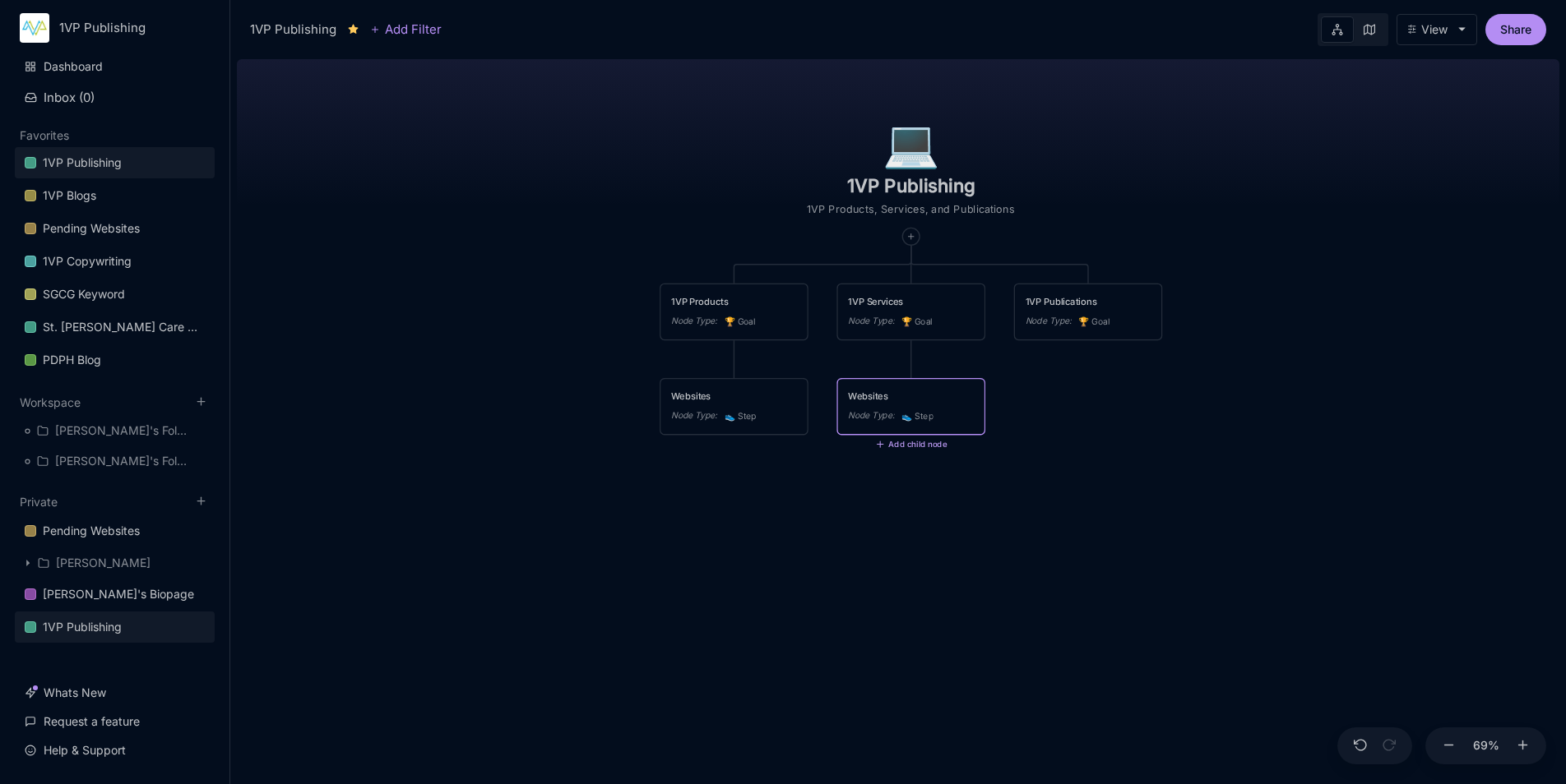
click at [917, 445] on button "Add child node" at bounding box center [911, 445] width 72 height 10
click at [913, 560] on div "👟 Step" at bounding box center [909, 556] width 108 height 27
click at [931, 495] on textarea at bounding box center [910, 491] width 126 height 14
type textarea "Biopage"
click at [1085, 476] on div "💻️ 1VP Publishing 1VP Products, Services, and Publications 1VP Products Node Ty…" at bounding box center [898, 418] width 1322 height 731
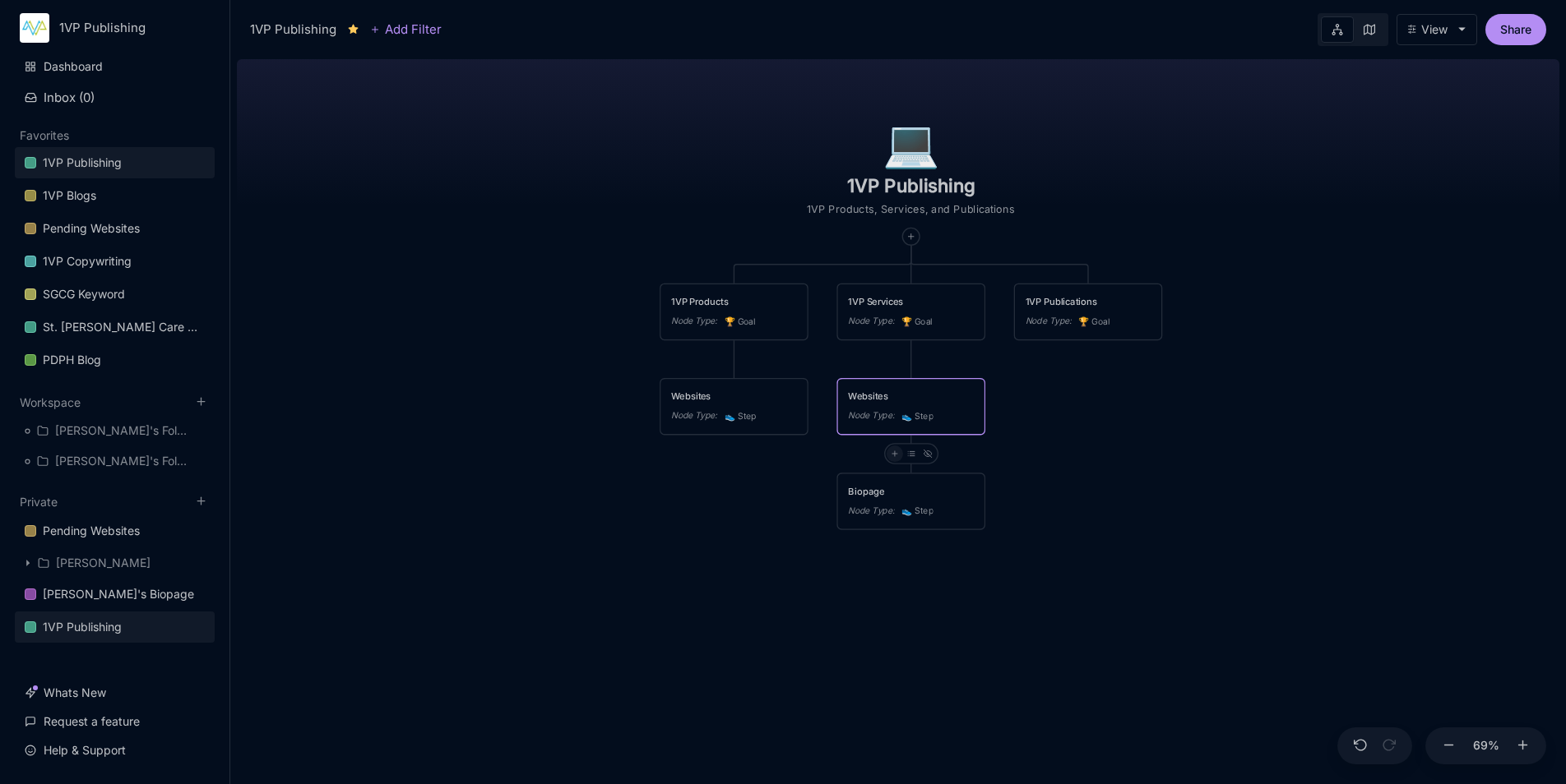
click at [893, 458] on icon at bounding box center [894, 454] width 8 height 8
click at [886, 576] on span "👟 Step" at bounding box center [864, 569] width 43 height 20
click at [969, 495] on textarea at bounding box center [1000, 491] width 126 height 14
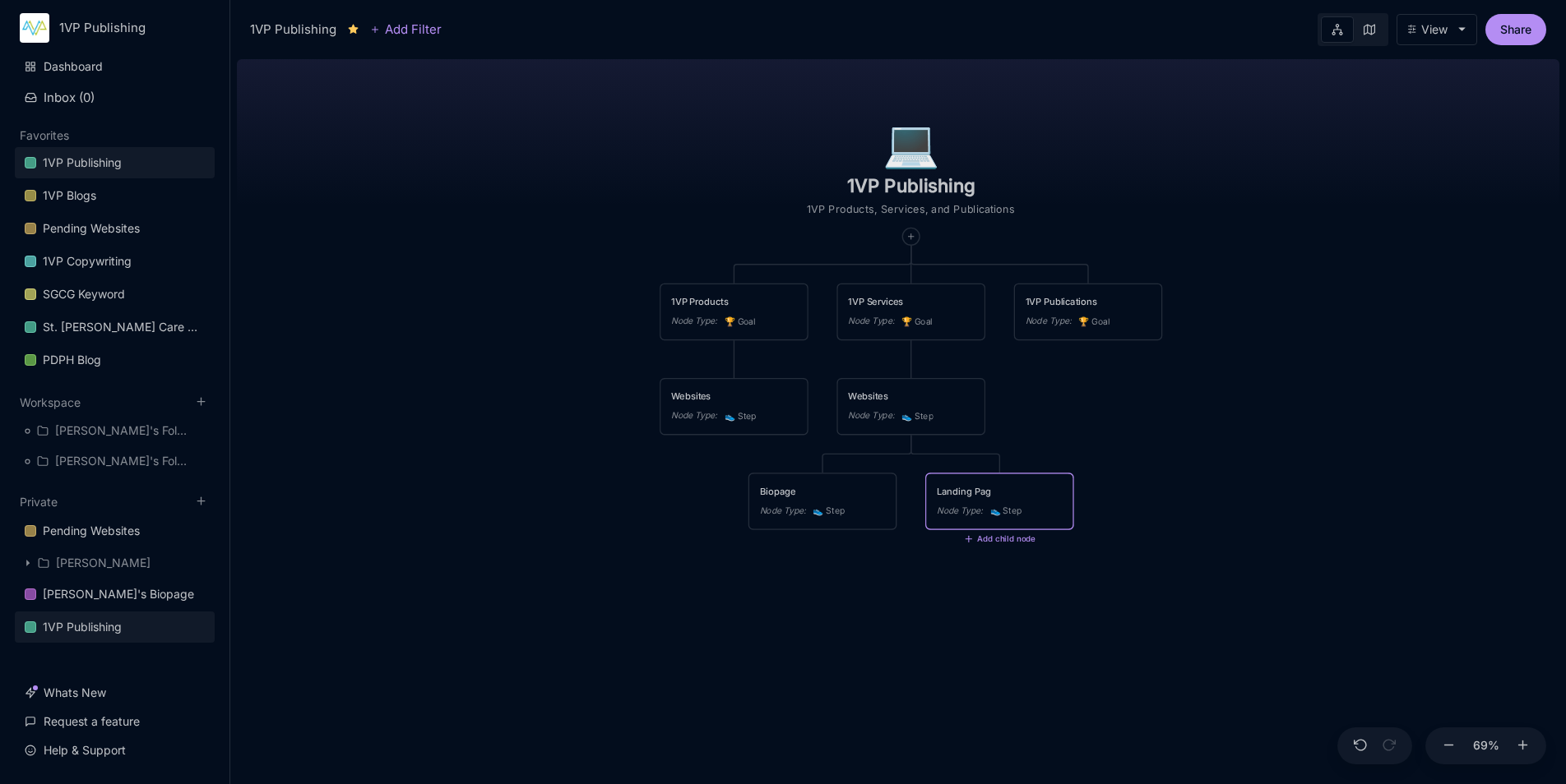
type textarea "Landing Page"
click at [1169, 439] on div "💻️ 1VP Publishing 1VP Products, Services, and Publications 1VP Products Node Ty…" at bounding box center [898, 418] width 1322 height 731
click at [892, 454] on line at bounding box center [894, 454] width 5 height 0
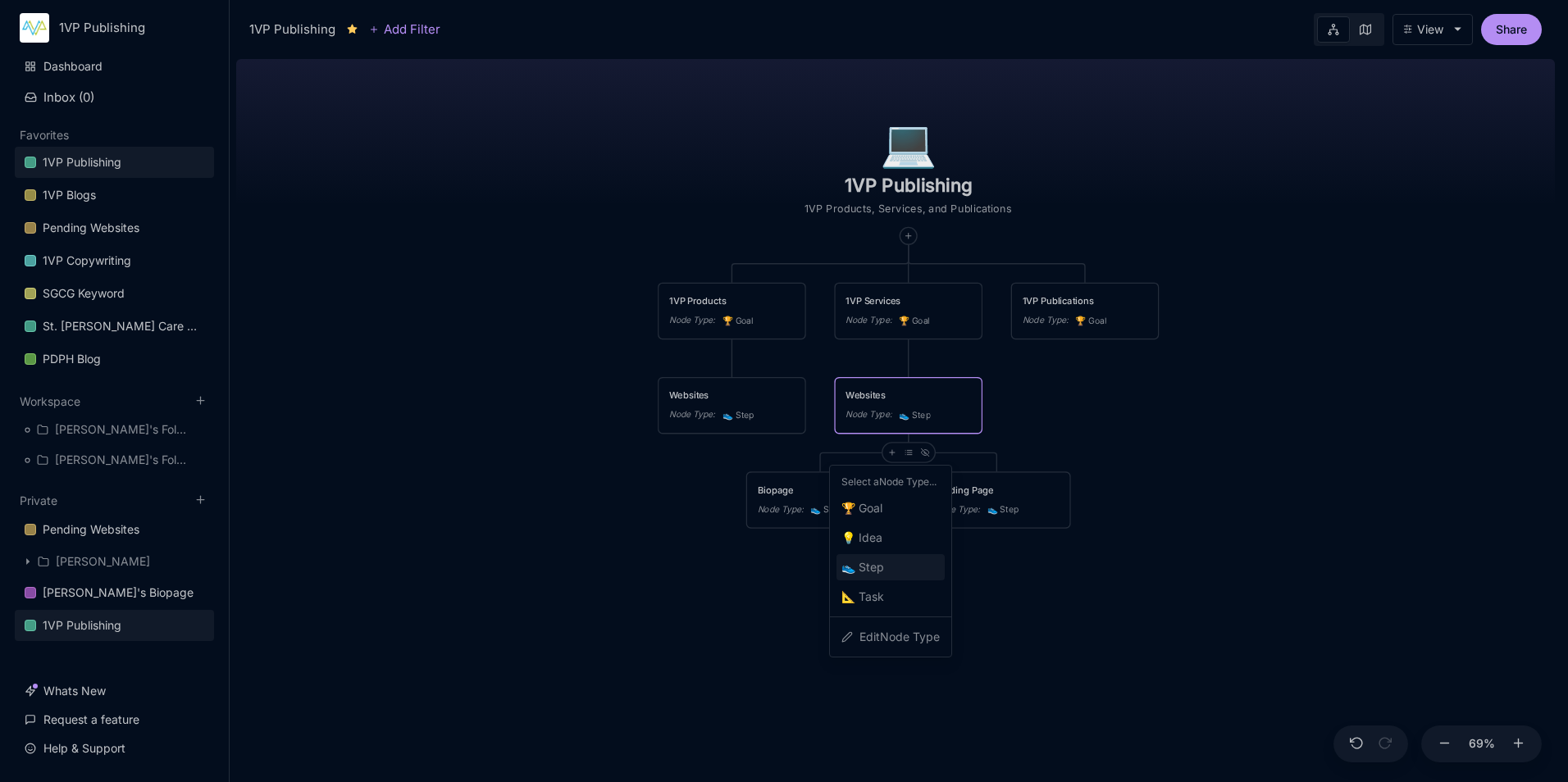
click at [891, 572] on div "👟 Step" at bounding box center [891, 567] width 108 height 27
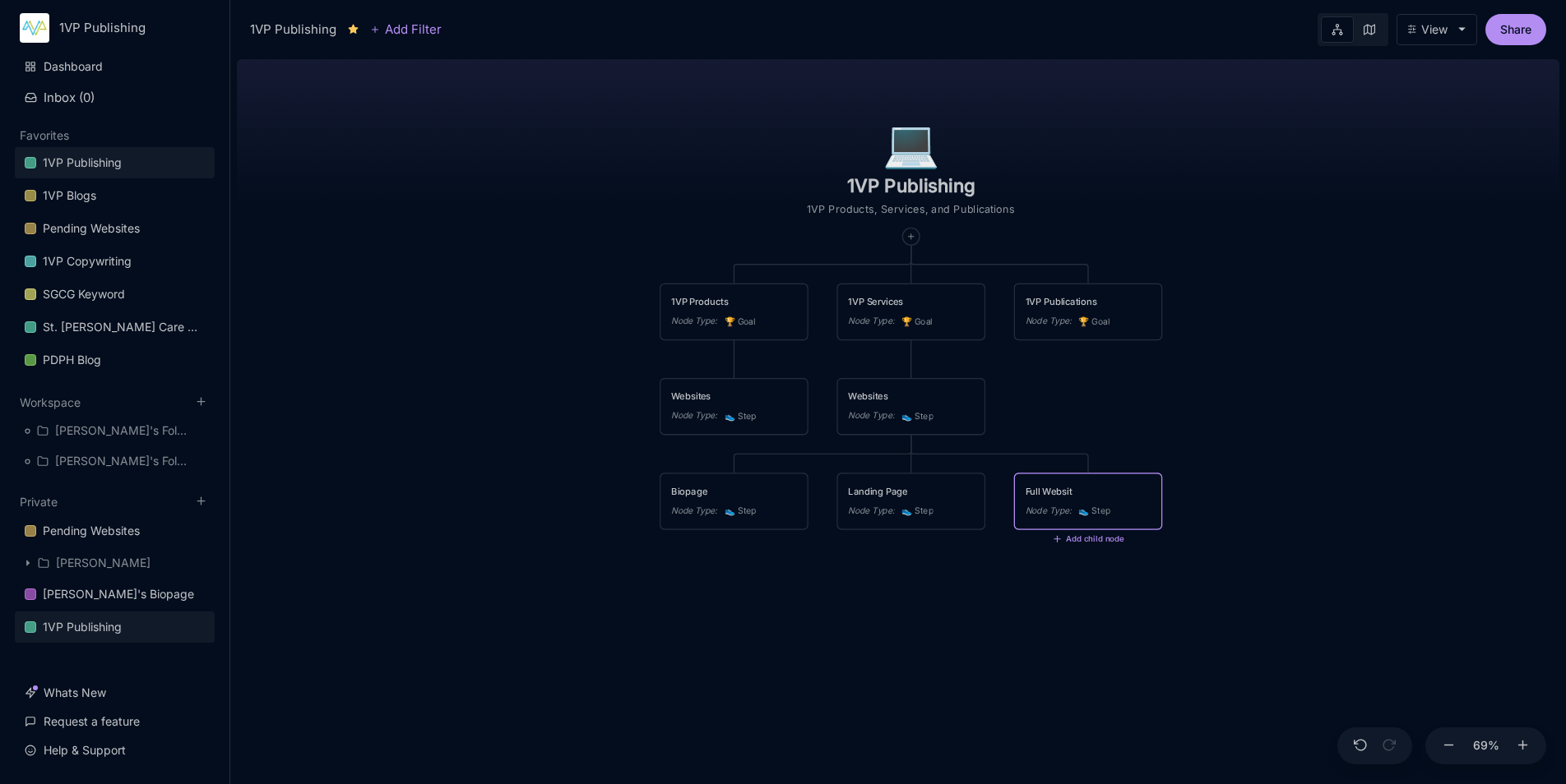
type textarea "Full Website"
click at [894, 573] on div "💻️ 1VP Publishing 1VP Products, Services, and Publications 1VP Products Node Ty…" at bounding box center [898, 418] width 1322 height 731
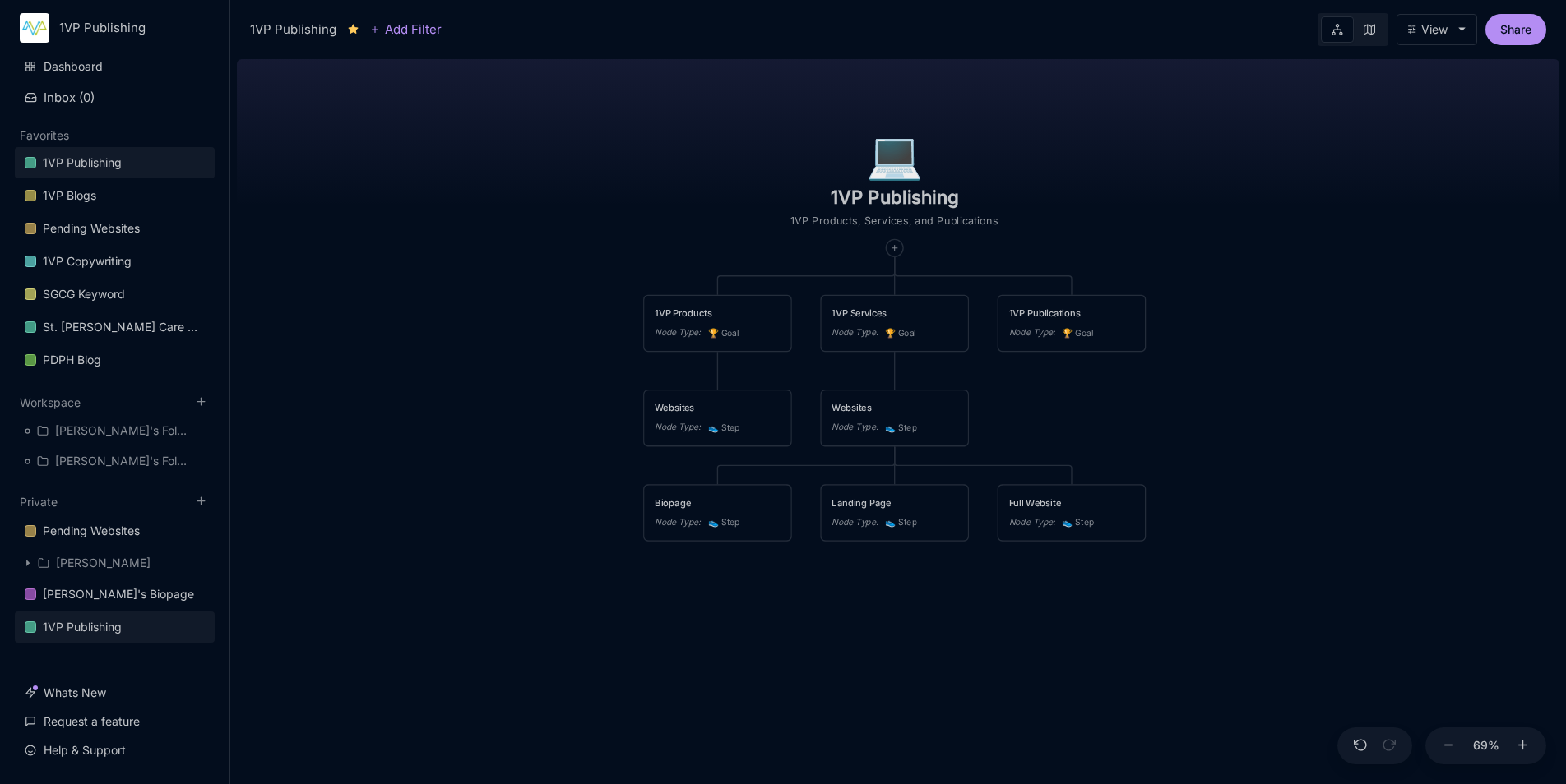
drag, startPoint x: 912, startPoint y: 456, endPoint x: 895, endPoint y: 468, distance: 20.8
click at [895, 468] on div "💻️ 1VP Publishing 1VP Products, Services, and Publications 1VP Products Node Ty…" at bounding box center [898, 418] width 1322 height 731
click at [712, 455] on button "Add child node" at bounding box center [718, 456] width 72 height 10
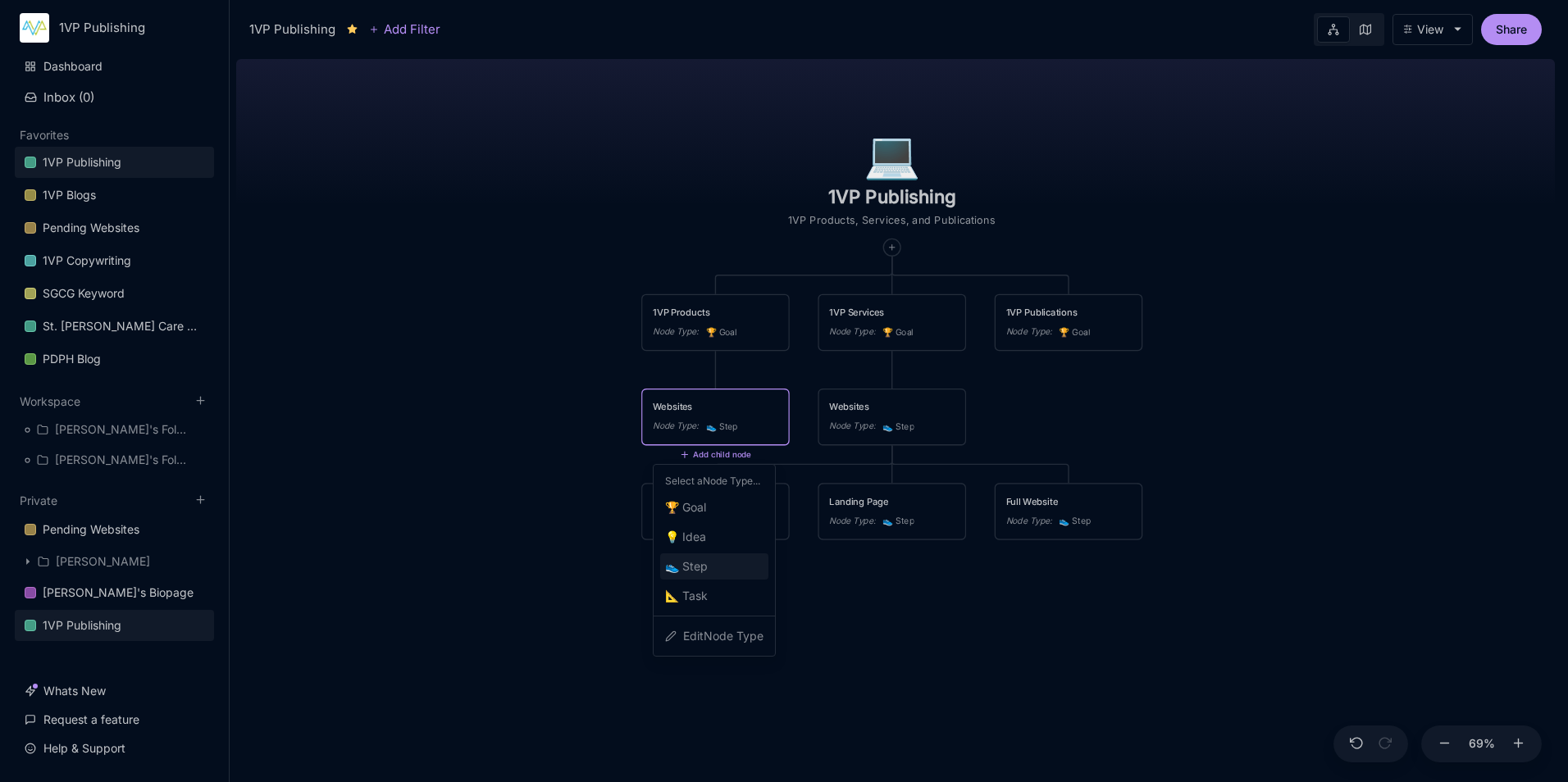
click at [708, 564] on span "👟 Step" at bounding box center [686, 567] width 42 height 20
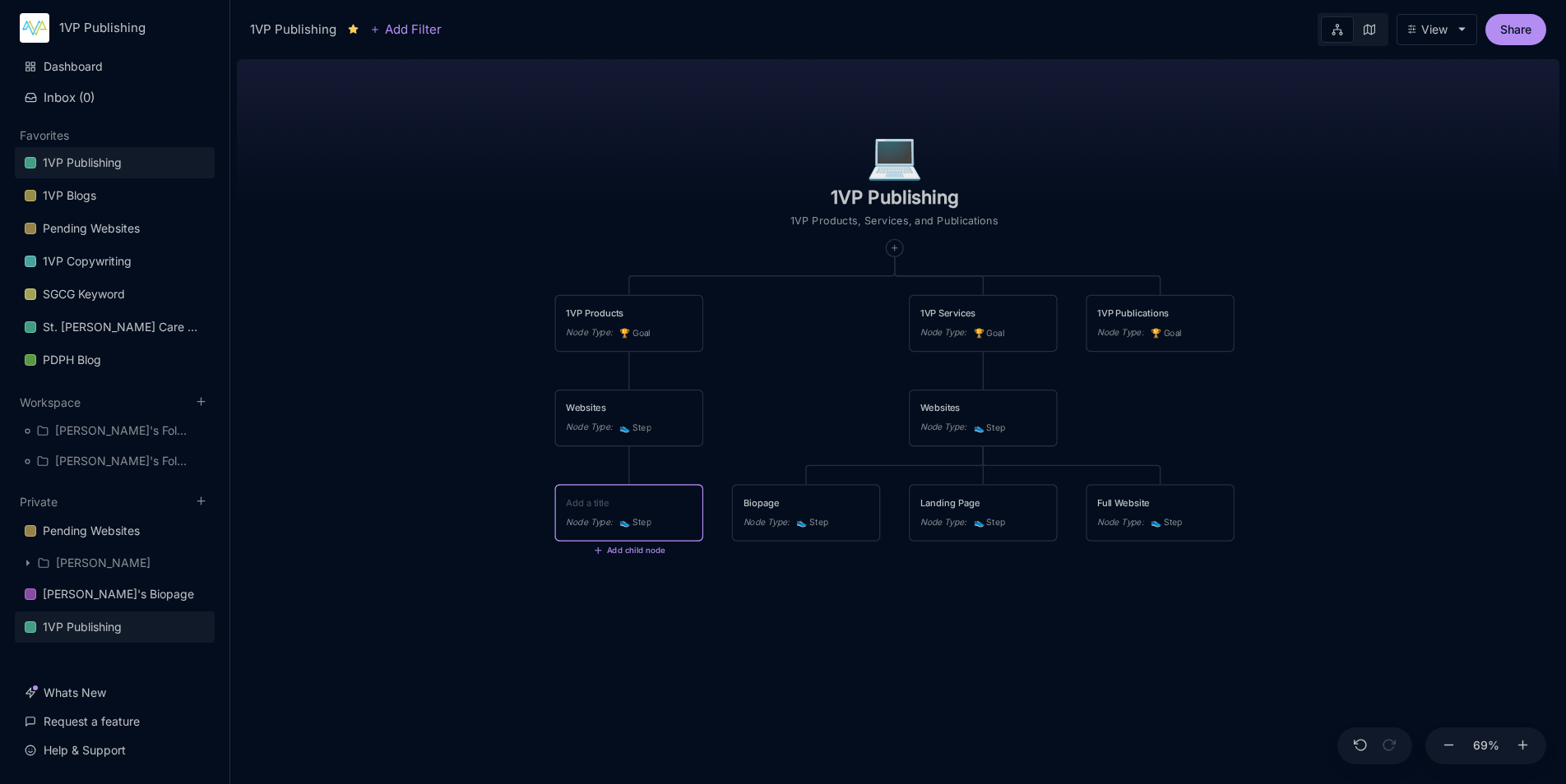
click at [633, 503] on textarea at bounding box center [628, 502] width 126 height 14
type textarea "Biopage"
click at [631, 418] on div "Websites Node Type : 👟 Step" at bounding box center [628, 418] width 126 height 34
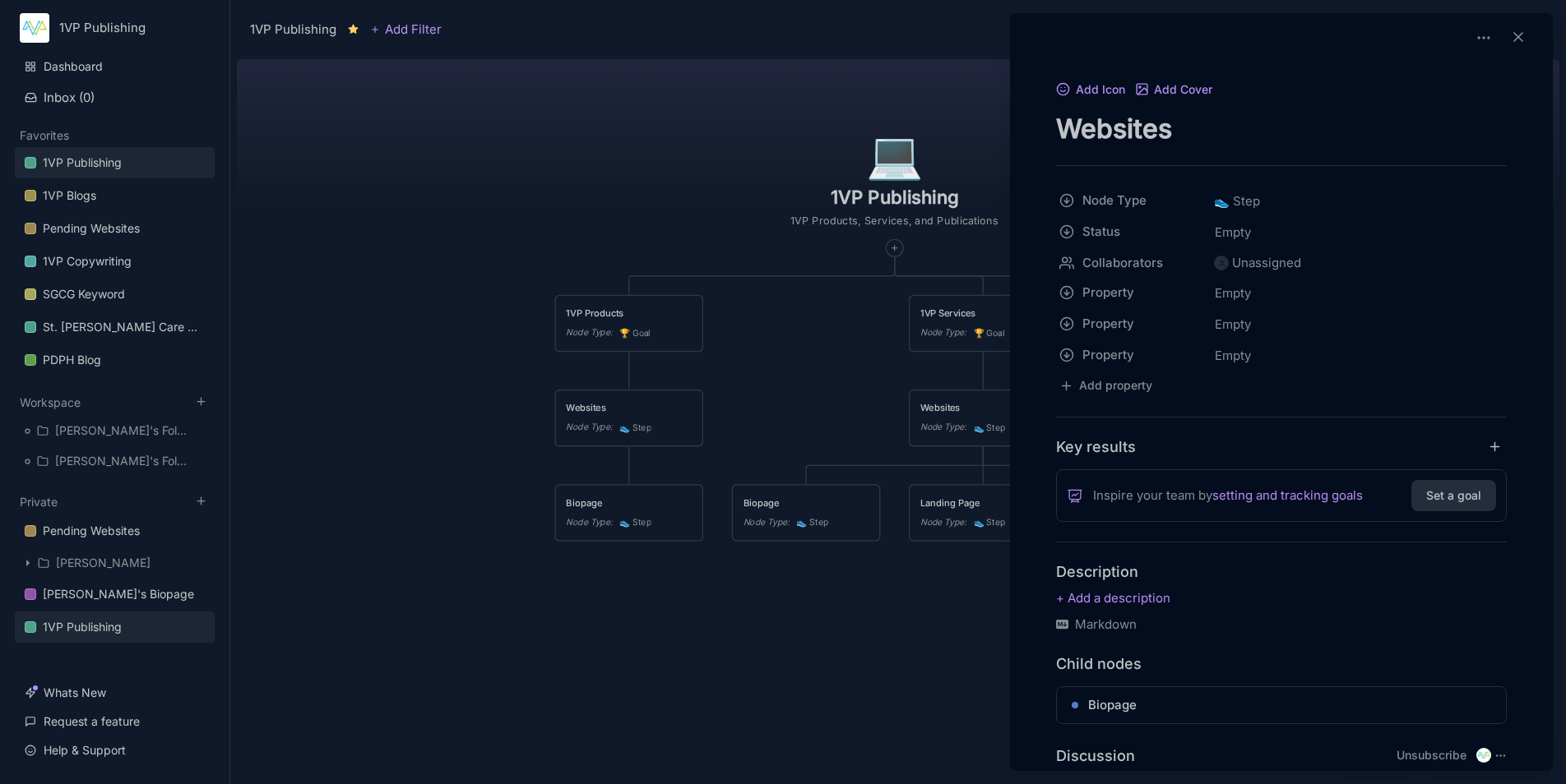
click at [496, 475] on div at bounding box center [783, 392] width 1566 height 784
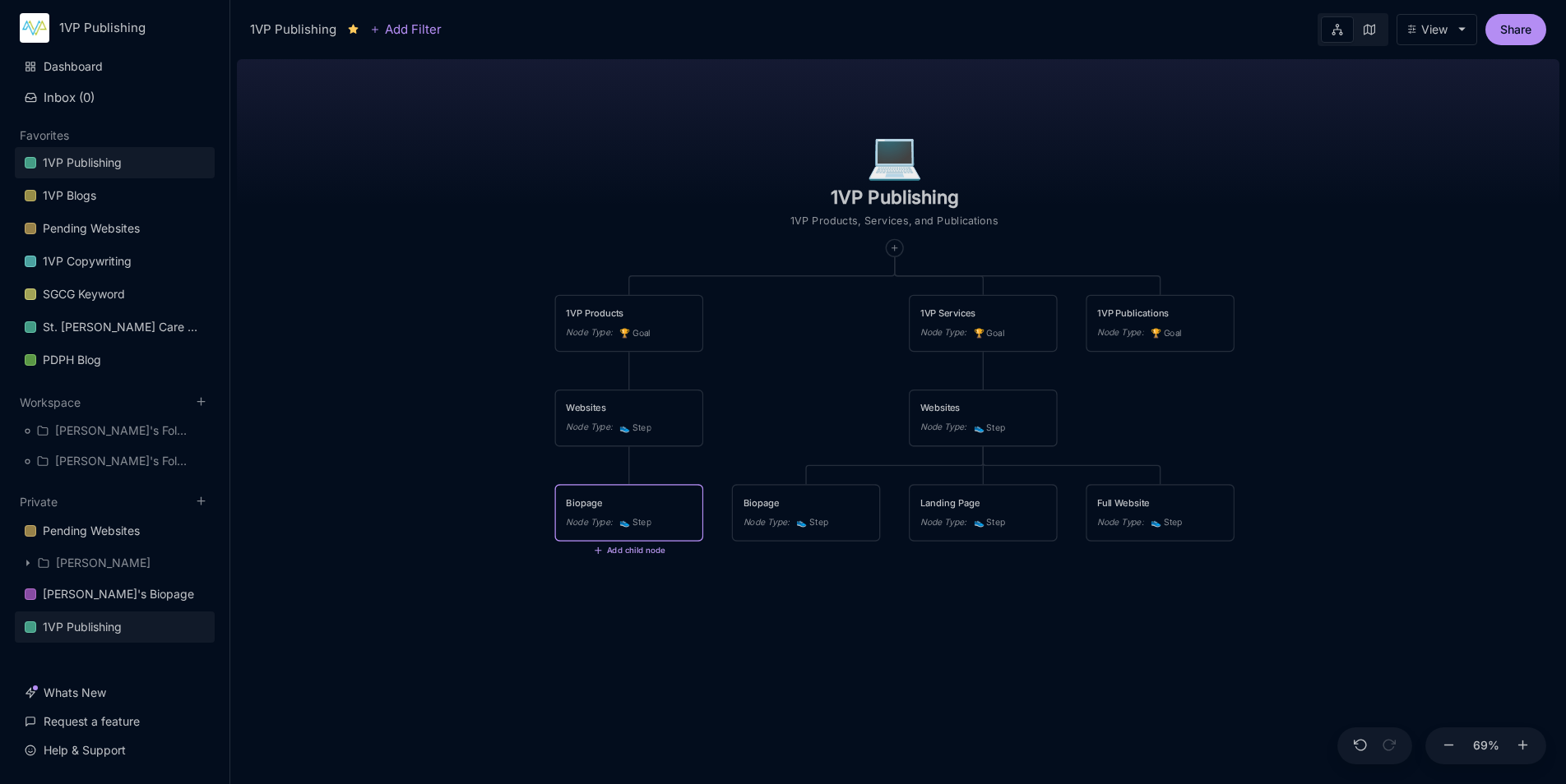
click at [612, 554] on button "Add child node" at bounding box center [629, 550] width 72 height 10
click at [615, 656] on span "👟 Step" at bounding box center [599, 663] width 43 height 20
click at [641, 596] on textarea at bounding box center [628, 597] width 126 height 14
click at [662, 601] on div "Node Type : 👟 Step" at bounding box center [628, 604] width 126 height 15
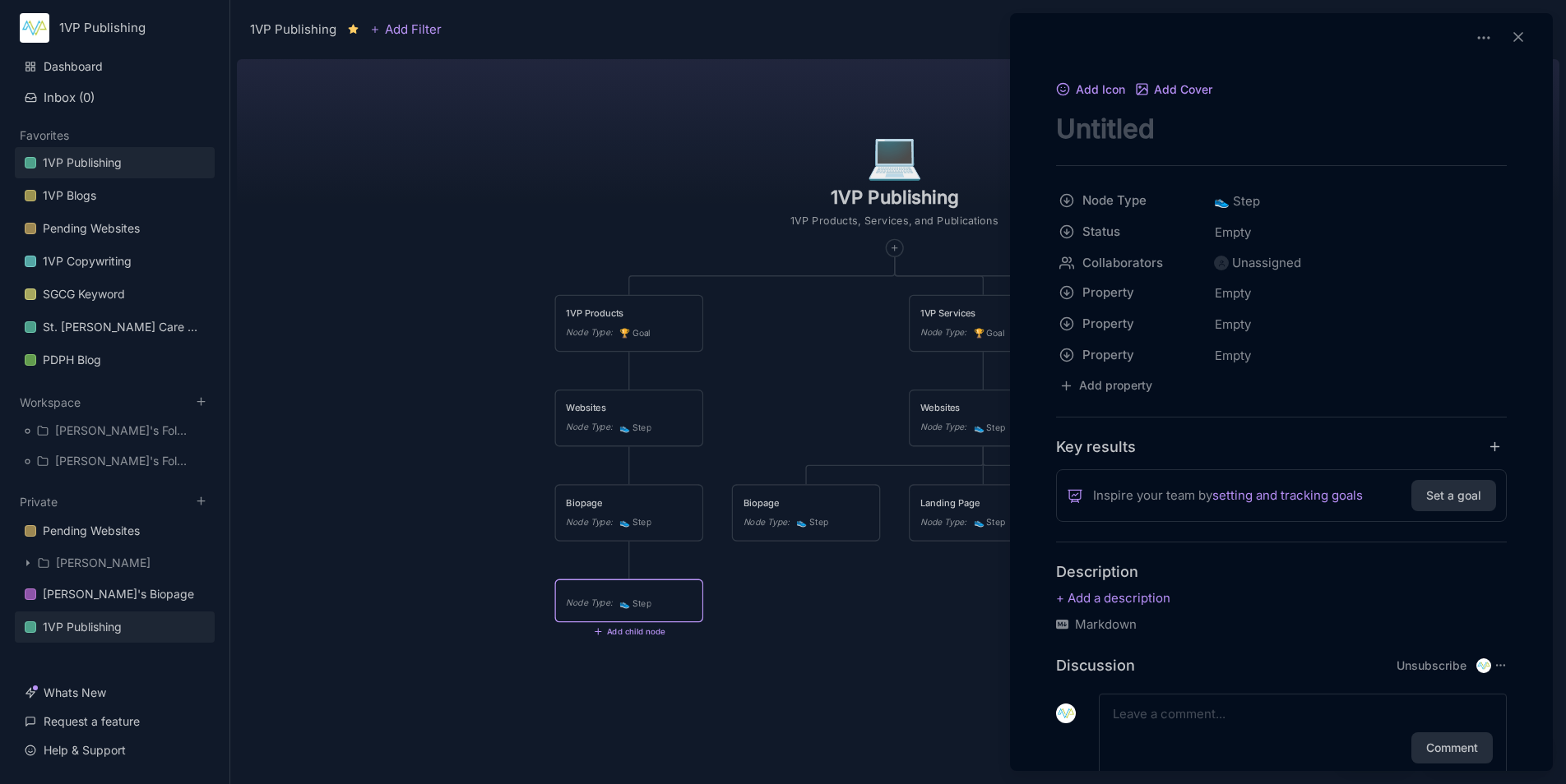
click at [1176, 137] on textarea "node title" at bounding box center [1281, 128] width 451 height 33
